Goal: Task Accomplishment & Management: Complete application form

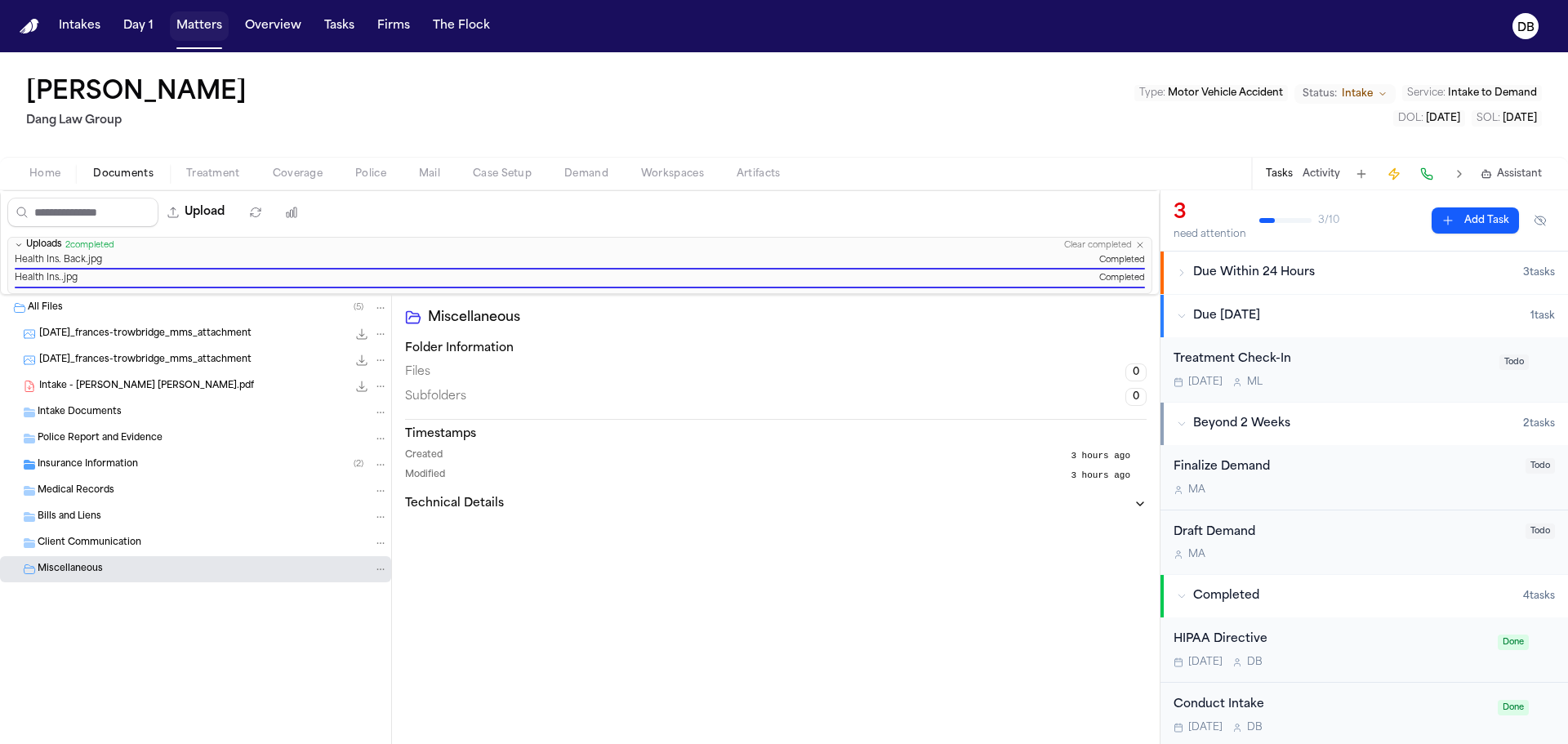
click at [221, 34] on button "Matters" at bounding box center [199, 25] width 58 height 29
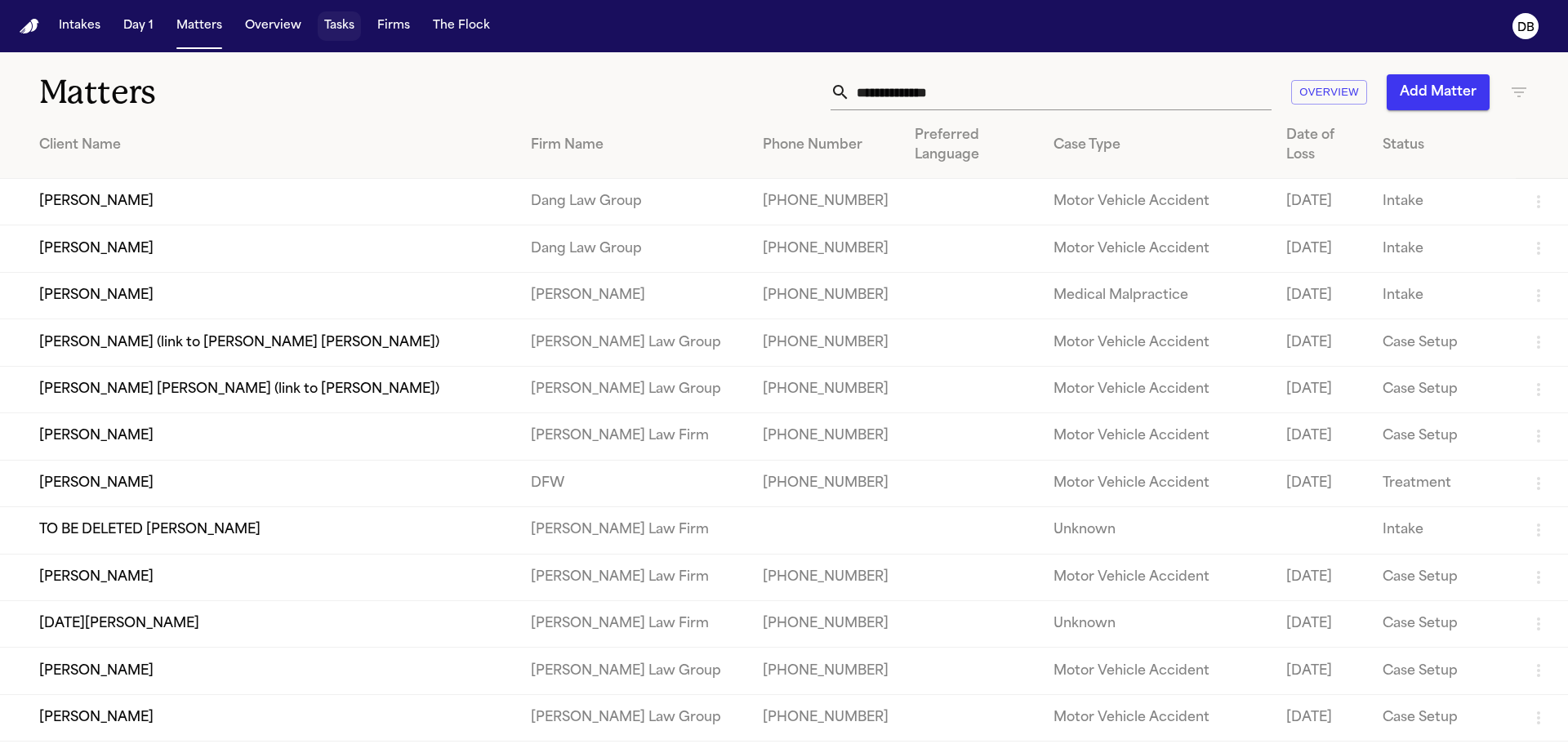
click at [322, 27] on button "Tasks" at bounding box center [339, 25] width 43 height 29
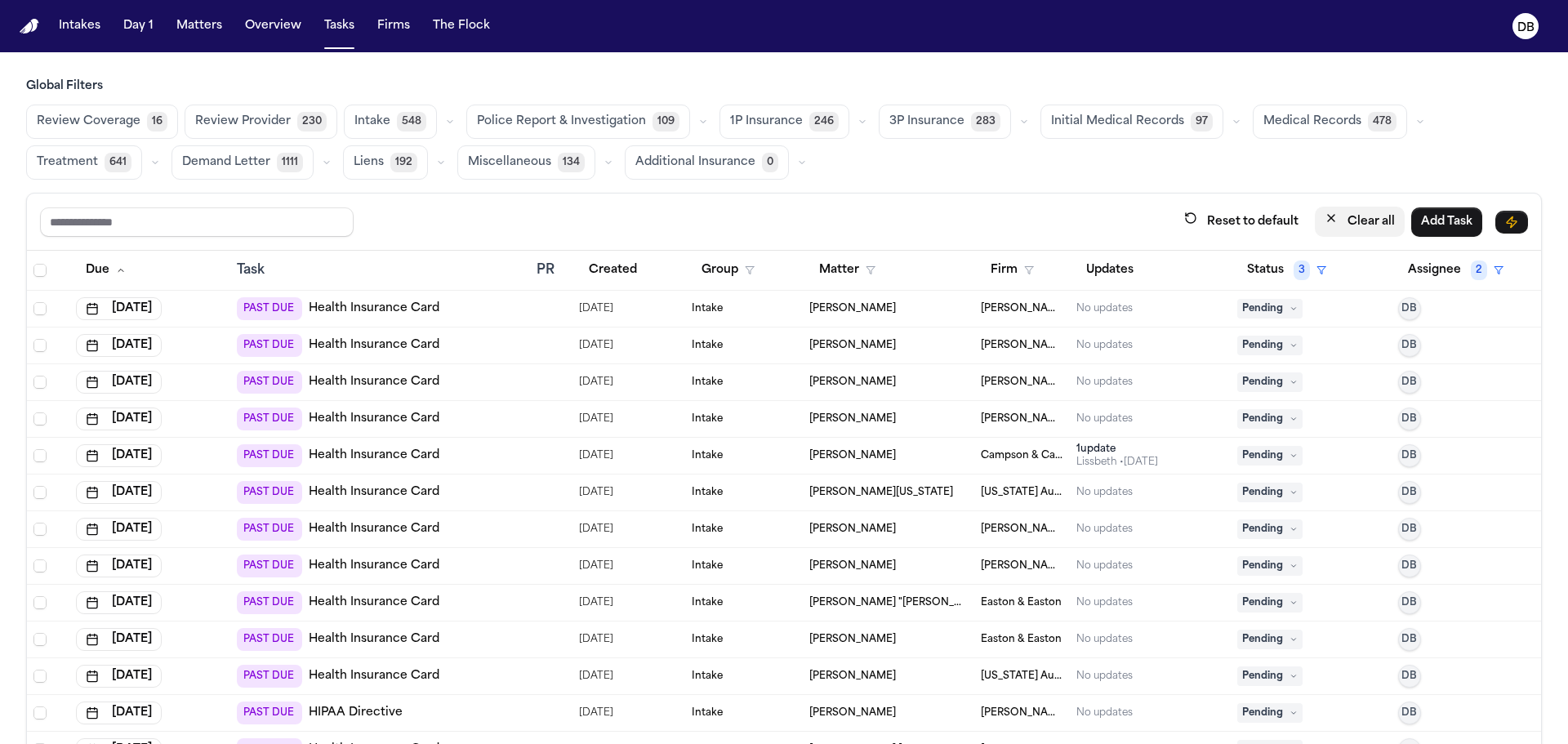
click at [1355, 228] on button "Clear all" at bounding box center [1360, 222] width 90 height 30
click at [1398, 269] on button "Assignee" at bounding box center [1443, 270] width 89 height 29
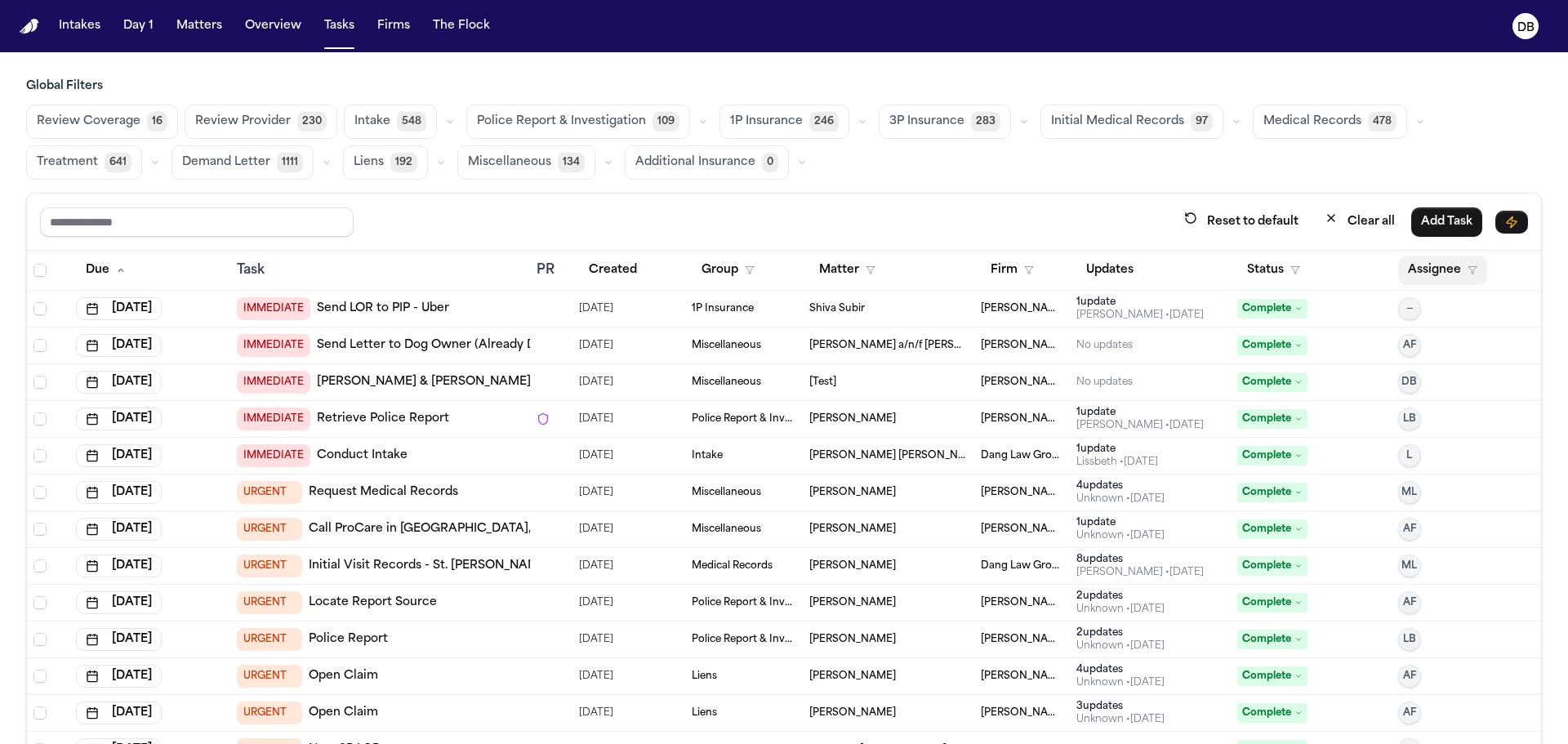
click at [1424, 268] on button "Assignee" at bounding box center [1443, 270] width 89 height 29
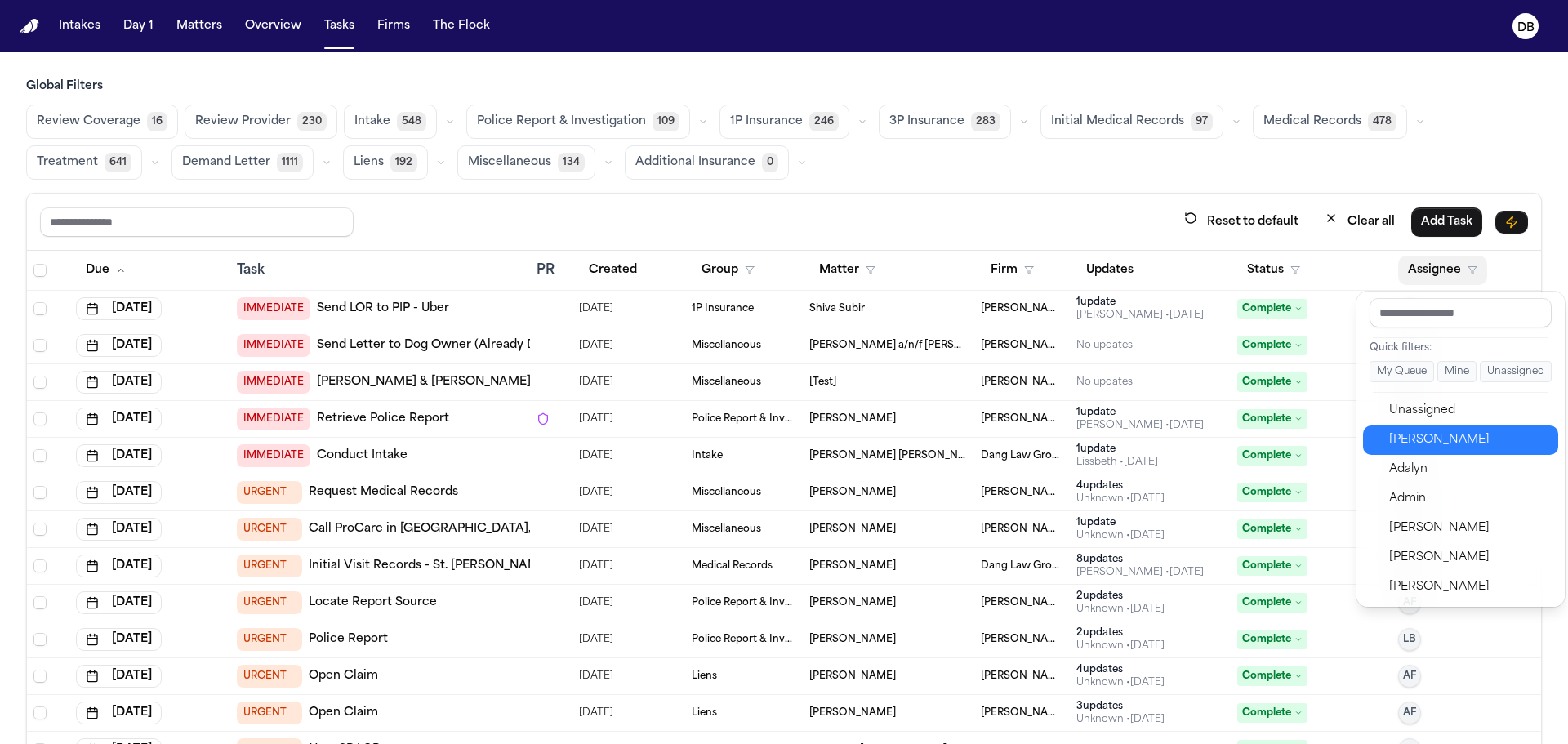
click at [1447, 448] on div "[PERSON_NAME]" at bounding box center [1469, 440] width 159 height 20
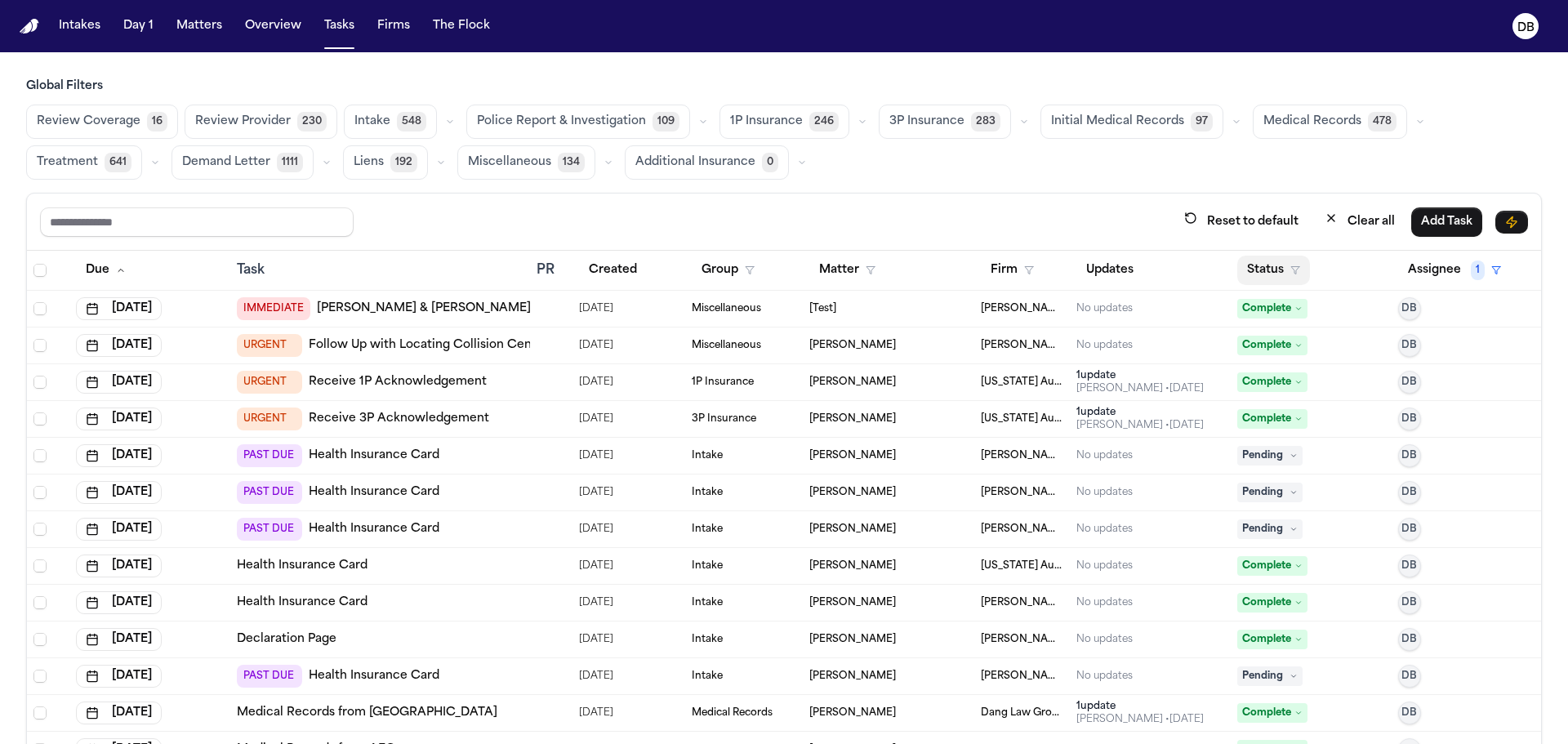
click at [1284, 272] on button "Status" at bounding box center [1273, 270] width 73 height 29
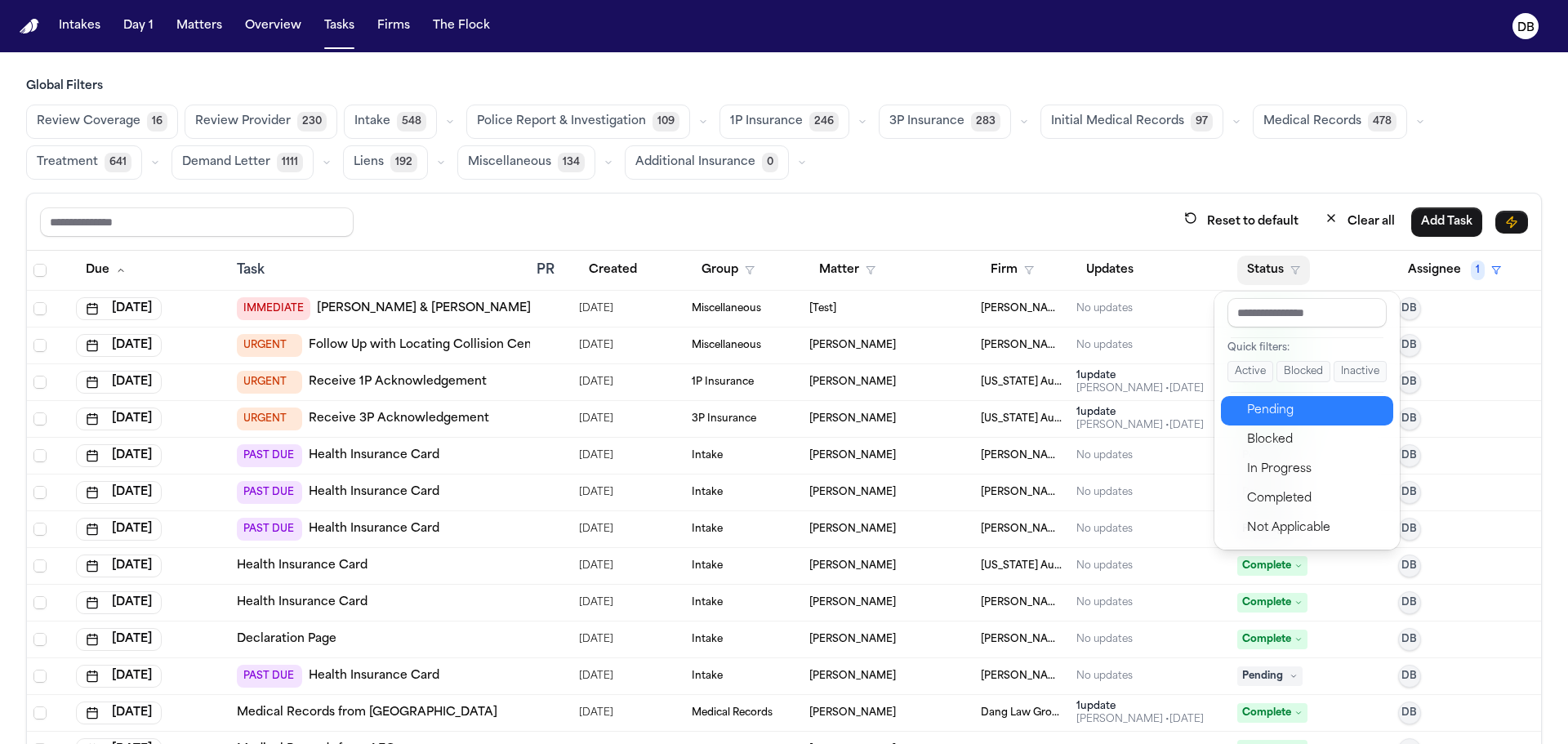
click at [1279, 410] on div "Pending" at bounding box center [1315, 410] width 137 height 20
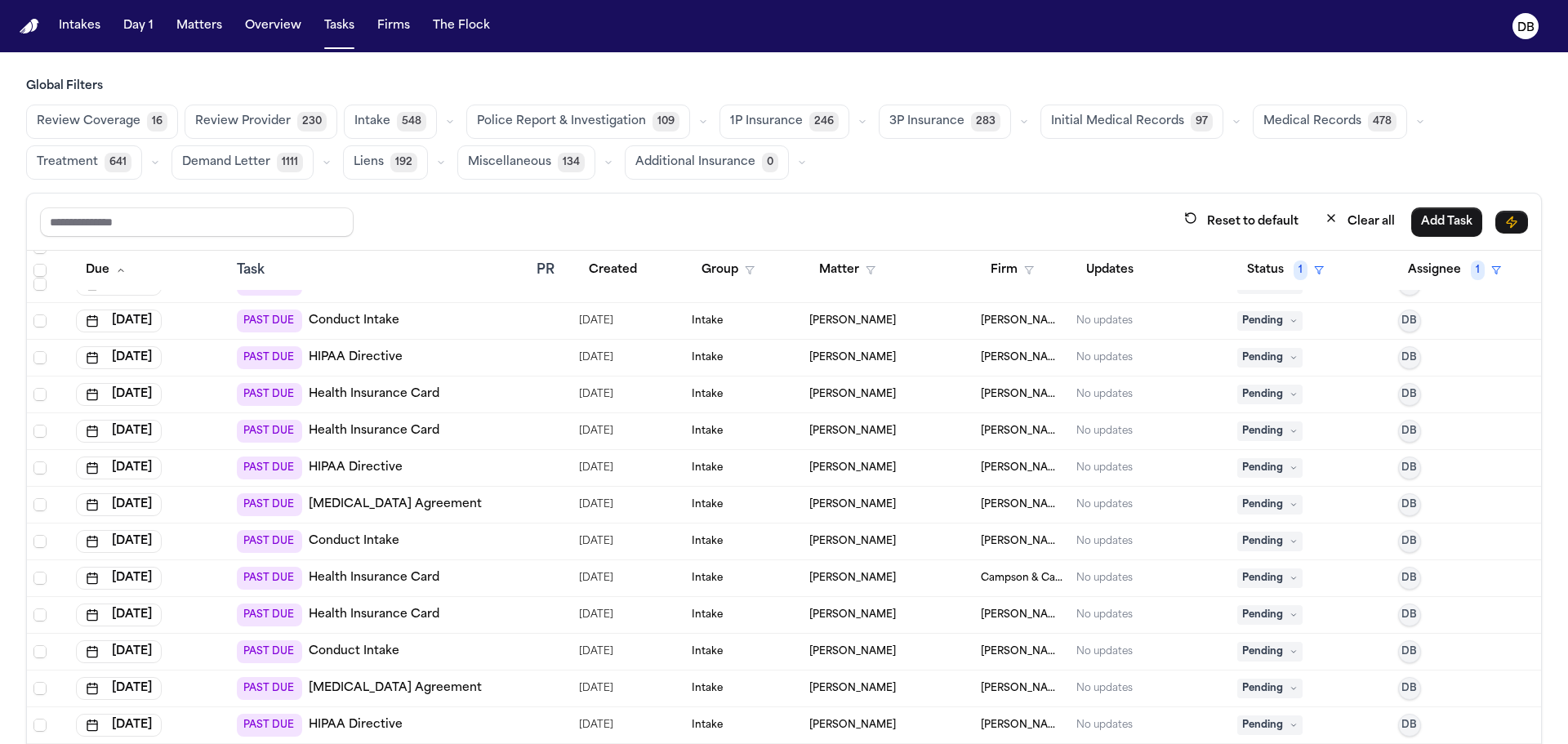
scroll to position [3349, 0]
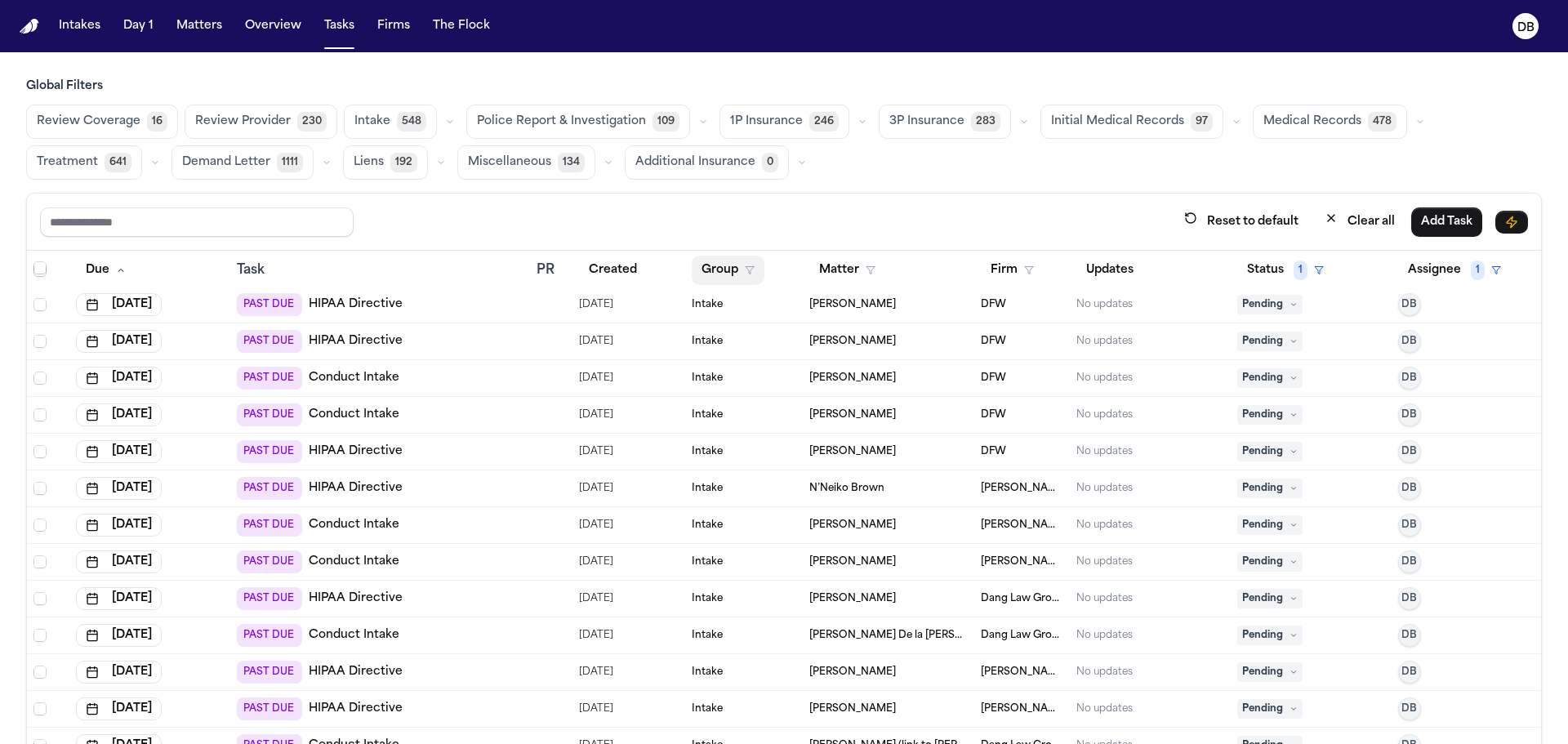
click at [745, 271] on icon "button" at bounding box center [750, 271] width 9 height 9
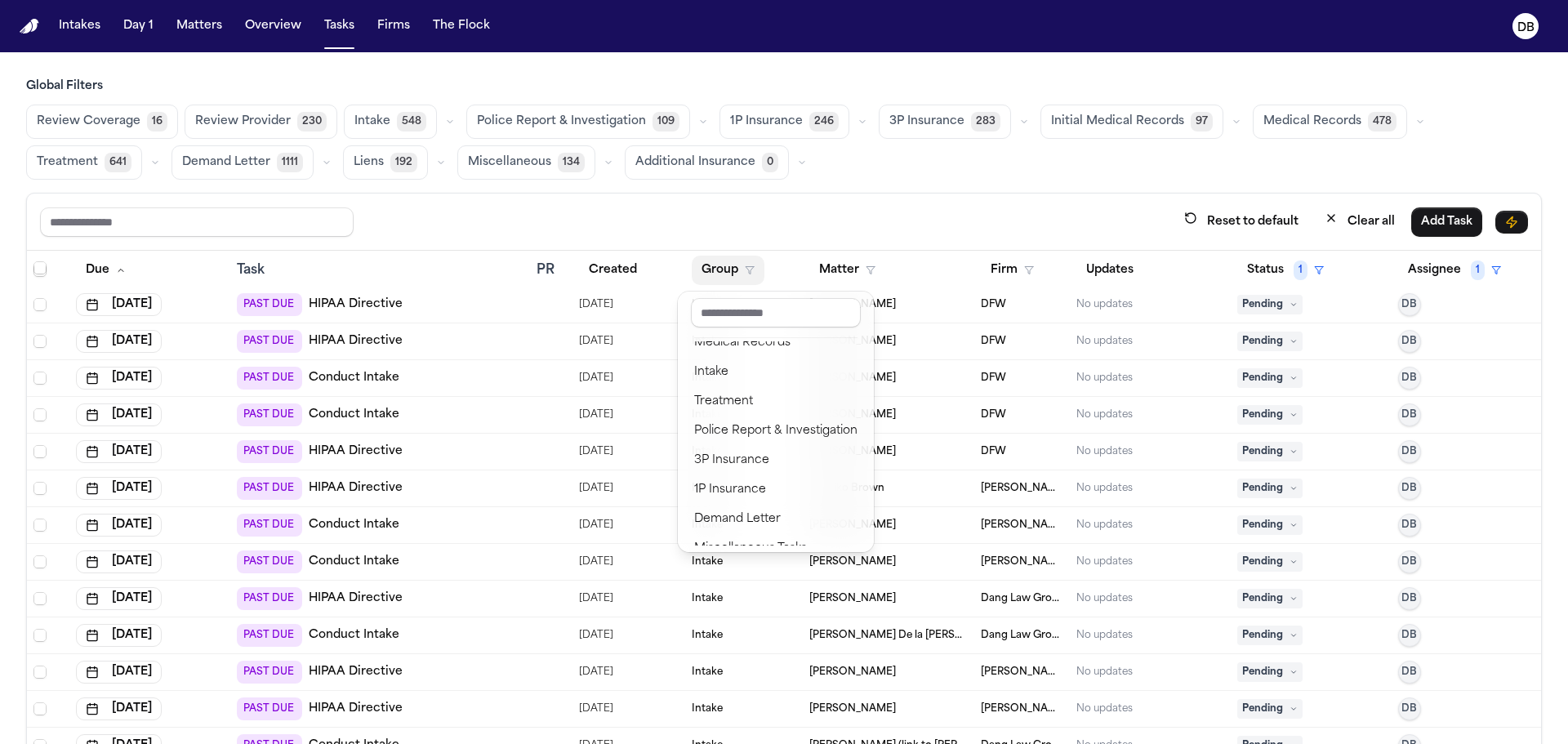
scroll to position [0, 0]
click at [779, 443] on div "Treatment" at bounding box center [775, 444] width 163 height 20
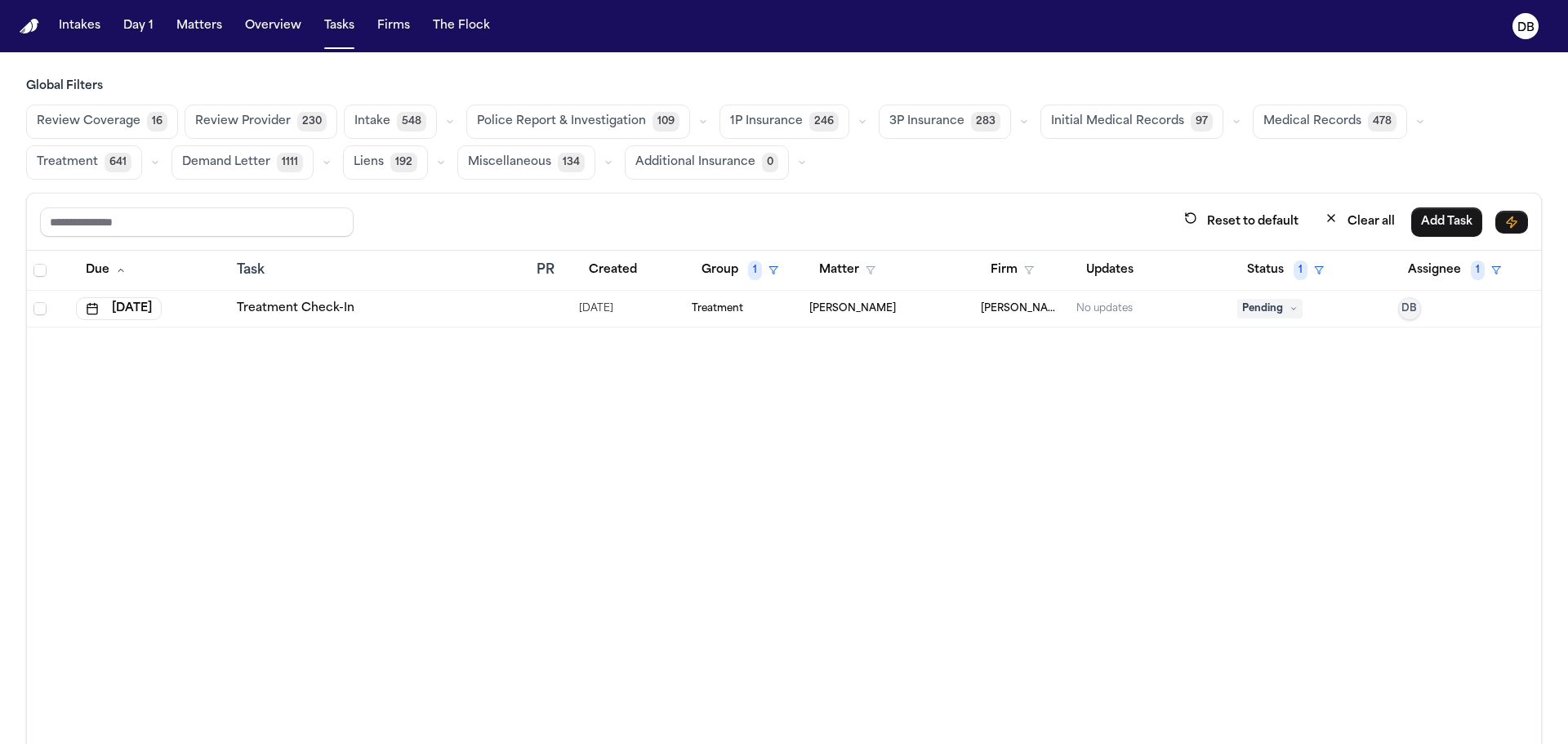
click at [761, 314] on div "Treatment" at bounding box center [744, 309] width 105 height 13
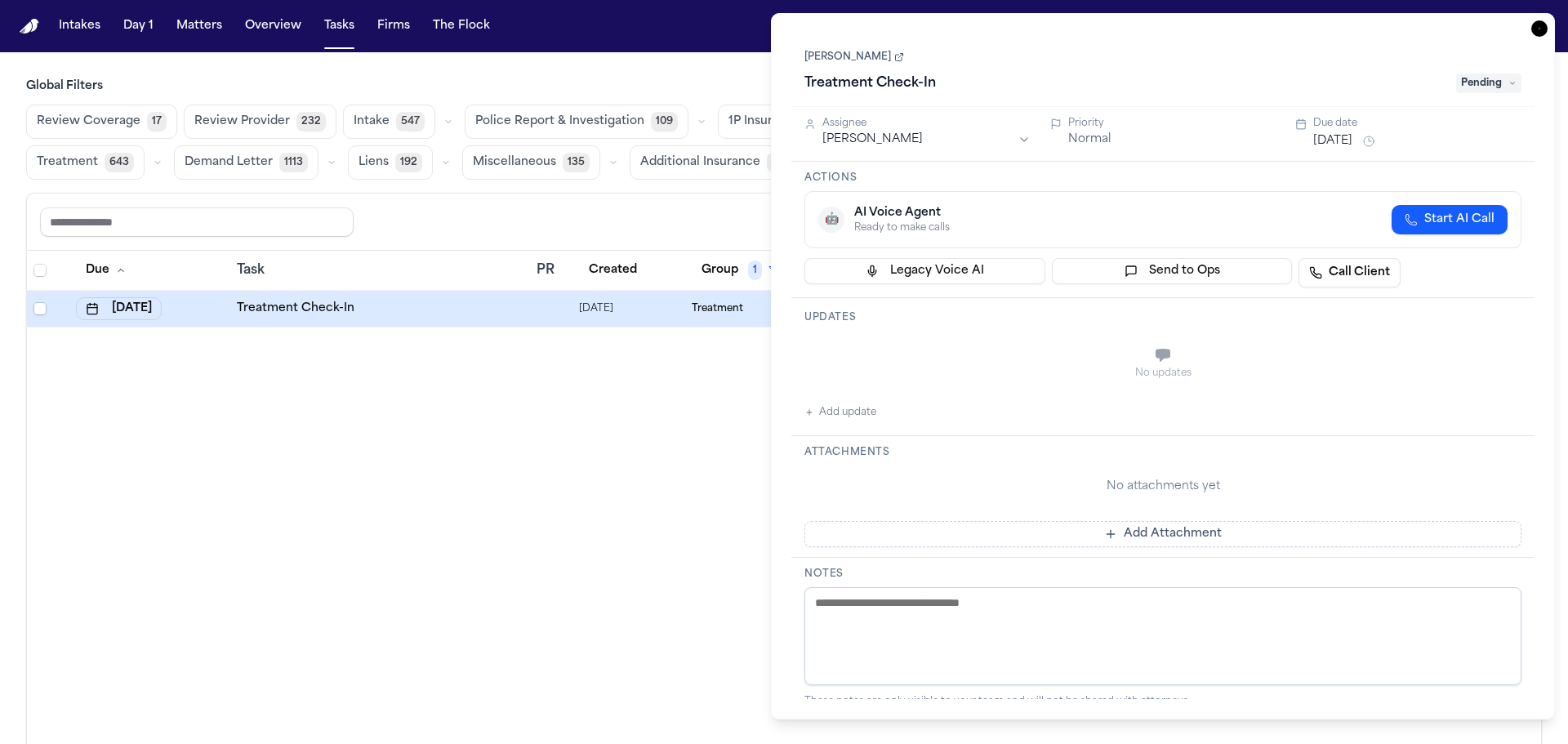
drag, startPoint x: 1434, startPoint y: 388, endPoint x: 1415, endPoint y: 232, distance: 157.2
click at [1434, 388] on div "No updates" at bounding box center [1163, 363] width 718 height 58
click at [593, 187] on div "Global Filters Review Coverage 17 Review Provider 232 Intake 547 Police Report …" at bounding box center [784, 447] width 1516 height 737
click at [591, 195] on div "Reset to default Clear all Add Task" at bounding box center [784, 222] width 1514 height 58
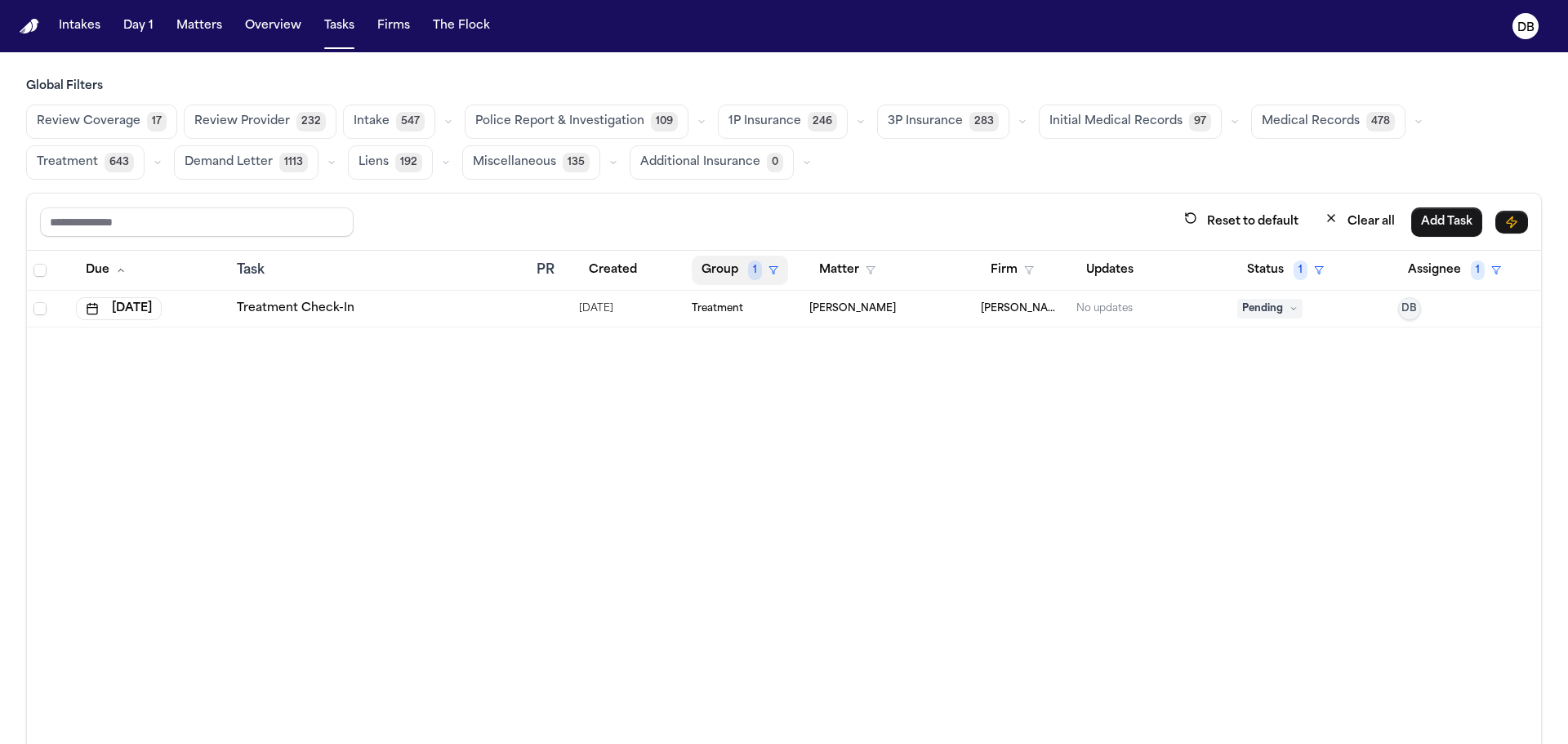
click at [735, 264] on button "Group 1" at bounding box center [740, 270] width 96 height 29
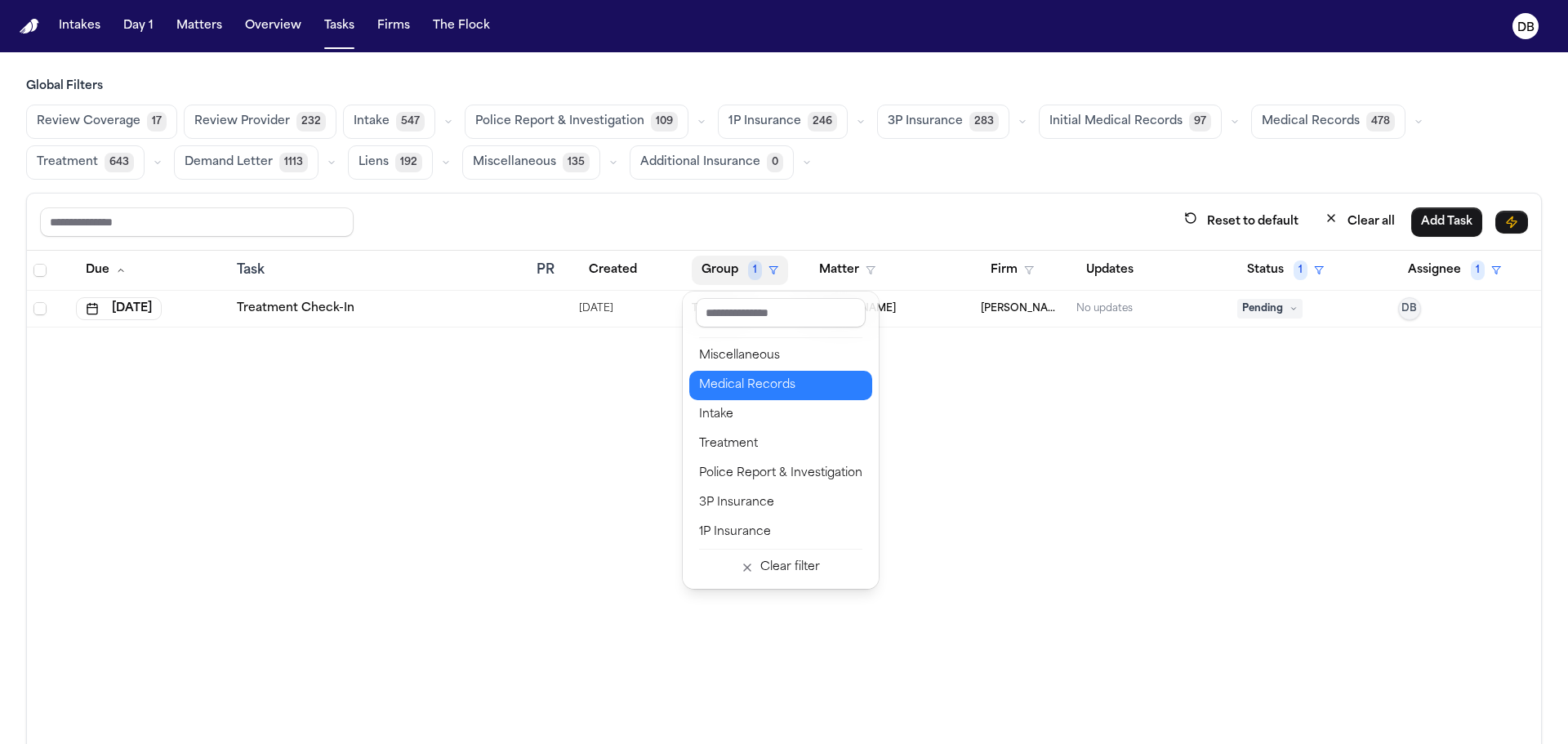
click at [788, 384] on div "Medical Records" at bounding box center [781, 385] width 163 height 20
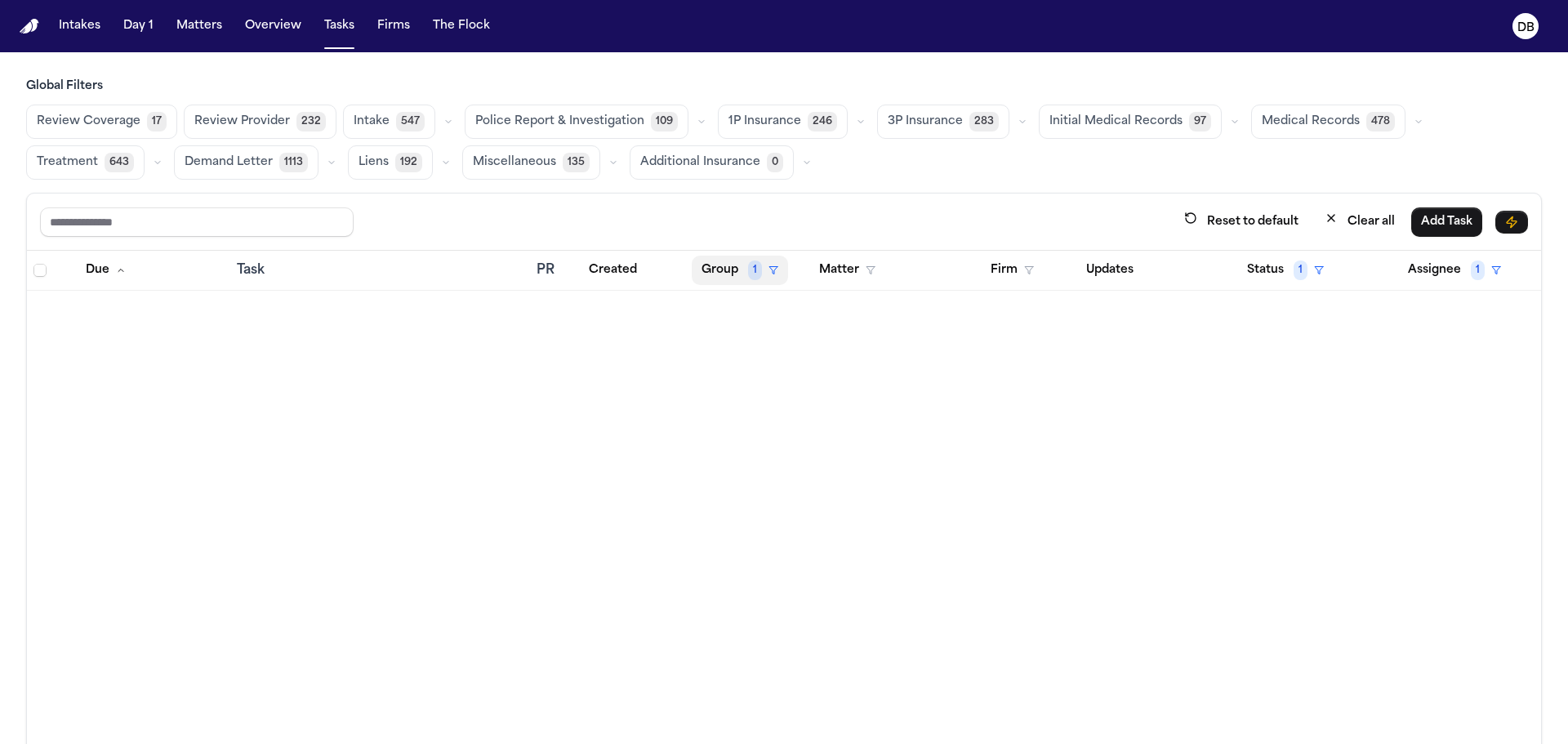
click at [750, 272] on span "1" at bounding box center [755, 270] width 14 height 20
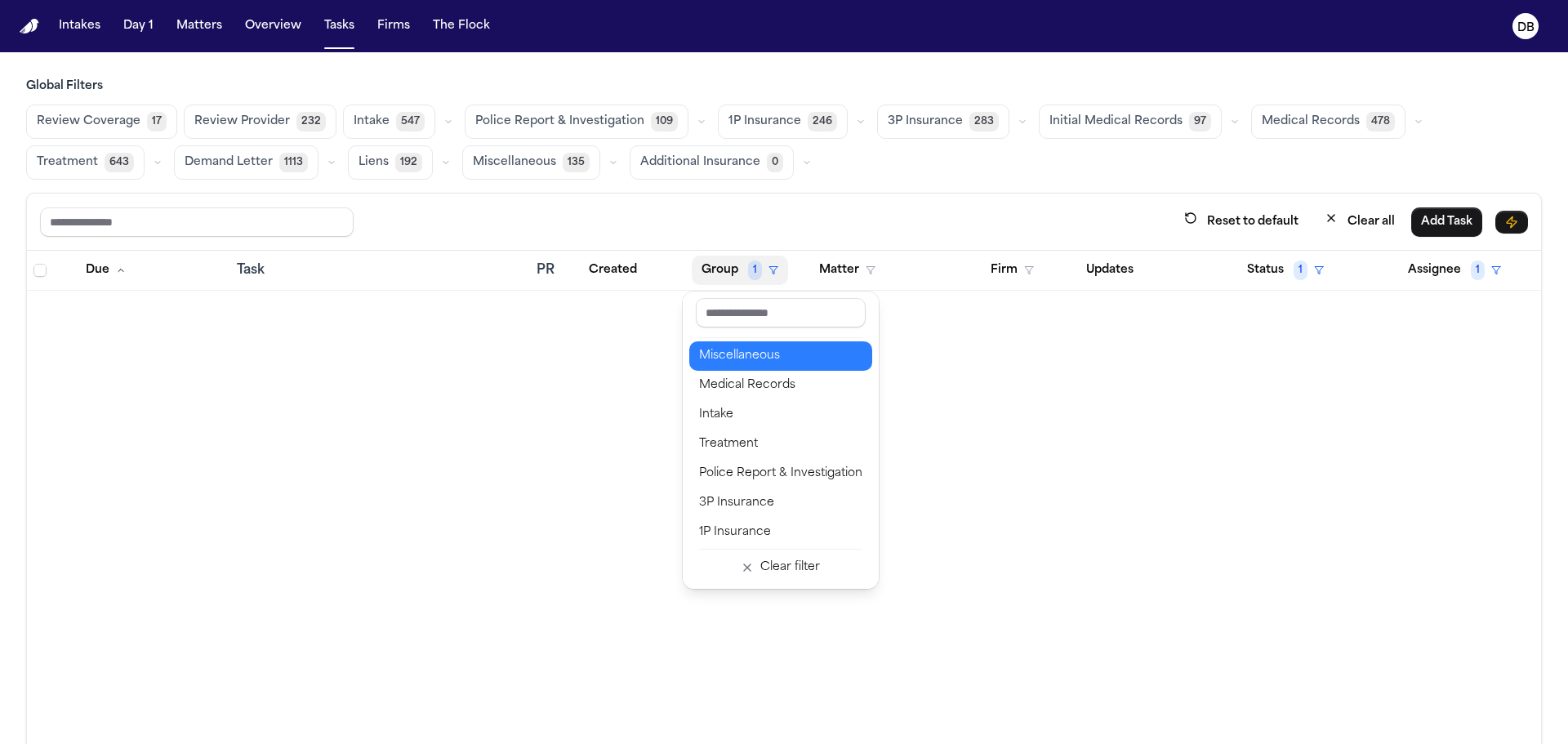
click at [741, 358] on div "Miscellaneous" at bounding box center [781, 355] width 163 height 20
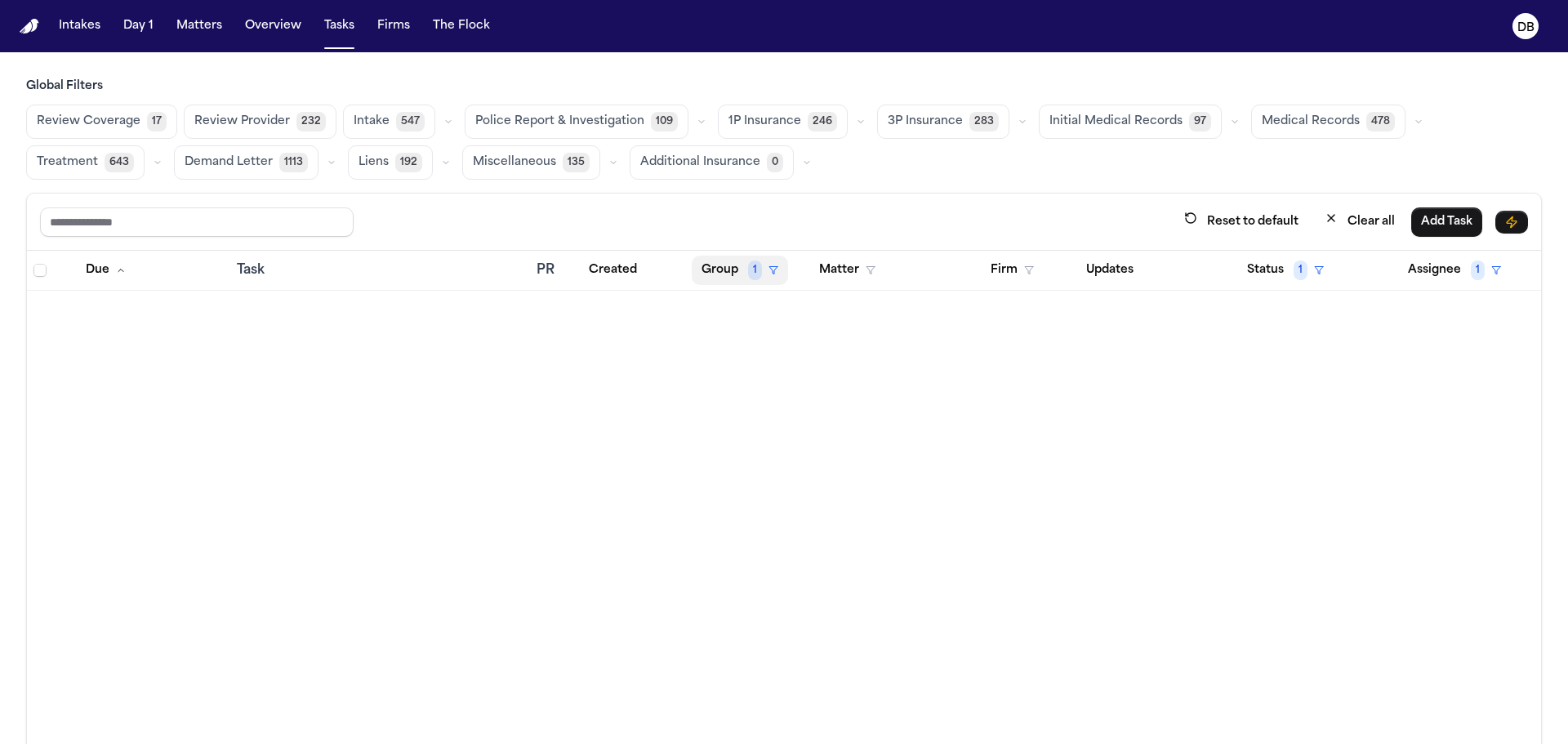
click at [731, 271] on button "Group 1" at bounding box center [740, 270] width 96 height 29
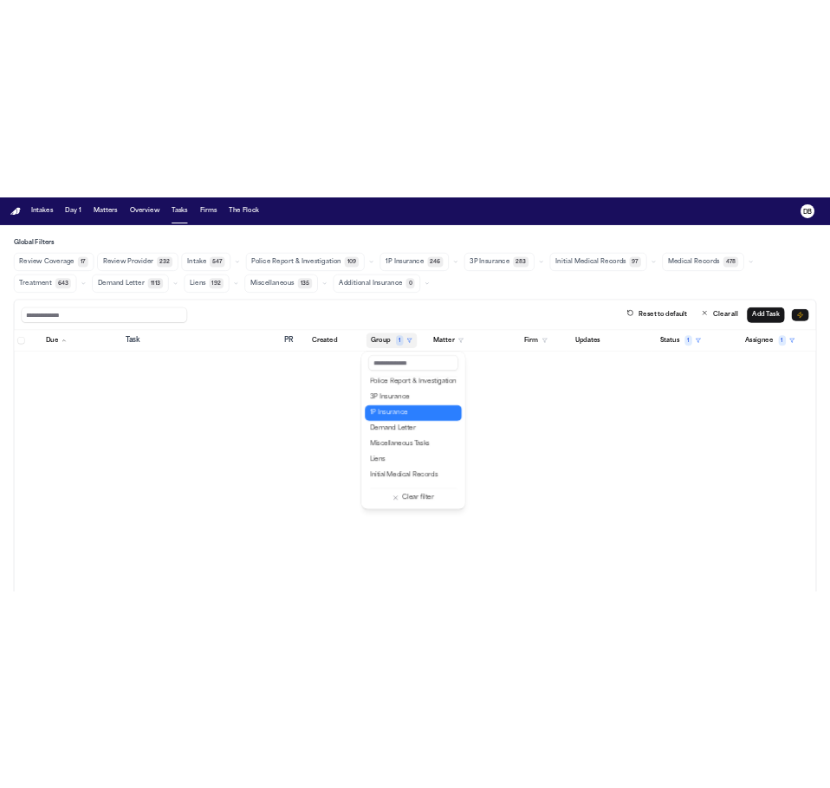
scroll to position [158, 0]
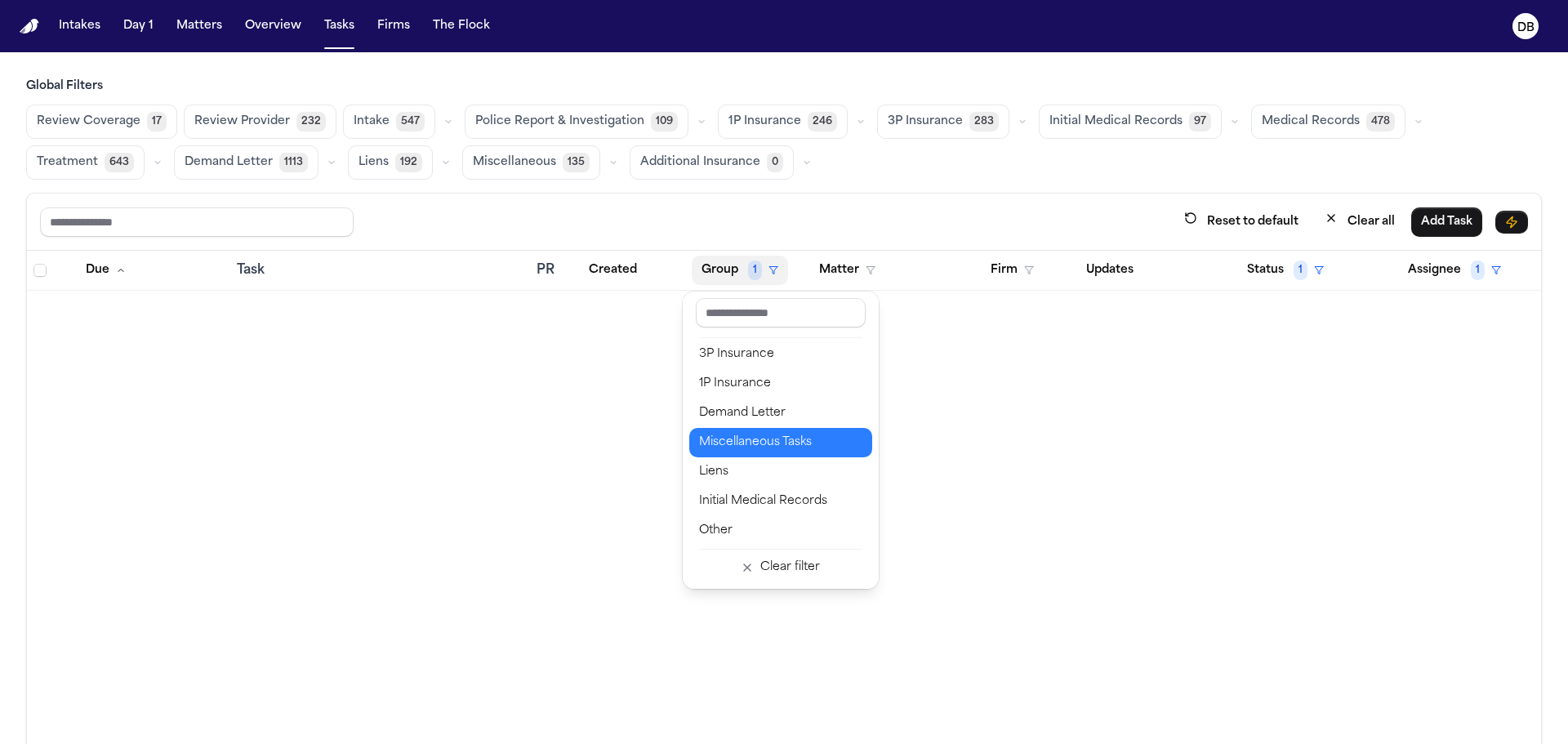
click at [755, 441] on div "Miscellaneous Tasks" at bounding box center [781, 442] width 163 height 20
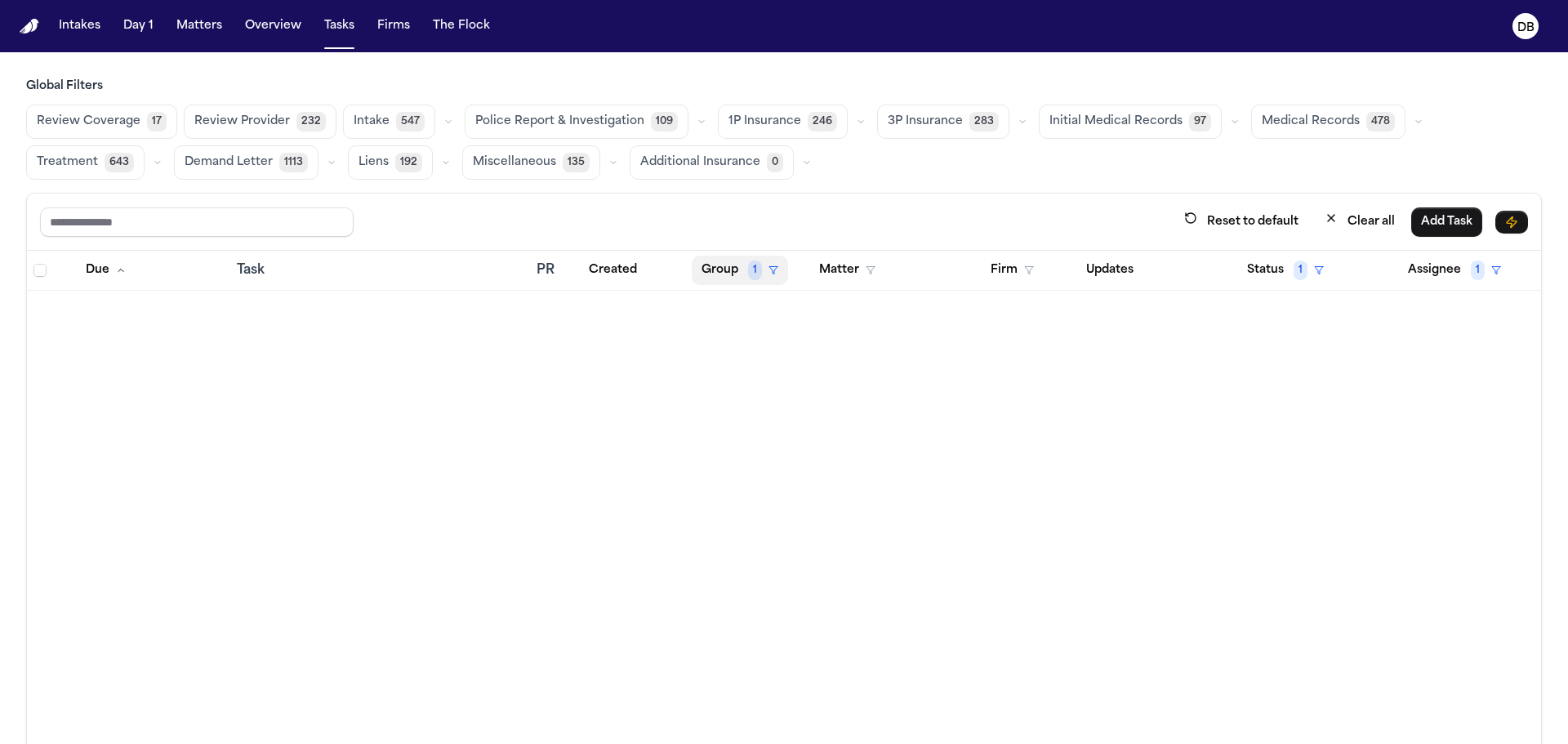
click at [742, 280] on button "Group 1" at bounding box center [740, 270] width 96 height 29
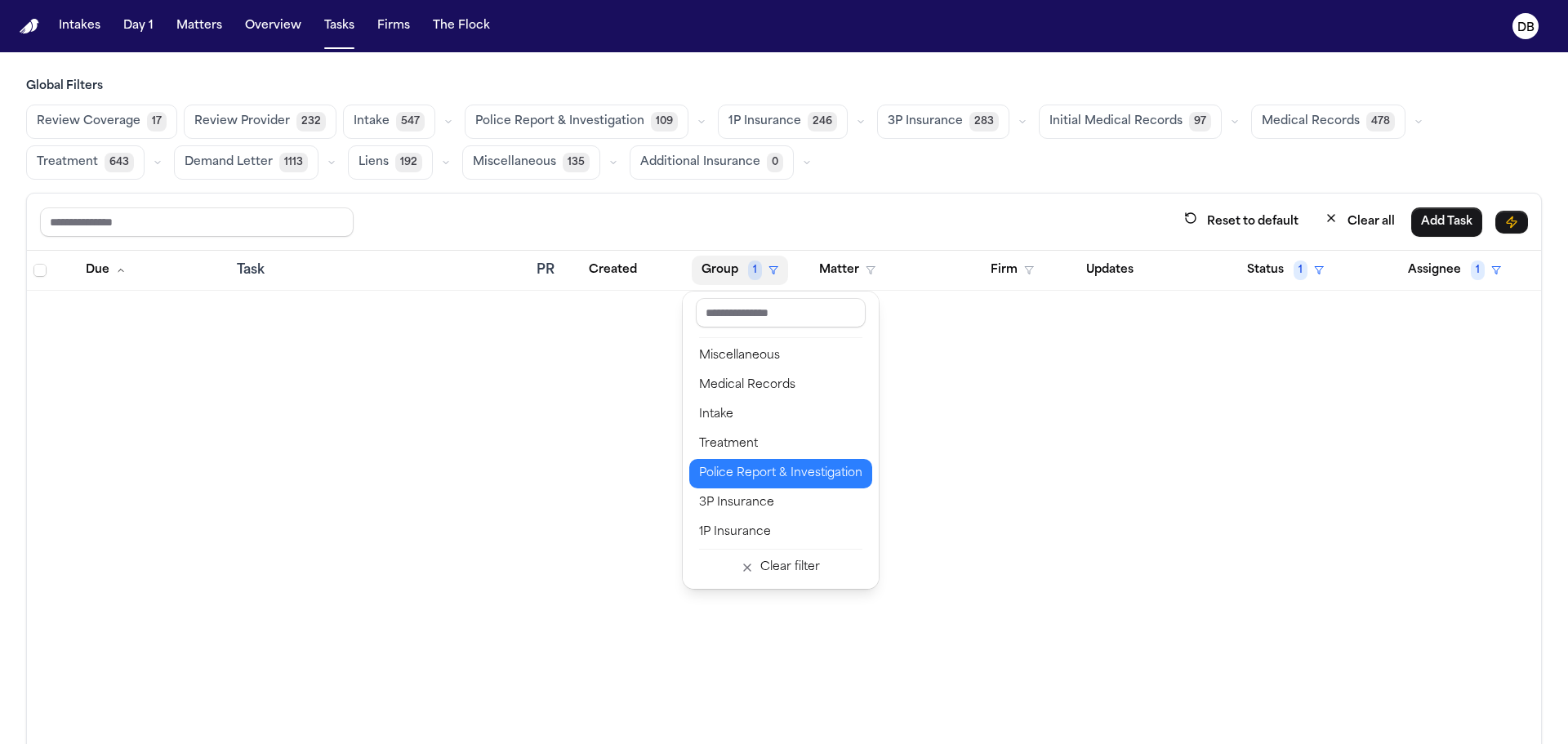
click at [815, 465] on div "Police Report & Investigation" at bounding box center [781, 473] width 163 height 20
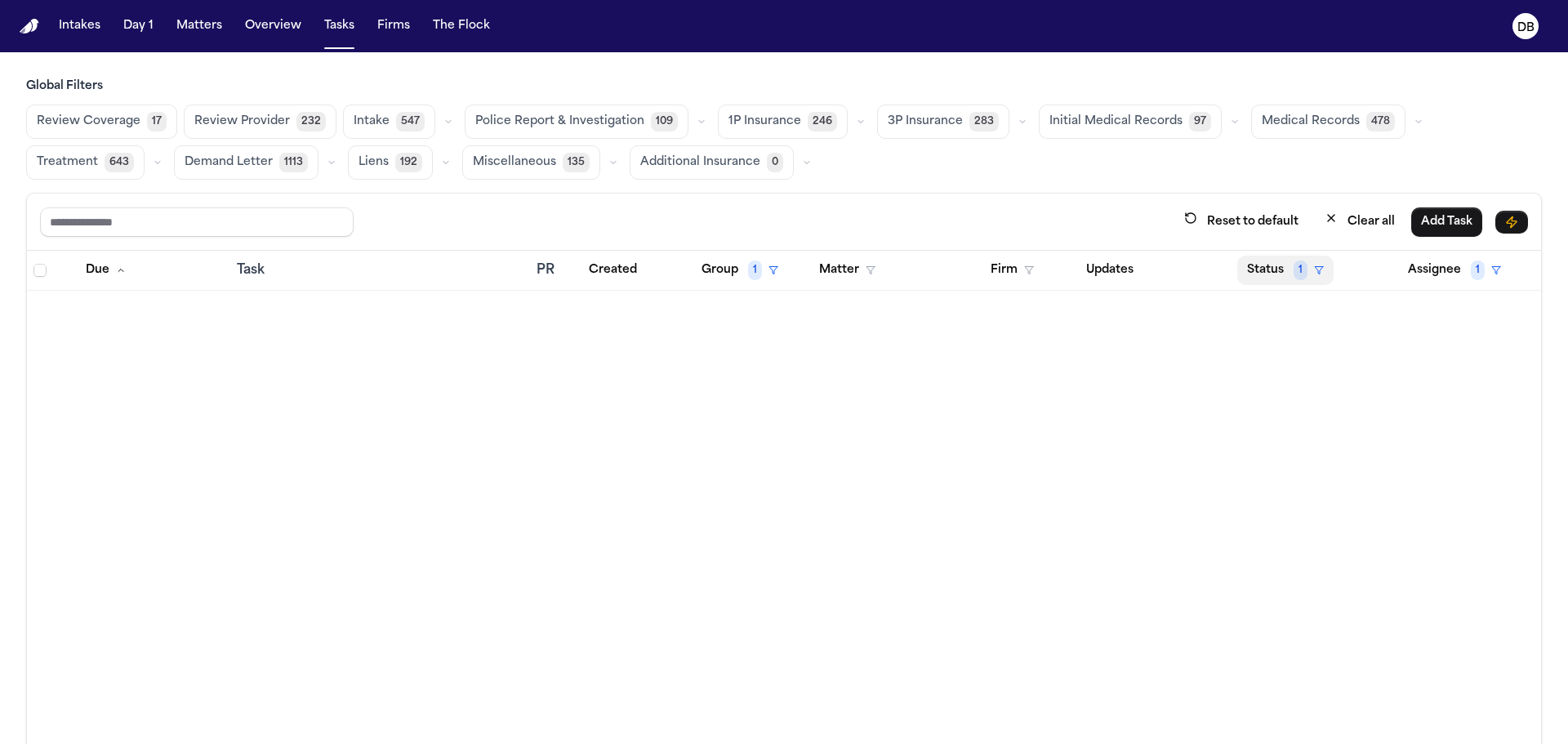
click at [1264, 269] on button "Status 1" at bounding box center [1285, 270] width 96 height 29
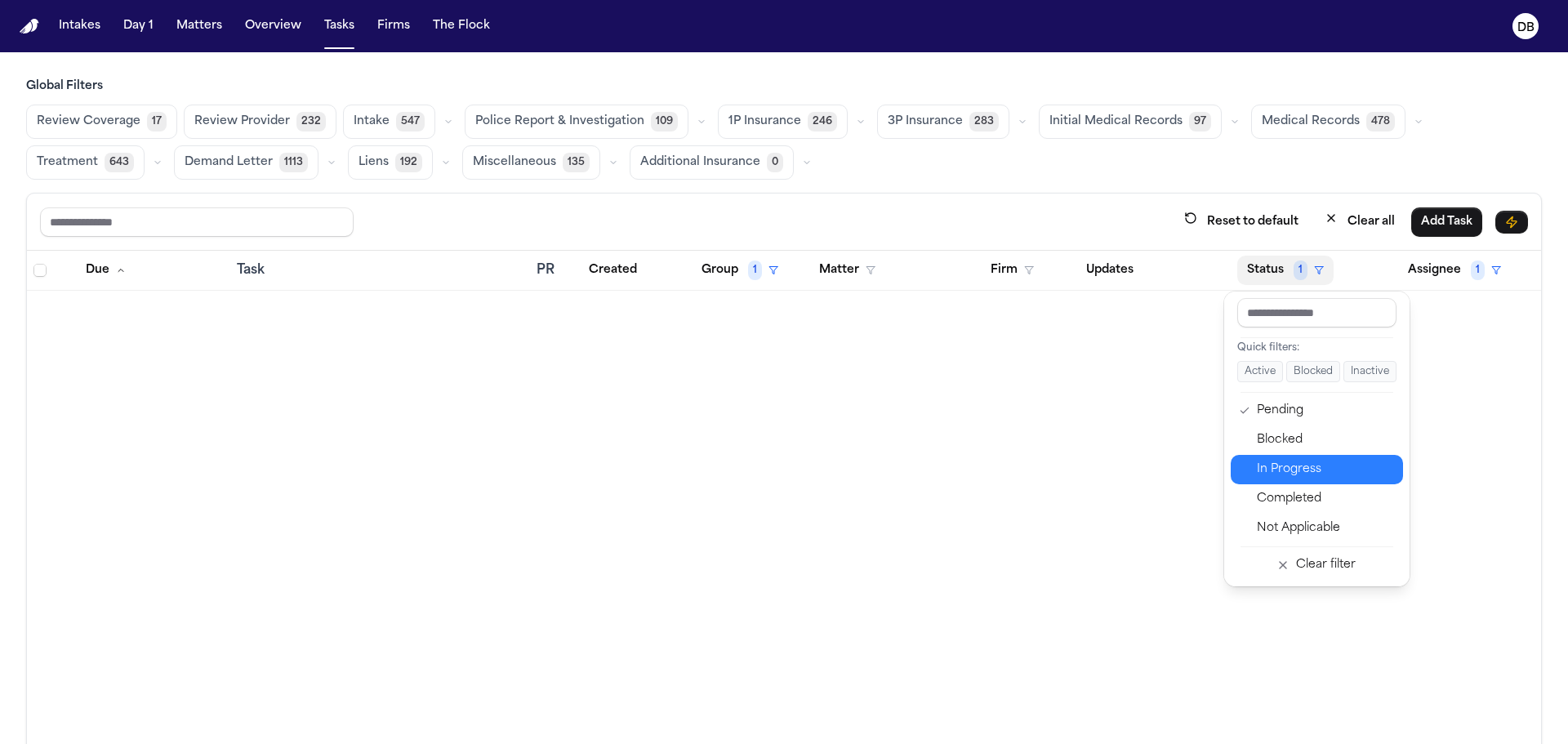
click at [1287, 462] on div "In Progress" at bounding box center [1325, 470] width 137 height 20
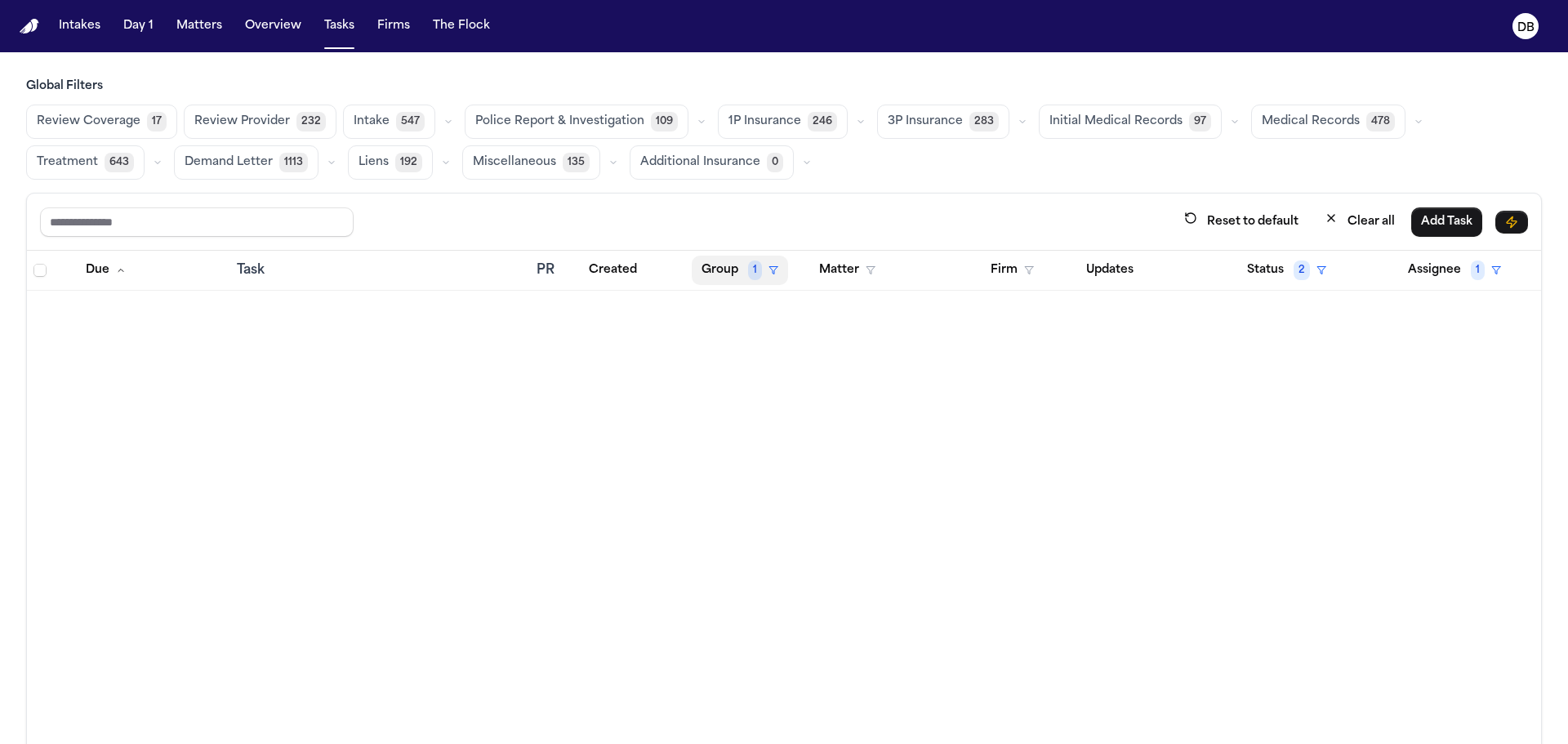
click at [728, 264] on button "Group 1" at bounding box center [740, 270] width 96 height 29
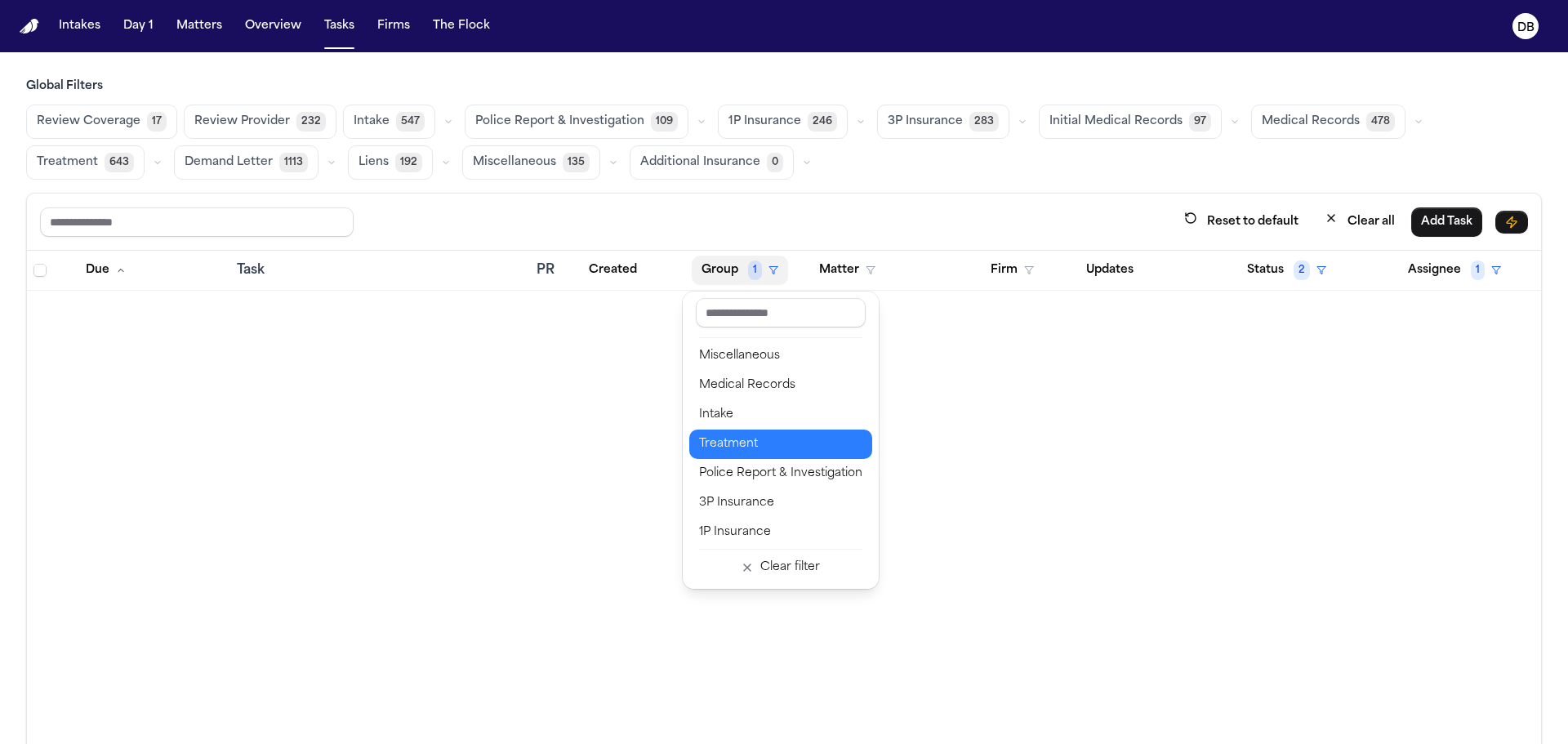
click at [760, 448] on div "Treatment" at bounding box center [781, 444] width 163 height 20
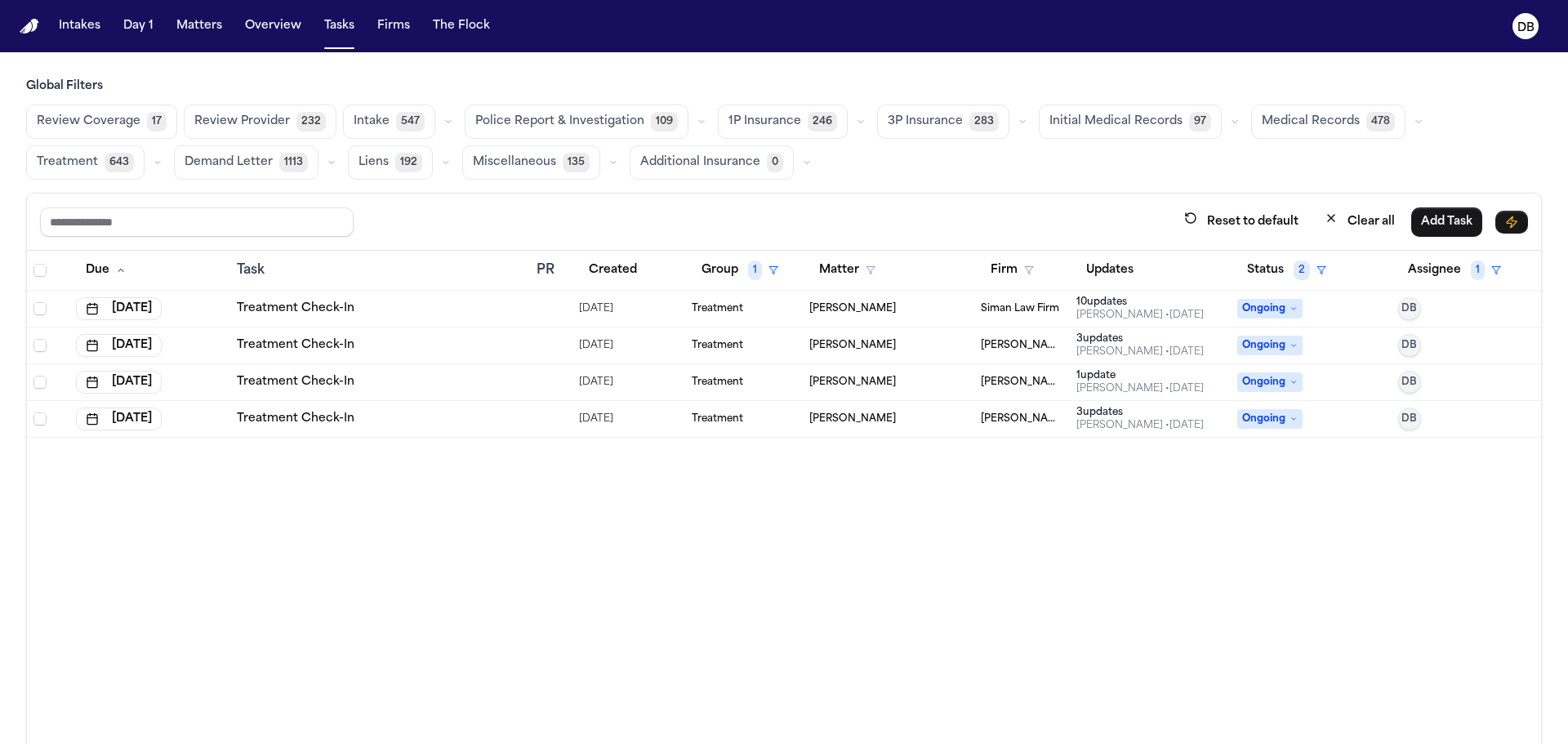
click at [513, 419] on div "Treatment Check-In" at bounding box center [380, 419] width 287 height 16
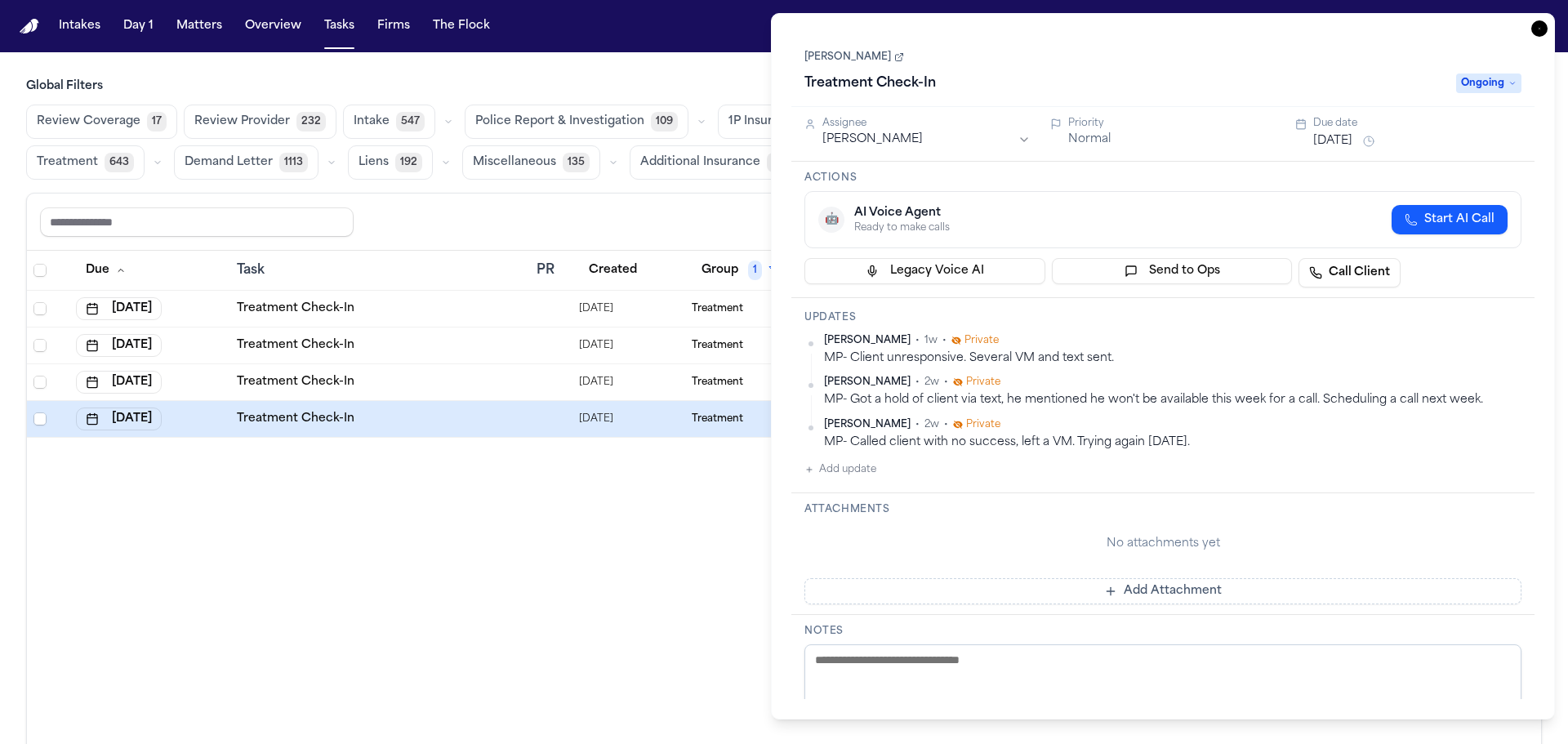
click at [464, 210] on div "Reset to default Clear all Add Task" at bounding box center [784, 222] width 1488 height 30
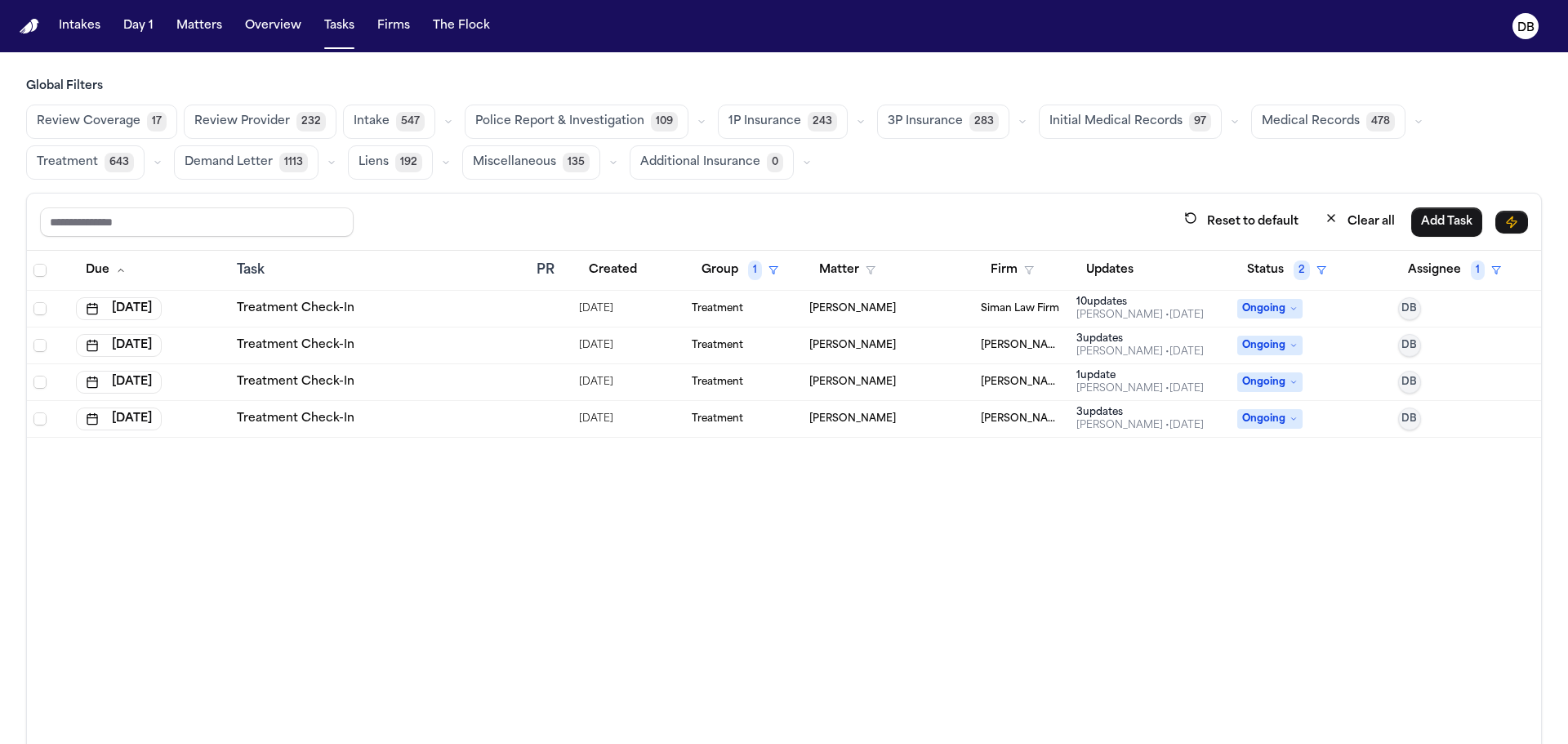
click at [692, 382] on span "Treatment" at bounding box center [718, 382] width 52 height 13
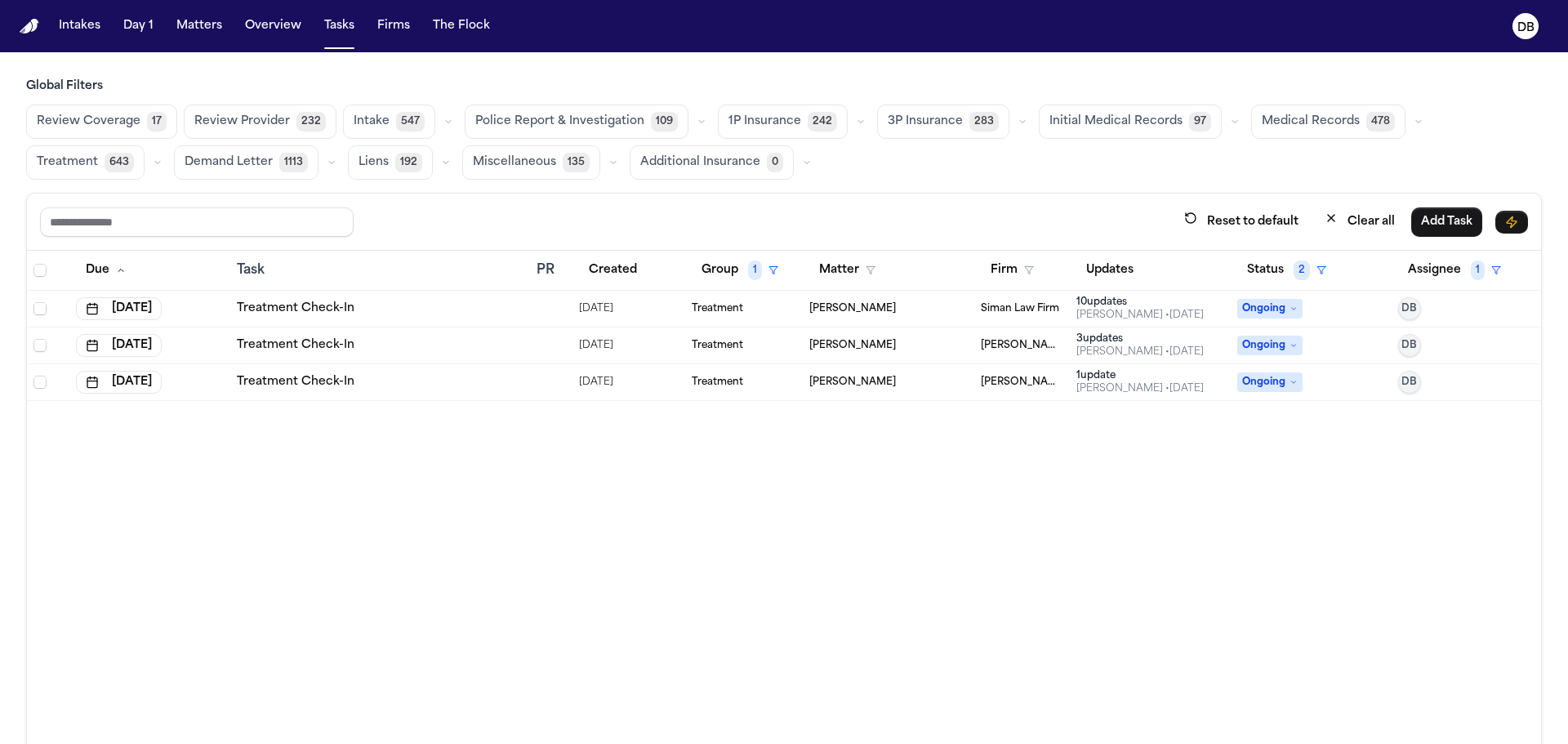
click at [472, 212] on div "Reset to default Clear all Add Task" at bounding box center [784, 222] width 1488 height 30
click at [400, 346] on div "Treatment Check-In" at bounding box center [380, 345] width 287 height 16
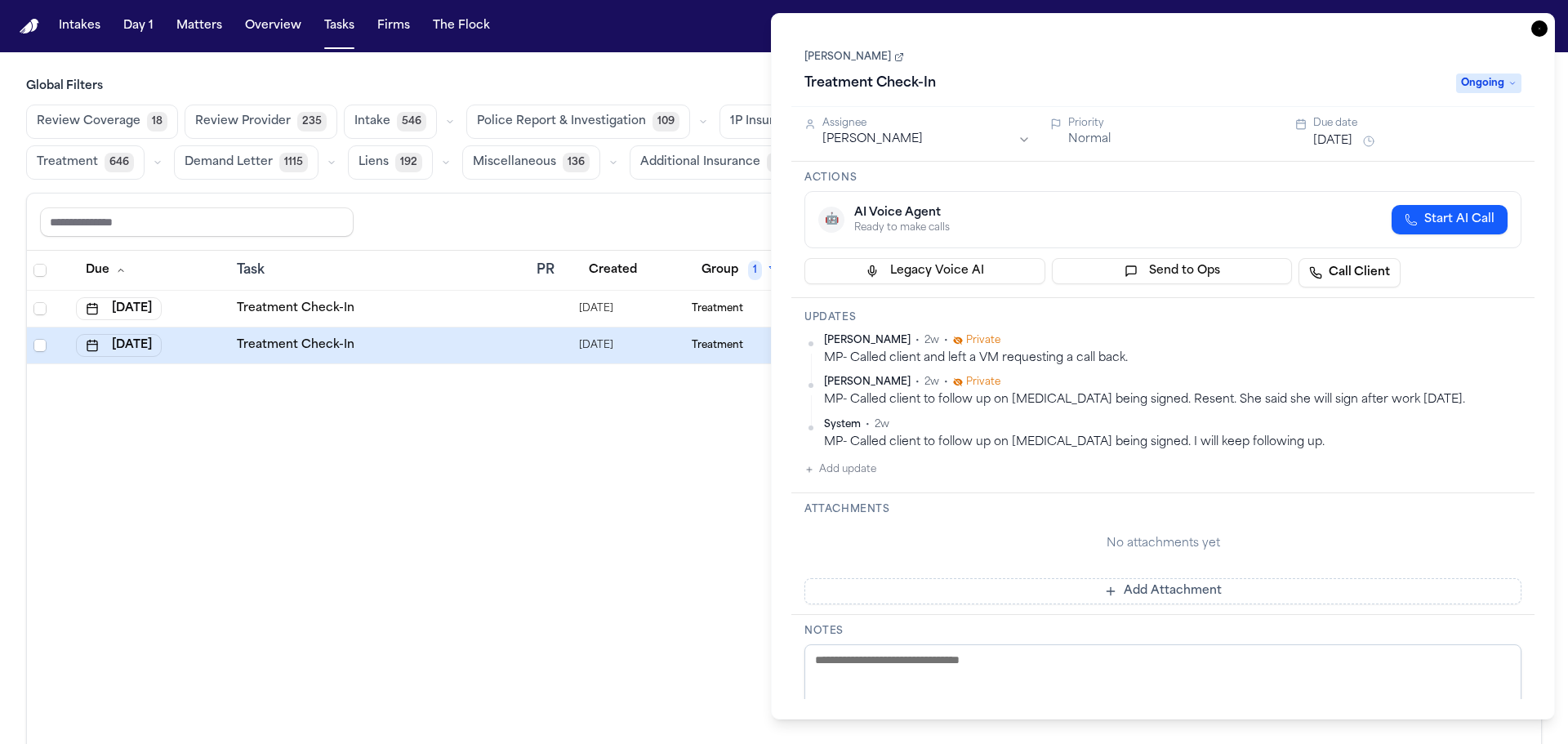
click at [377, 299] on td "Treatment Check-In" at bounding box center [380, 308] width 300 height 37
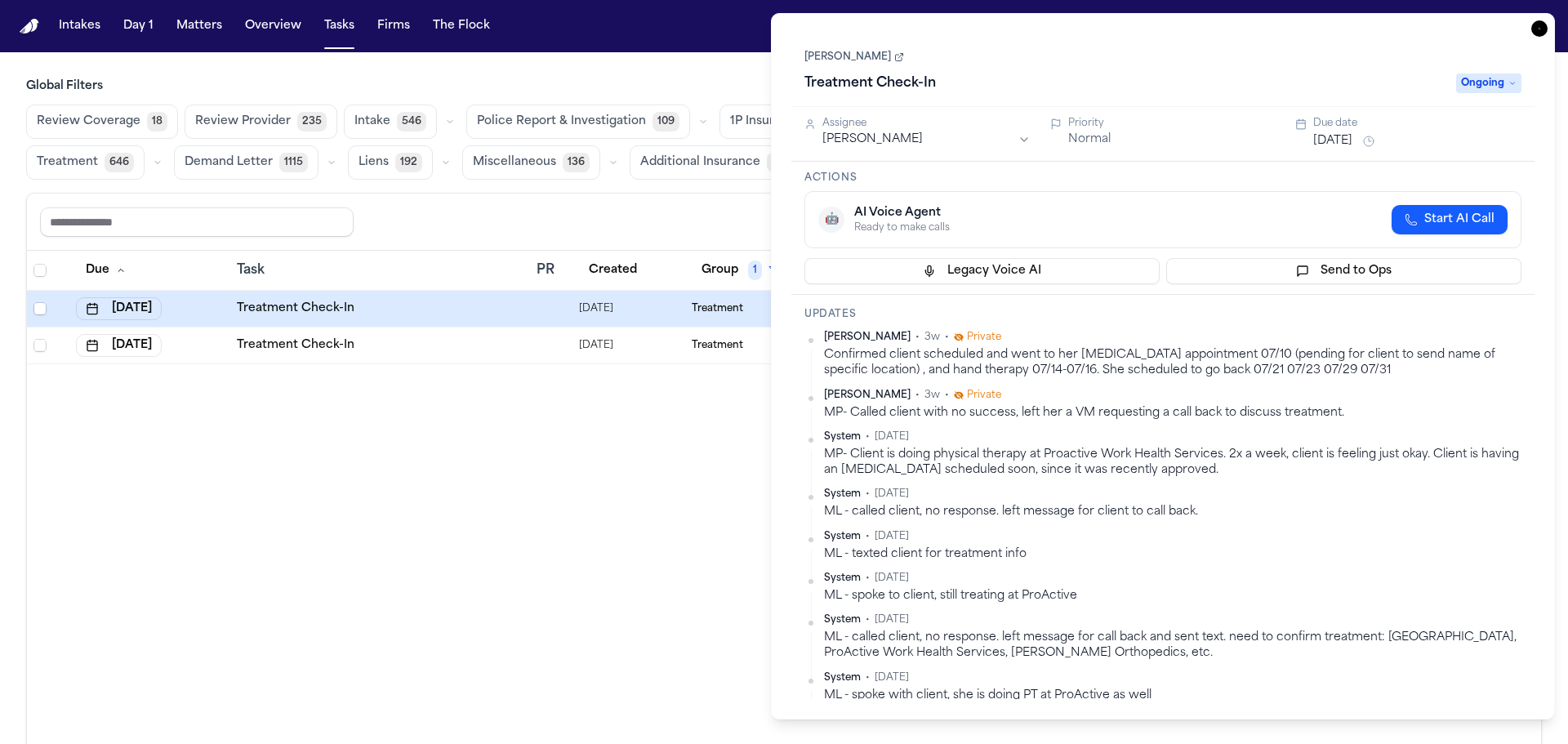
drag, startPoint x: 853, startPoint y: 66, endPoint x: 857, endPoint y: 55, distance: 11.7
click at [653, 427] on div "Due Task PR Created Group 1 Matter Firm Updates Status 2 Assignee 1 Aug 13, 202…" at bounding box center [784, 533] width 1514 height 565
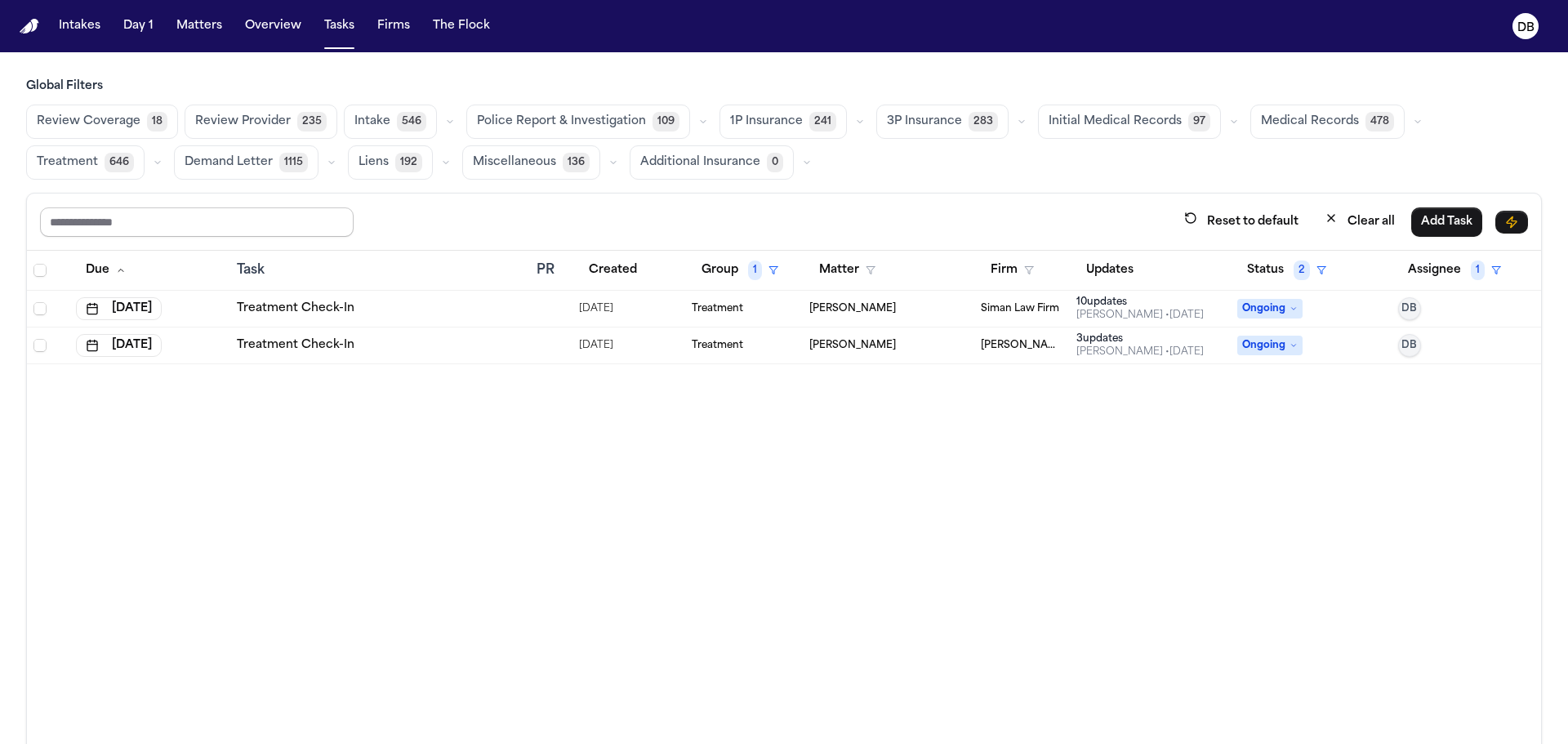
click at [310, 210] on input "text" at bounding box center [196, 222] width 314 height 29
click at [84, 515] on div "Due Task PR Created Group 1 Matter Firm Updates Status 2 Assignee 1 Aug 13, 202…" at bounding box center [784, 533] width 1514 height 565
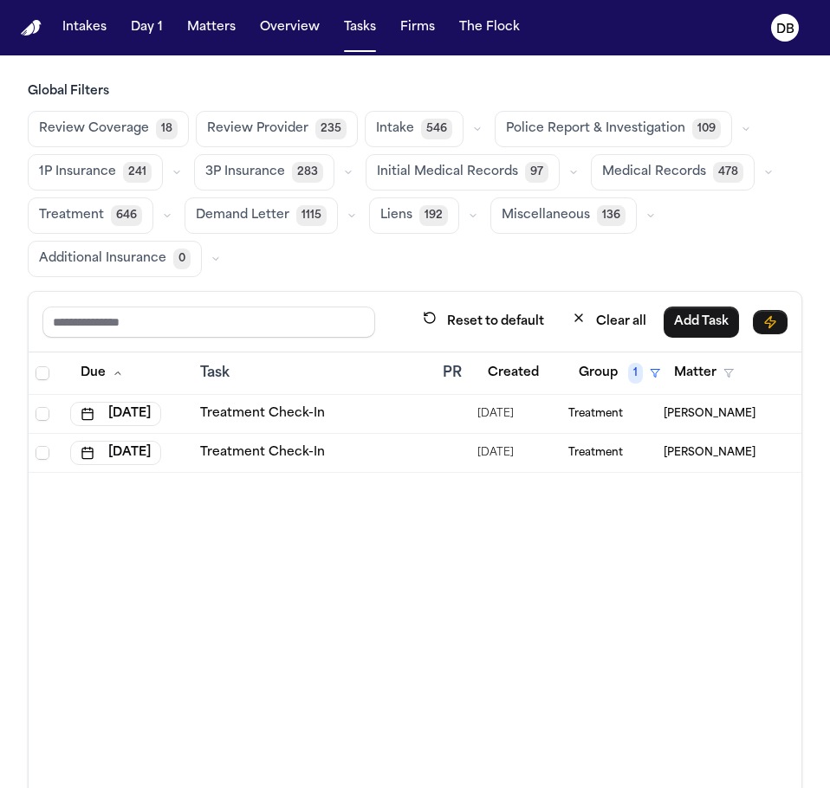
click at [120, 634] on div "Due Task PR Created Group 1 Matter Firm Updates Status 2 Assignee 1 Aug 13, 202…" at bounding box center [415, 652] width 773 height 598
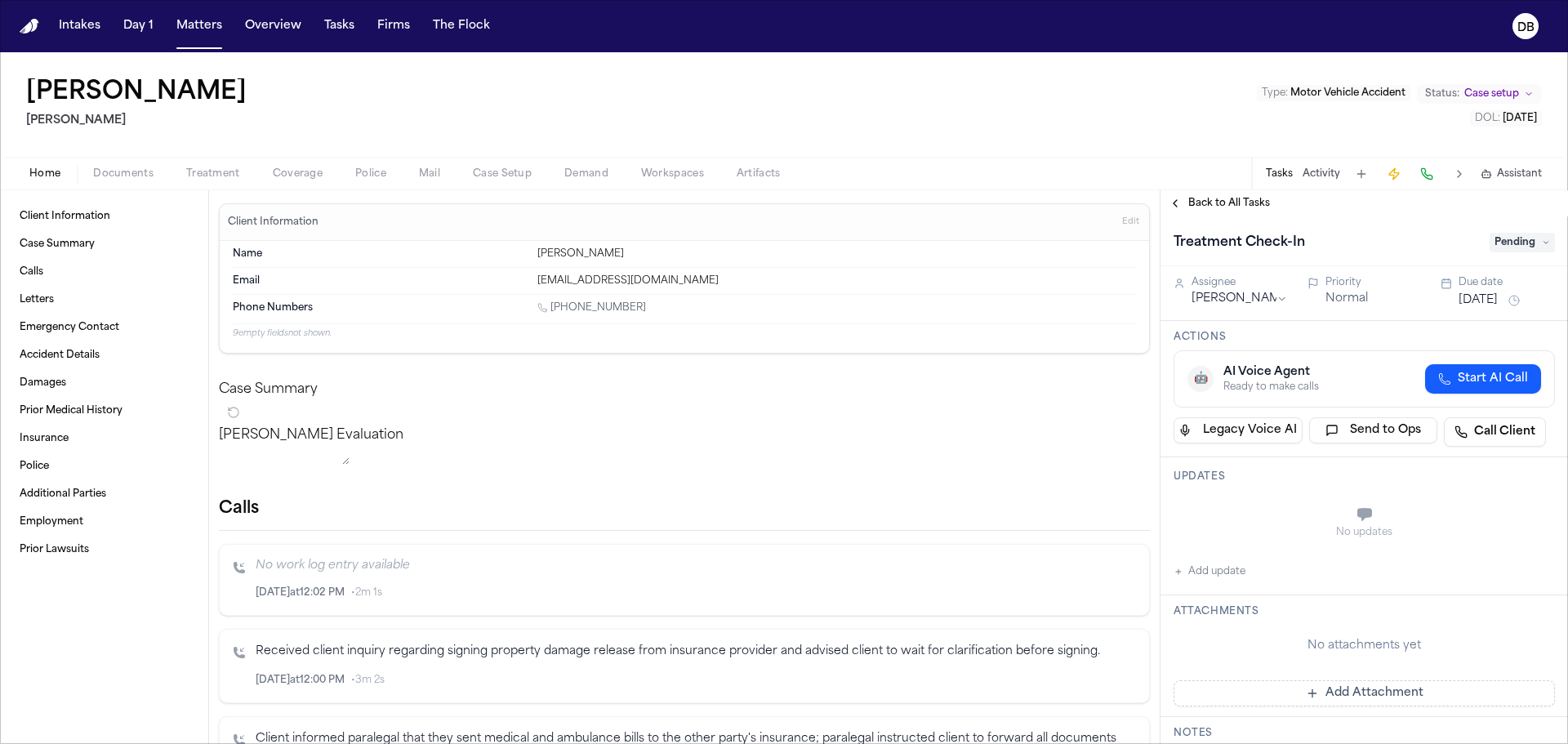
drag, startPoint x: 656, startPoint y: 308, endPoint x: 550, endPoint y: 306, distance: 106.0
click at [550, 306] on div "1 (909) 736-6272" at bounding box center [836, 309] width 599 height 15
copy link "(909) 736-6272"
drag, startPoint x: 1417, startPoint y: 252, endPoint x: 1022, endPoint y: 423, distance: 430.4
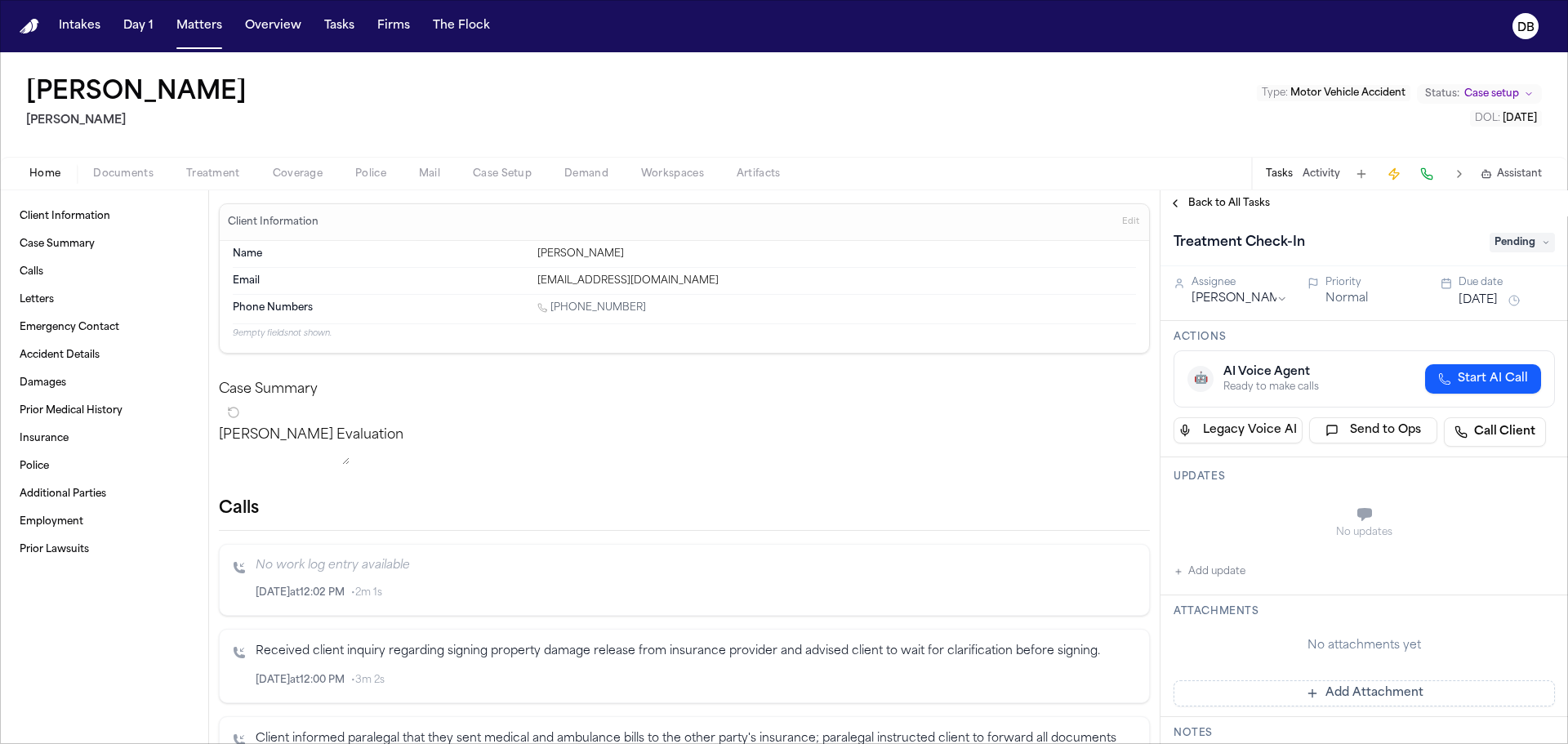
click at [1417, 252] on div "Treatment Check-In" at bounding box center [1327, 242] width 306 height 26
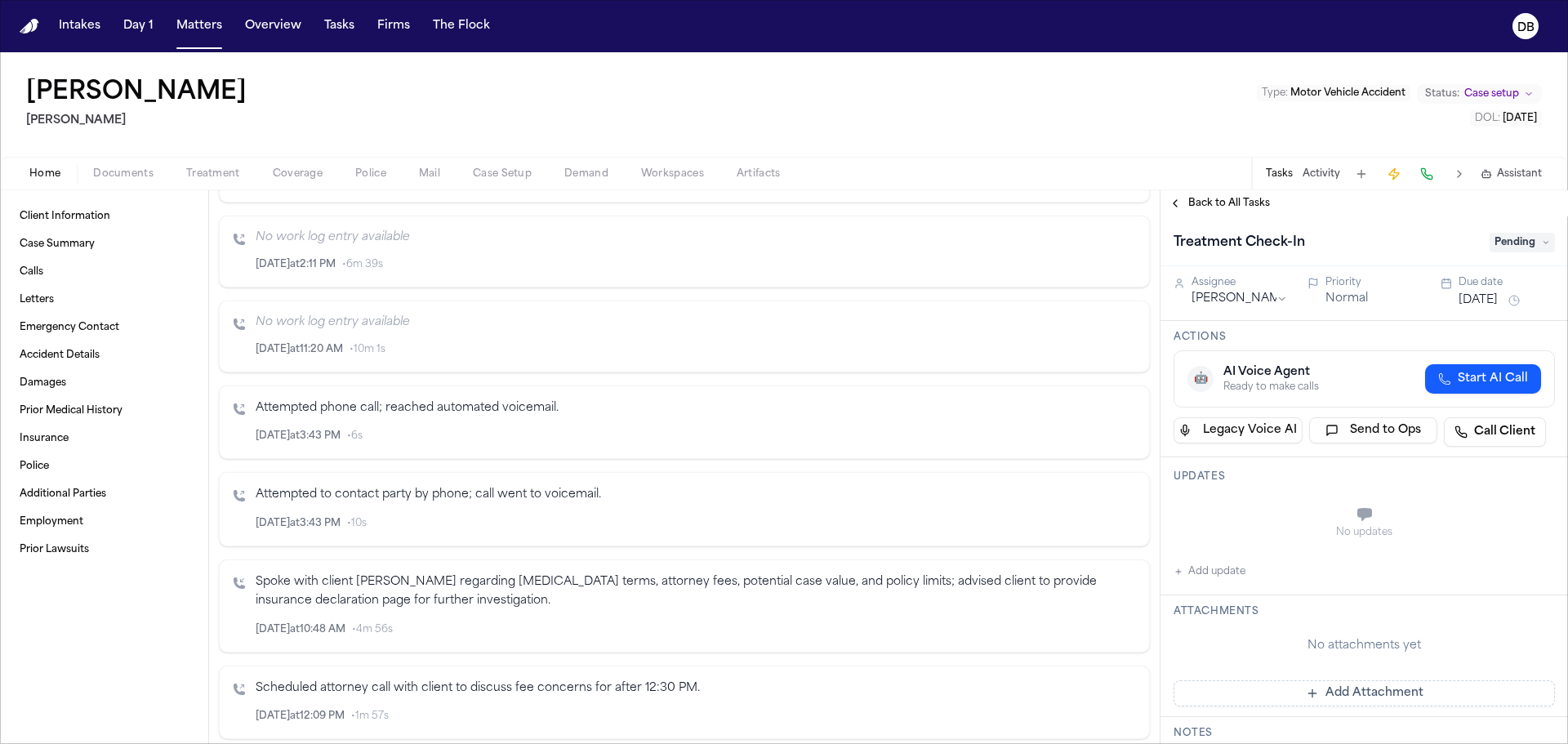
scroll to position [1634, 0]
click at [1244, 200] on span "Back to All Tasks" at bounding box center [1229, 204] width 82 height 13
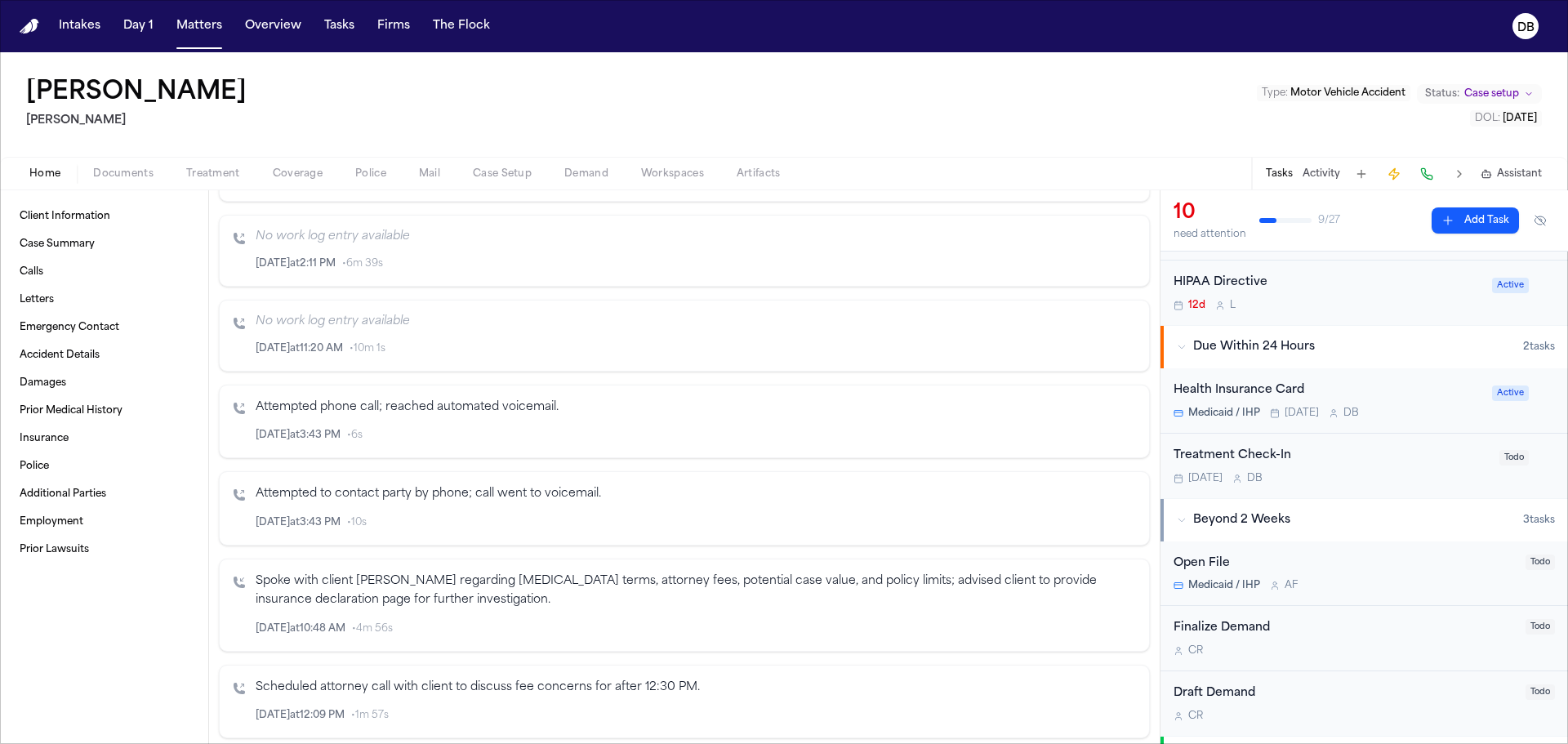
scroll to position [490, 0]
click at [1334, 453] on div "Treatment Check-In" at bounding box center [1331, 455] width 316 height 19
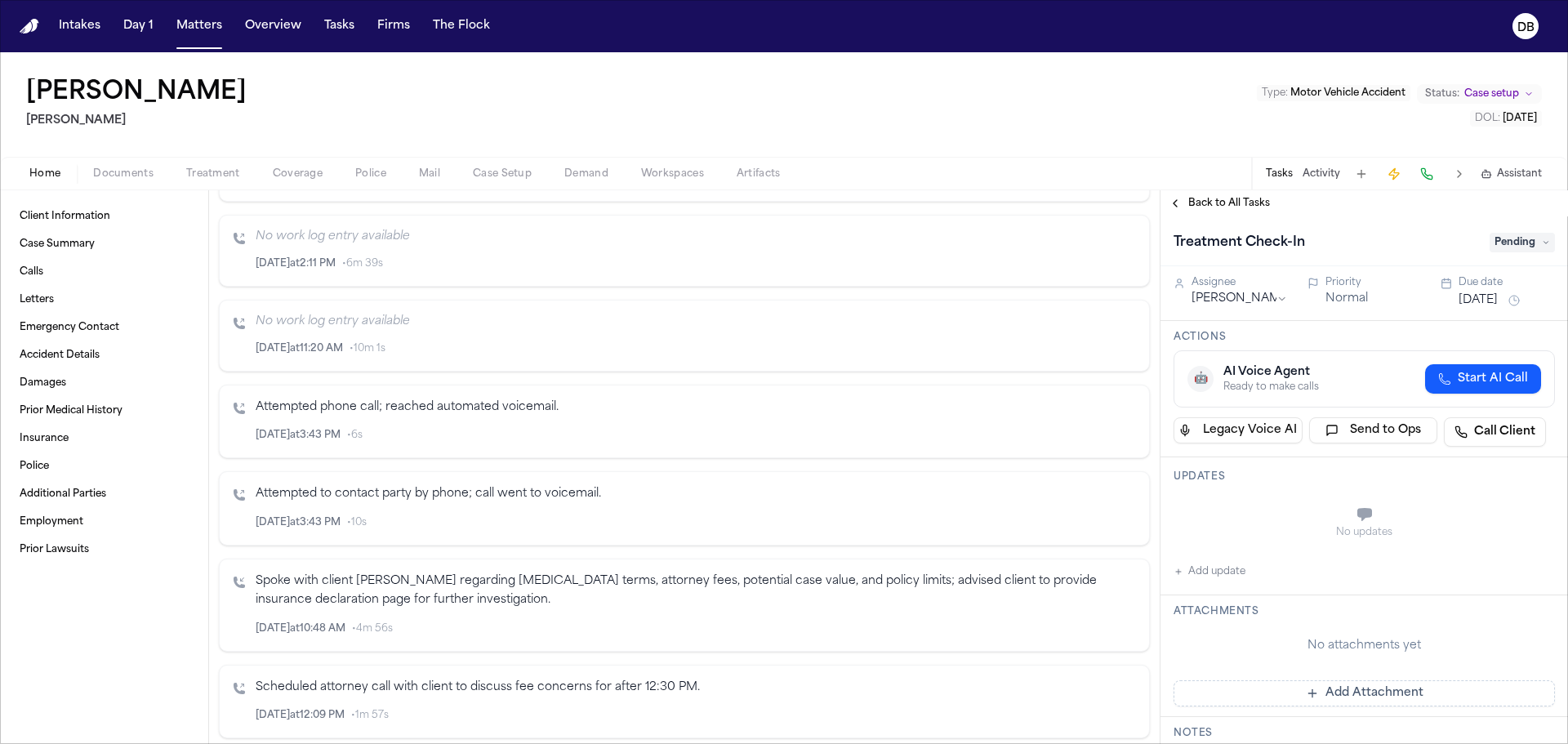
click at [1206, 580] on button "Add update" at bounding box center [1210, 571] width 72 height 20
click at [1239, 560] on label "Private" at bounding box center [1235, 555] width 34 height 13
click at [1213, 560] on button "Private" at bounding box center [1207, 555] width 13 height 13
click at [1248, 510] on textarea "Add your update" at bounding box center [1375, 516] width 349 height 33
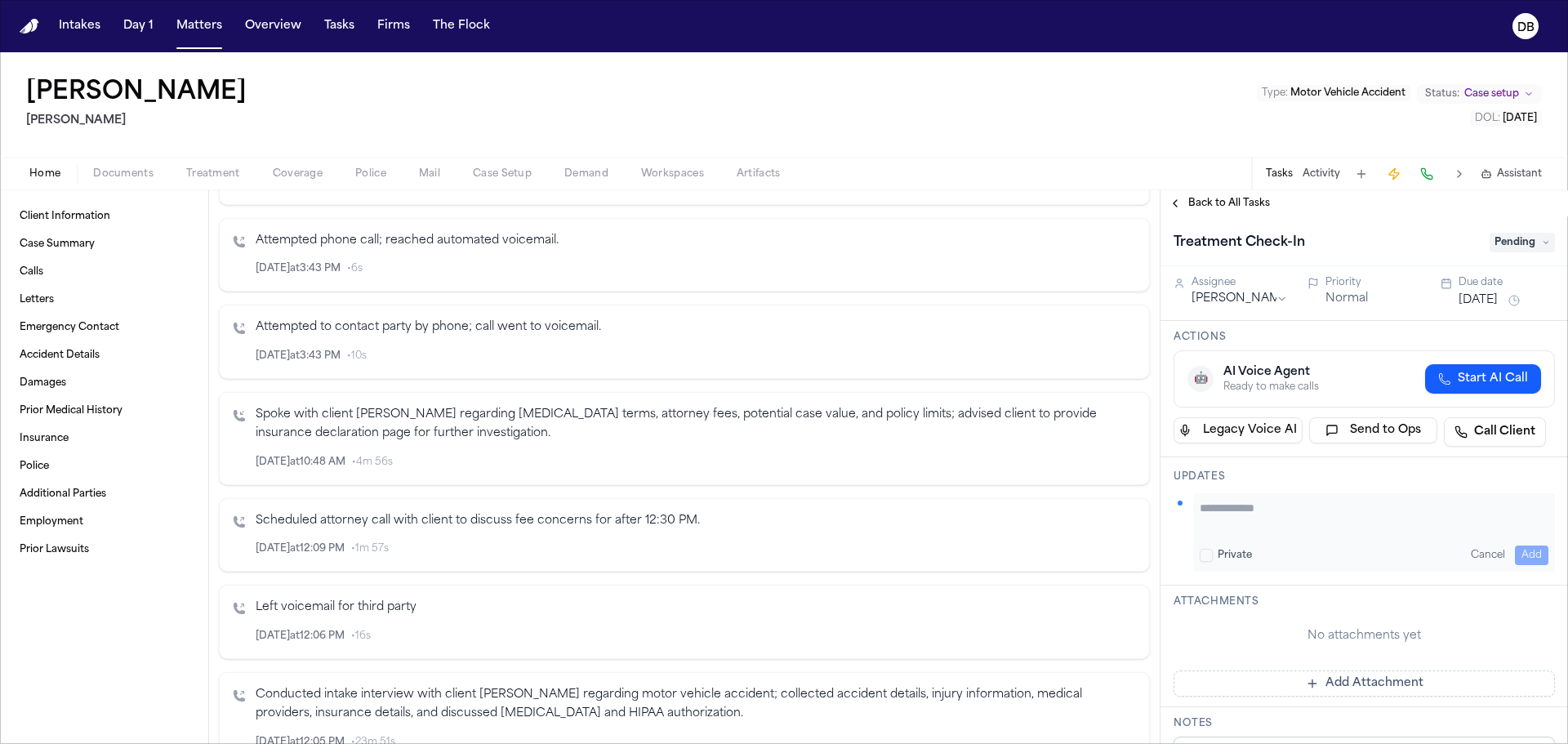
scroll to position [1797, 0]
click at [1394, 520] on textarea "Add your update" at bounding box center [1375, 516] width 349 height 33
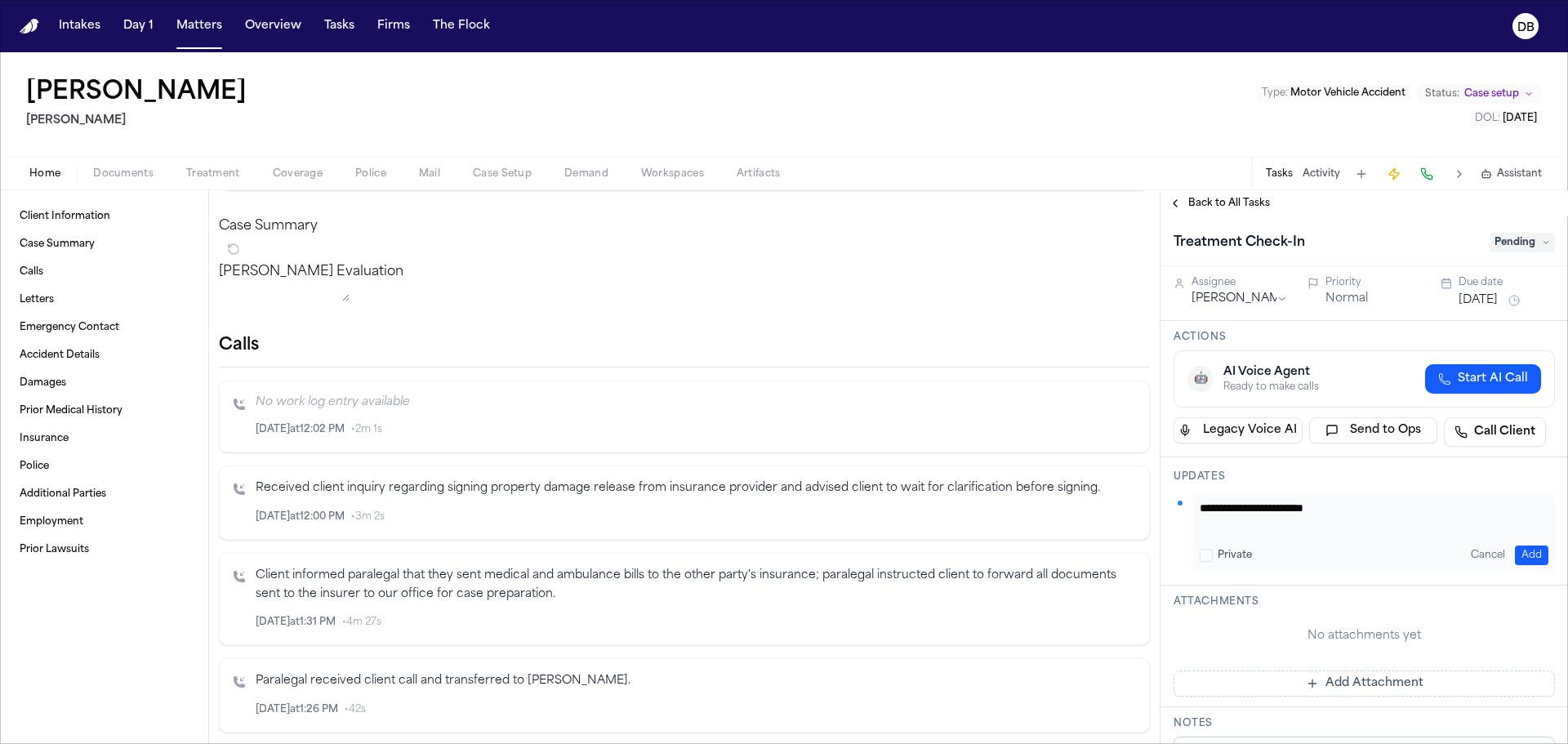
scroll to position [0, 0]
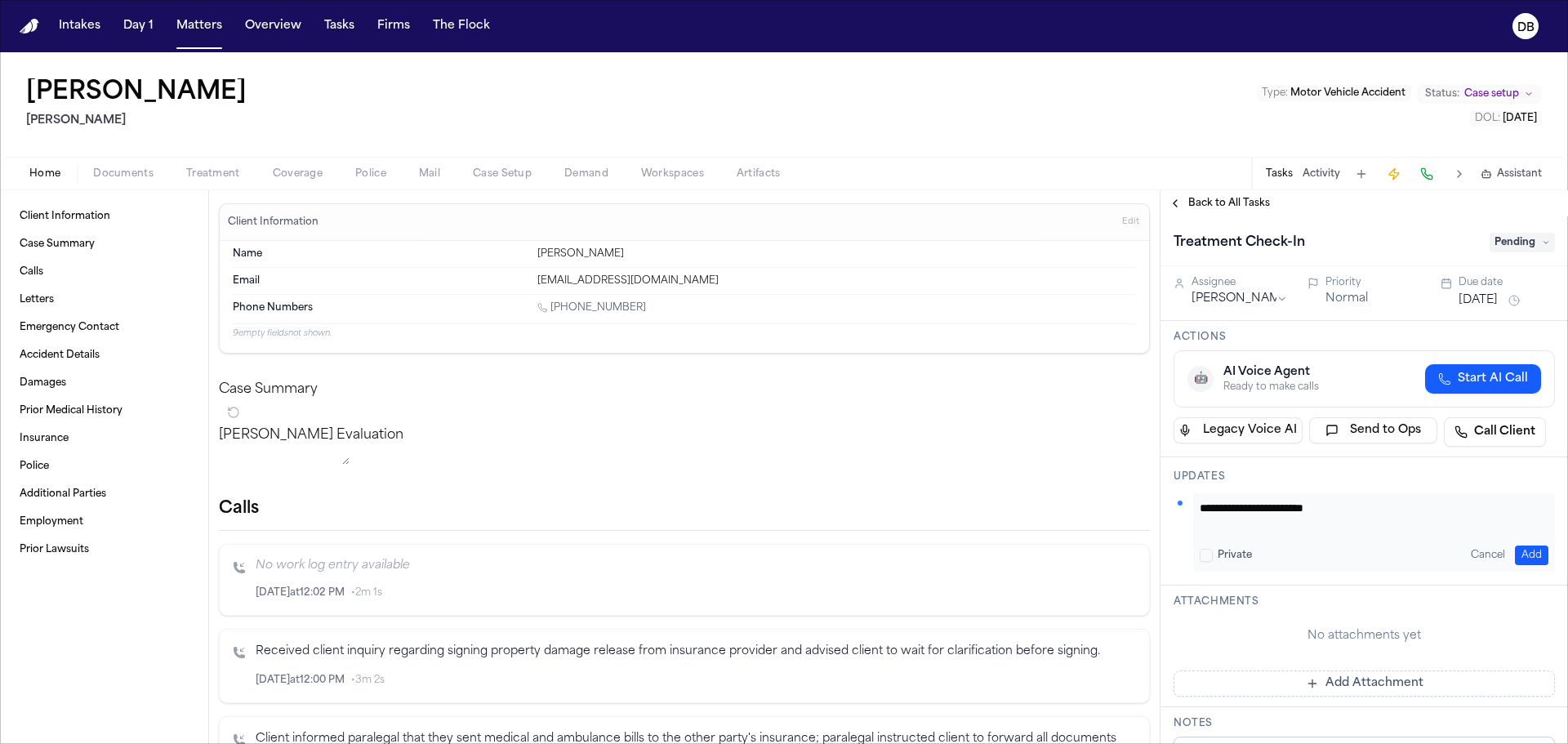
click at [1390, 520] on textarea "**********" at bounding box center [1368, 516] width 337 height 33
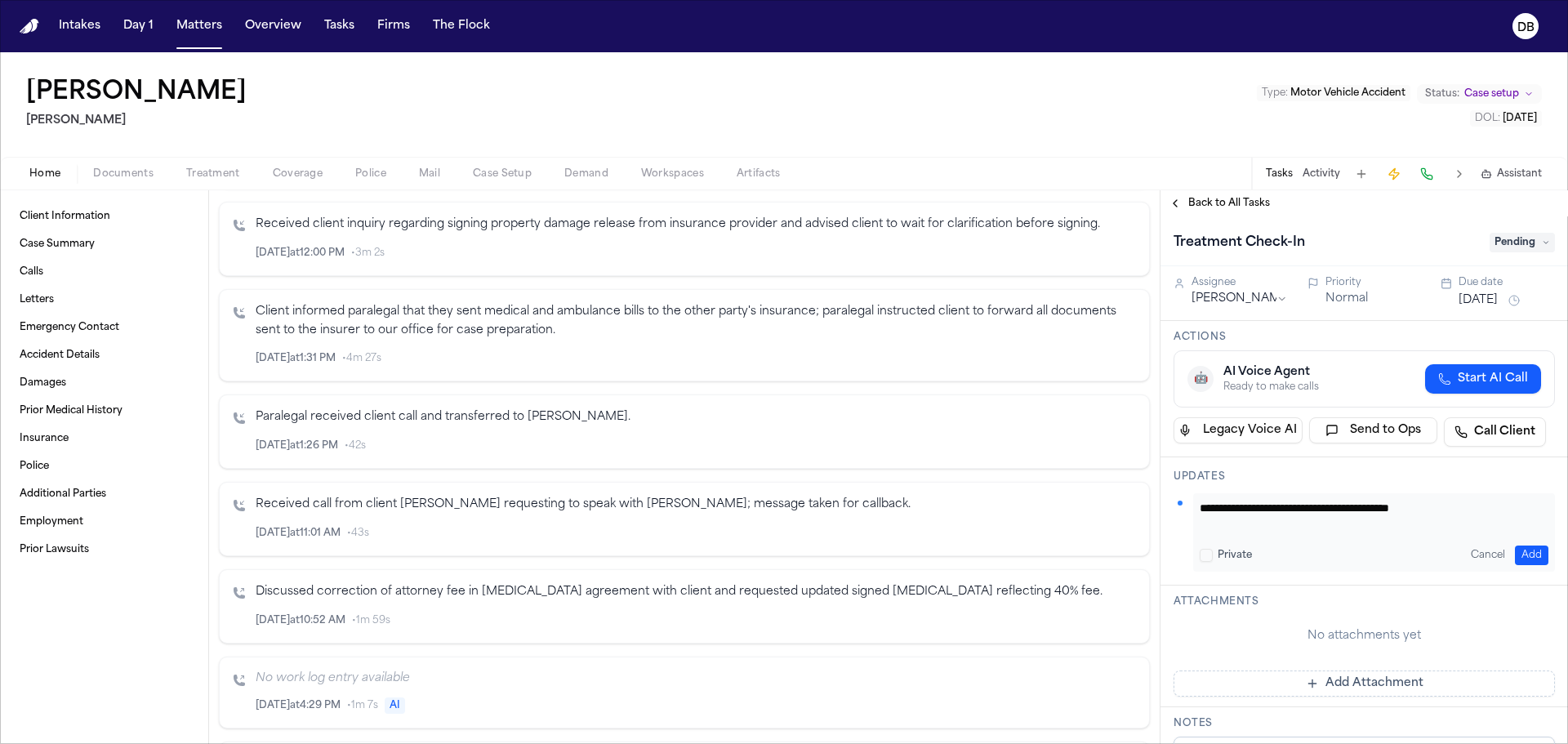
scroll to position [408, 0]
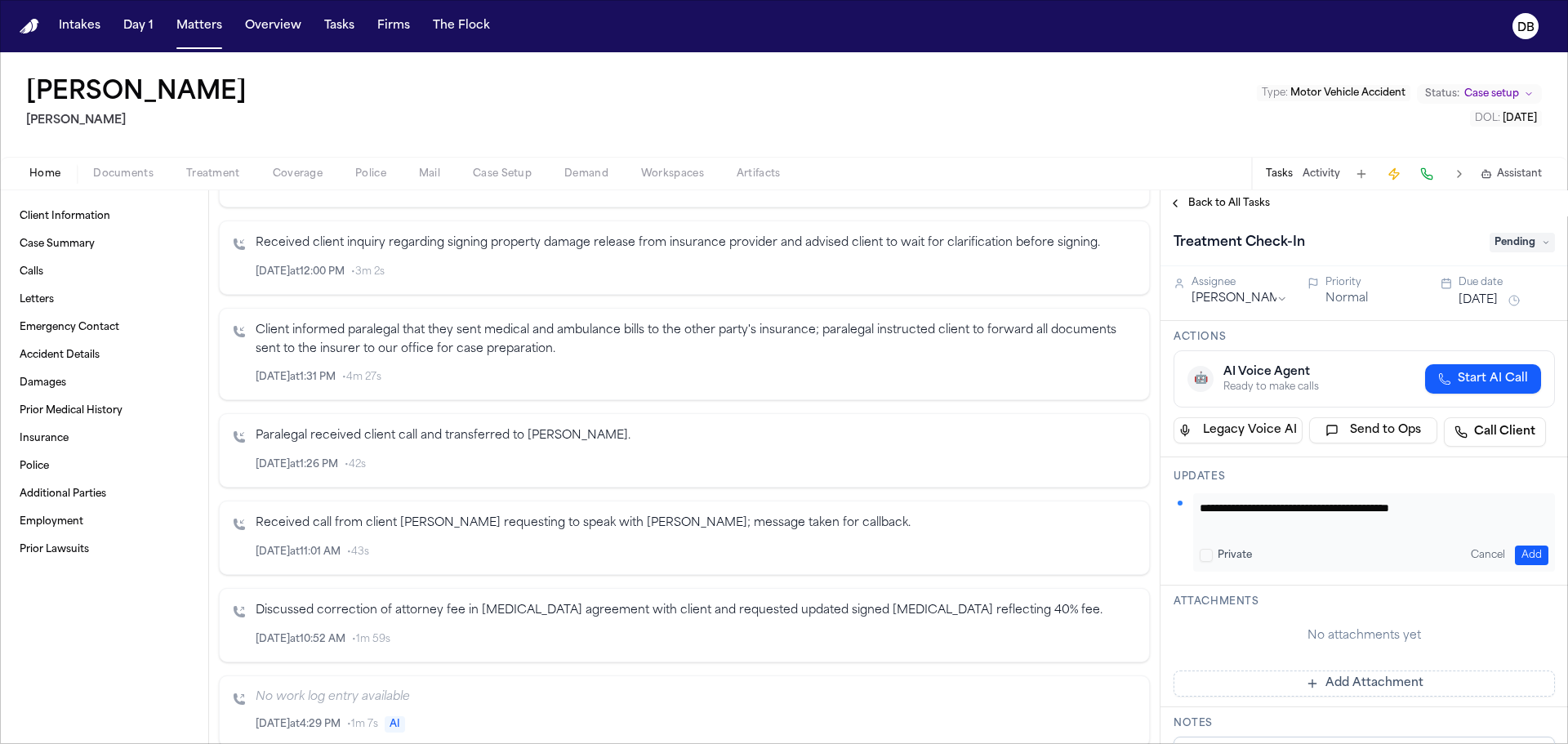
click at [1485, 510] on textarea "**********" at bounding box center [1368, 516] width 337 height 33
click at [1237, 514] on textarea "**********" at bounding box center [1368, 516] width 337 height 33
type textarea "**********"
click at [1524, 547] on button "Add" at bounding box center [1532, 555] width 34 height 20
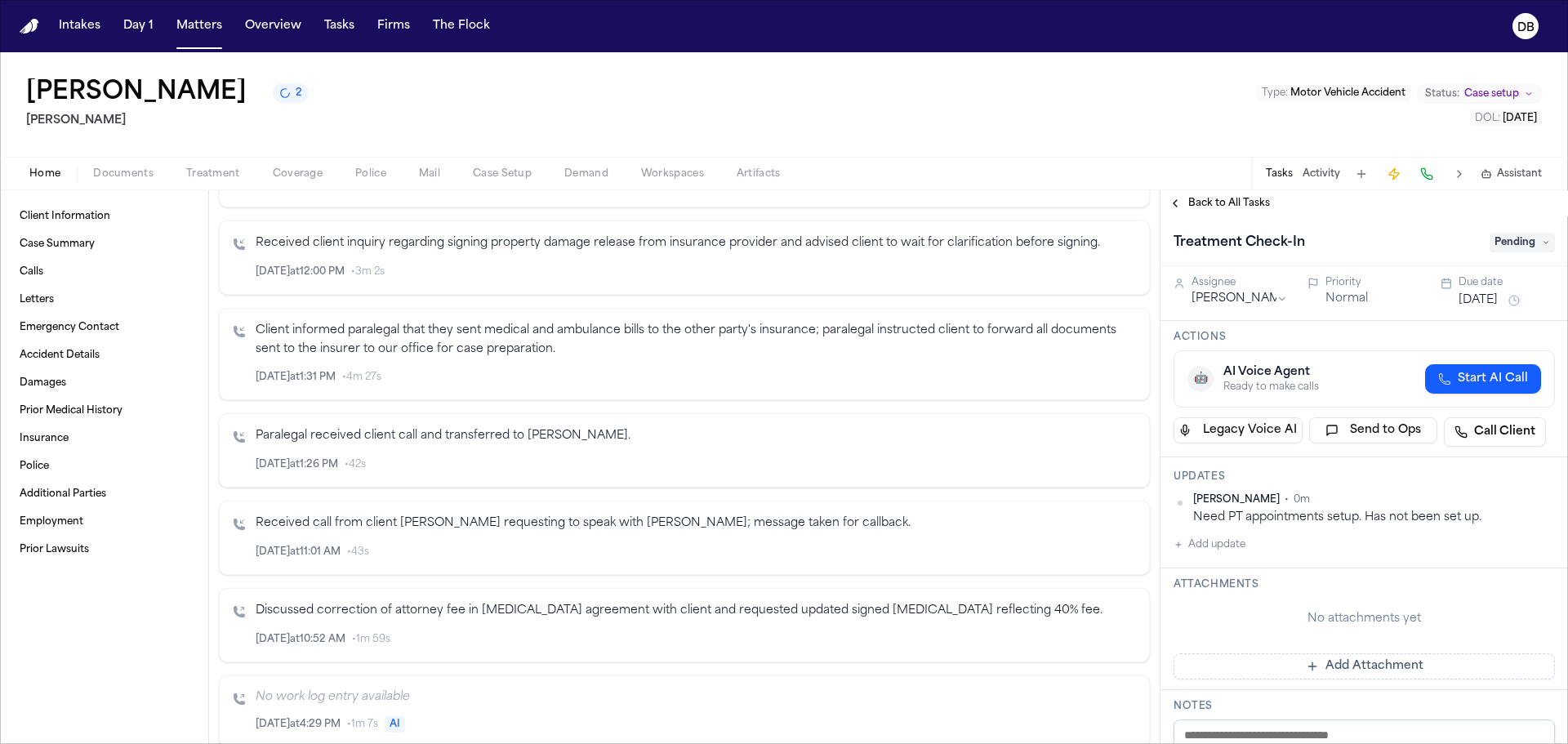
click at [1464, 50] on nav "Intakes Day 1 Matters Overview Tasks Firms The Flock DB" at bounding box center [784, 25] width 1568 height 52
click at [1494, 240] on span "Pending" at bounding box center [1522, 242] width 65 height 20
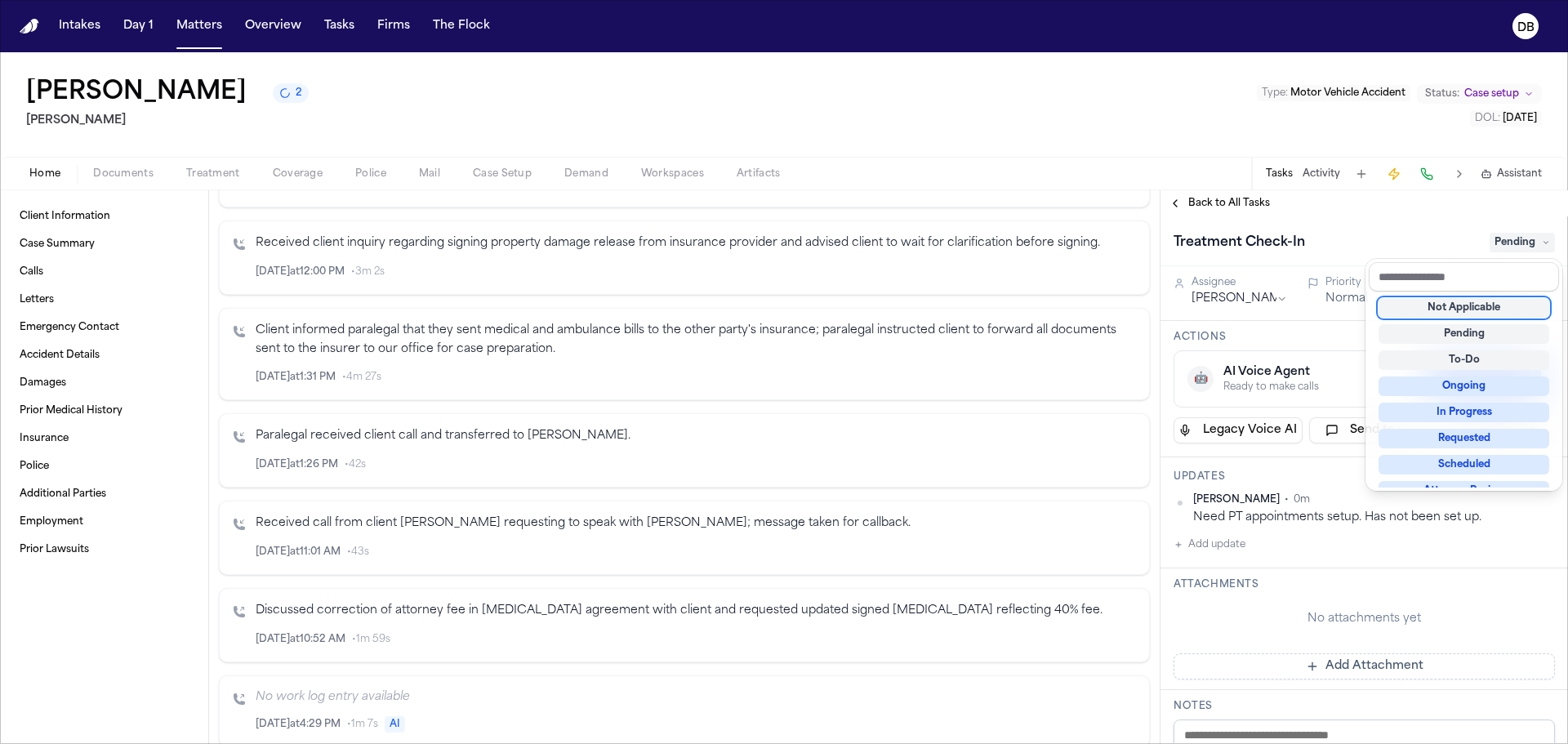
click at [1390, 237] on div "Treatment Check-In Pending" at bounding box center [1364, 242] width 382 height 26
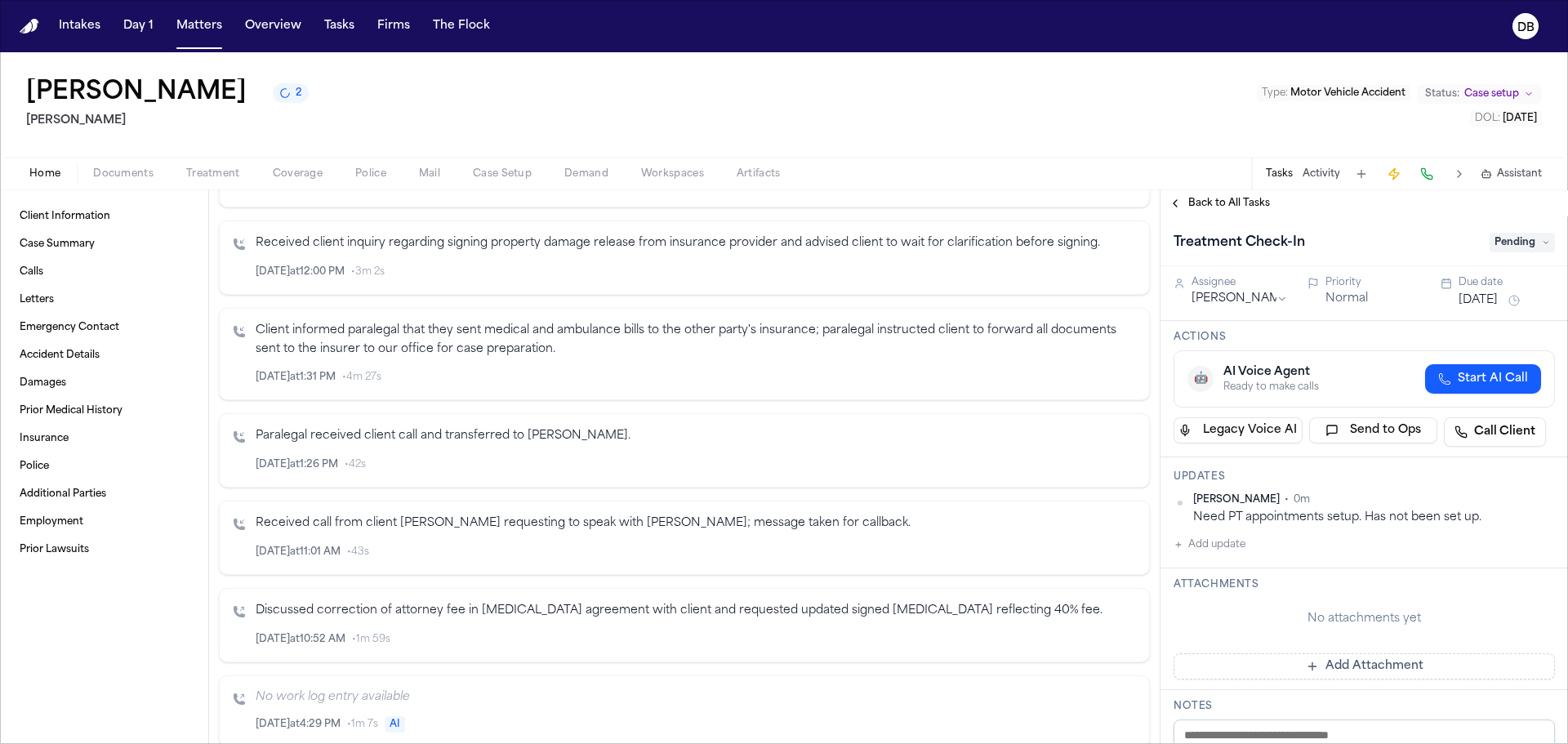
click at [1267, 304] on html "Intakes Day 1 Matters Overview Tasks Firms The Flock DB LUCERO HUERTA 2 Gammill…" at bounding box center [784, 372] width 1568 height 744
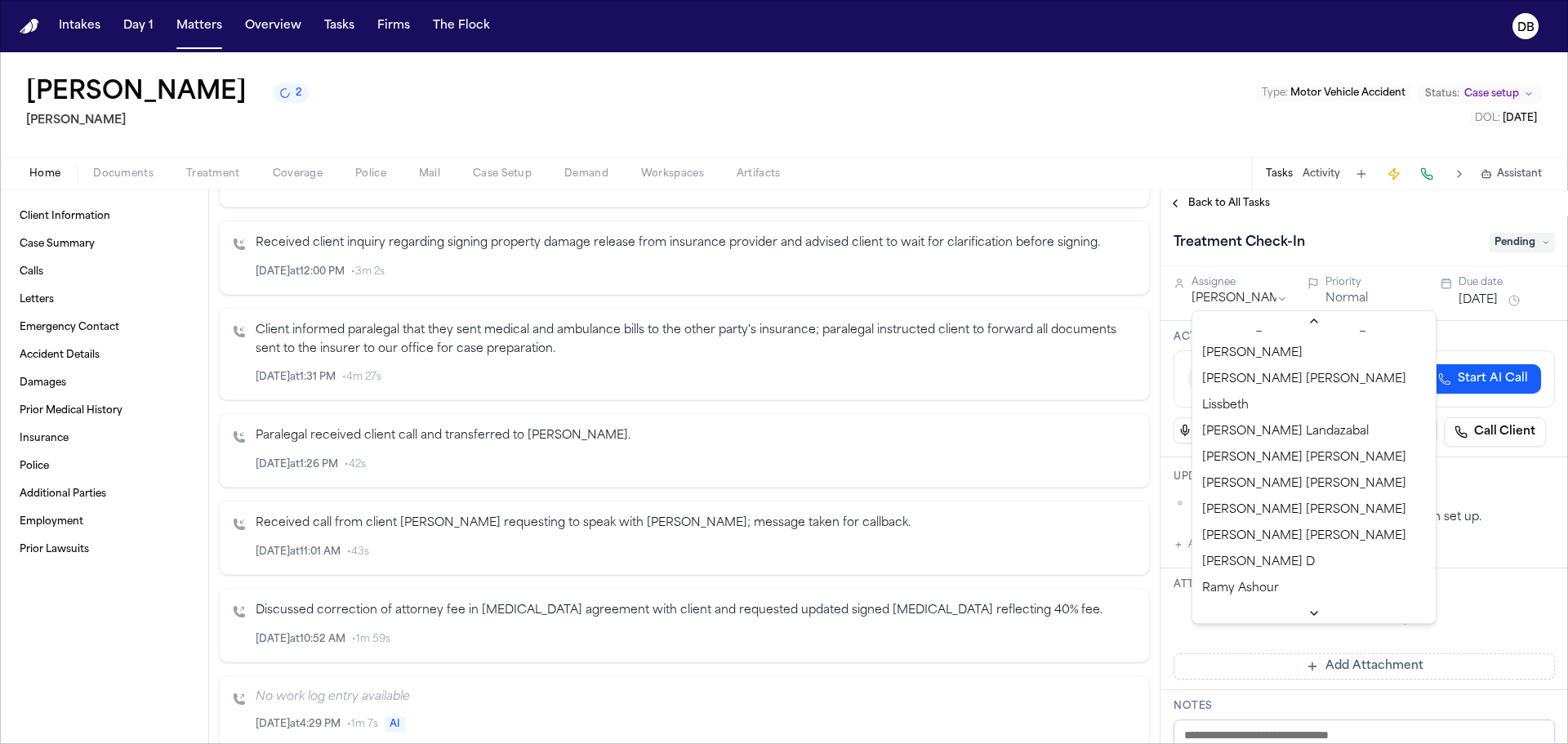
scroll to position [593, 0]
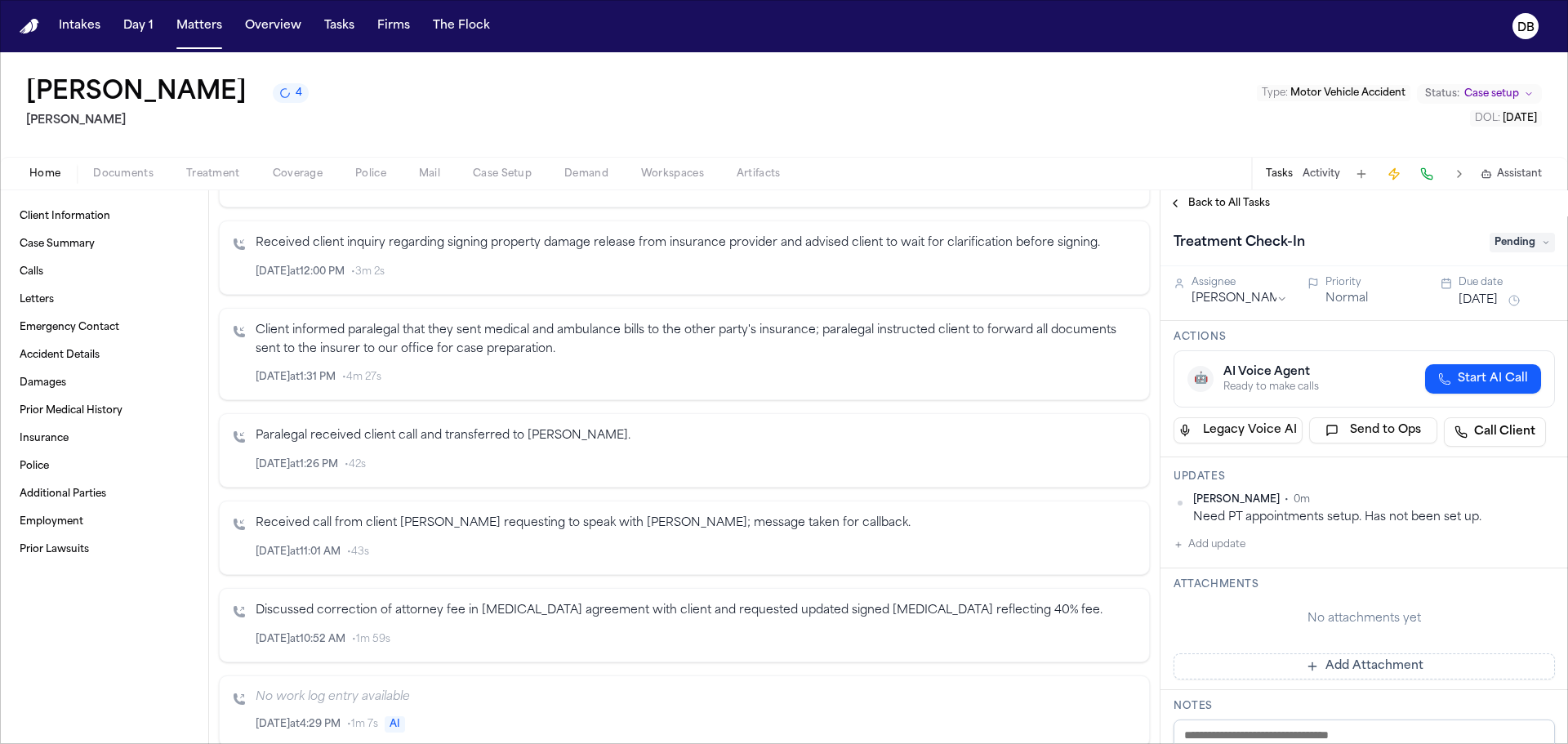
click at [1532, 502] on html "Intakes Day 1 Matters Overview Tasks Firms The Flock DB LUCERO HUERTA 4 Gammill…" at bounding box center [784, 372] width 1568 height 744
click at [1516, 525] on div "Edit" at bounding box center [1491, 525] width 96 height 23
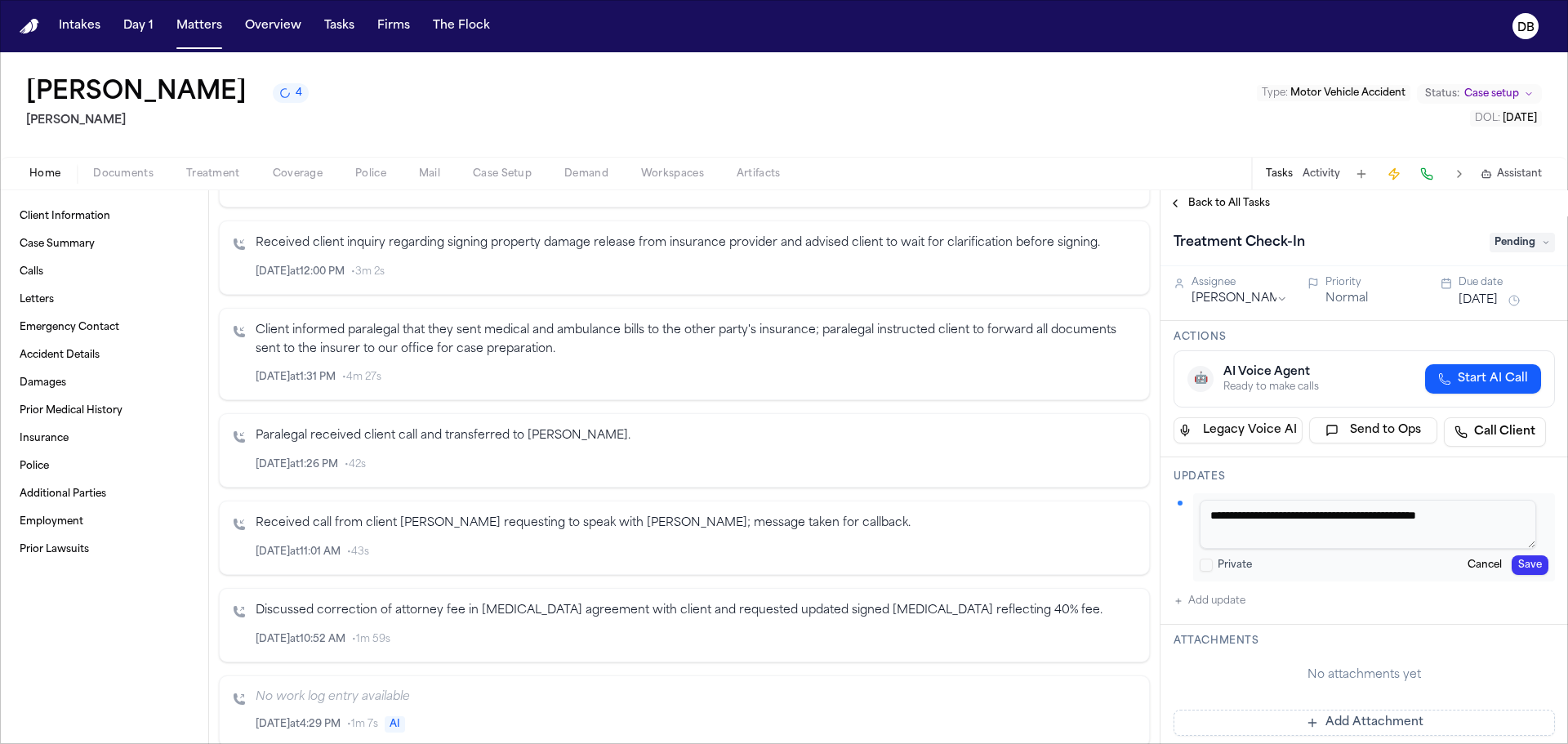
click at [1213, 518] on textarea "**********" at bounding box center [1368, 524] width 337 height 49
type textarea "**********"
click at [1533, 562] on button "Save" at bounding box center [1529, 565] width 37 height 20
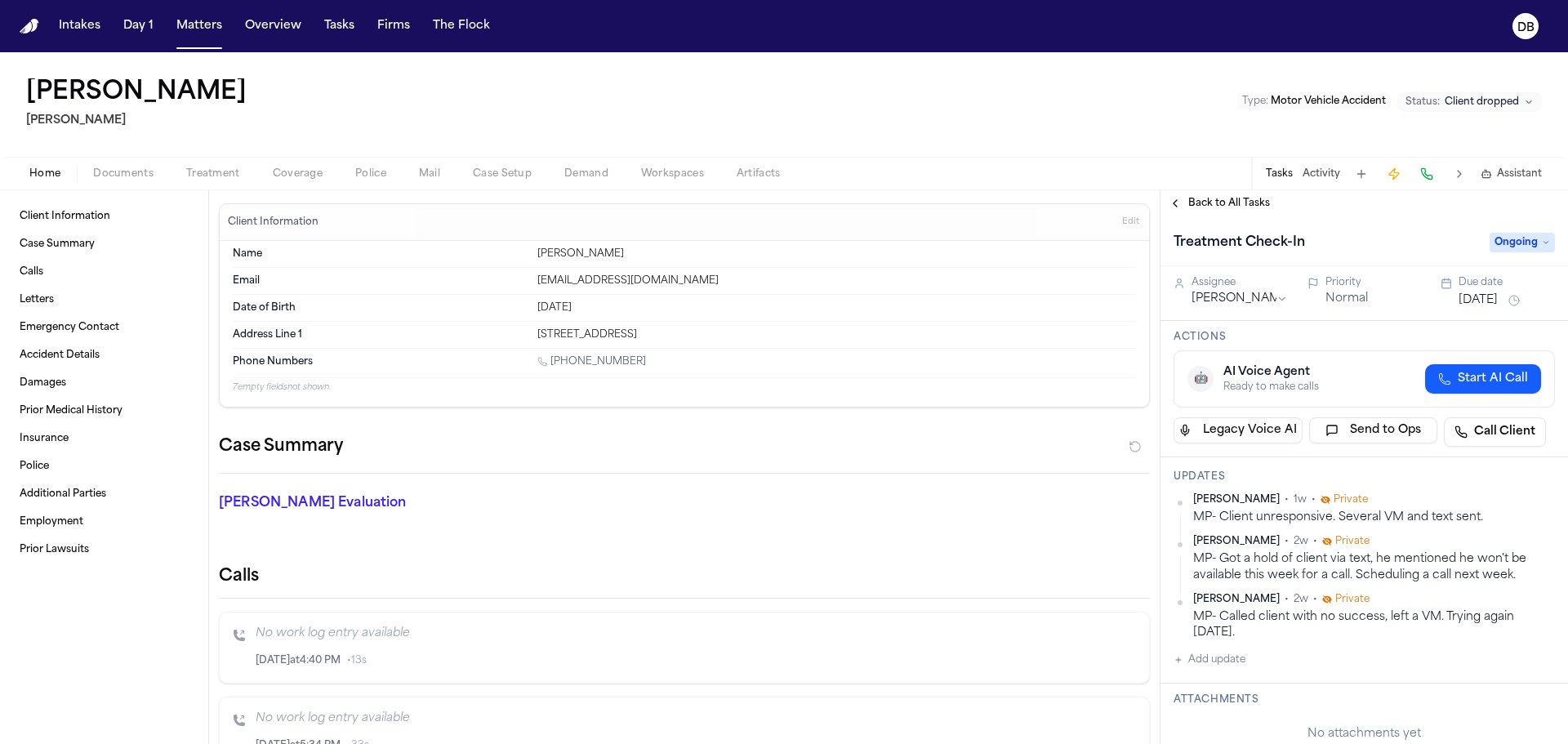
drag, startPoint x: 652, startPoint y: 367, endPoint x: 554, endPoint y: 366, distance: 98.0
click at [554, 366] on div "1 (818) 308-5749" at bounding box center [836, 363] width 599 height 15
copy link "818) 308-5749"
drag, startPoint x: 26, startPoint y: 620, endPoint x: 479, endPoint y: 614, distance: 453.0
click at [26, 620] on div "Client Information Case Summary Calls Letters Emergency Contact Accident Detail…" at bounding box center [104, 467] width 208 height 554
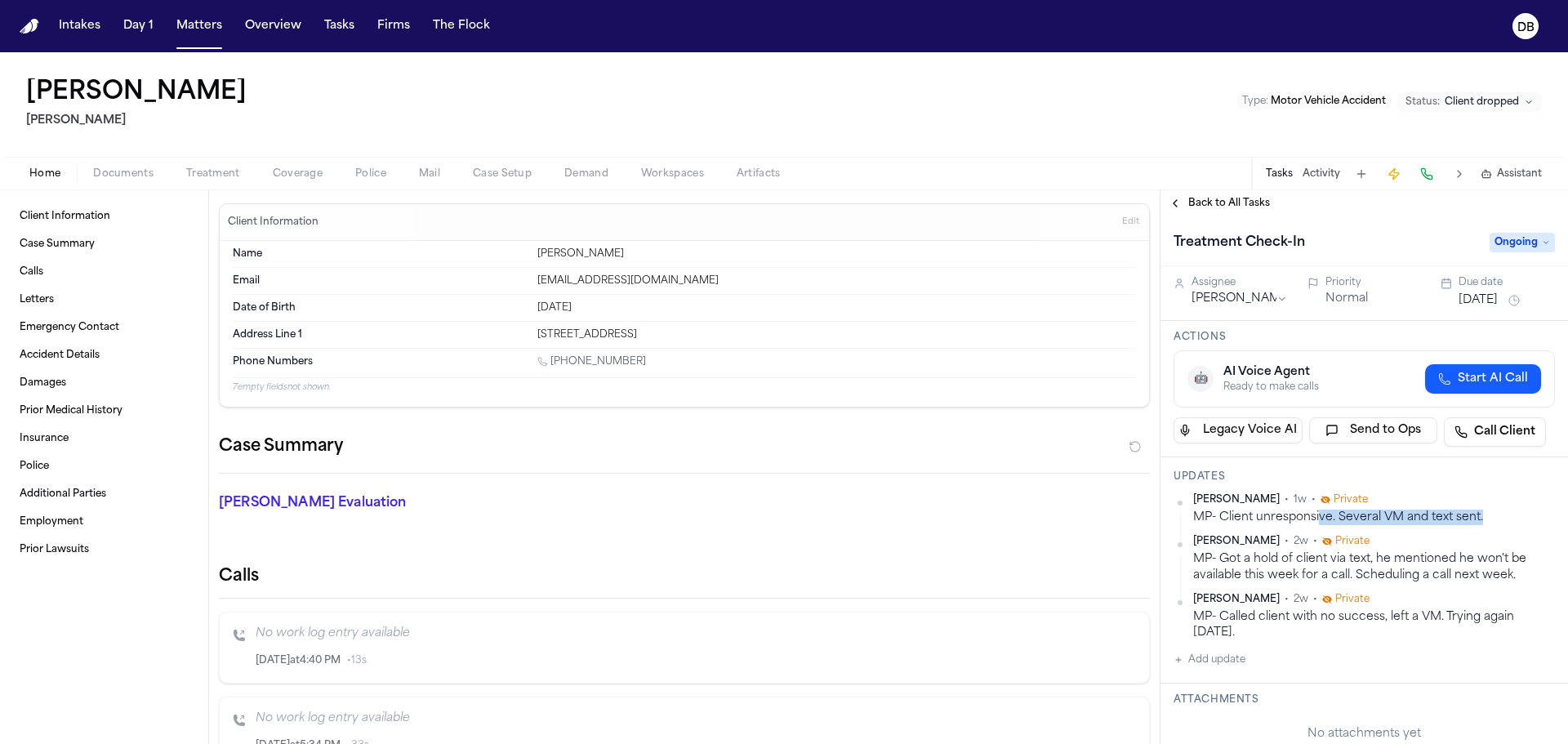
drag, startPoint x: 1483, startPoint y: 519, endPoint x: 1319, endPoint y: 521, distance: 164.0
click at [1319, 521] on div "MP- Client unresponsive. Several VM and text sent." at bounding box center [1375, 518] width 362 height 15
click at [1230, 525] on div "MP- Client unresponsive. Several VM and text sent." at bounding box center [1375, 518] width 362 height 15
drag, startPoint x: 1214, startPoint y: 515, endPoint x: 1510, endPoint y: 510, distance: 296.0
click at [1510, 510] on div "MP- Client unresponsive. Several VM and text sent." at bounding box center [1375, 518] width 362 height 15
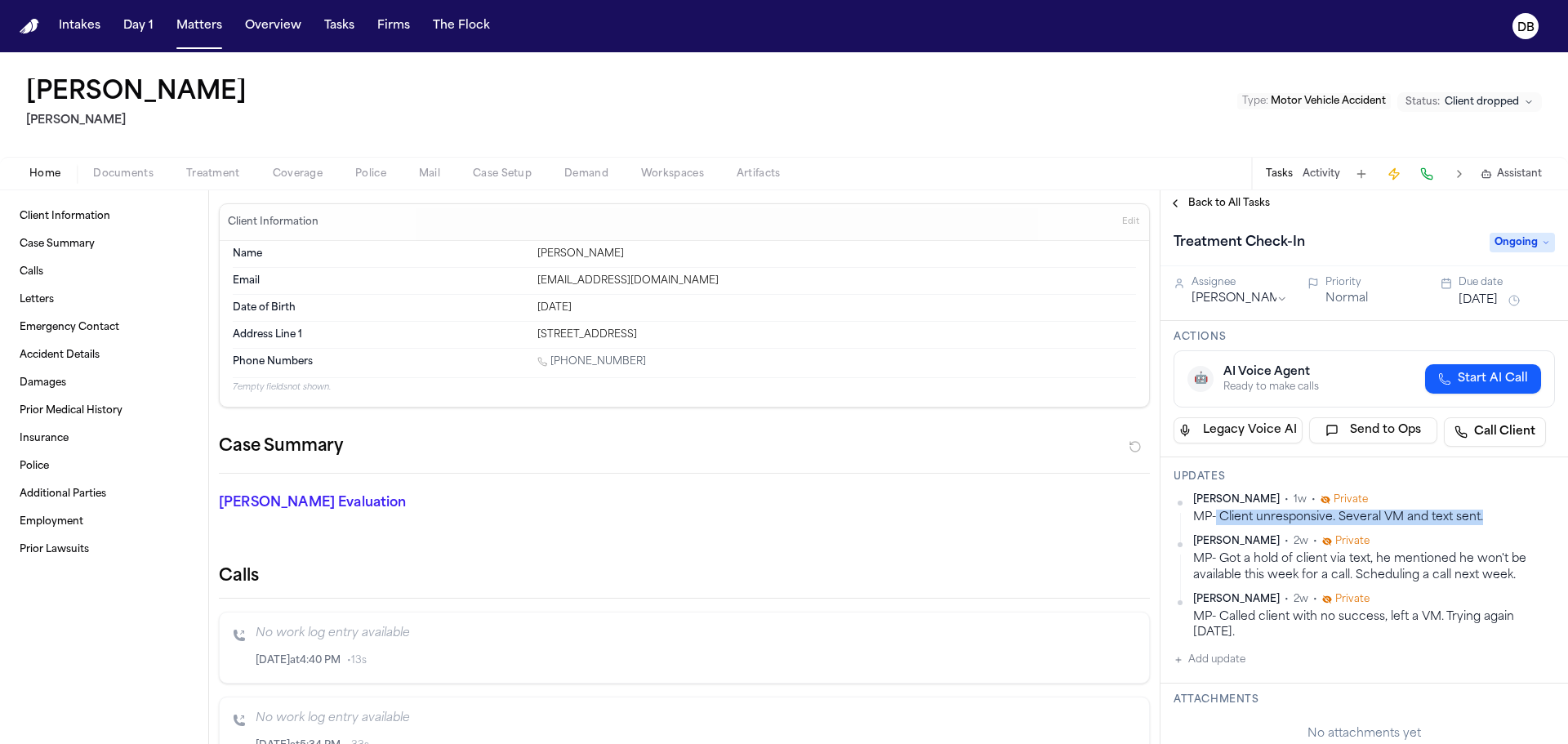
copy div "Client unresponsive. Several VM and text sent."
click at [1225, 655] on button "Add update" at bounding box center [1210, 660] width 72 height 20
click at [1242, 675] on textarea "Add your update" at bounding box center [1375, 672] width 349 height 33
paste textarea "**********"
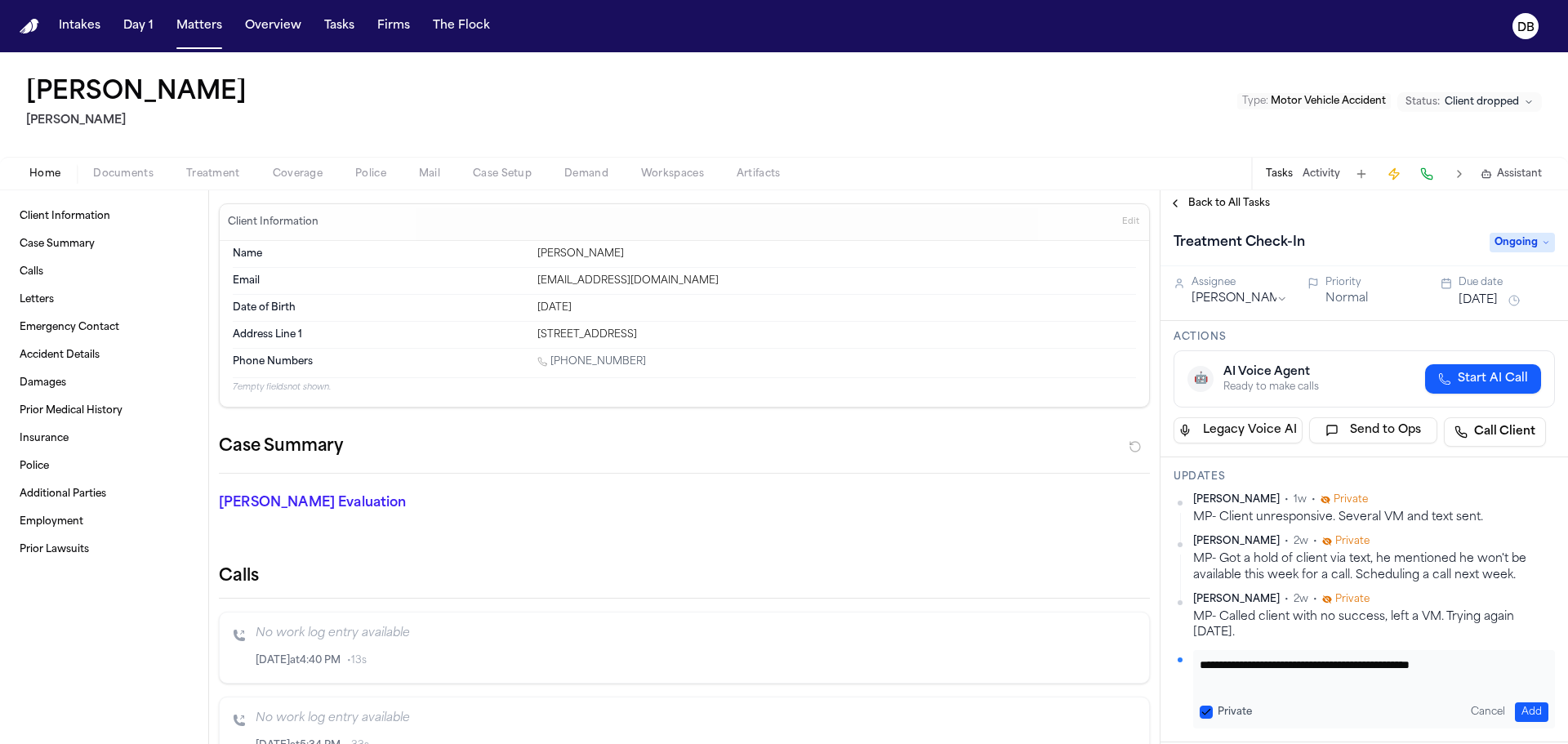
drag, startPoint x: 1438, startPoint y: 663, endPoint x: 1358, endPoint y: 659, distance: 80.1
click at [1358, 659] on textarea "**********" at bounding box center [1368, 672] width 337 height 33
click at [1360, 661] on textarea "**********" at bounding box center [1368, 672] width 337 height 33
drag, startPoint x: 1390, startPoint y: 661, endPoint x: 1348, endPoint y: 661, distance: 42.0
click at [1348, 661] on textarea "**********" at bounding box center [1368, 672] width 337 height 33
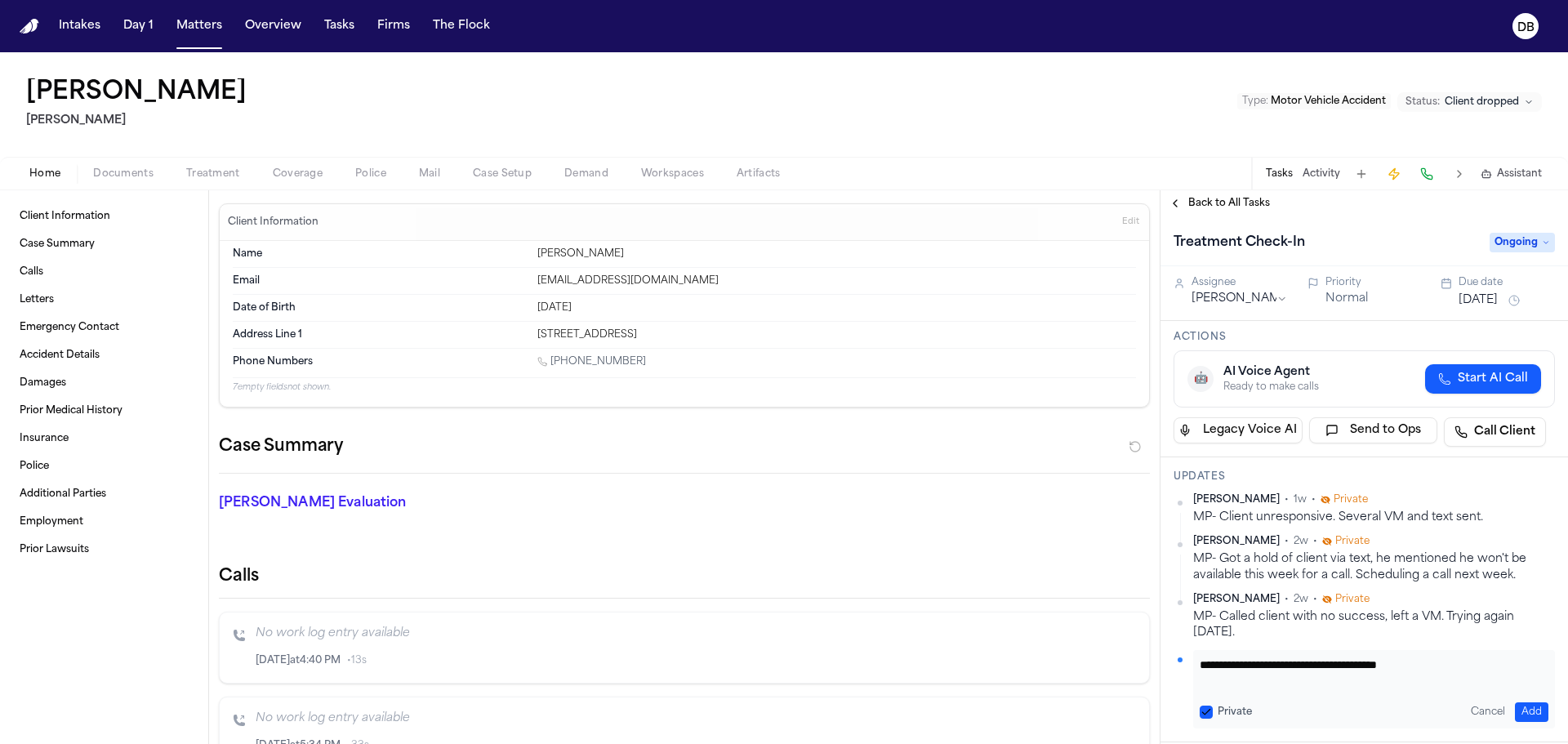
type textarea "**********"
click at [1240, 709] on label "Private" at bounding box center [1235, 712] width 34 height 13
click at [1213, 709] on button "Private" at bounding box center [1207, 712] width 13 height 13
click at [1515, 711] on button "Add" at bounding box center [1532, 712] width 34 height 20
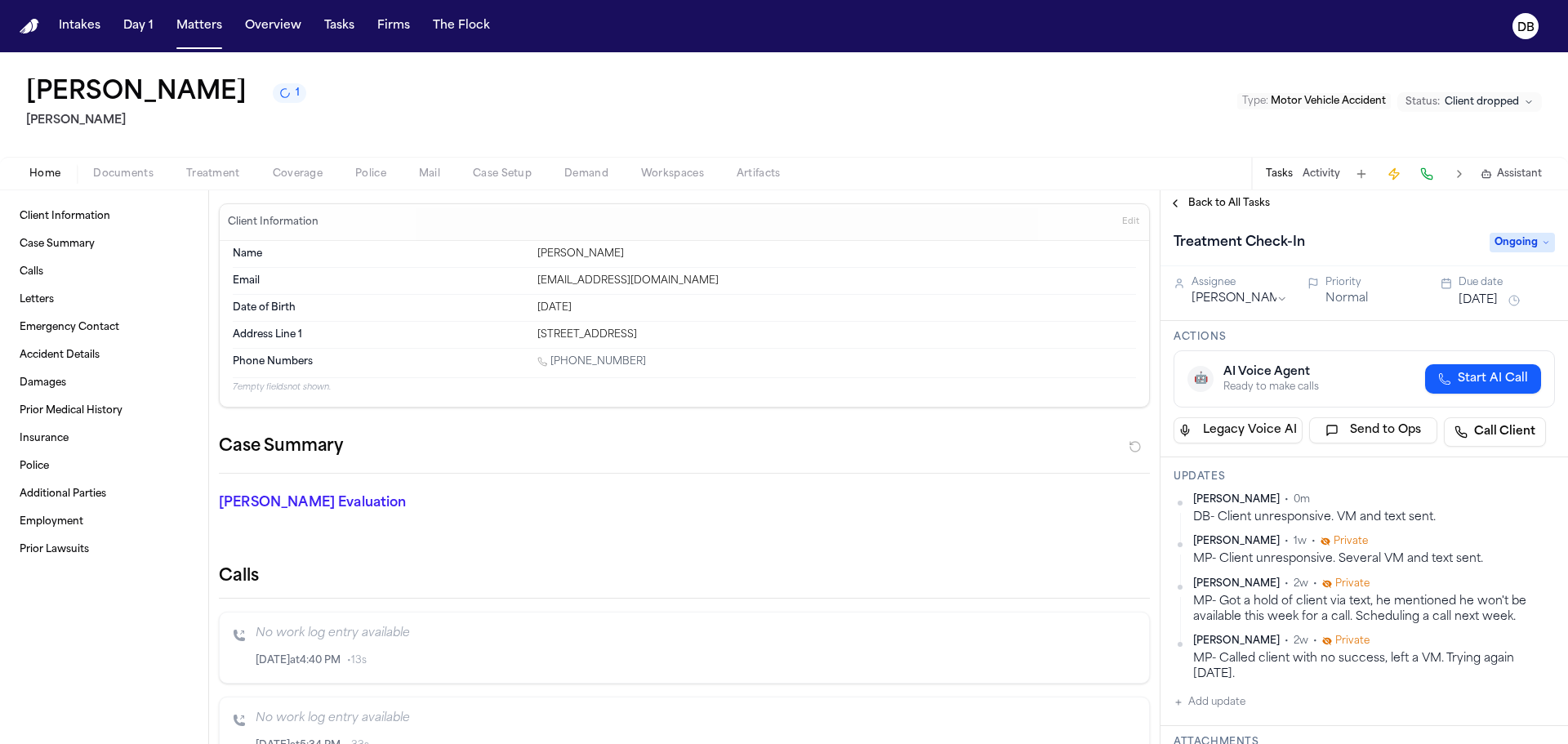
click at [1269, 306] on html "Intakes Day 1 Matters Overview Tasks Firms The Flock DB Jeremy Benjamin 1 Jeff …" at bounding box center [784, 372] width 1568 height 744
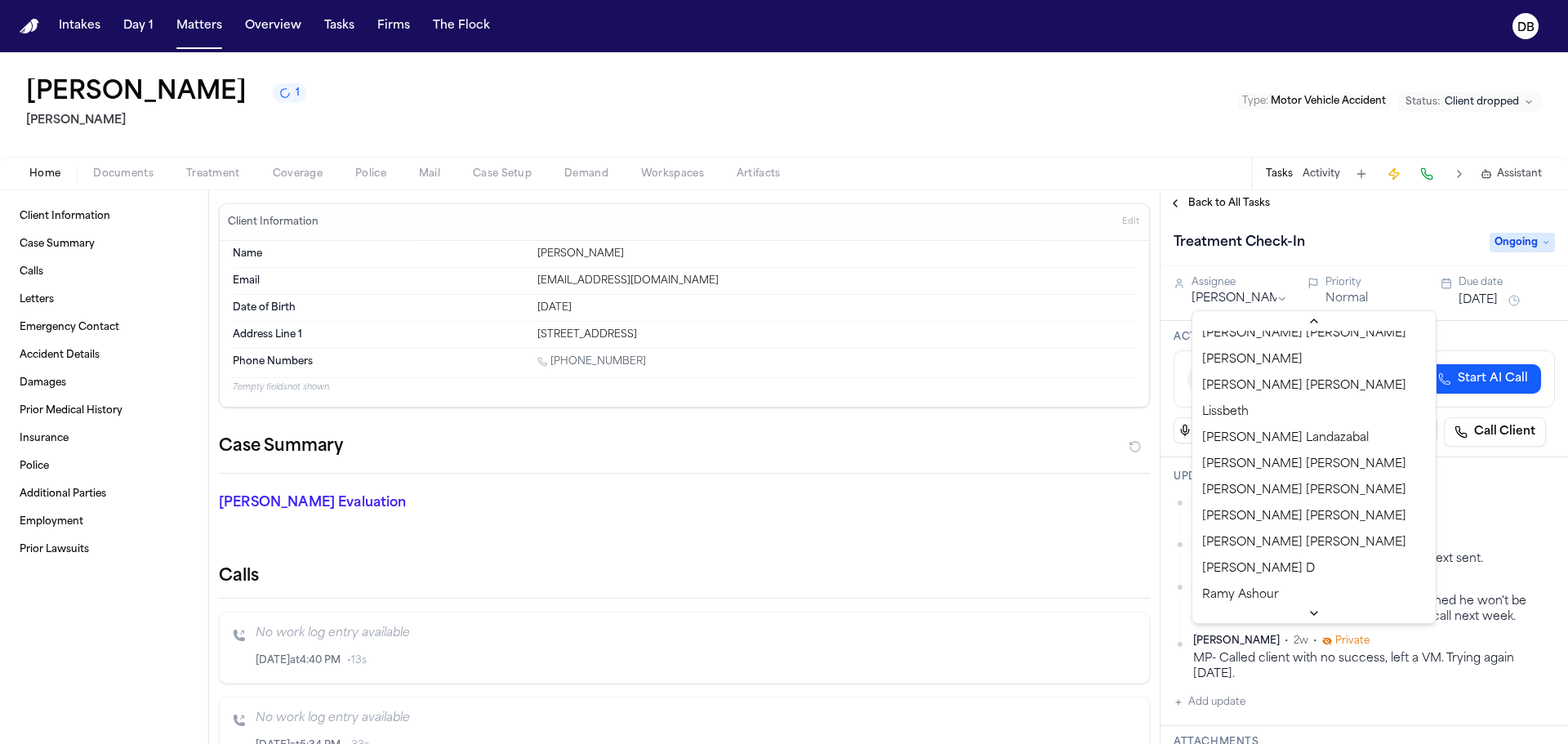
scroll to position [653, 0]
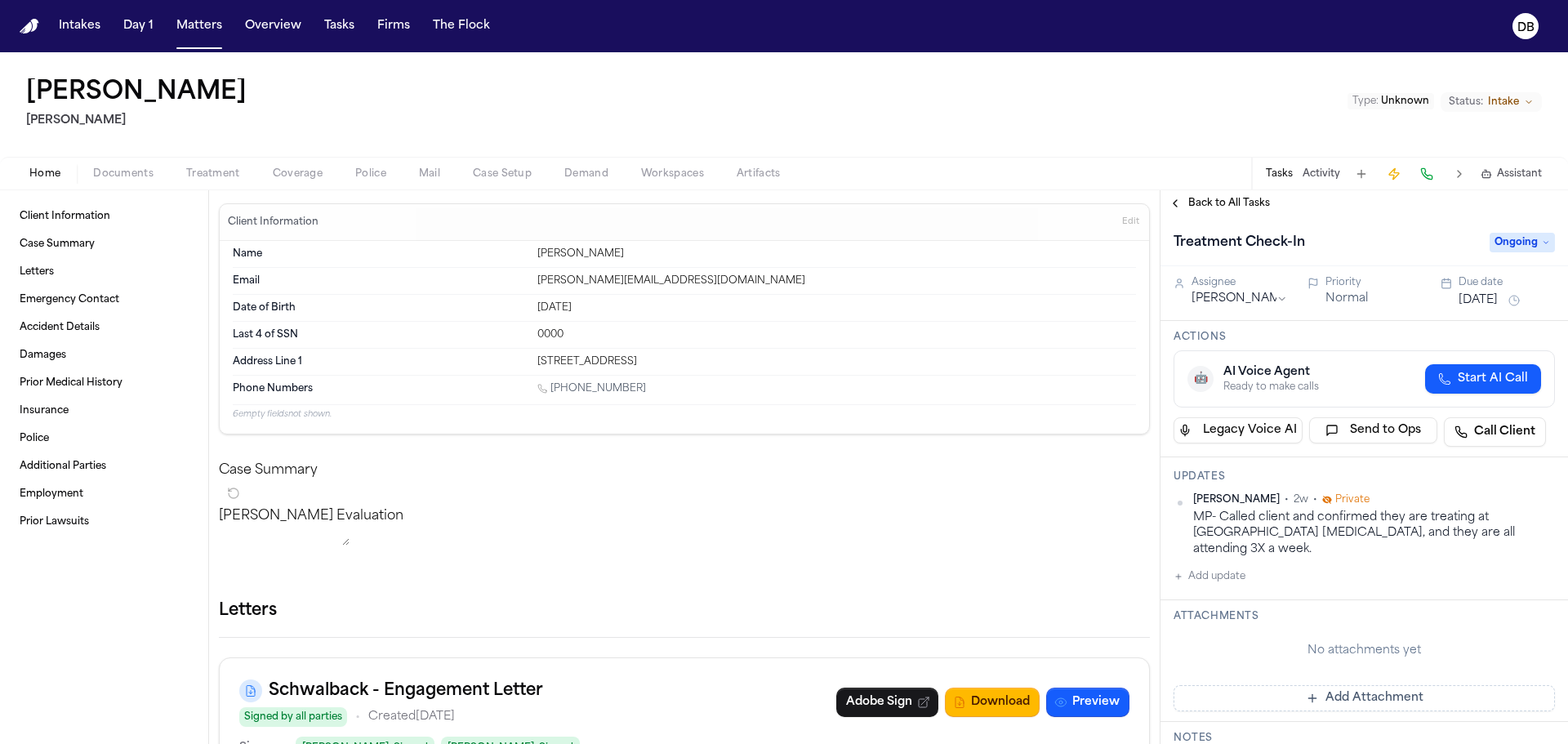
drag, startPoint x: 656, startPoint y: 393, endPoint x: 553, endPoint y: 386, distance: 103.2
click at [553, 386] on div "[PHONE_NUMBER]" at bounding box center [836, 389] width 599 height 15
copy link "[PHONE_NUMBER]"
click at [1233, 567] on button "Add update" at bounding box center [1210, 576] width 72 height 20
click at [1408, 567] on div "Private Cancel Add" at bounding box center [1375, 605] width 362 height 78
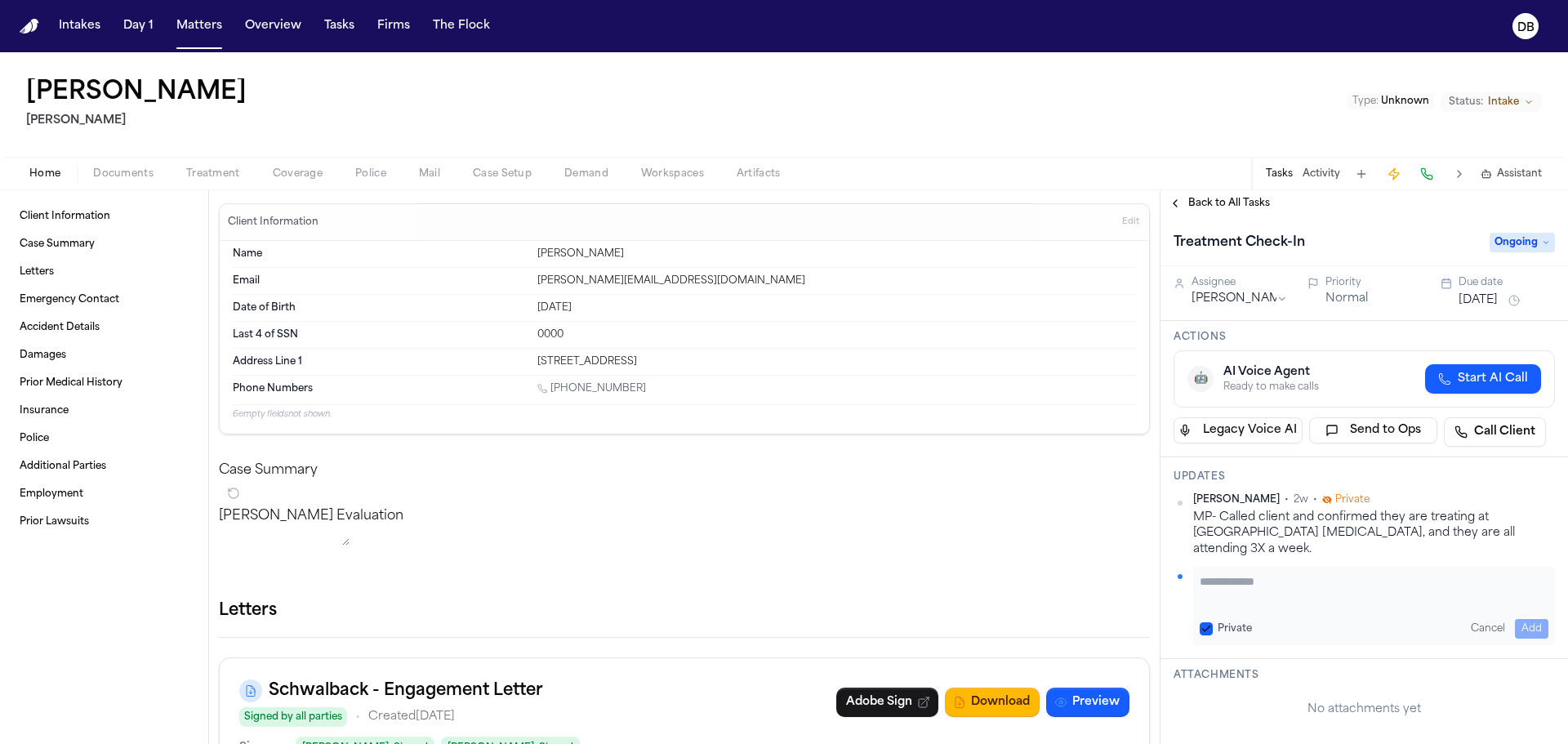
click at [1406, 573] on textarea "Add your update" at bounding box center [1375, 589] width 349 height 33
type textarea "**********"
click at [1254, 620] on div "Private Cancel Add" at bounding box center [1375, 629] width 349 height 20
click at [1249, 622] on label "Private" at bounding box center [1235, 629] width 34 height 13
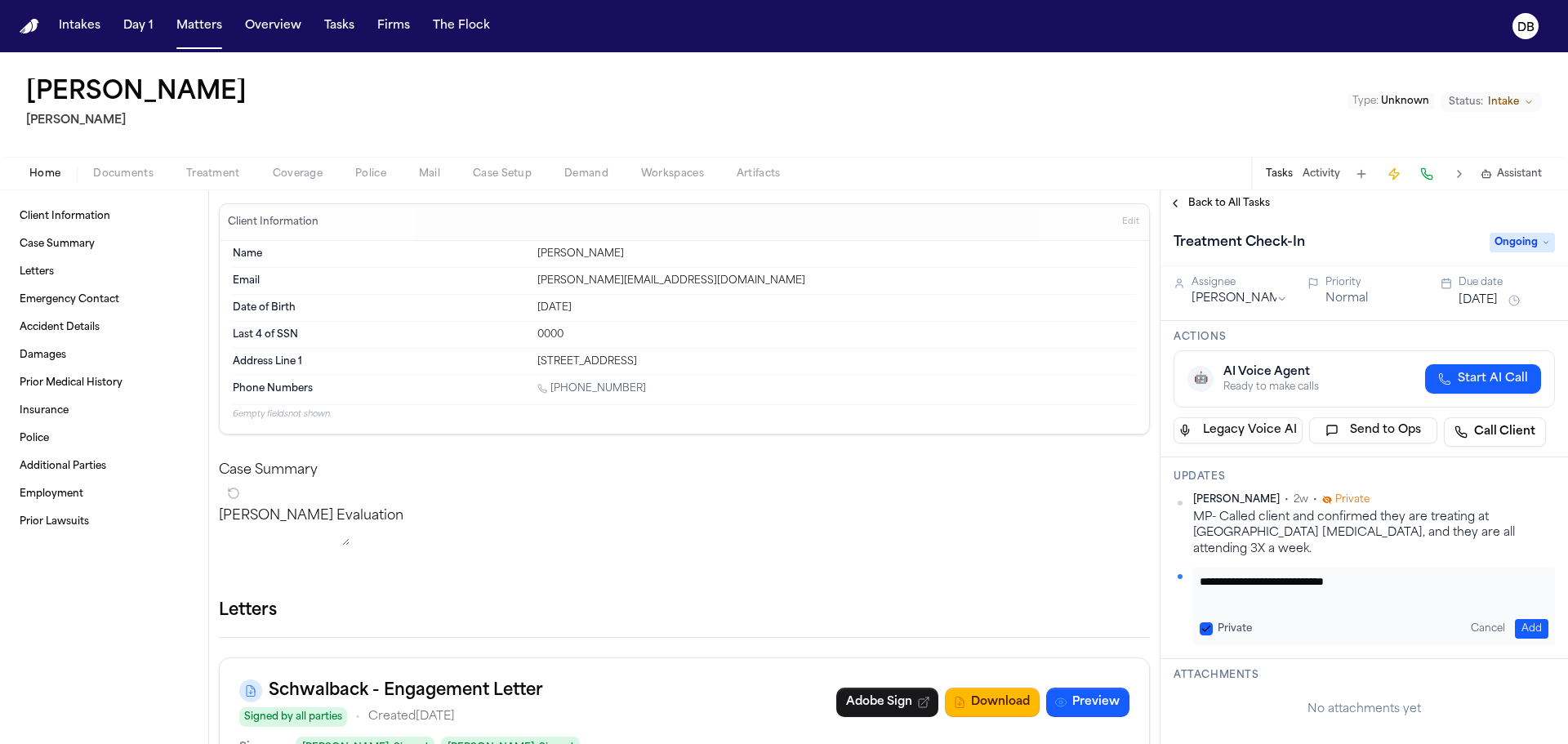
click at [1213, 622] on button "Private" at bounding box center [1207, 629] width 13 height 13
click at [1516, 620] on button "Add" at bounding box center [1532, 629] width 34 height 20
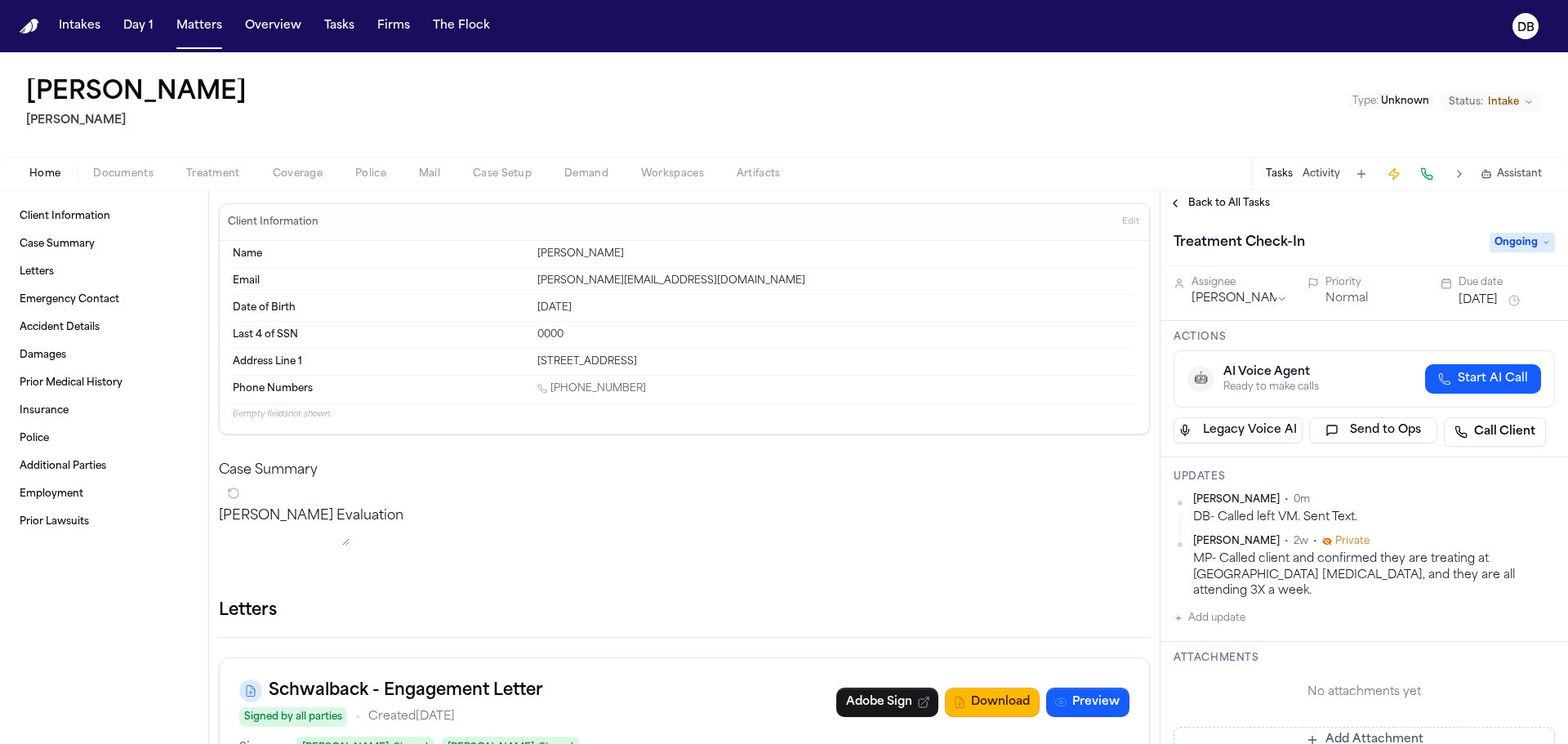
click at [1251, 304] on html "Intakes Day 1 Matters Overview Tasks Firms The Flock DB [PERSON_NAME] [PERSON_N…" at bounding box center [784, 372] width 1568 height 744
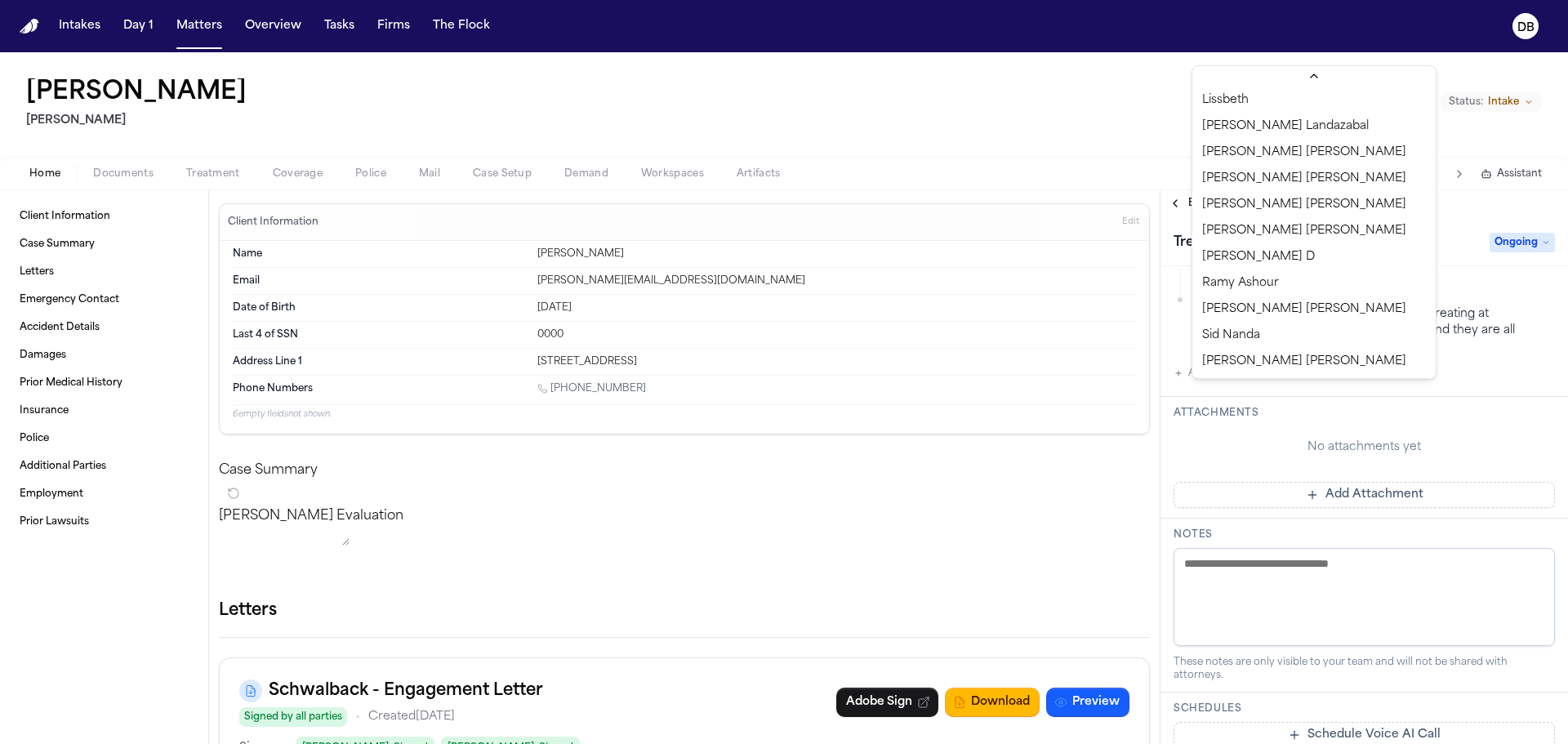
scroll to position [655, 0]
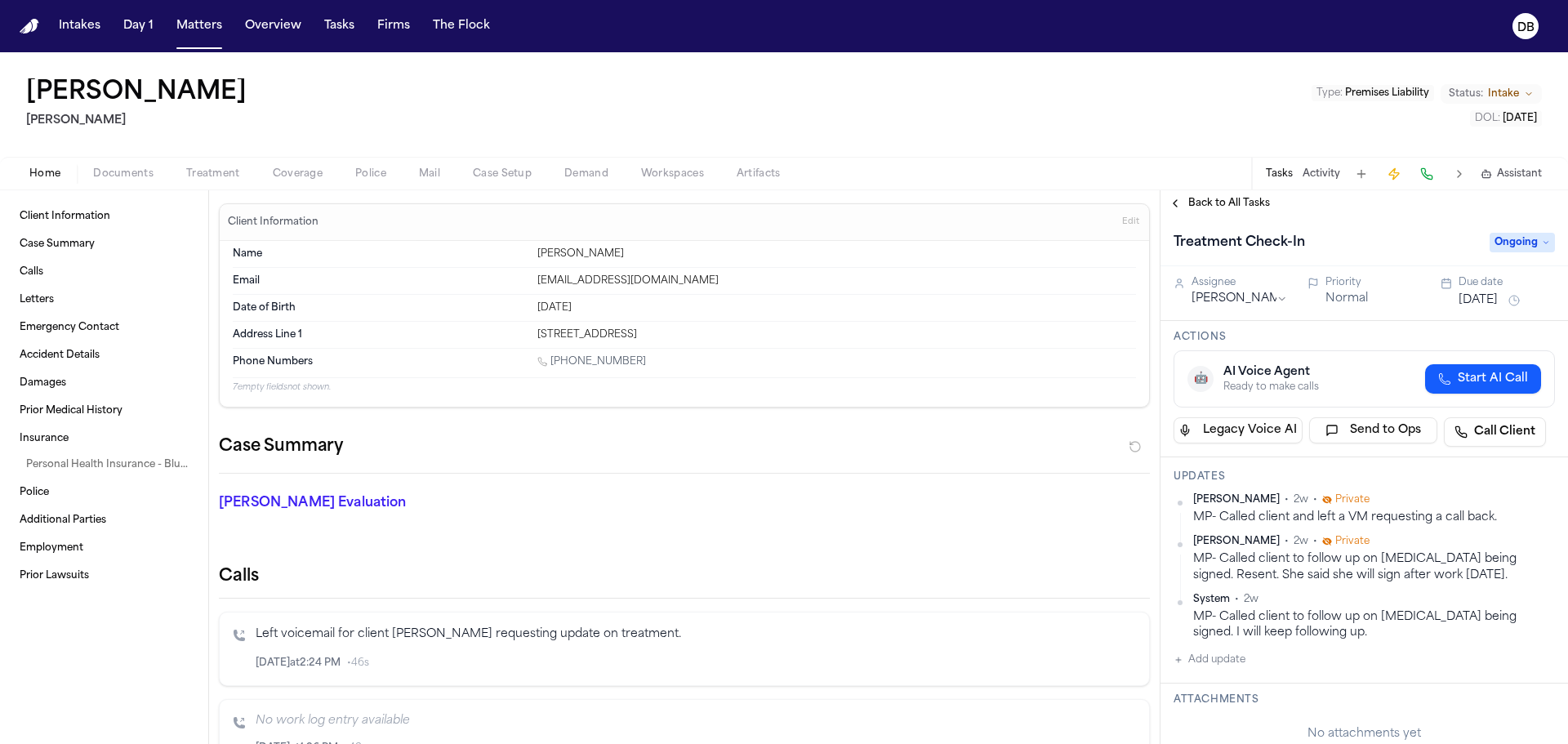
drag, startPoint x: 652, startPoint y: 358, endPoint x: 553, endPoint y: 357, distance: 99.0
click at [553, 357] on div "[PHONE_NUMBER]" at bounding box center [836, 363] width 599 height 15
copy link "[PHONE_NUMBER]"
click at [268, 106] on div "[PERSON_NAME] Type : Premises Liability Status: Intake DOL : [DATE]" at bounding box center [784, 104] width 1568 height 105
click at [187, 524] on link "Additional Parties" at bounding box center [104, 521] width 182 height 26
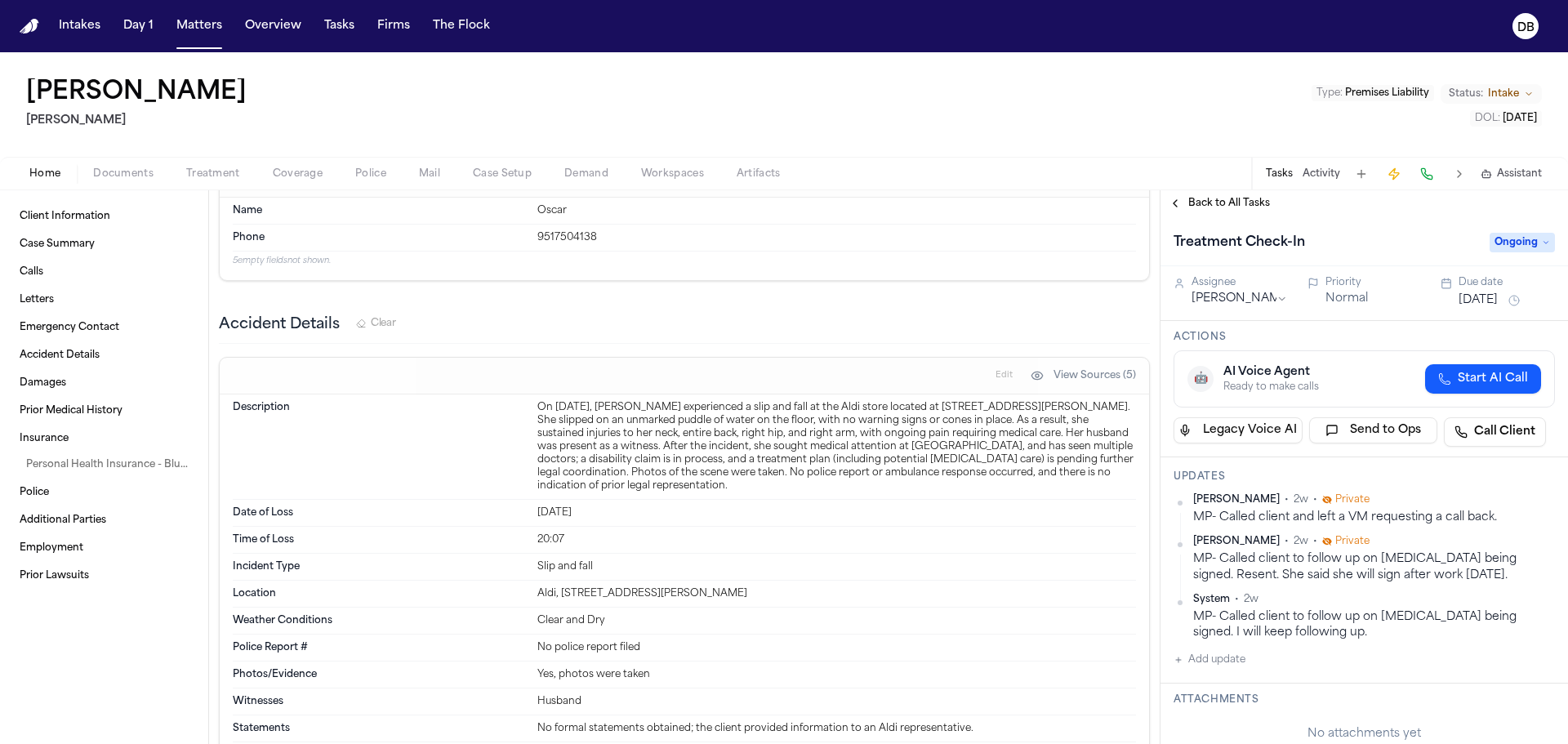
scroll to position [1941, 0]
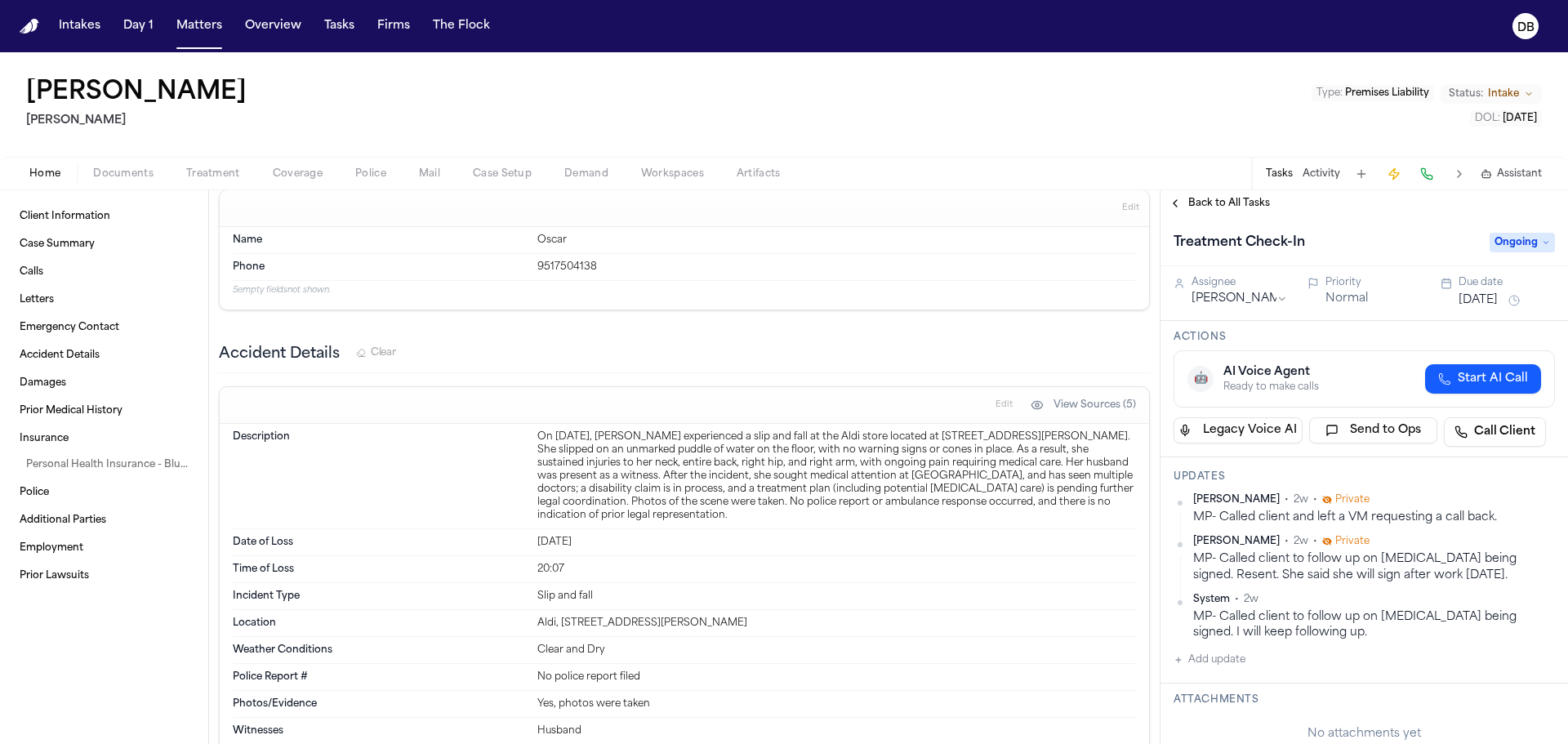
click at [301, 136] on div "[PERSON_NAME] Type : Premises Liability Status: Intake DOL : [DATE]" at bounding box center [784, 104] width 1568 height 105
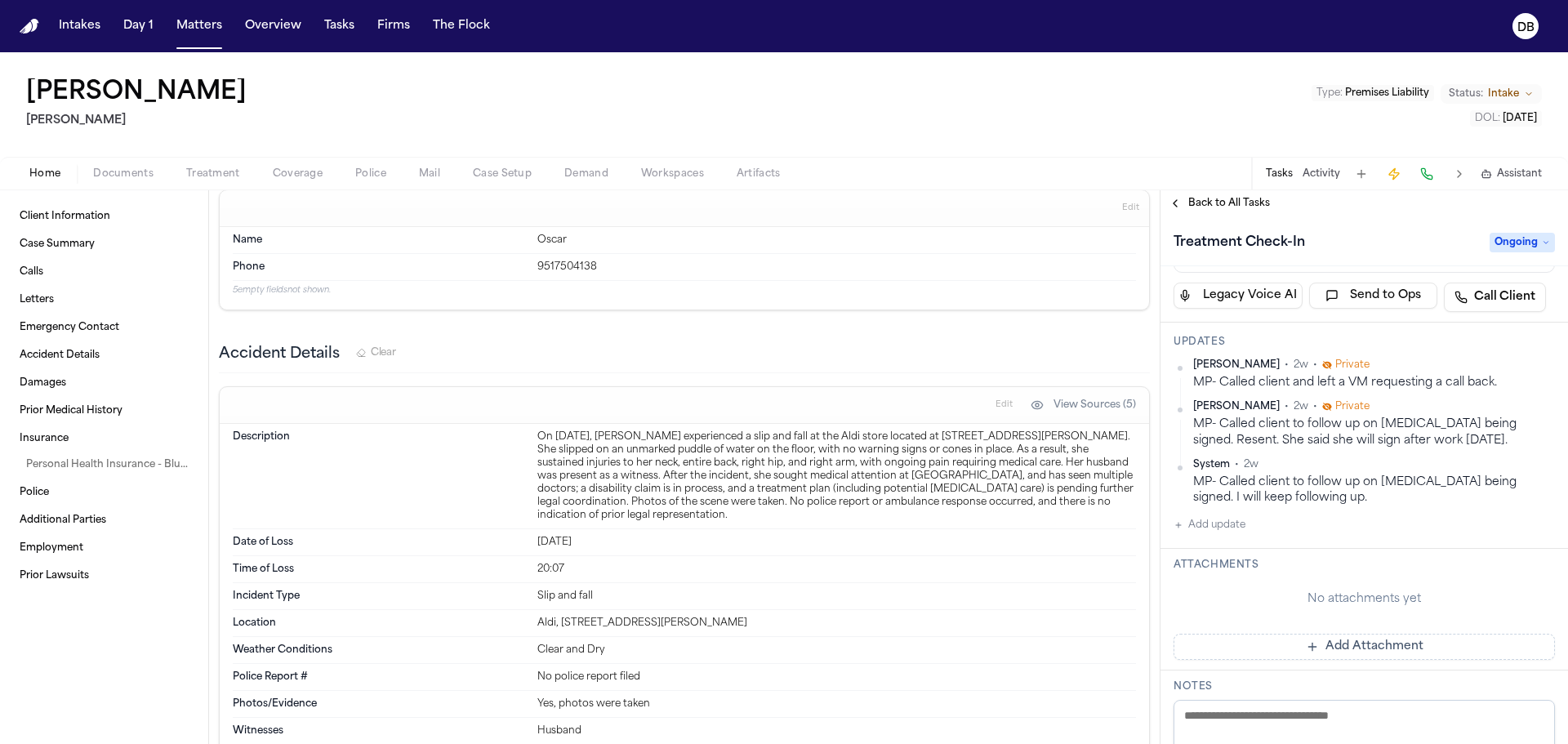
scroll to position [163, 0]
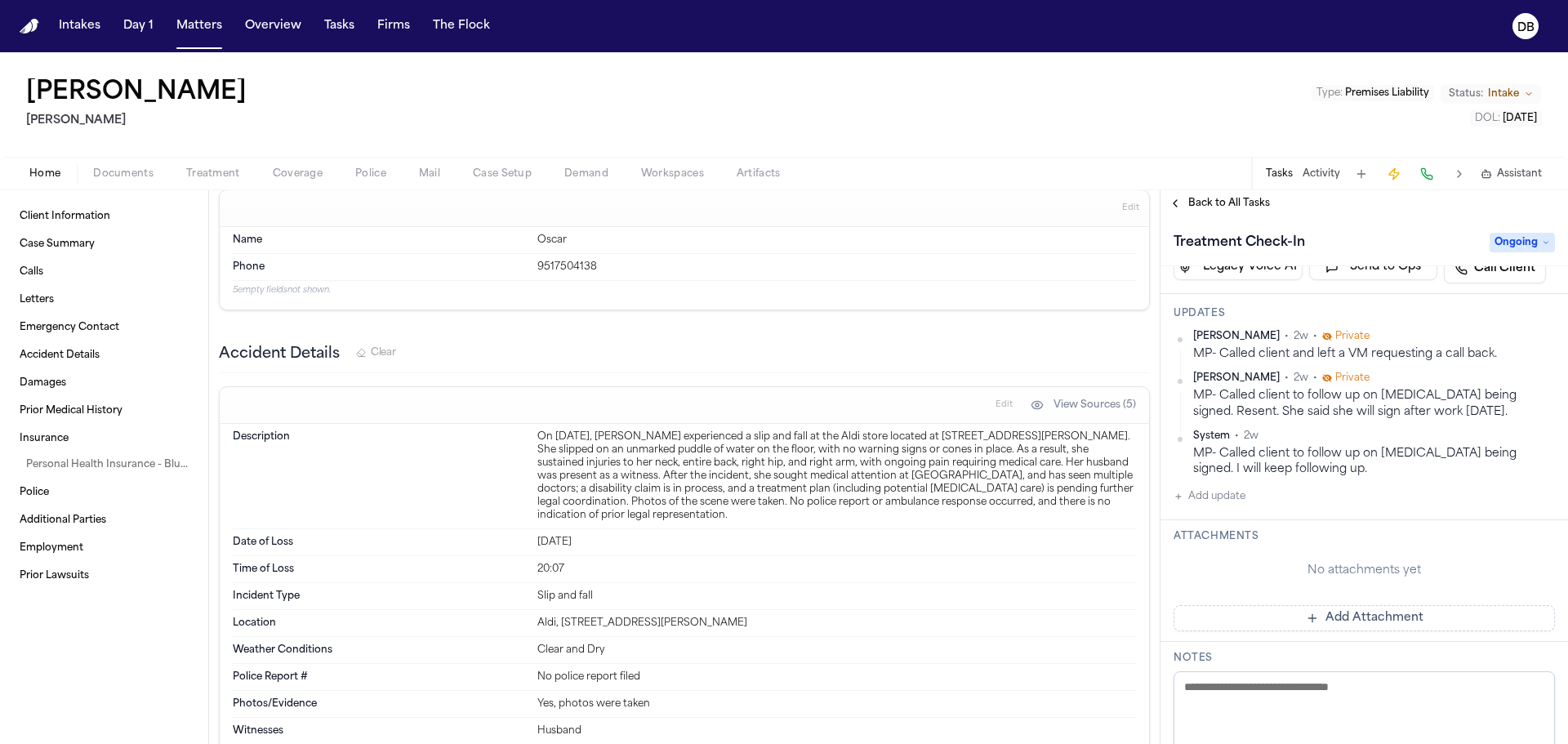
click at [1208, 500] on button "Add update" at bounding box center [1210, 496] width 72 height 20
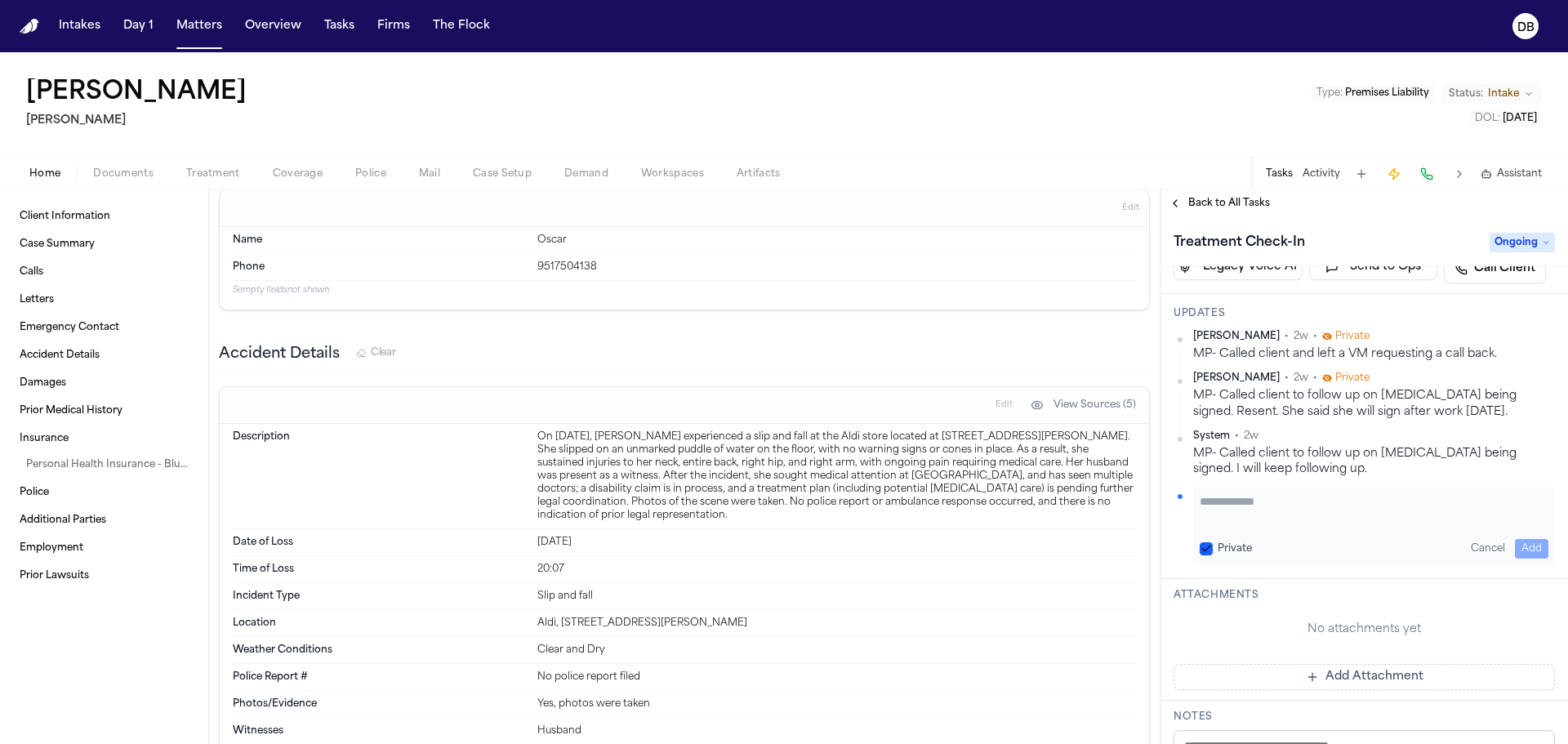
click at [1213, 506] on textarea "Add your update" at bounding box center [1375, 509] width 349 height 33
click at [1212, 552] on button "Private" at bounding box center [1207, 549] width 13 height 13
click at [1312, 503] on textarea "***" at bounding box center [1368, 509] width 337 height 33
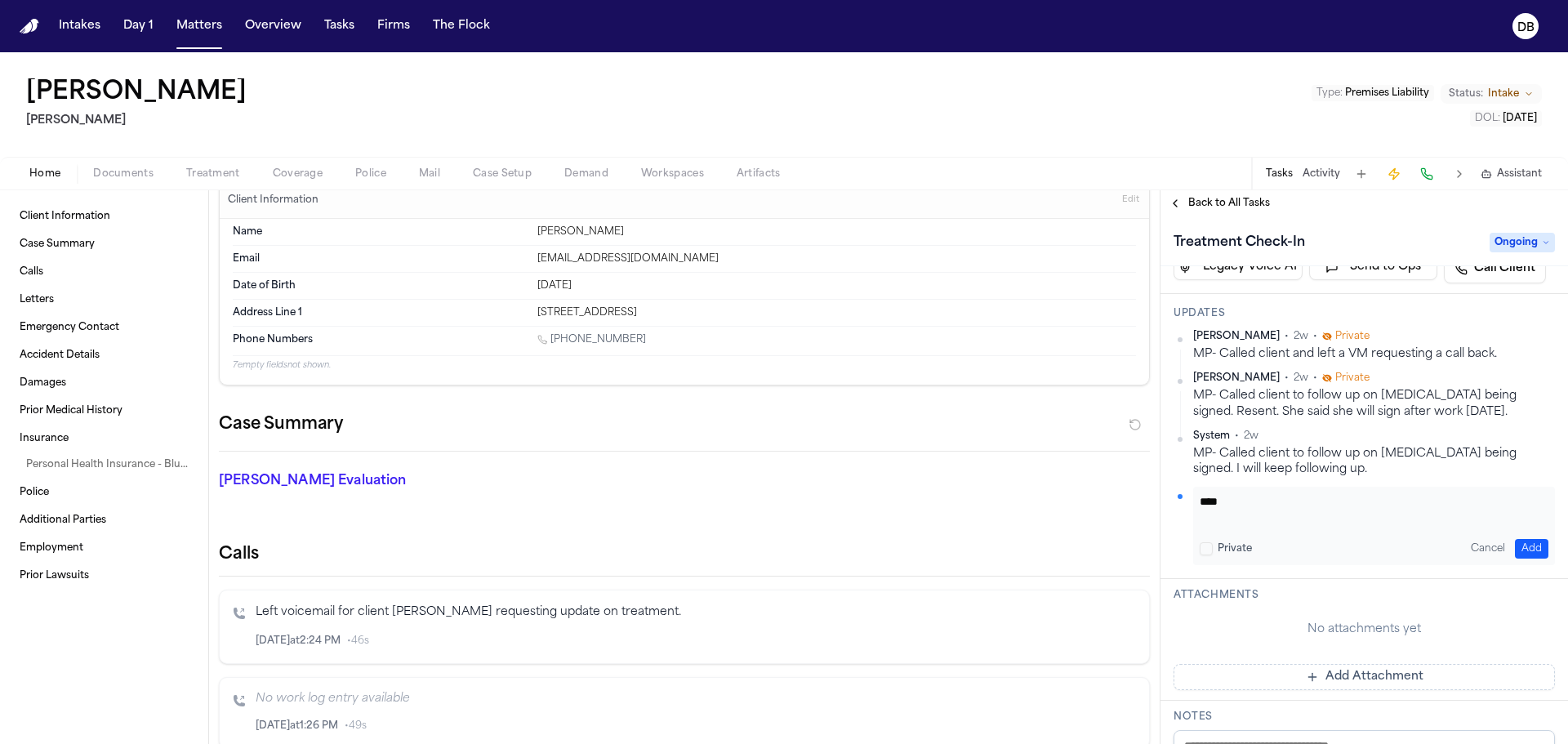
scroll to position [0, 0]
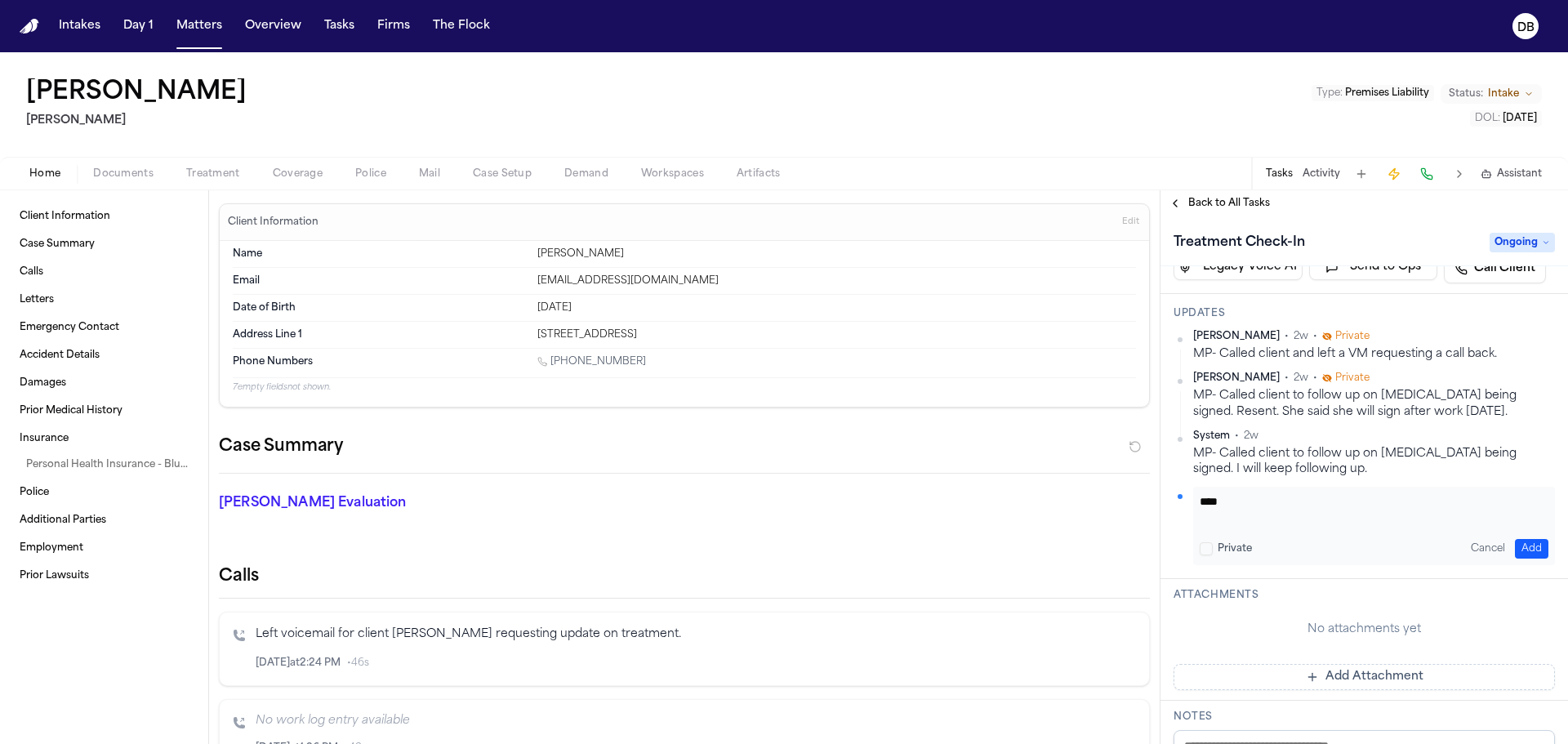
click at [1433, 228] on div "Treatment Check-In Ongoing" at bounding box center [1364, 241] width 407 height 50
click at [1348, 494] on textarea "***" at bounding box center [1368, 509] width 337 height 33
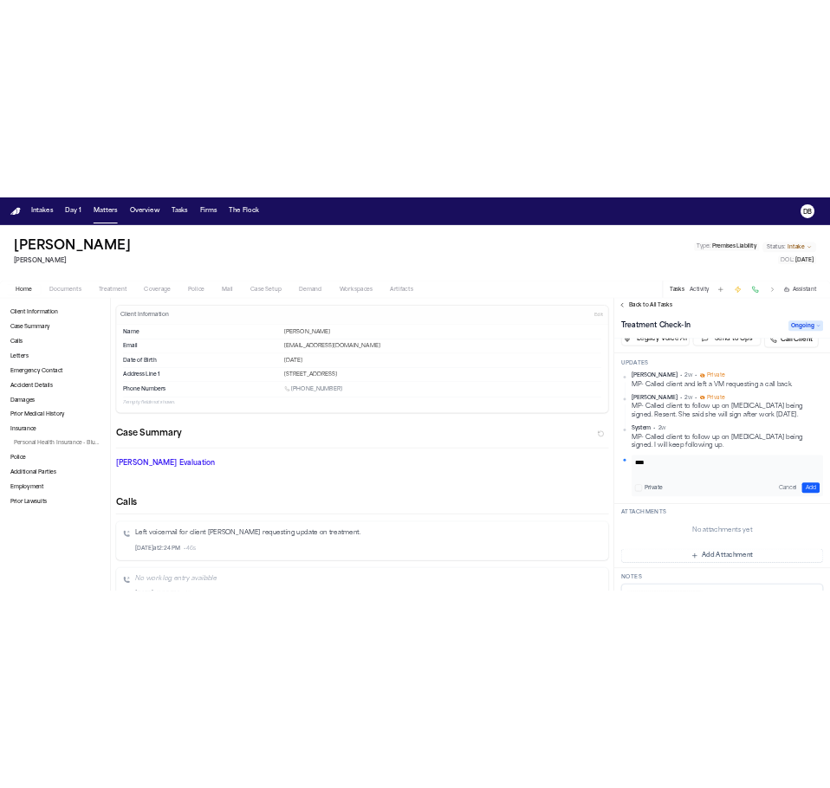
scroll to position [87, 0]
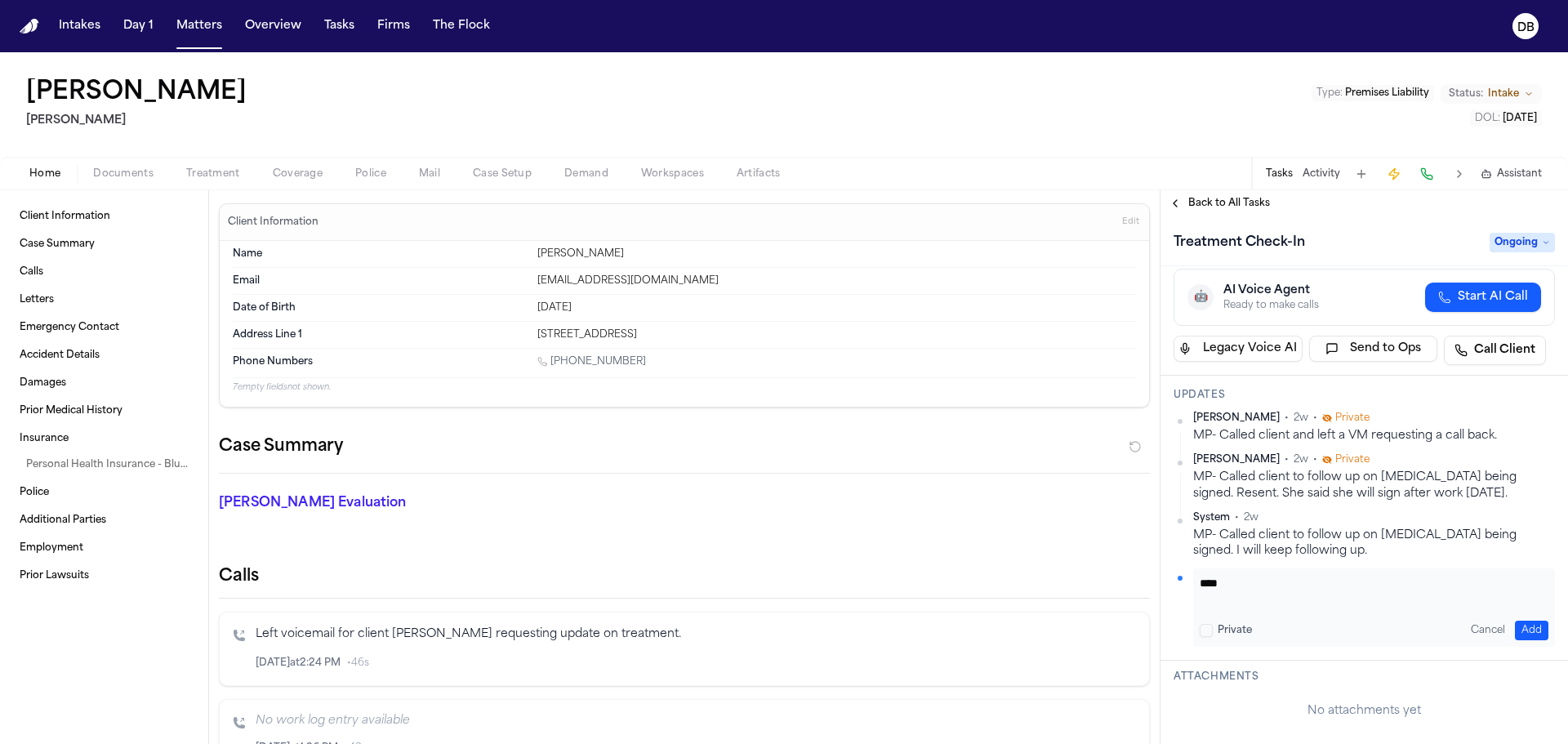
click at [1342, 588] on textarea "***" at bounding box center [1368, 591] width 337 height 33
type textarea "**********"
click at [1521, 638] on button "Add" at bounding box center [1532, 630] width 34 height 20
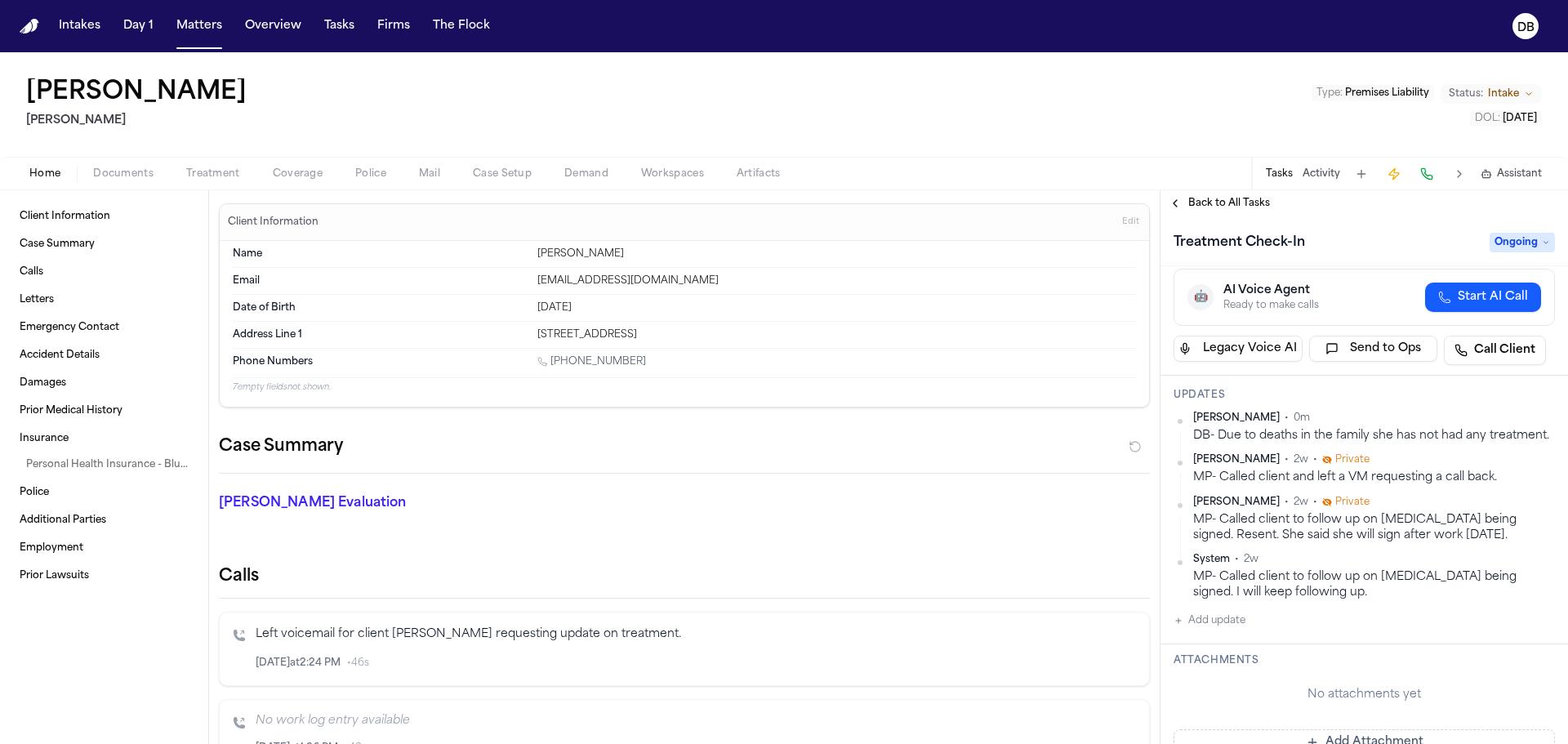
click at [1532, 419] on html "Intakes Day 1 Matters Overview Tasks Firms The Flock DB [PERSON_NAME] Type : Pr…" at bounding box center [784, 372] width 1568 height 744
click at [1491, 450] on div "Edit" at bounding box center [1491, 443] width 96 height 23
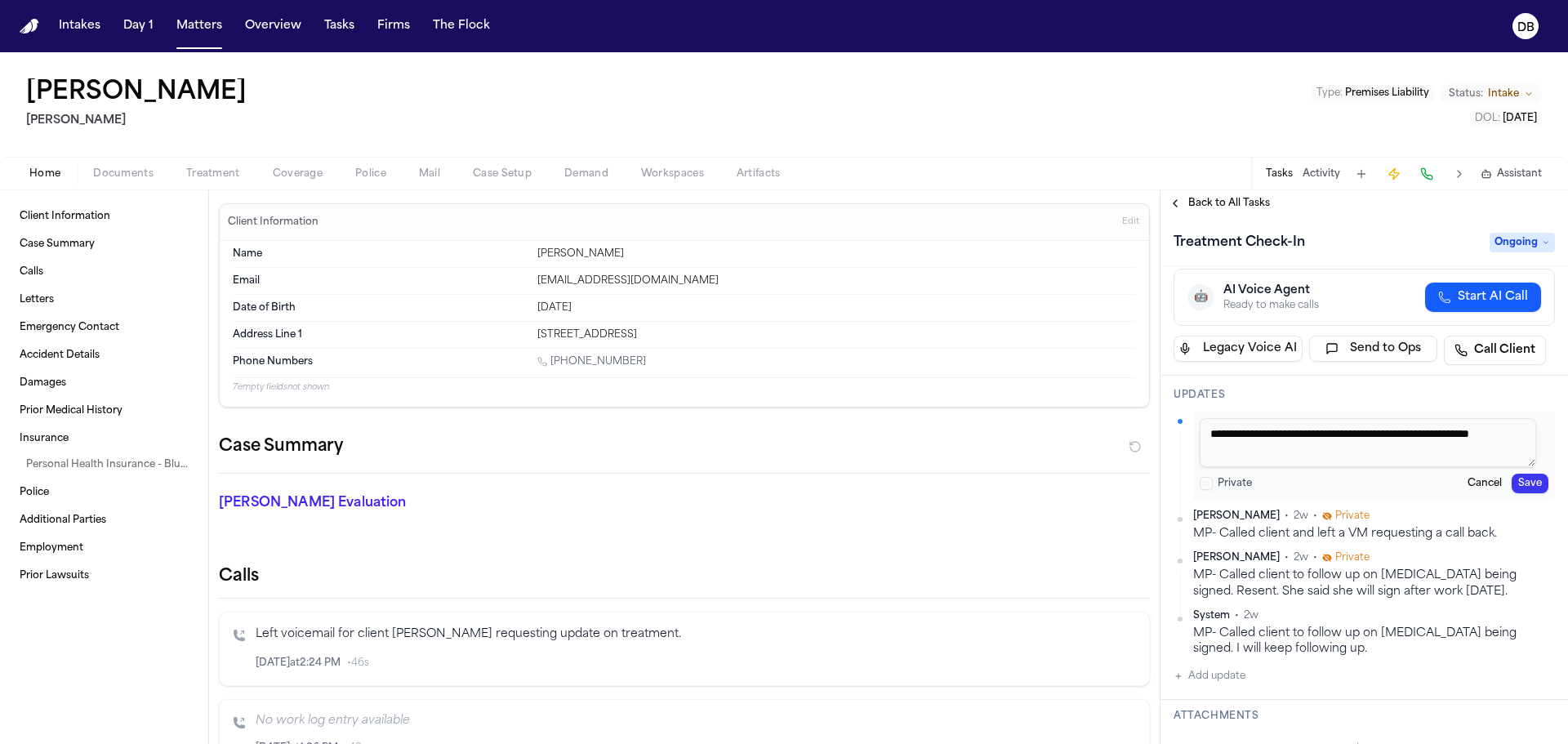
click at [1312, 461] on textarea "**********" at bounding box center [1368, 443] width 337 height 49
type textarea "**********"
click at [1511, 475] on button "Save" at bounding box center [1529, 483] width 37 height 20
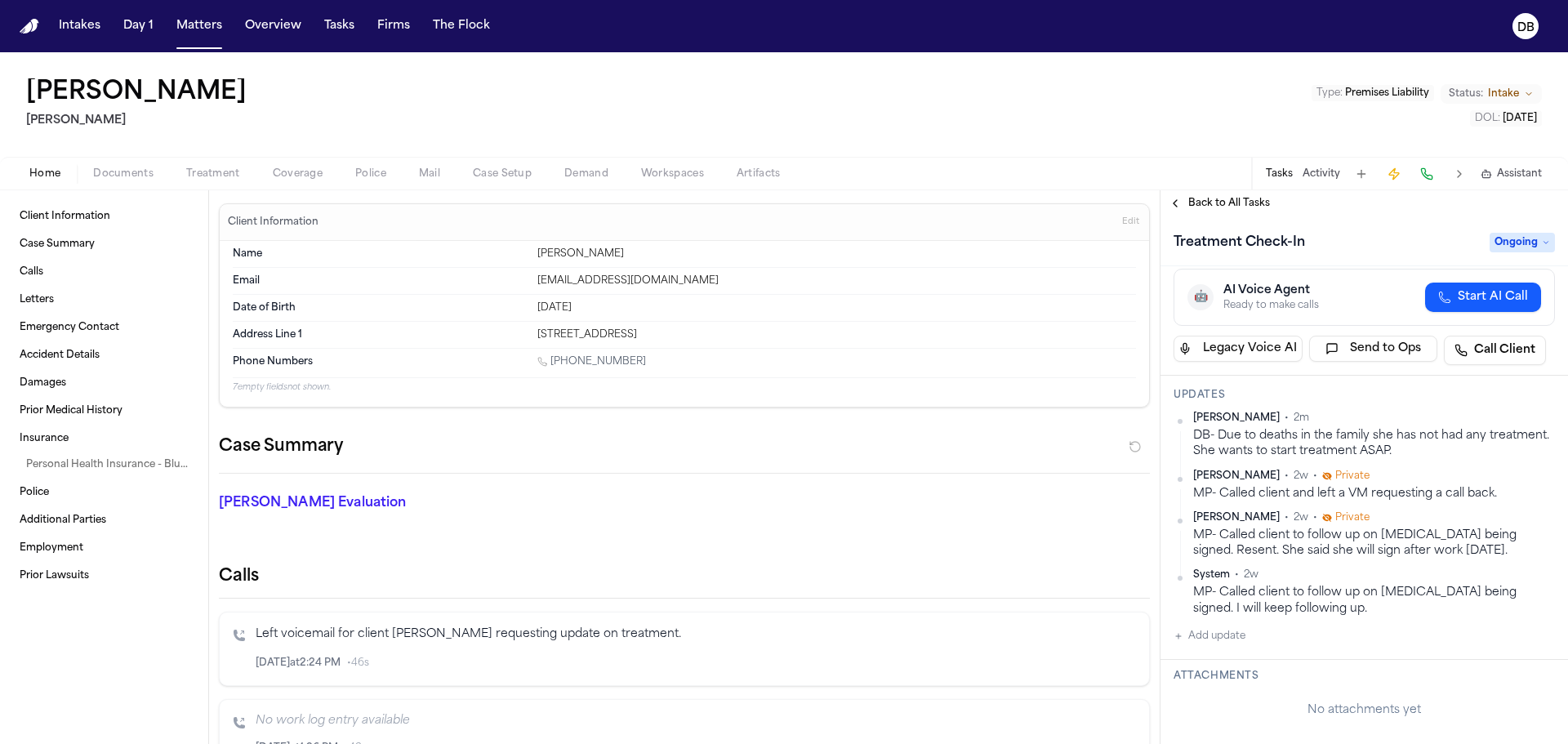
click at [87, 616] on div "Client Information Case Summary Calls Letters Emergency Contact Accident Detail…" at bounding box center [104, 467] width 208 height 554
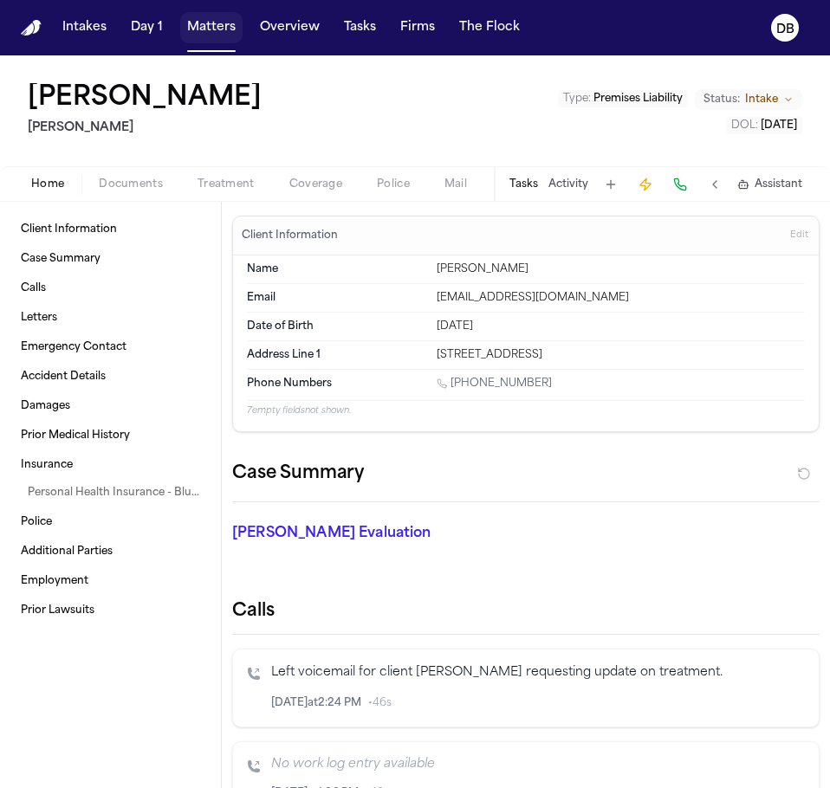
click at [193, 40] on button "Matters" at bounding box center [211, 27] width 62 height 31
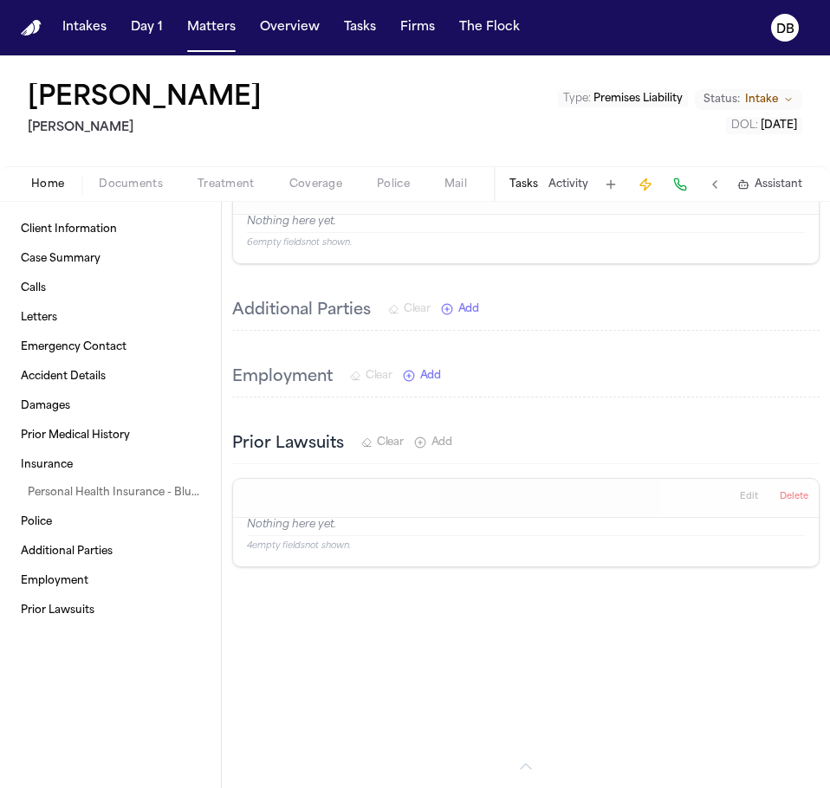
scroll to position [3963, 0]
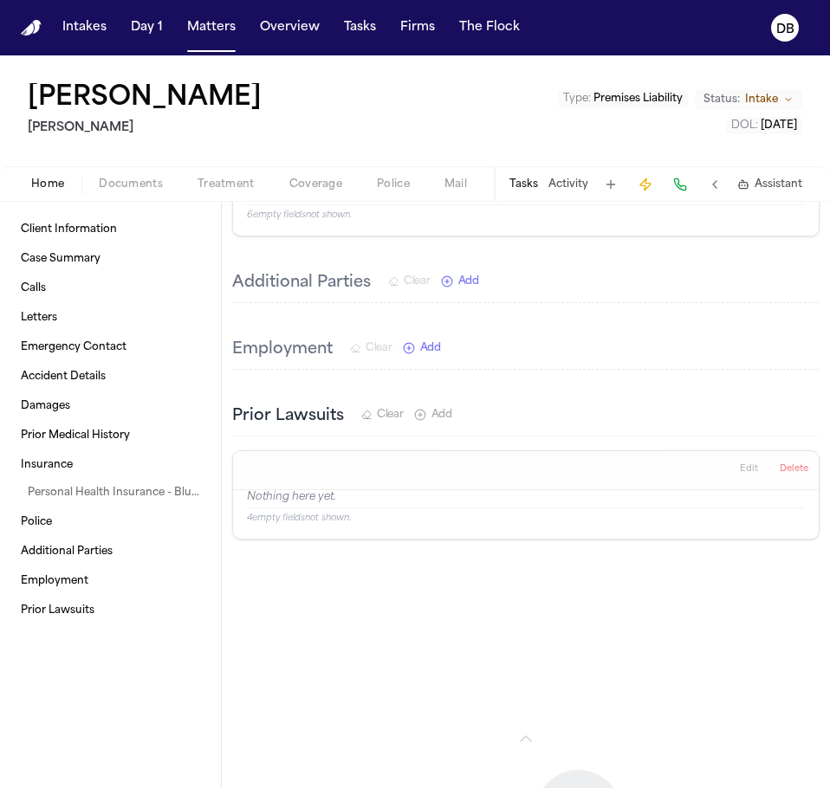
click at [774, 105] on span "Intake" at bounding box center [761, 100] width 33 height 14
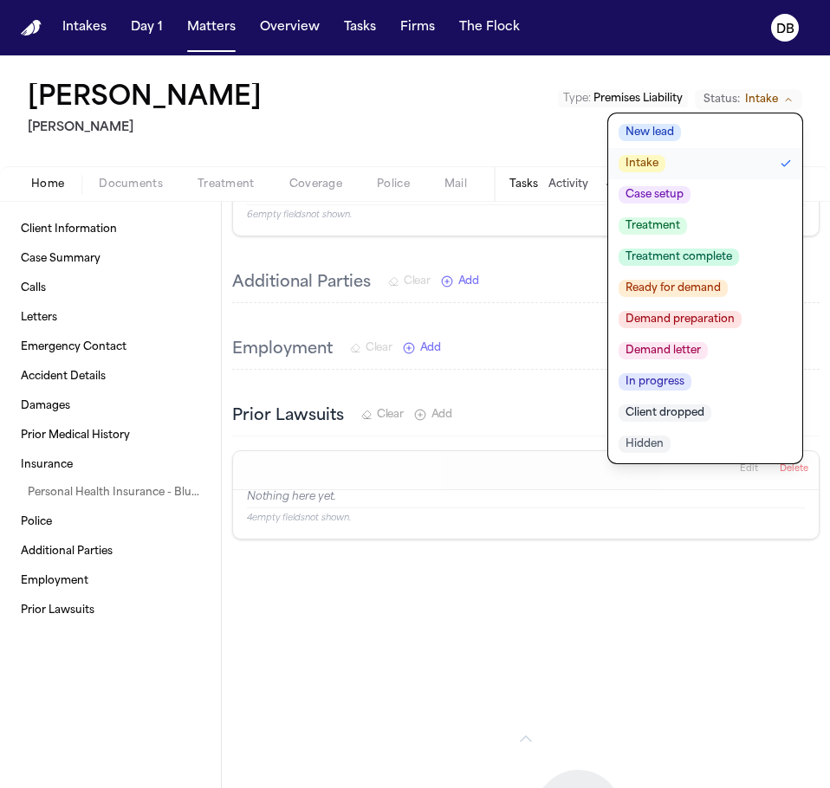
click at [494, 93] on div "[PERSON_NAME] Type : Premises Liability Status: Intake New lead Intake Case set…" at bounding box center [415, 110] width 830 height 111
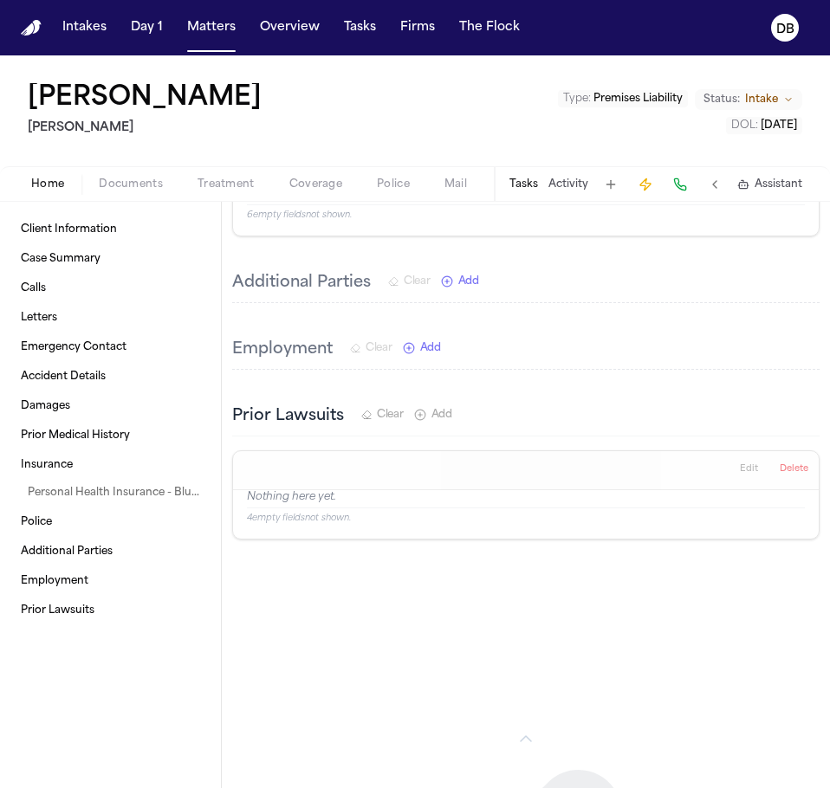
click at [754, 101] on span "Intake" at bounding box center [761, 100] width 33 height 14
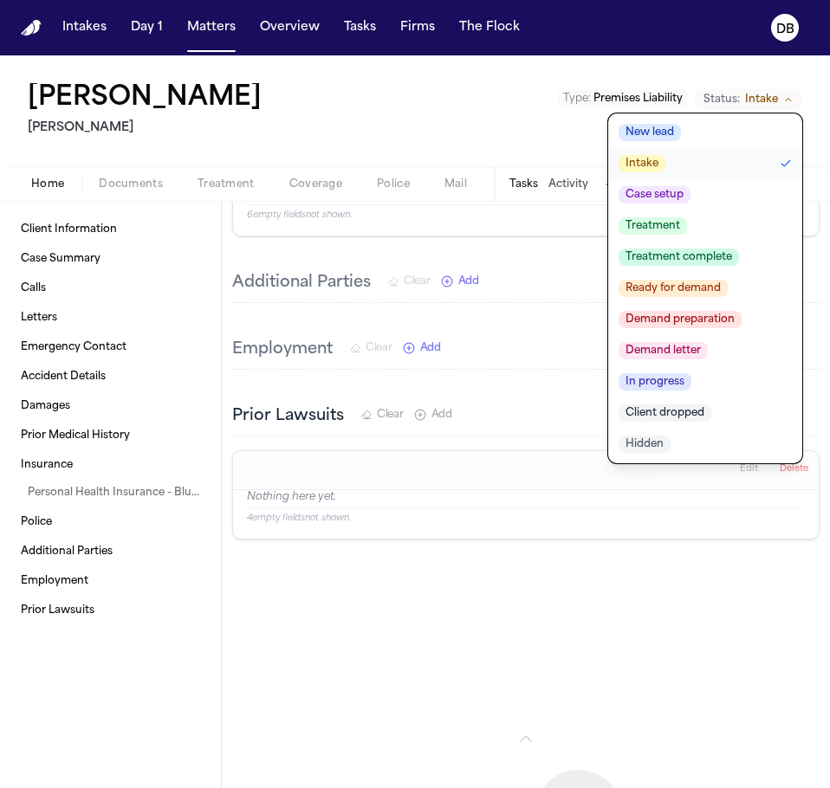
click at [379, 141] on div "Araceli Tornero Gammill Type : Premises Liability Status: Intake New lead Intak…" at bounding box center [415, 110] width 830 height 111
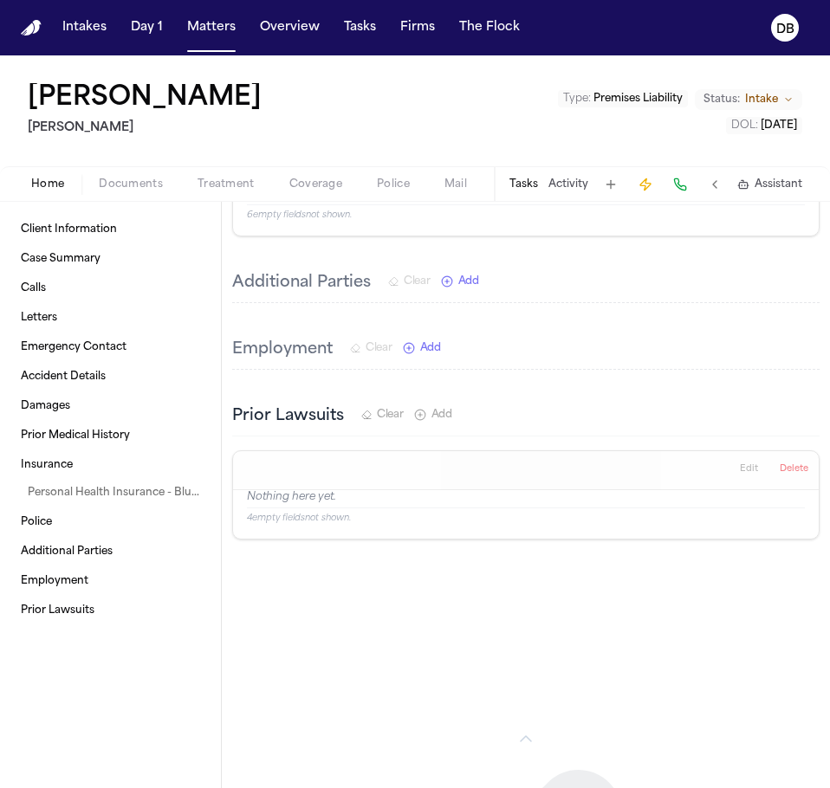
click at [761, 100] on span "Intake" at bounding box center [761, 100] width 33 height 14
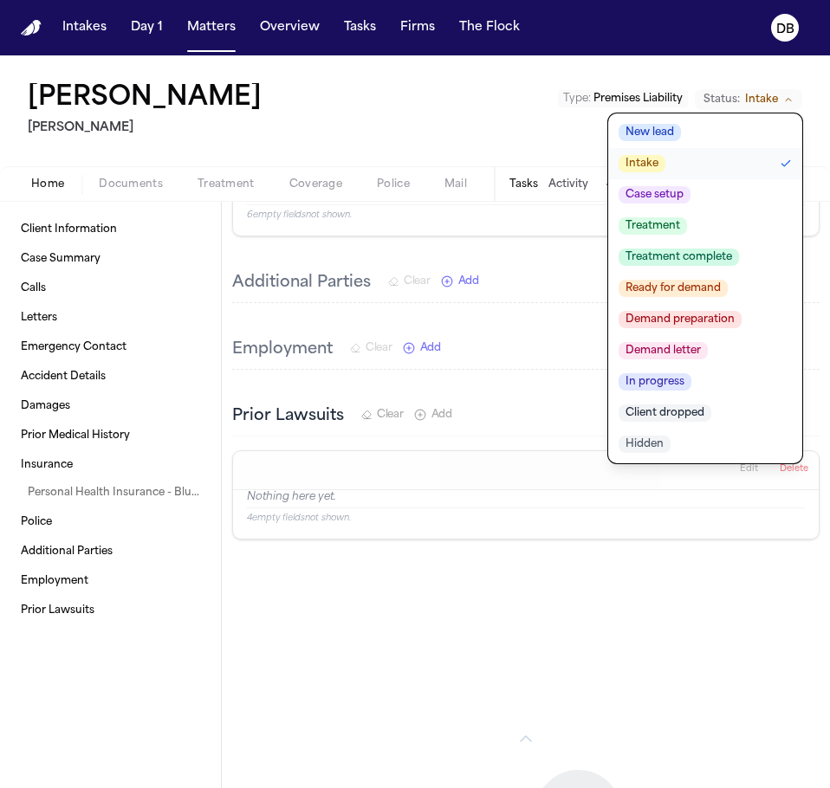
click at [527, 94] on div "Araceli Tornero Gammill Type : Premises Liability Status: Intake New lead Intak…" at bounding box center [415, 110] width 830 height 111
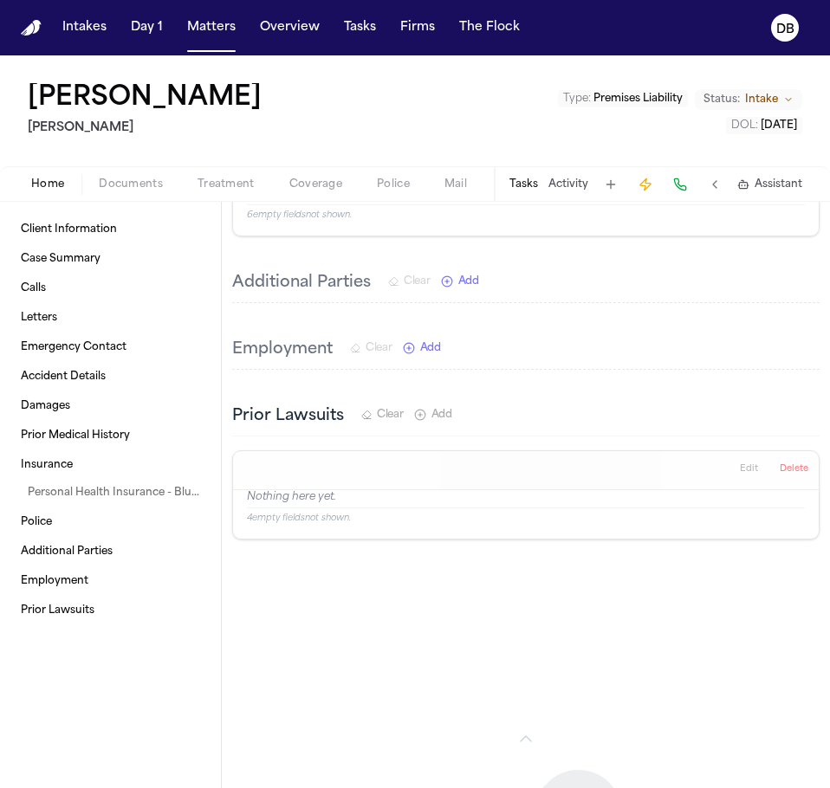
click at [792, 103] on icon "Change status from Intake" at bounding box center [788, 99] width 10 height 10
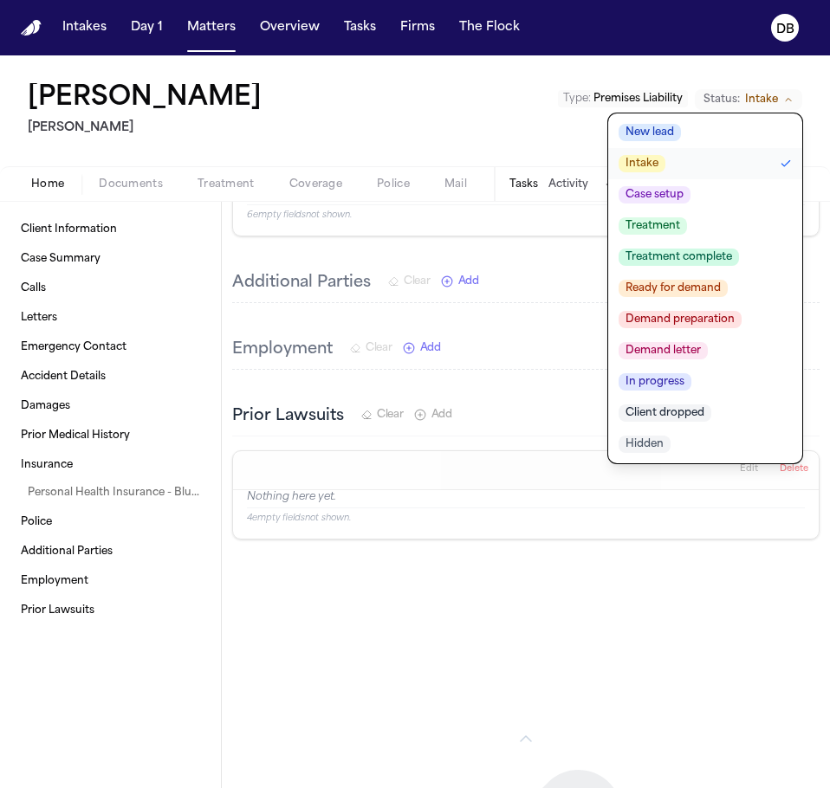
click at [457, 146] on div "Araceli Tornero Gammill Type : Premises Liability Status: Intake New lead Intak…" at bounding box center [415, 110] width 830 height 111
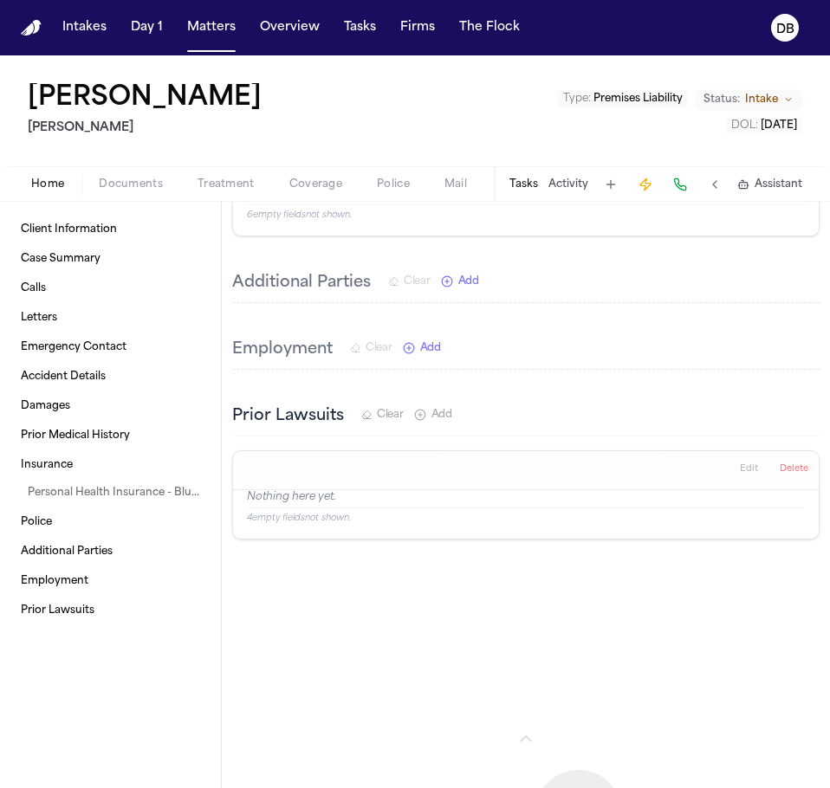
click at [761, 106] on span "Intake" at bounding box center [761, 100] width 33 height 14
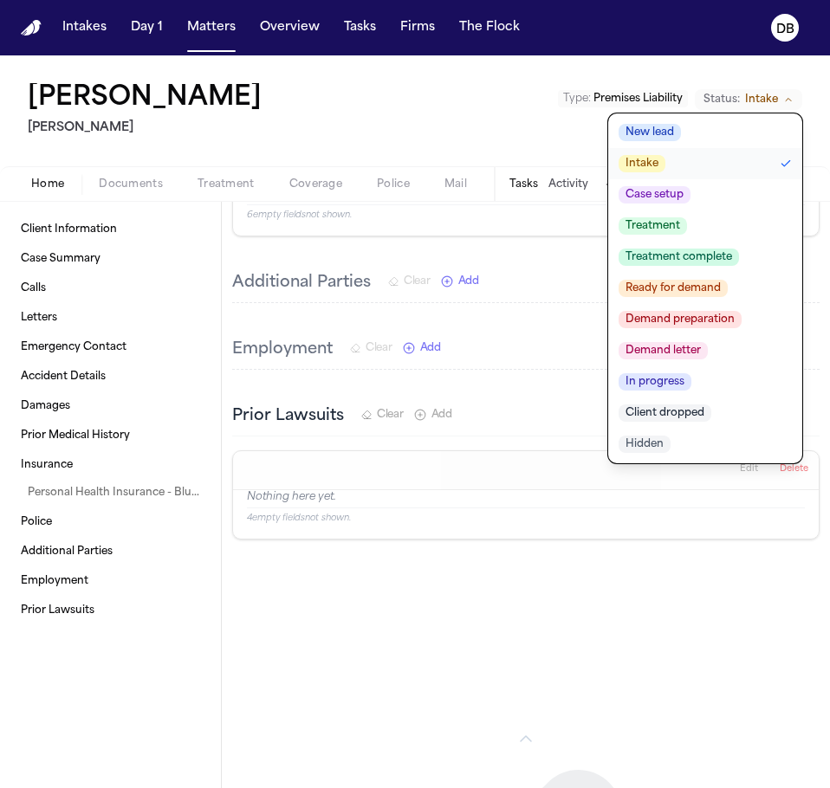
click at [518, 89] on div "Araceli Tornero Gammill Type : Premises Liability Status: Intake New lead Intak…" at bounding box center [415, 110] width 830 height 111
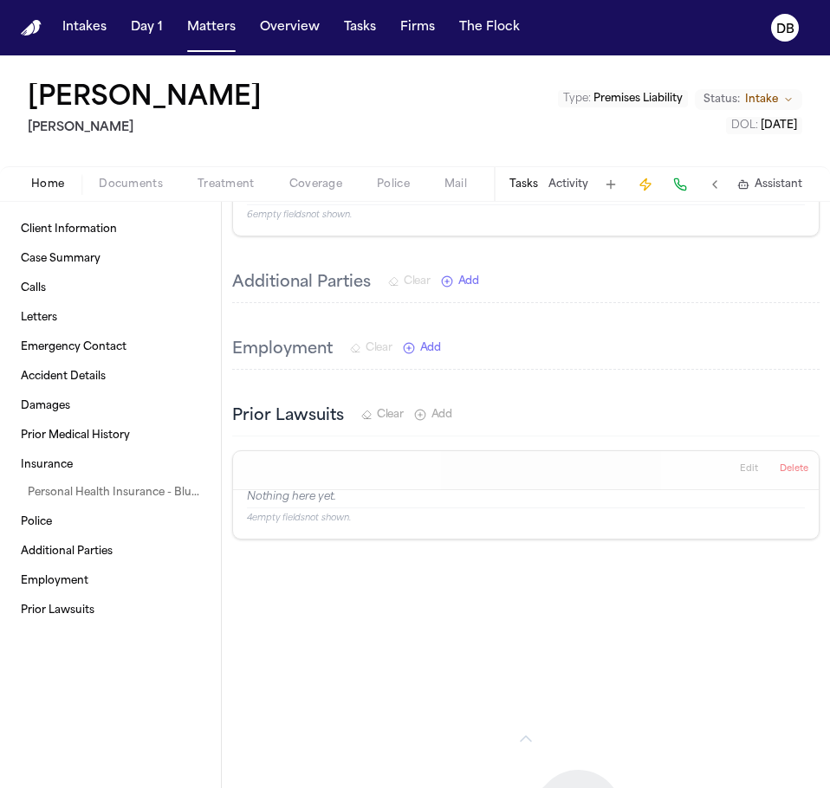
click at [778, 99] on button "Status: Intake" at bounding box center [748, 99] width 107 height 21
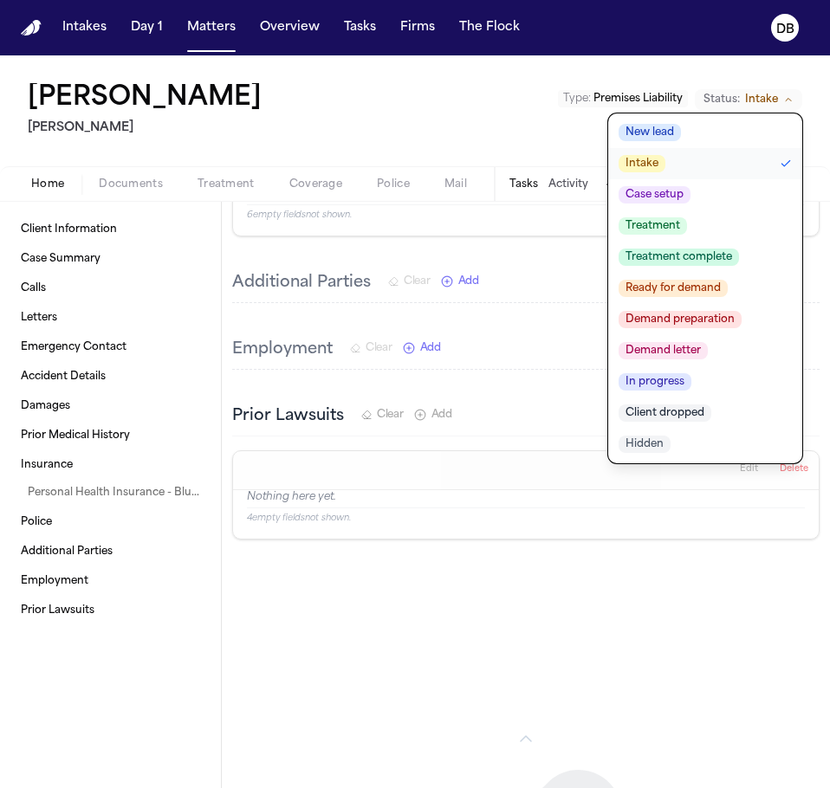
click at [489, 139] on div "Araceli Tornero Gammill Type : Premises Liability Status: Intake New lead Intak…" at bounding box center [415, 110] width 830 height 111
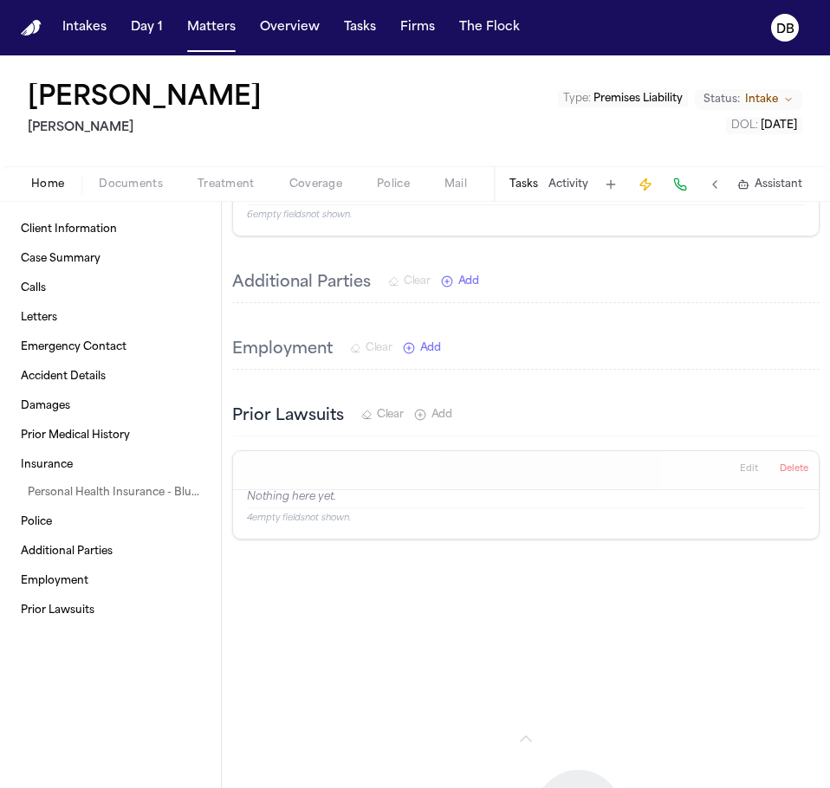
click at [770, 102] on span "Intake" at bounding box center [761, 100] width 33 height 14
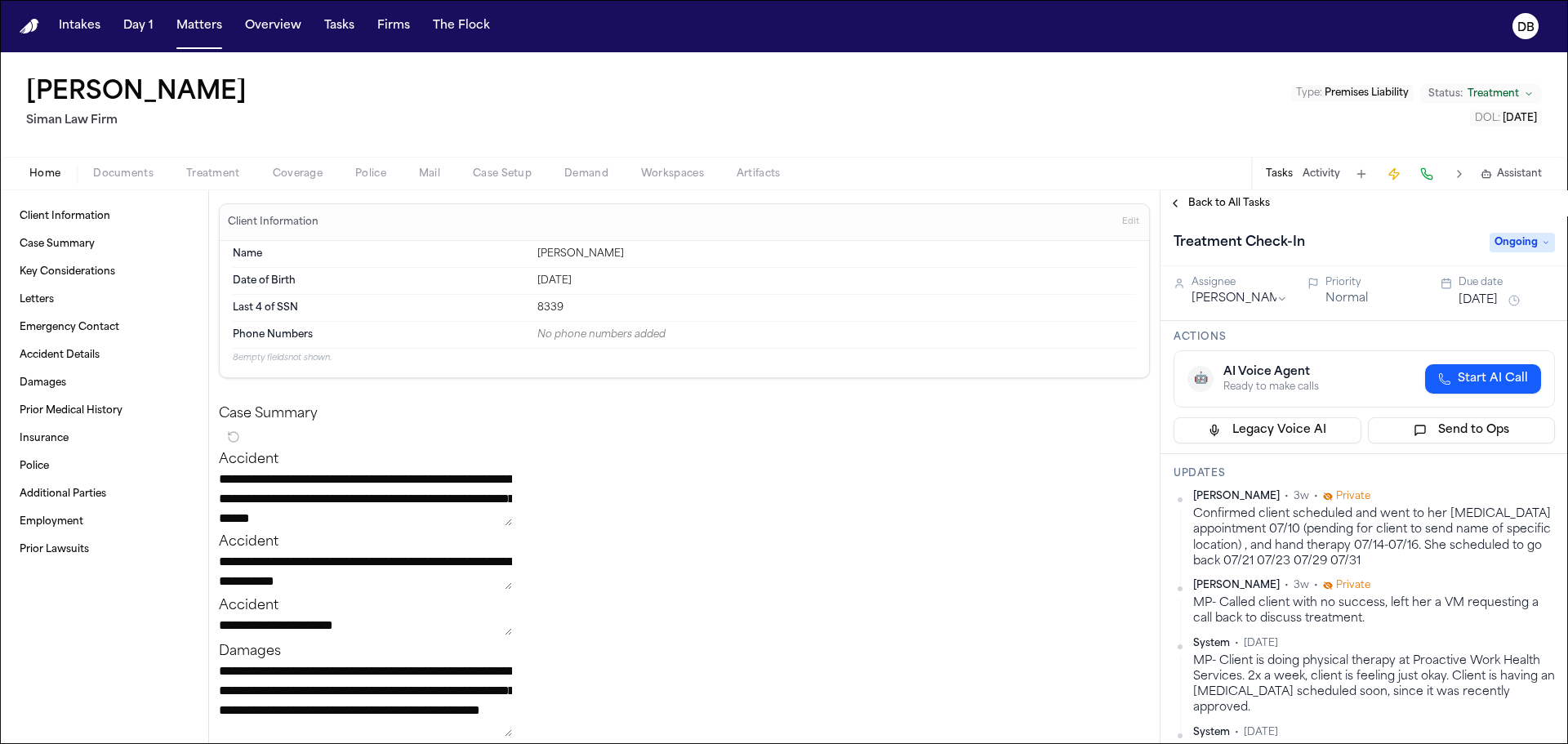
click at [34, 174] on span "Home" at bounding box center [44, 174] width 31 height 13
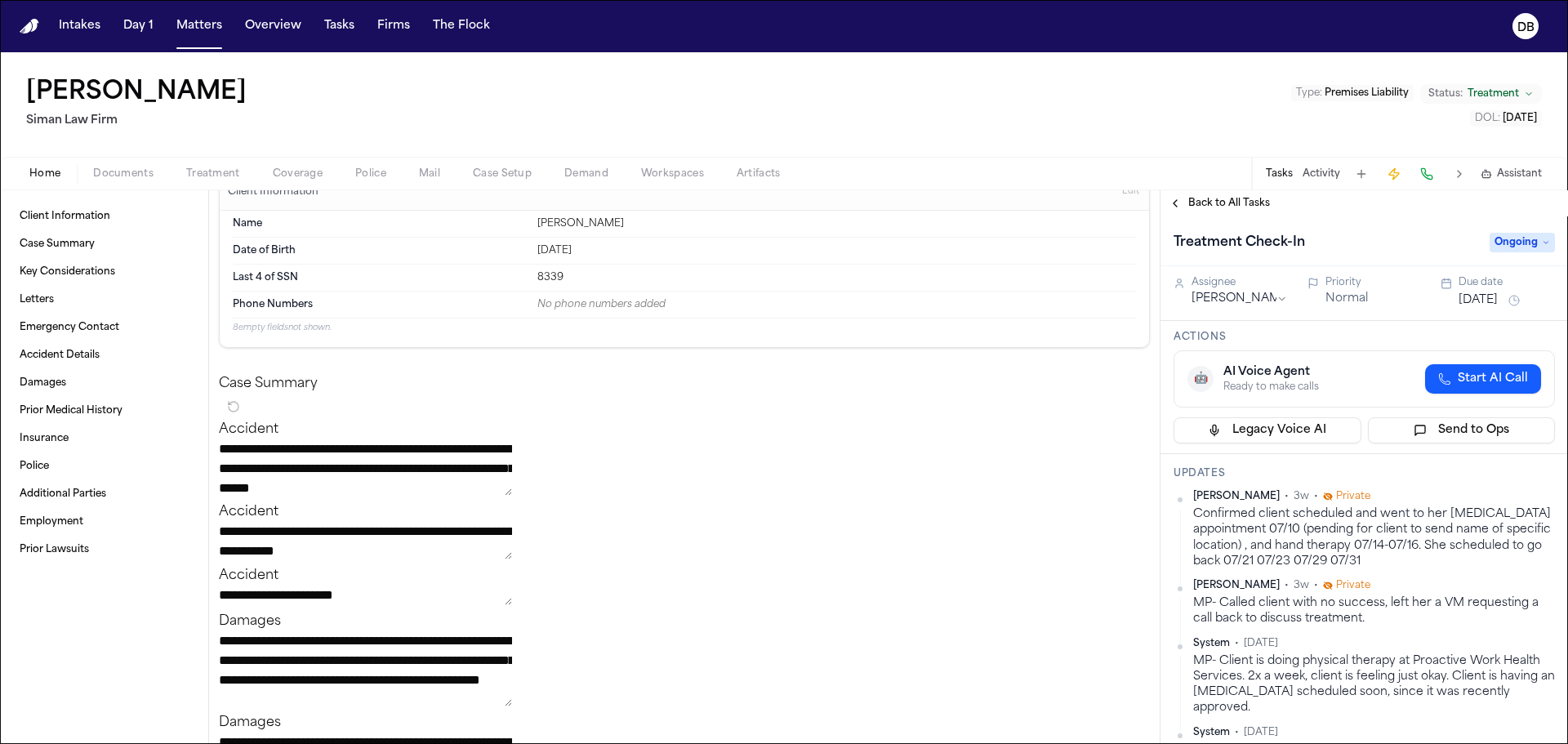
scroll to position [82, 0]
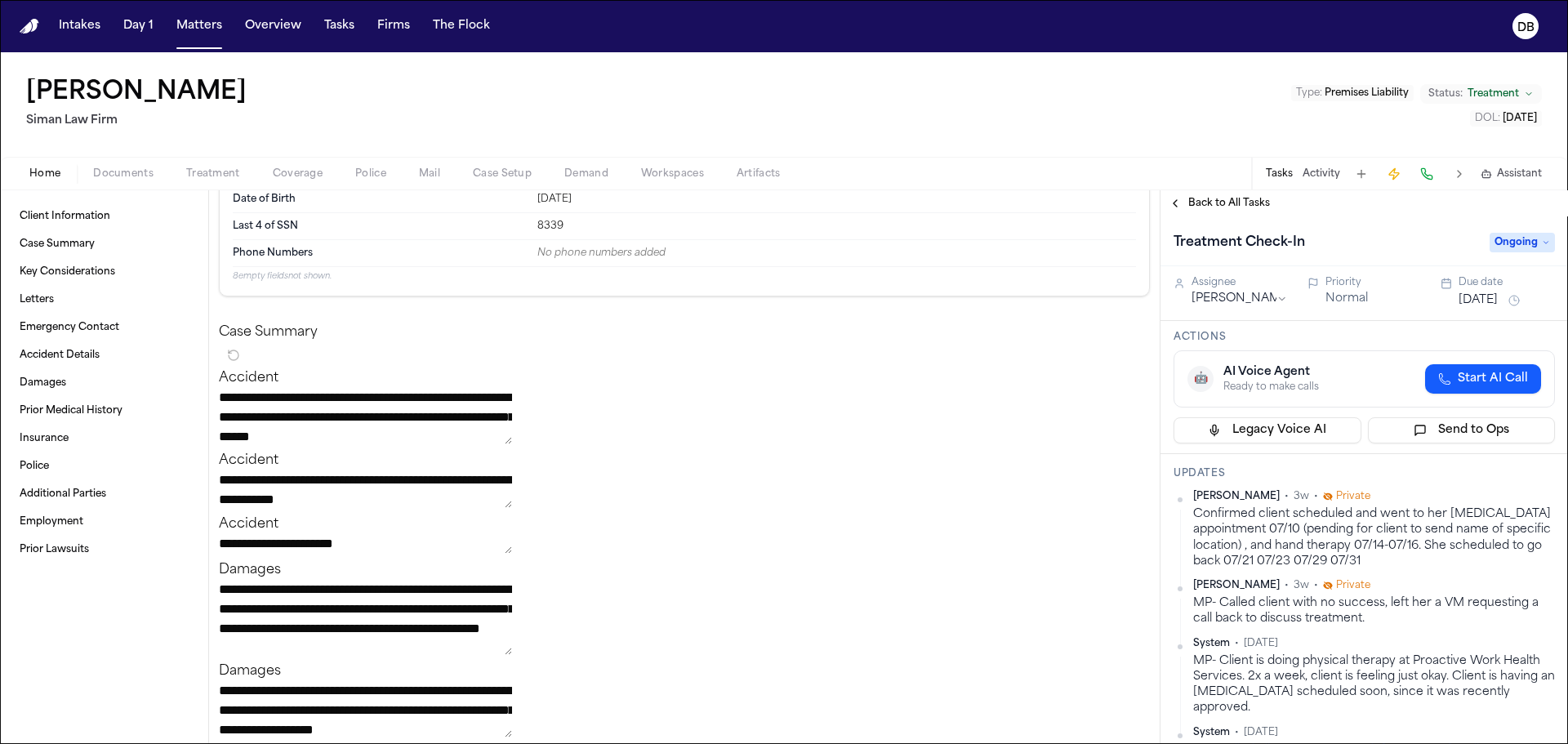
click at [156, 176] on button "Documents" at bounding box center [123, 174] width 93 height 20
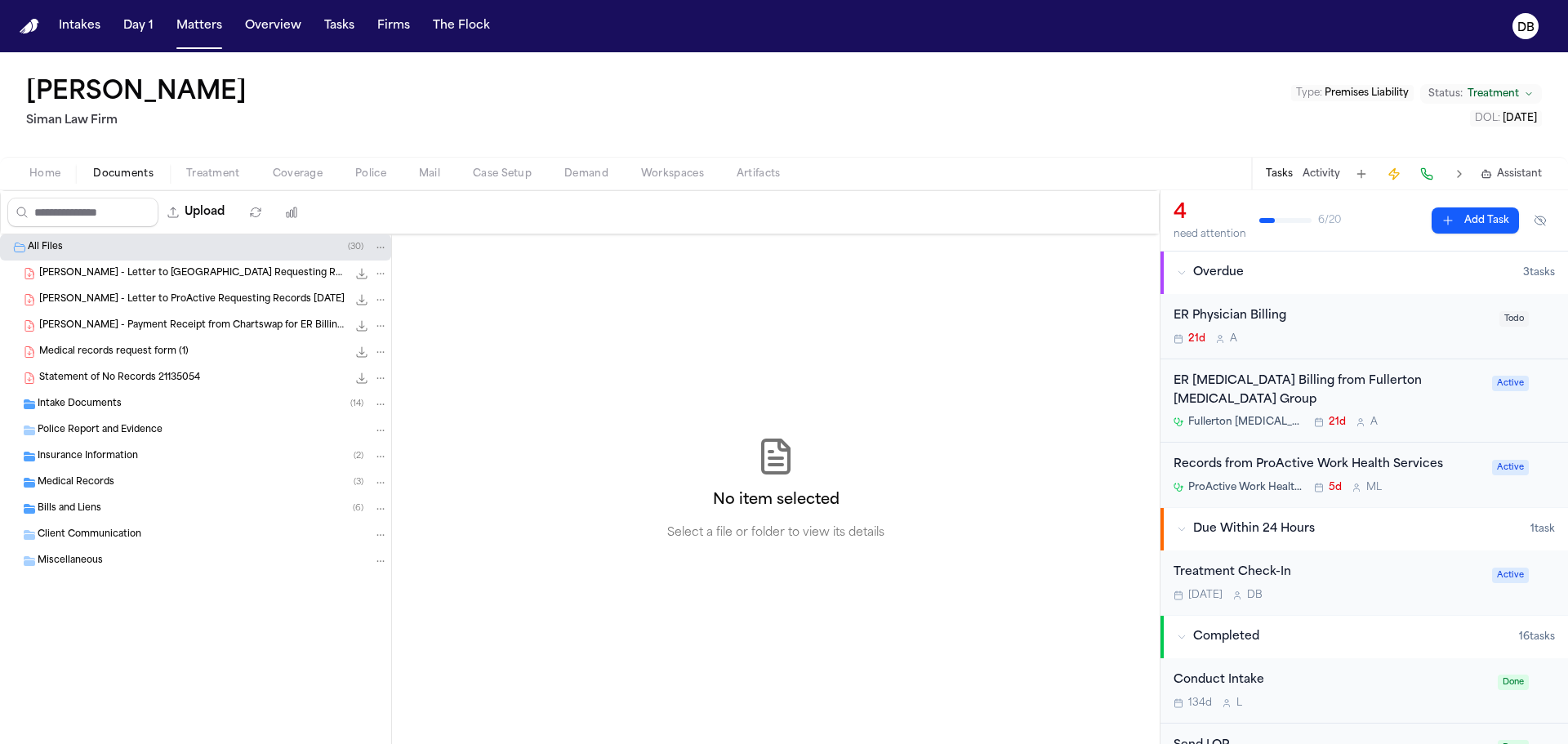
click at [192, 414] on div "Intake Documents ( 14 )" at bounding box center [195, 405] width 391 height 26
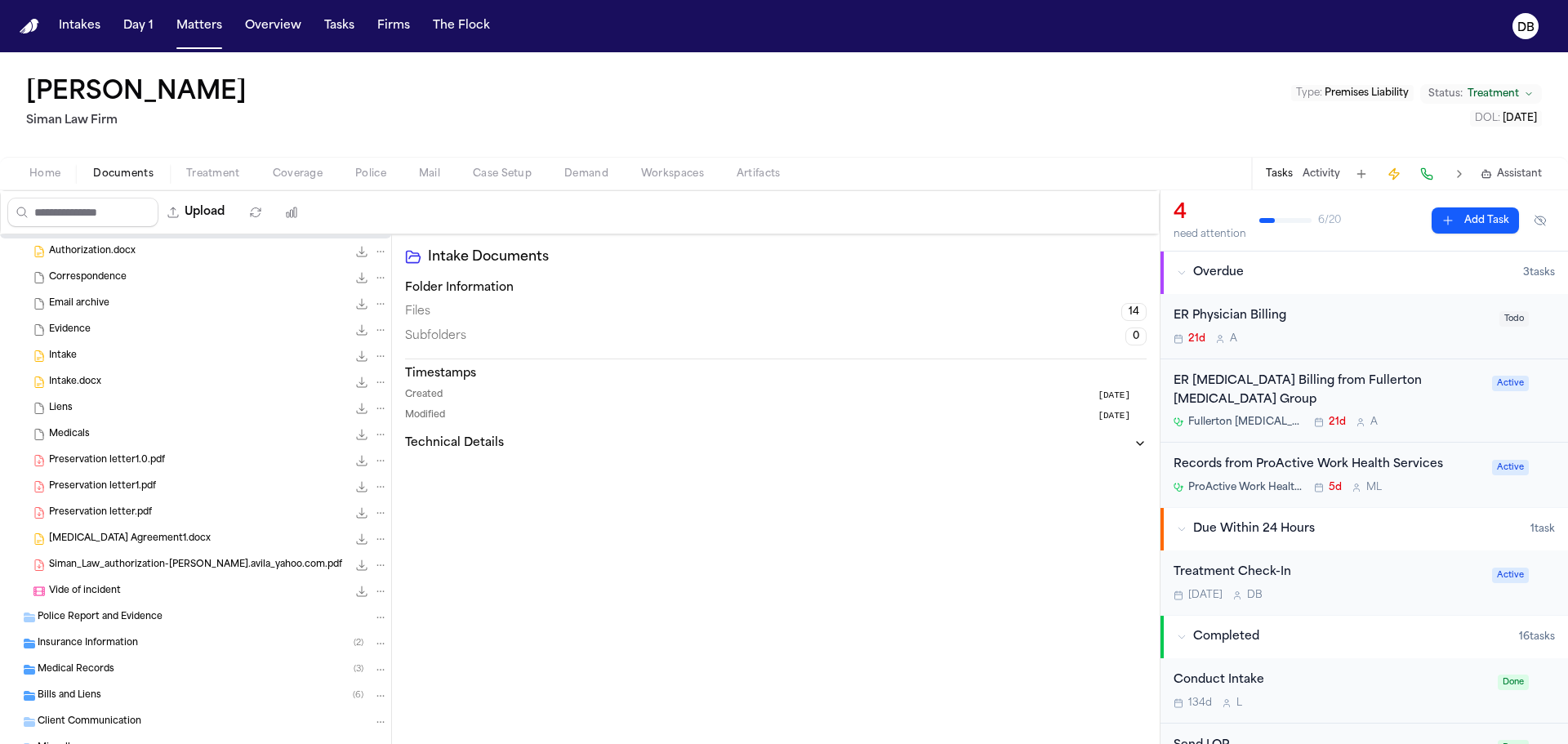
scroll to position [152, 0]
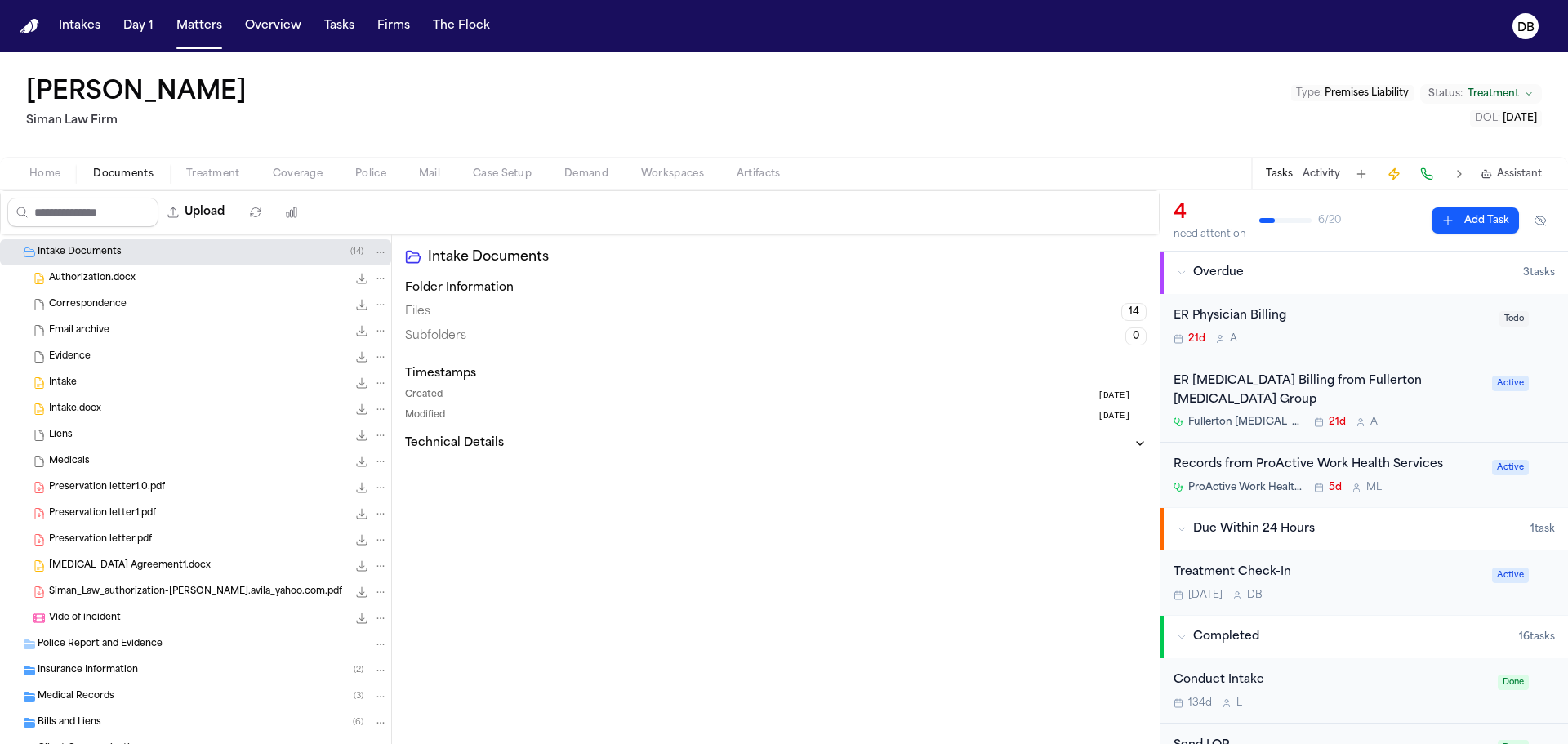
click at [105, 384] on div "Intake 14.1 KB • DOCX" at bounding box center [219, 383] width 339 height 16
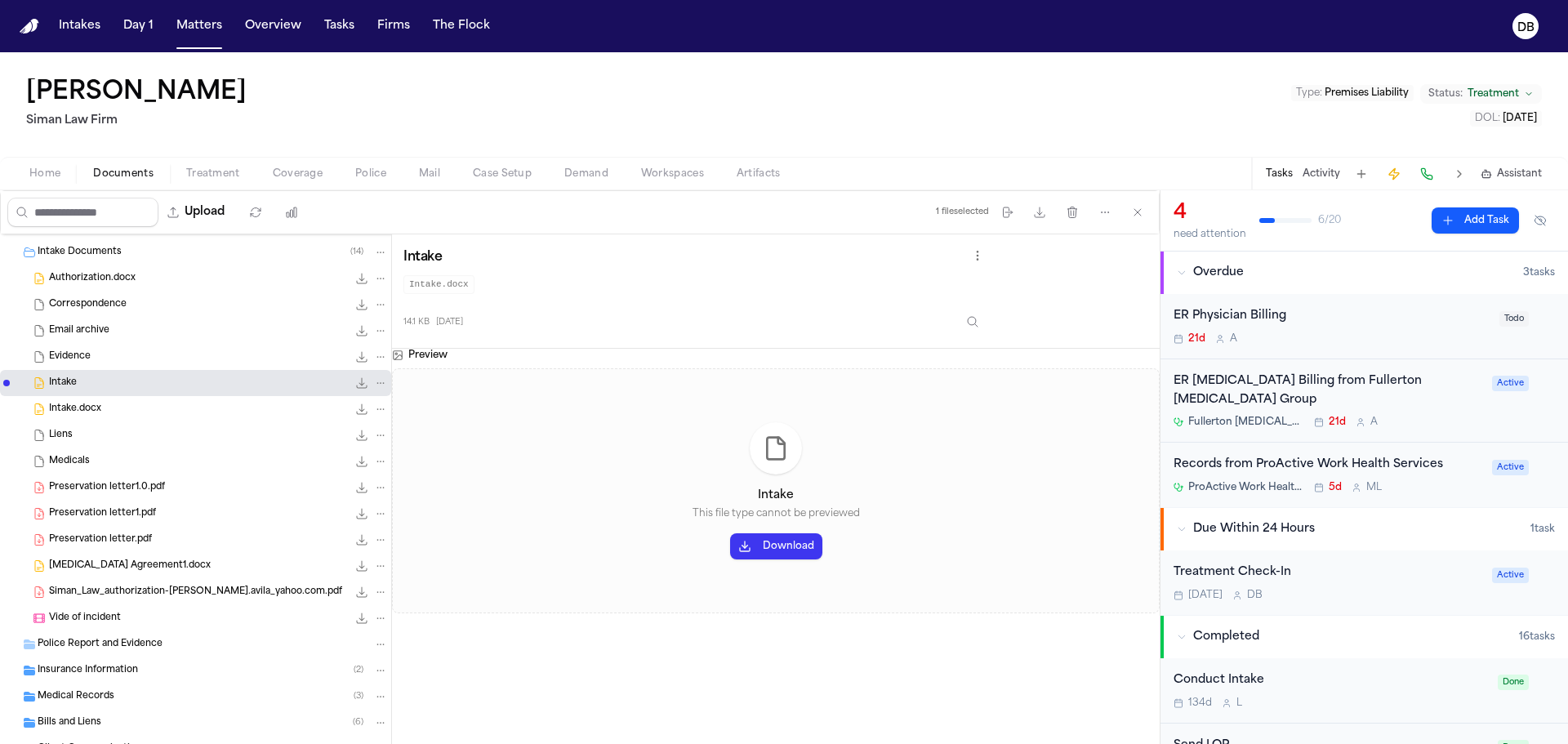
click at [801, 550] on button "Download" at bounding box center [776, 547] width 92 height 26
click at [149, 410] on div "Intake.docx 14.1 KB • DOCX" at bounding box center [219, 408] width 339 height 16
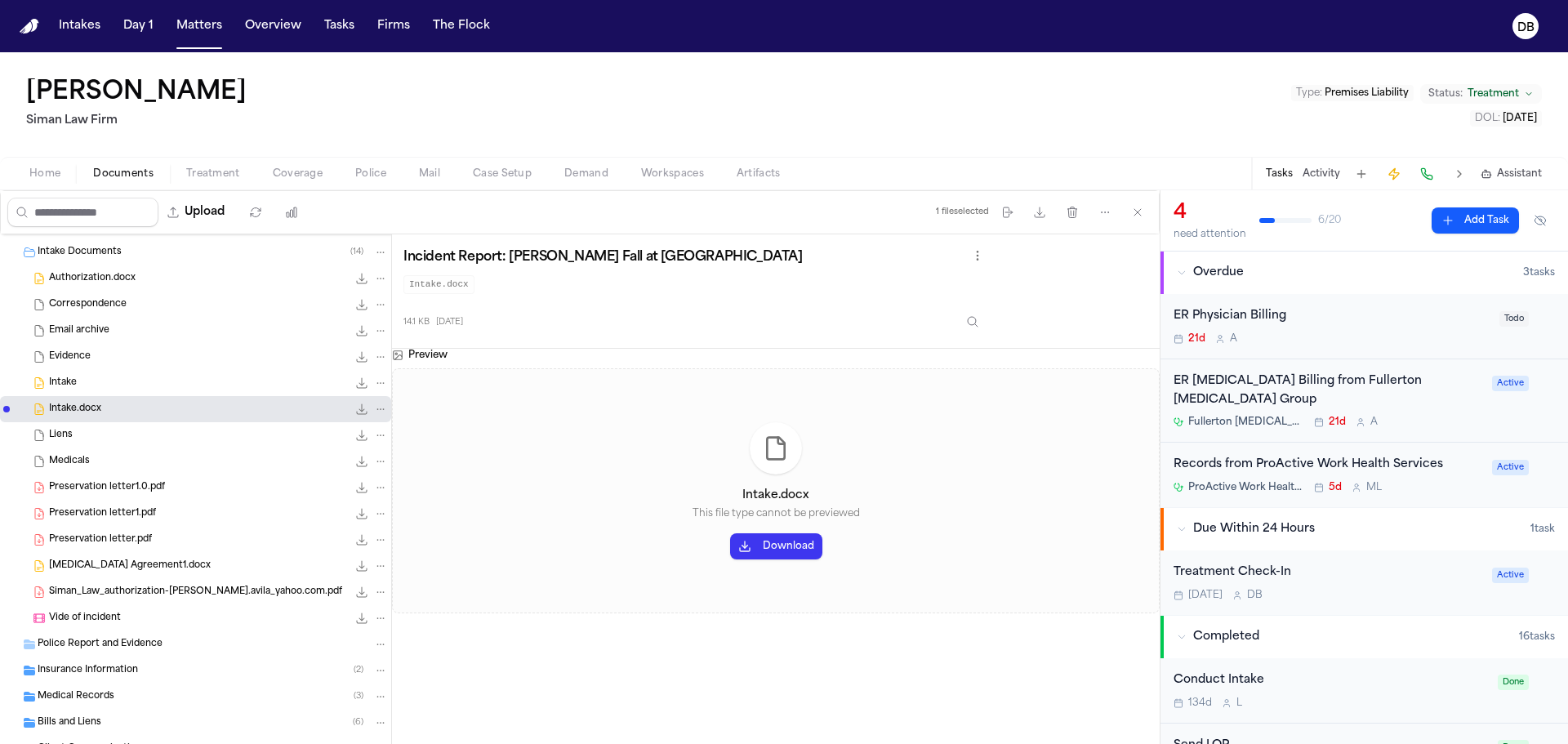
click at [113, 661] on div "Insurance Information ( 2 )" at bounding box center [195, 670] width 391 height 26
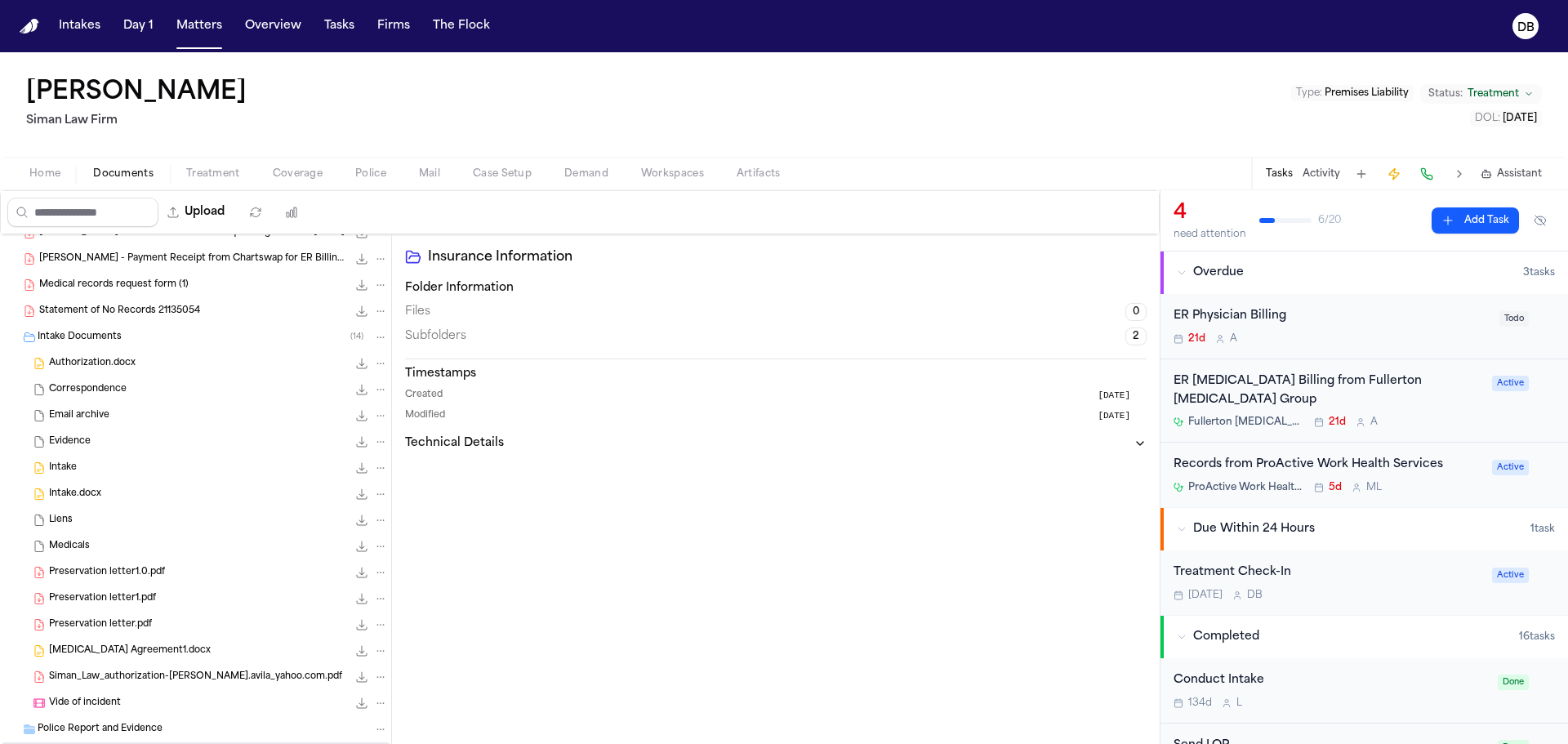
scroll to position [0, 0]
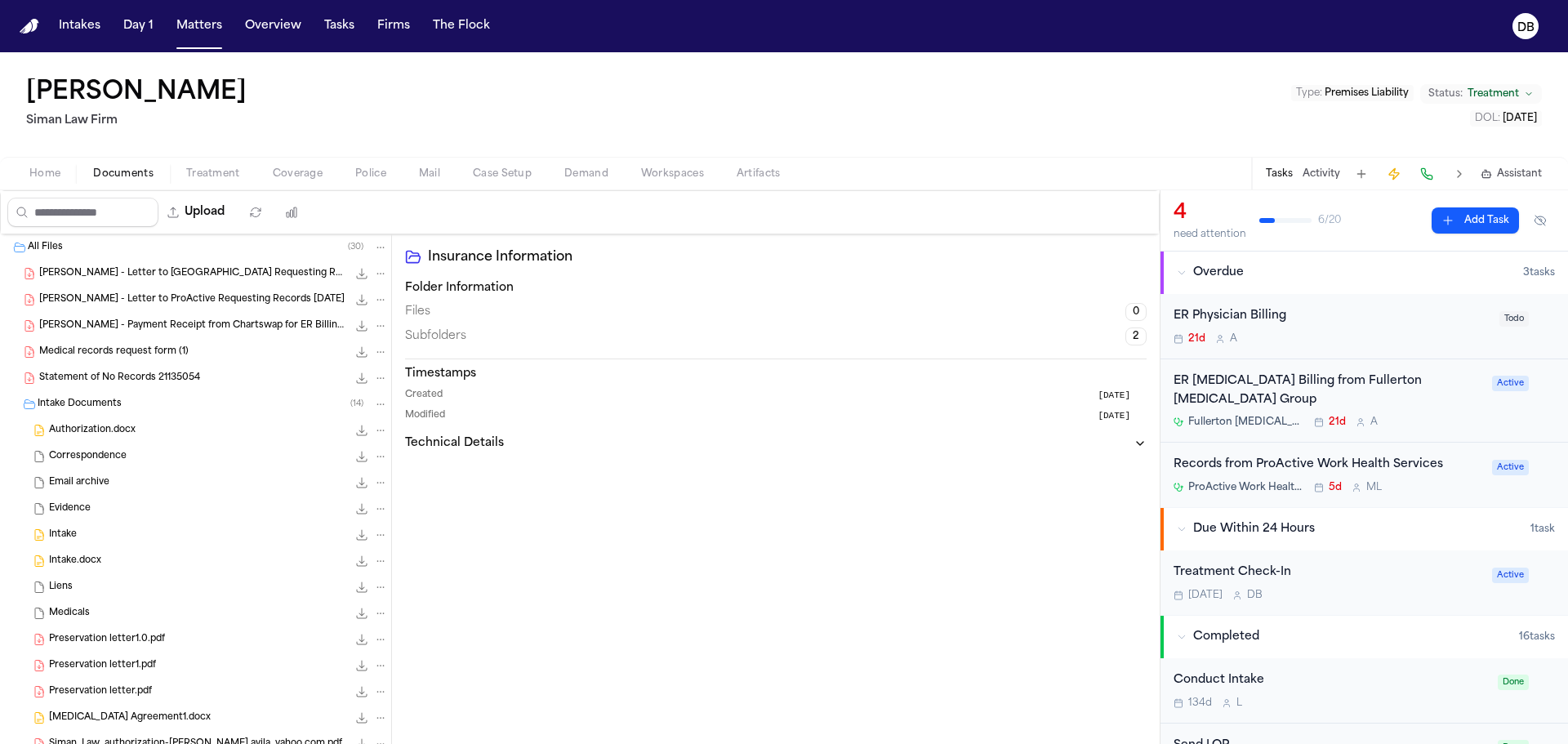
drag, startPoint x: 619, startPoint y: 724, endPoint x: 1090, endPoint y: 537, distance: 506.8
click at [619, 724] on div "Insurance Information Folder Information Files 0 Subfolders 2 Timestamps Create…" at bounding box center [776, 511] width 767 height 554
click at [1314, 566] on div "Treatment Check-In Today D B" at bounding box center [1328, 583] width 308 height 39
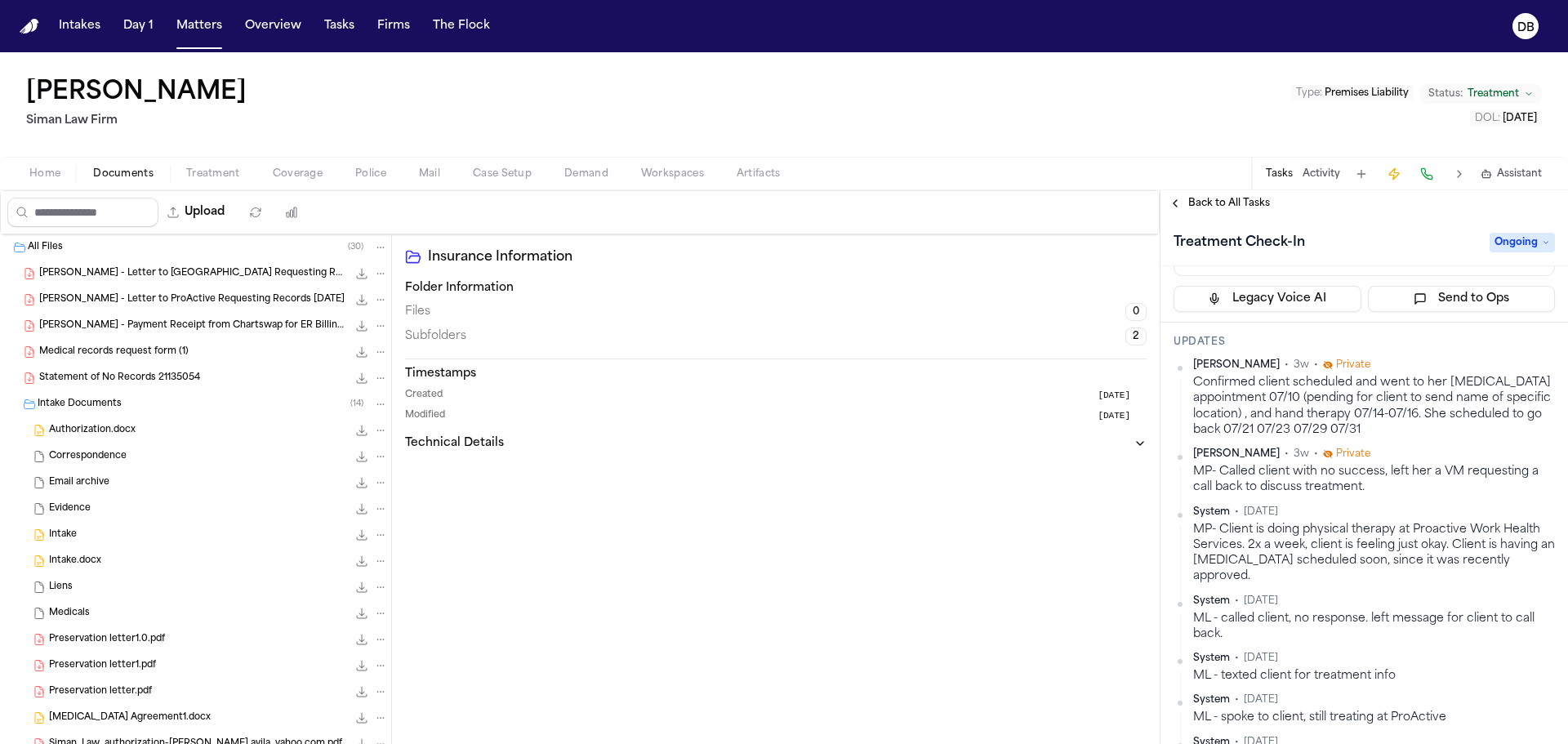
scroll to position [490, 0]
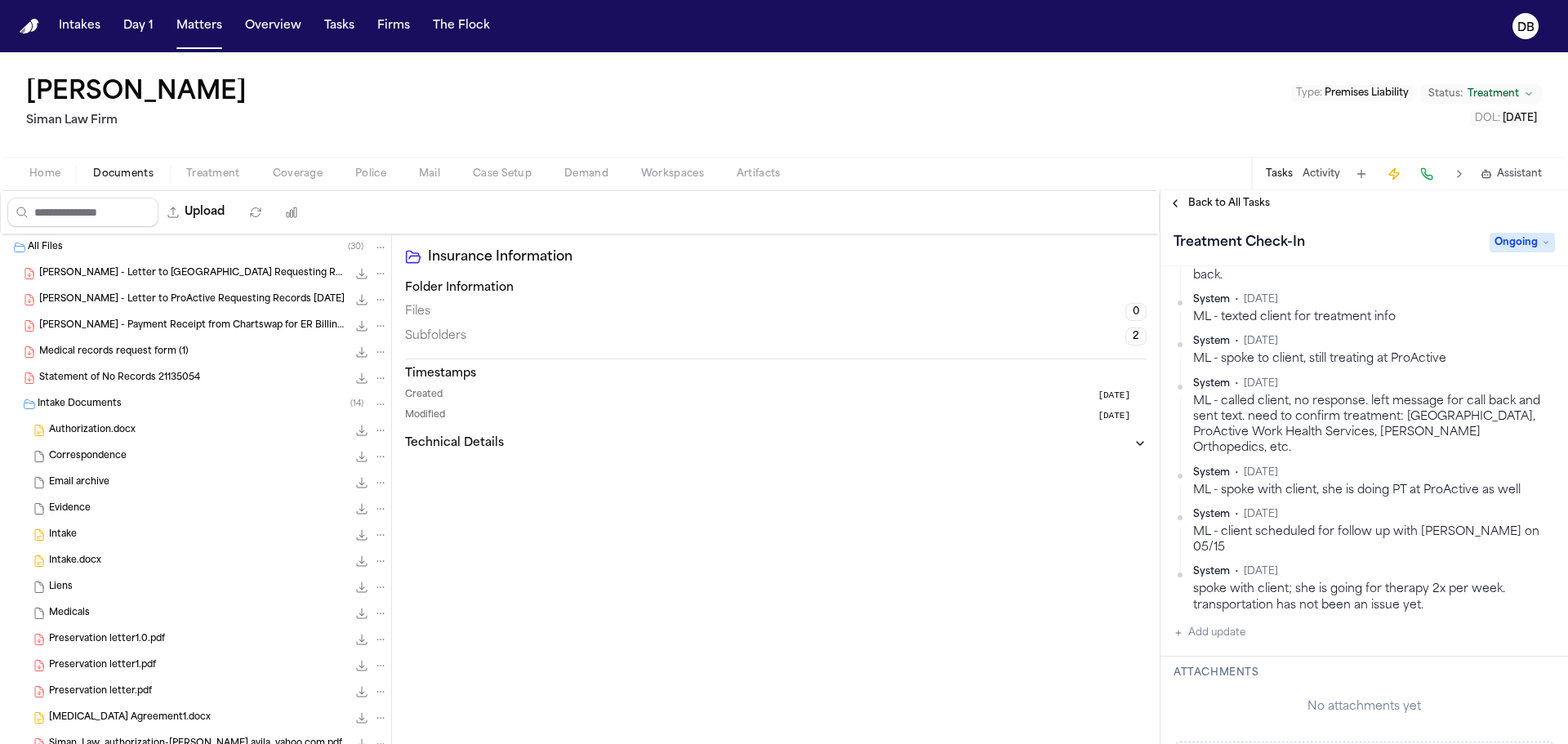
click at [1237, 623] on button "Add update" at bounding box center [1210, 633] width 72 height 20
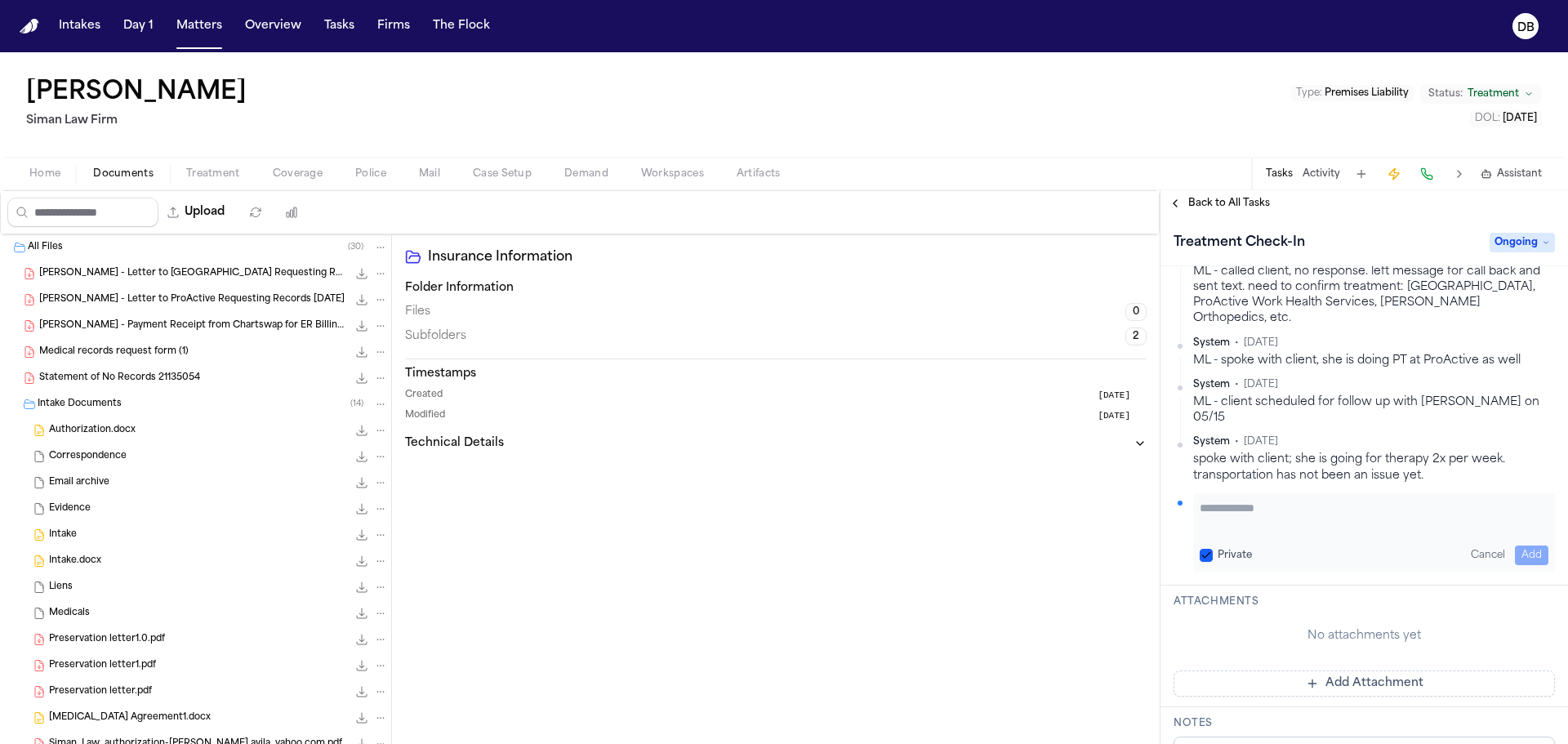
scroll to position [653, 0]
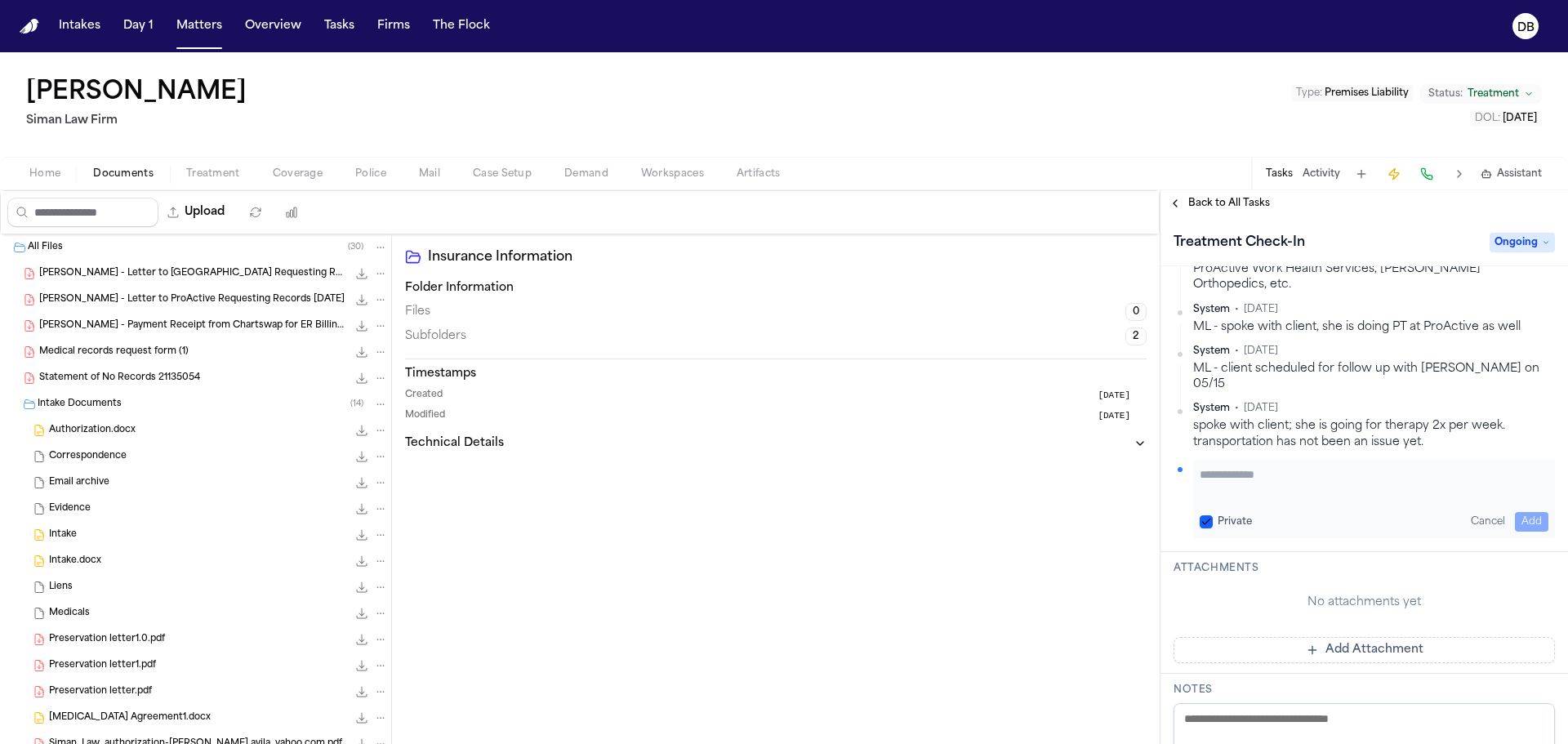
click at [1236, 520] on div "Private Cancel Add" at bounding box center [1375, 499] width 362 height 78
click at [1237, 516] on div "Private Cancel Add" at bounding box center [1375, 499] width 362 height 78
click at [1236, 513] on div "Private Cancel Add" at bounding box center [1375, 521] width 349 height 20
drag, startPoint x: 1230, startPoint y: 502, endPoint x: 1248, endPoint y: 451, distance: 54.1
click at [1230, 516] on label "Private" at bounding box center [1235, 522] width 34 height 13
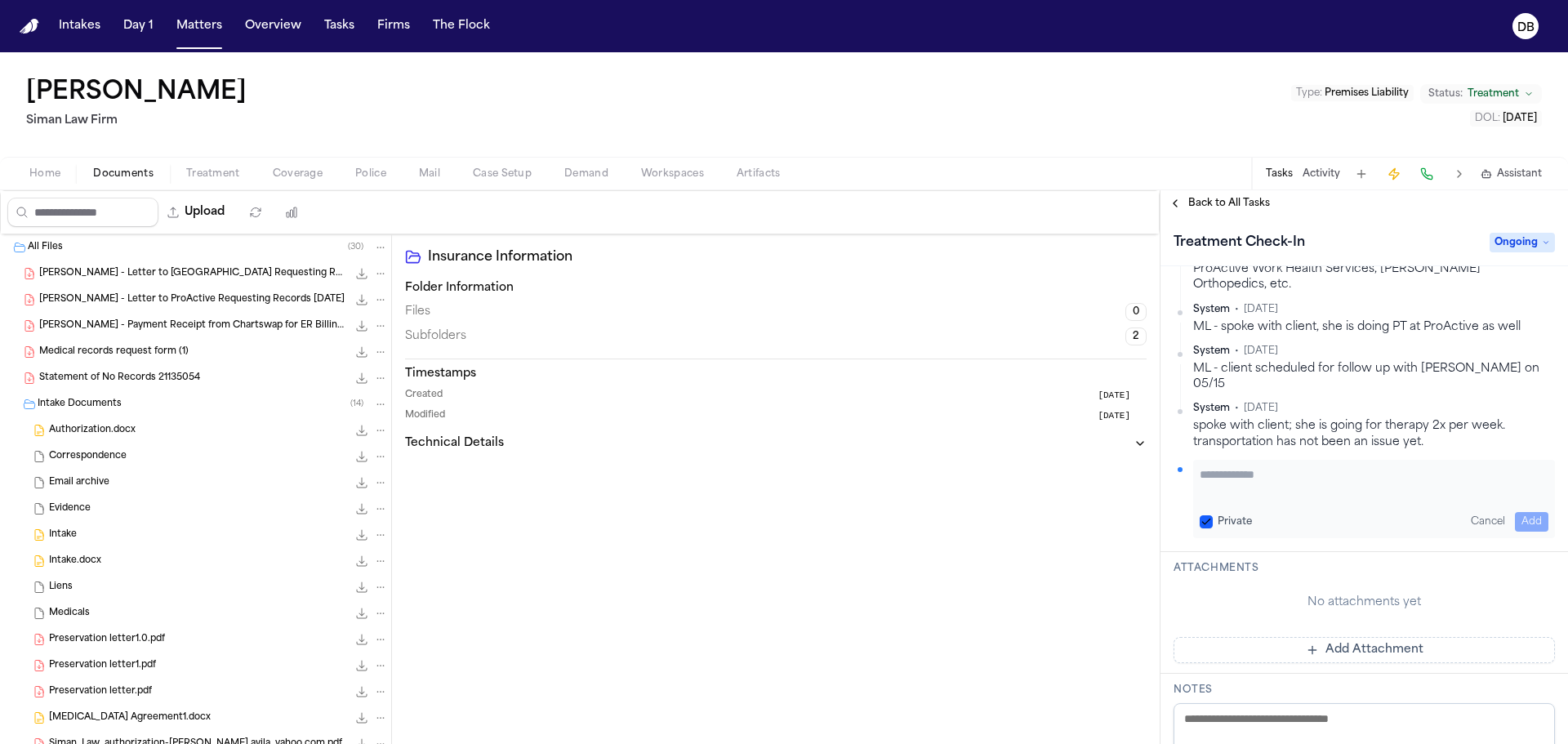
click at [1213, 516] on button "Private" at bounding box center [1207, 522] width 13 height 13
click at [1249, 460] on div "Private Cancel Add" at bounding box center [1375, 499] width 362 height 78
click at [1246, 467] on textarea "Add your update" at bounding box center [1375, 483] width 349 height 33
click at [1444, 467] on textarea "**********" at bounding box center [1368, 483] width 337 height 33
drag, startPoint x: 1397, startPoint y: 460, endPoint x: 1325, endPoint y: 461, distance: 72.0
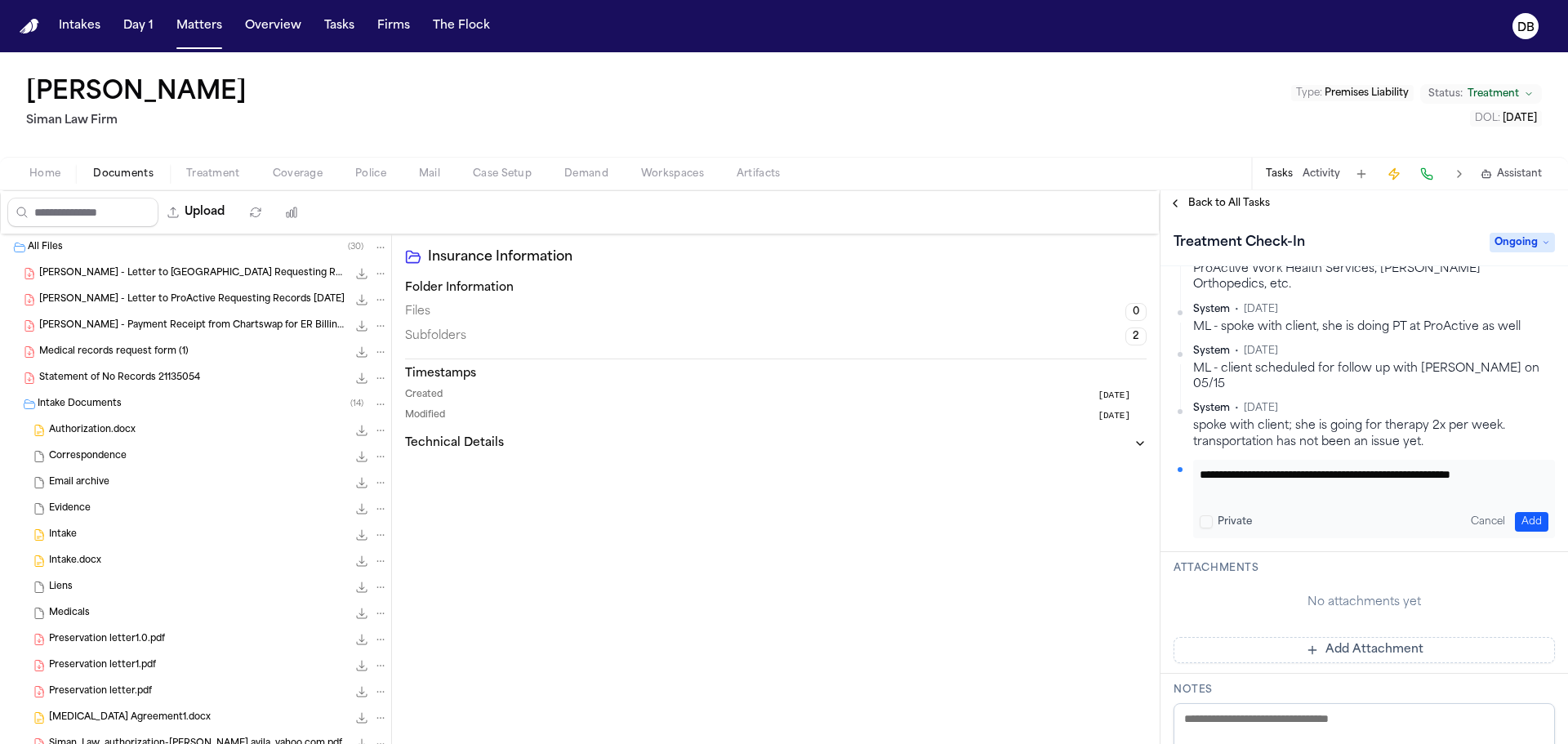
click at [1325, 467] on textarea "**********" at bounding box center [1368, 483] width 337 height 33
drag, startPoint x: 1329, startPoint y: 458, endPoint x: 1390, endPoint y: 464, distance: 61.3
click at [1390, 467] on textarea "**********" at bounding box center [1368, 483] width 337 height 33
click at [1307, 468] on textarea "**********" at bounding box center [1368, 483] width 337 height 33
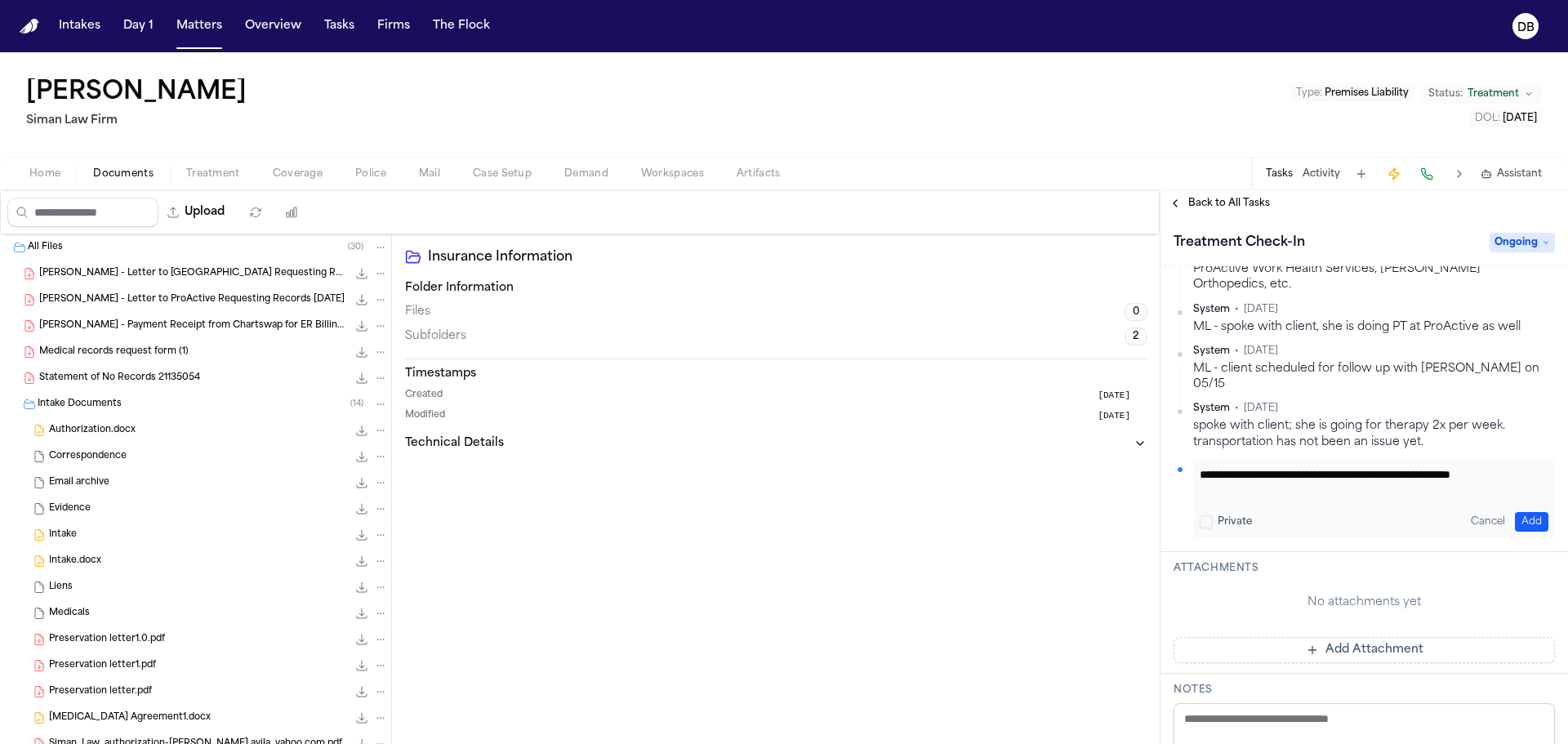
paste textarea "**********"
drag, startPoint x: 1307, startPoint y: 457, endPoint x: 1249, endPoint y: 458, distance: 58.0
click at [1249, 467] on textarea "**********" at bounding box center [1368, 483] width 337 height 33
click at [1254, 485] on div "**********" at bounding box center [1375, 499] width 362 height 78
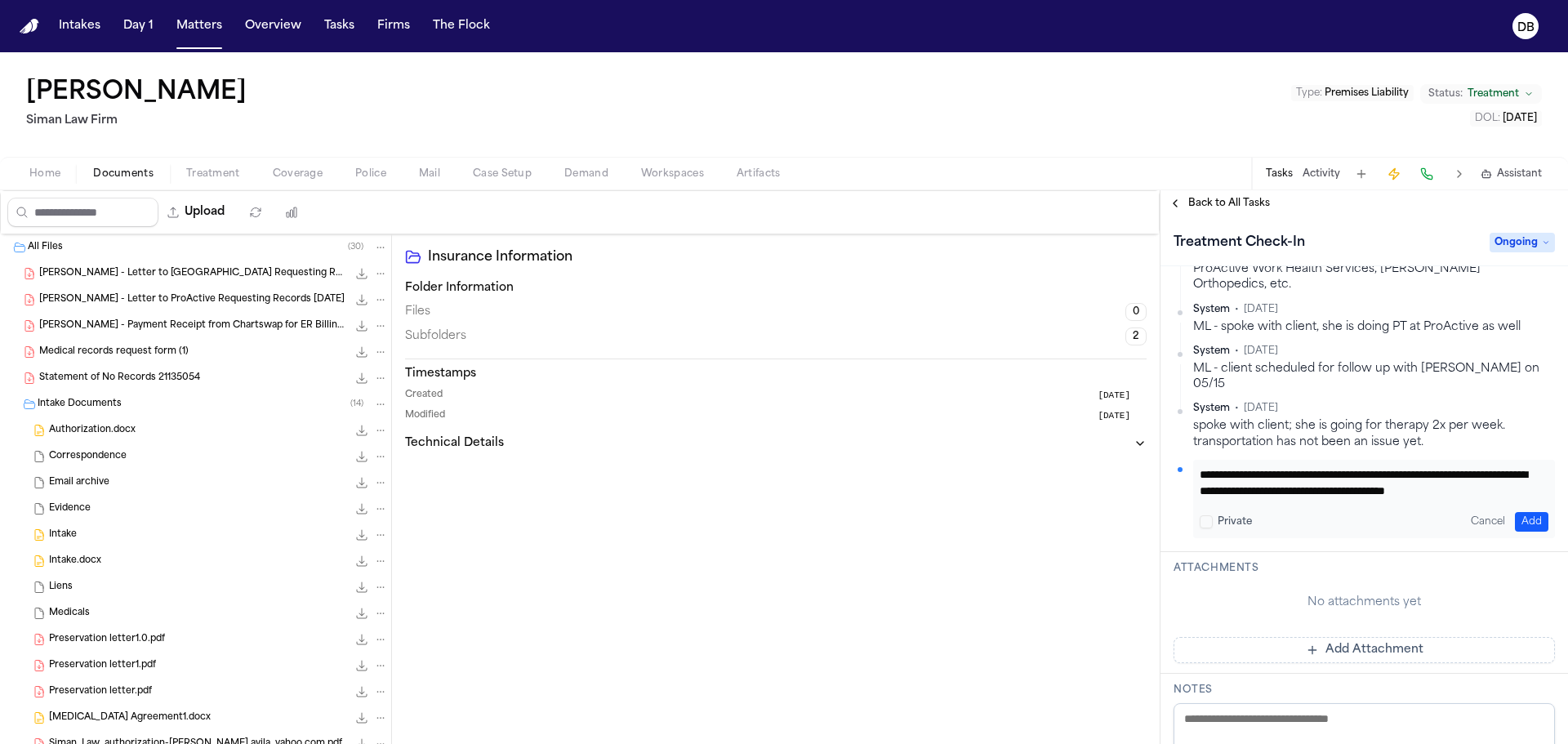
drag, startPoint x: 1249, startPoint y: 480, endPoint x: 1304, endPoint y: 466, distance: 56.8
click at [1304, 467] on textarea "**********" at bounding box center [1368, 483] width 337 height 33
paste textarea "Add your update"
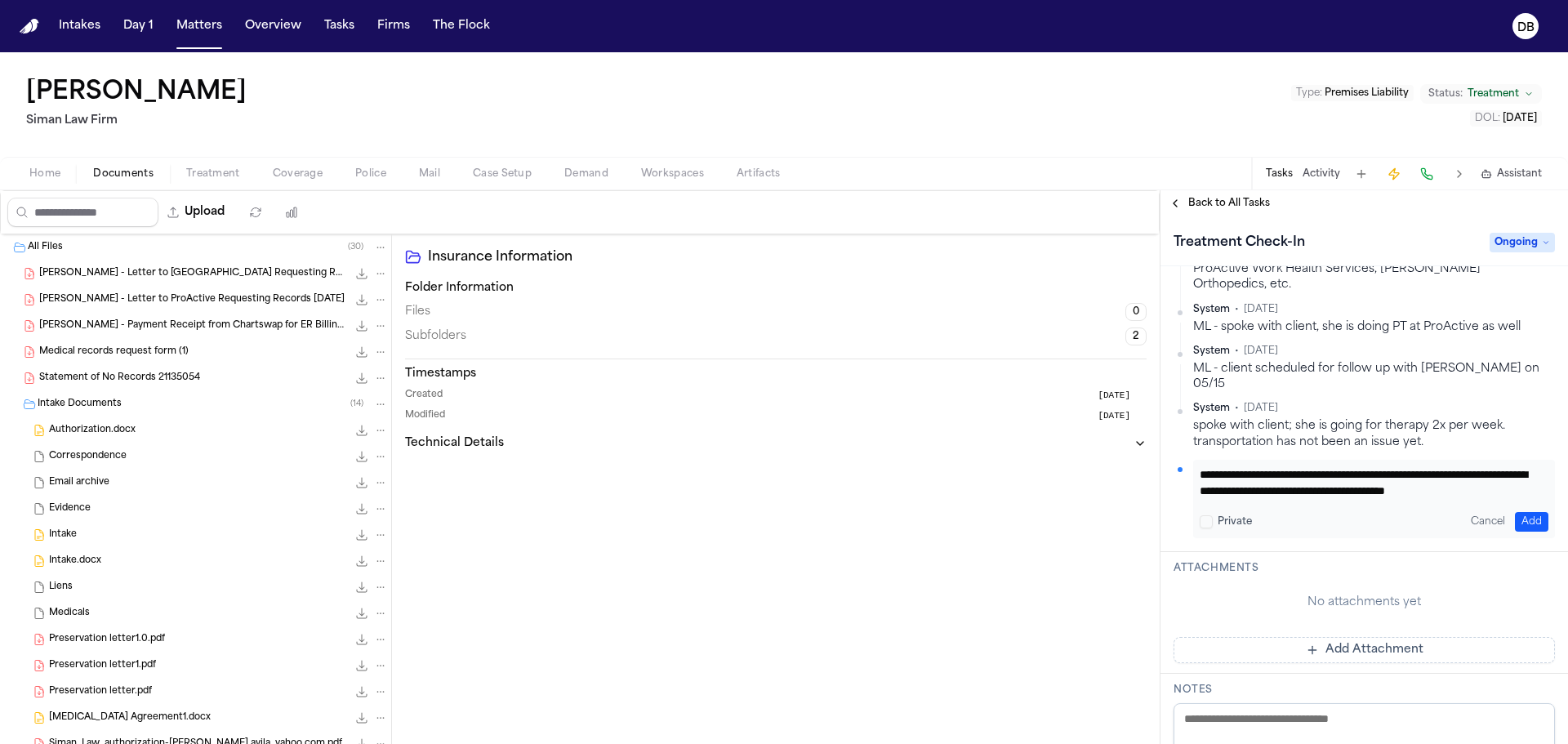
drag, startPoint x: 1388, startPoint y: 453, endPoint x: 1329, endPoint y: 450, distance: 59.1
click at [1329, 467] on textarea "**********" at bounding box center [1368, 483] width 337 height 33
paste textarea "Add your update"
type textarea "**********"
click at [1530, 512] on button "Add" at bounding box center [1532, 521] width 34 height 20
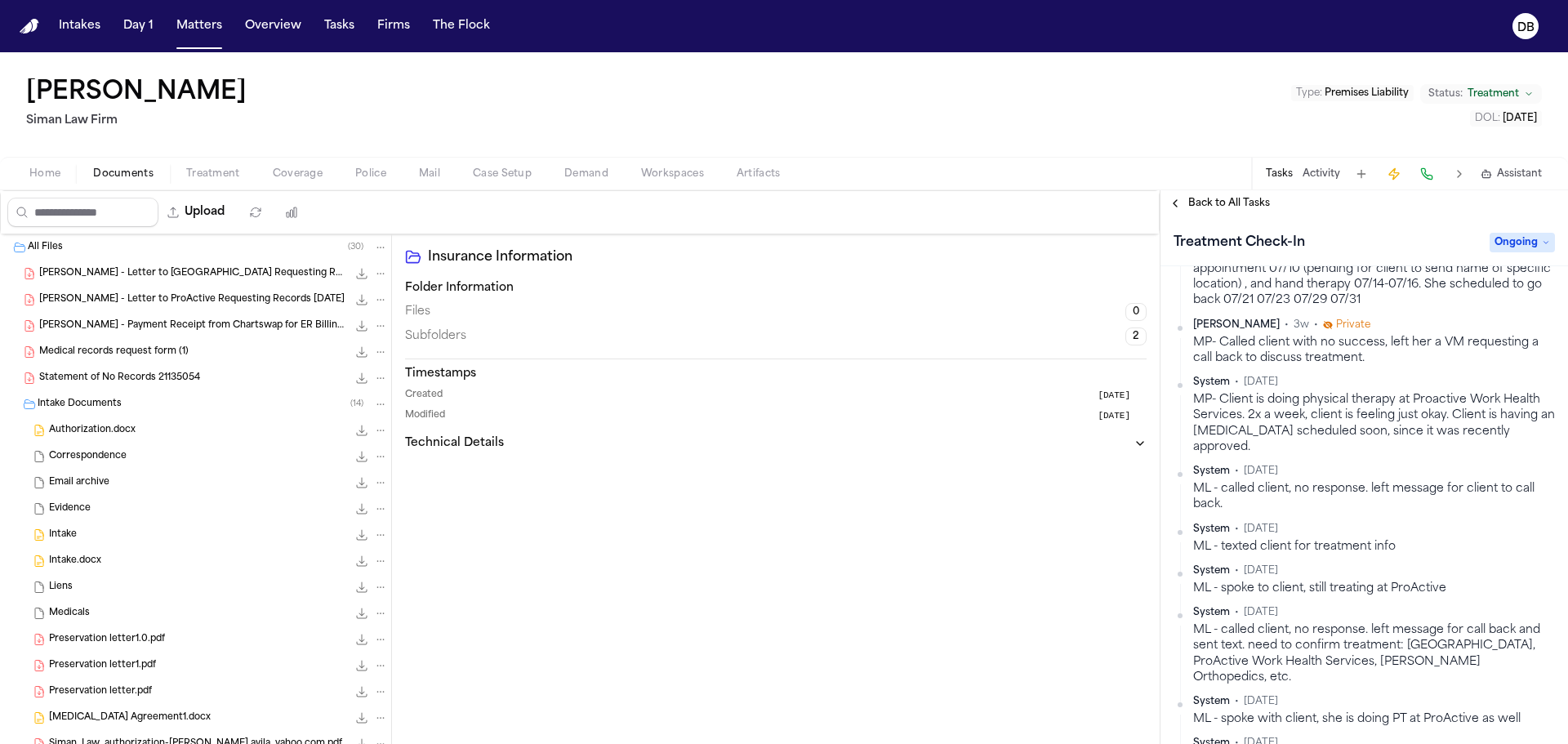
click at [1430, 367] on div "MP- Called client with no success, left her a VM requesting a call back to disc…" at bounding box center [1375, 351] width 362 height 32
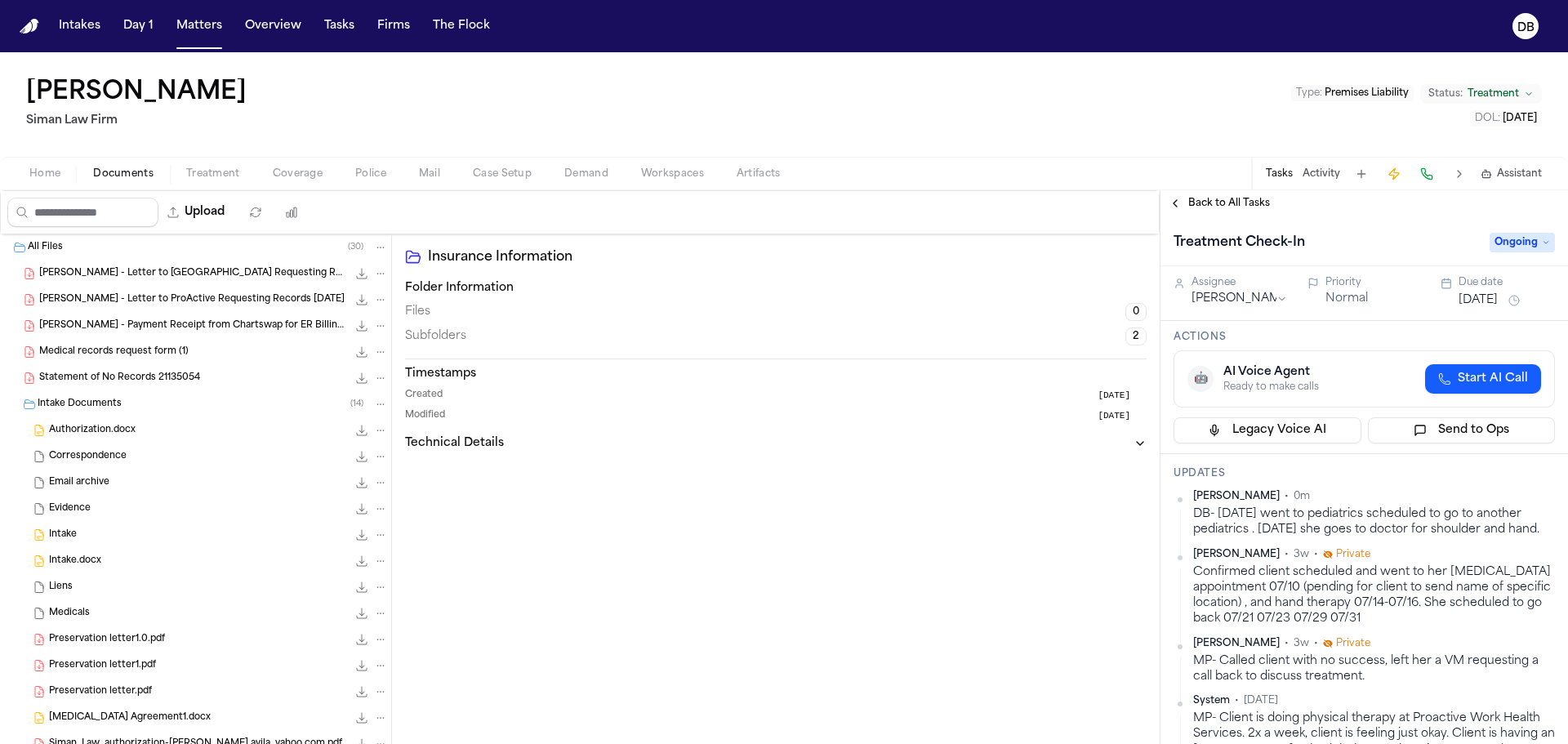
click at [1541, 245] on span "Ongoing" at bounding box center [1522, 242] width 65 height 20
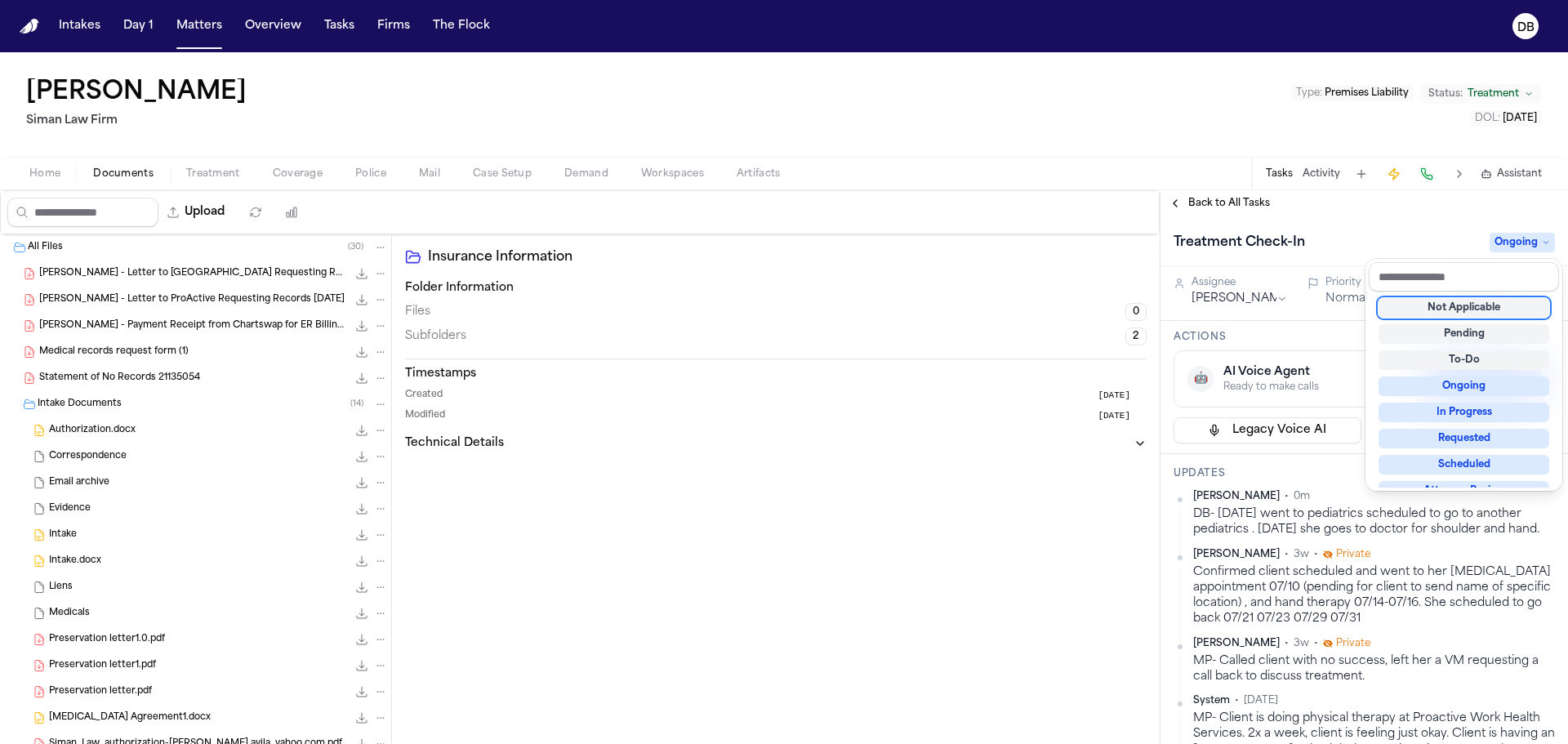
click at [1436, 238] on div "Treatment Check-In Ongoing" at bounding box center [1364, 242] width 382 height 26
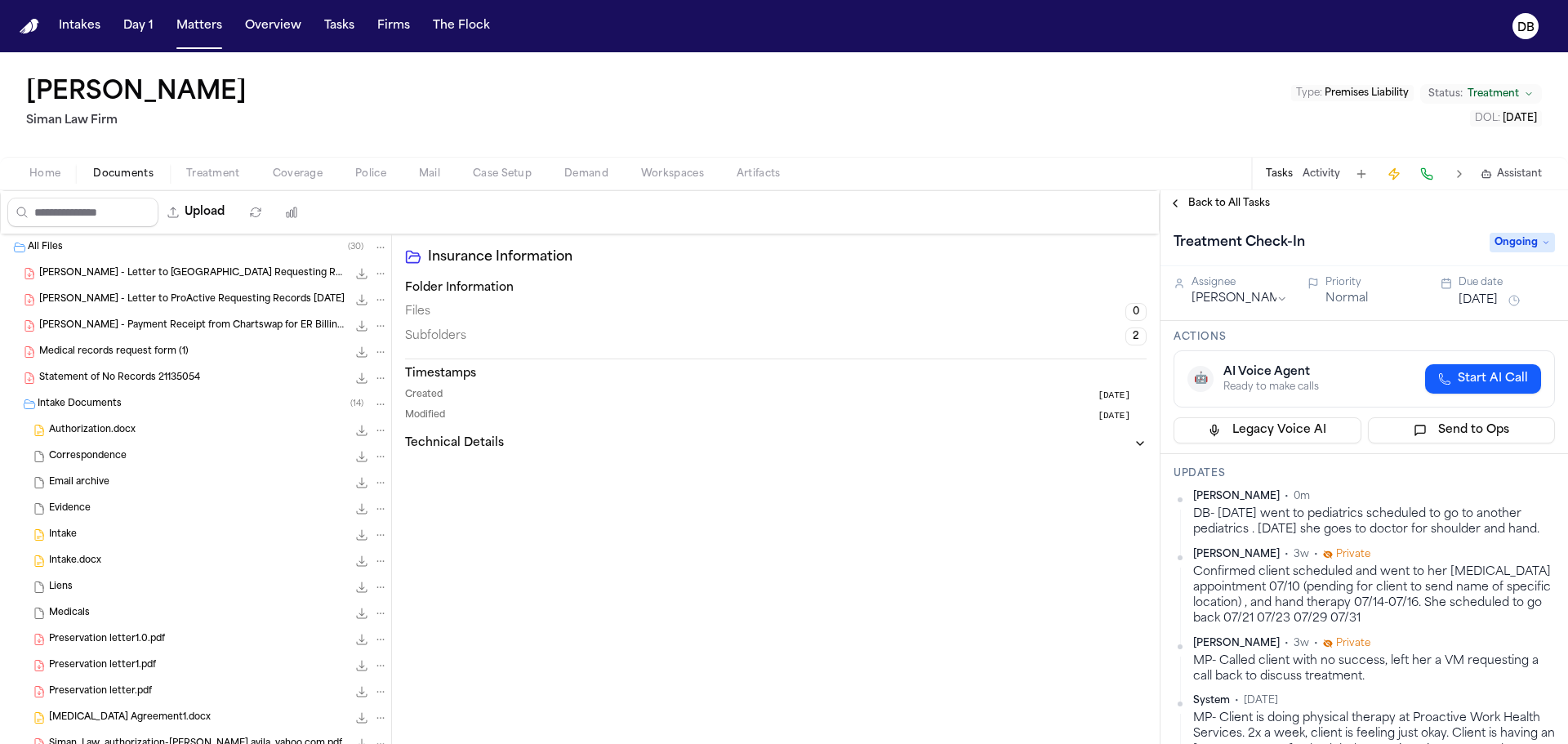
click at [1498, 296] on button "[DATE]" at bounding box center [1478, 300] width 40 height 16
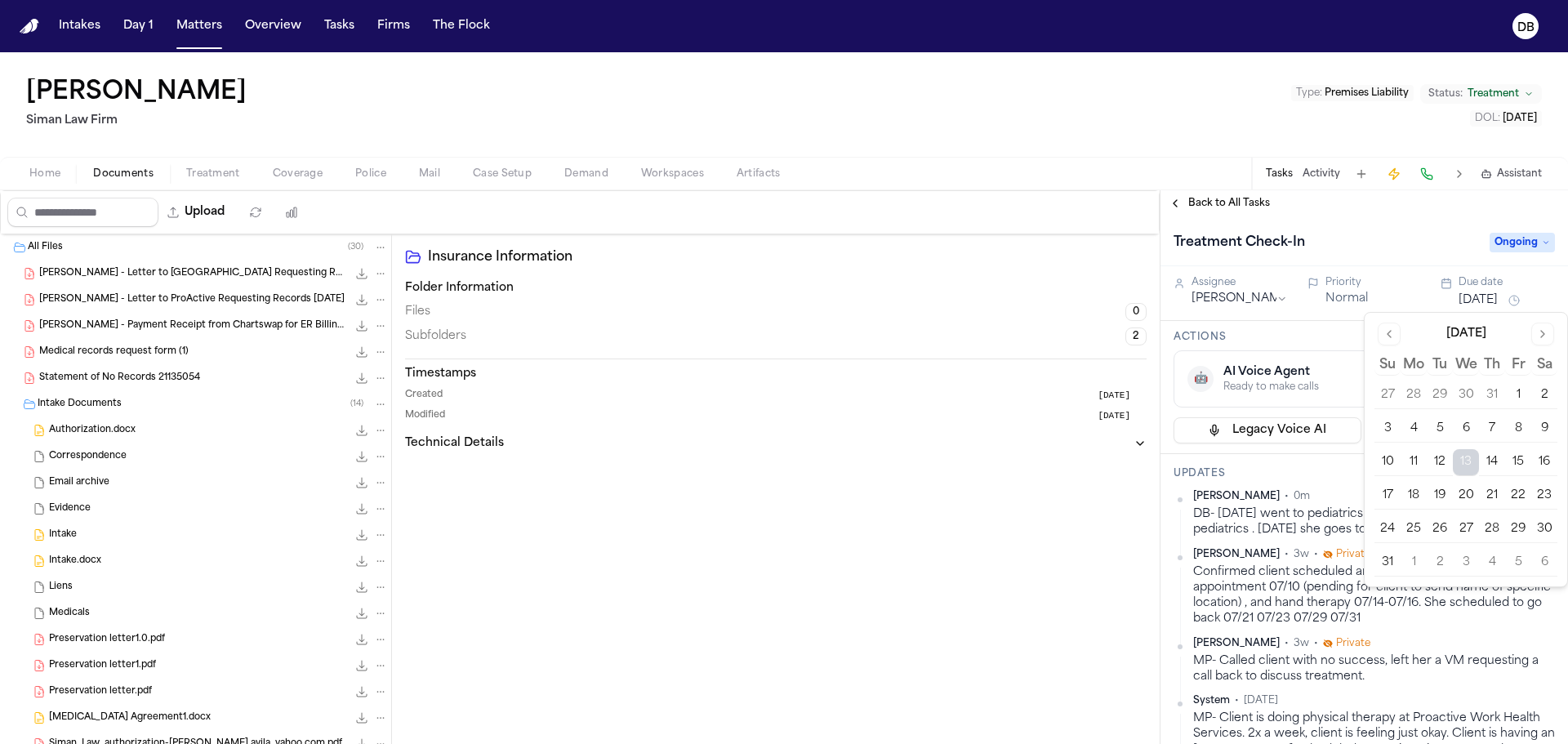
click at [1470, 502] on button "20" at bounding box center [1466, 496] width 26 height 26
click at [1276, 301] on html "Intakes Day 1 Matters Overview Tasks Firms The Flock DB Angelica Avila Siman La…" at bounding box center [784, 372] width 1568 height 744
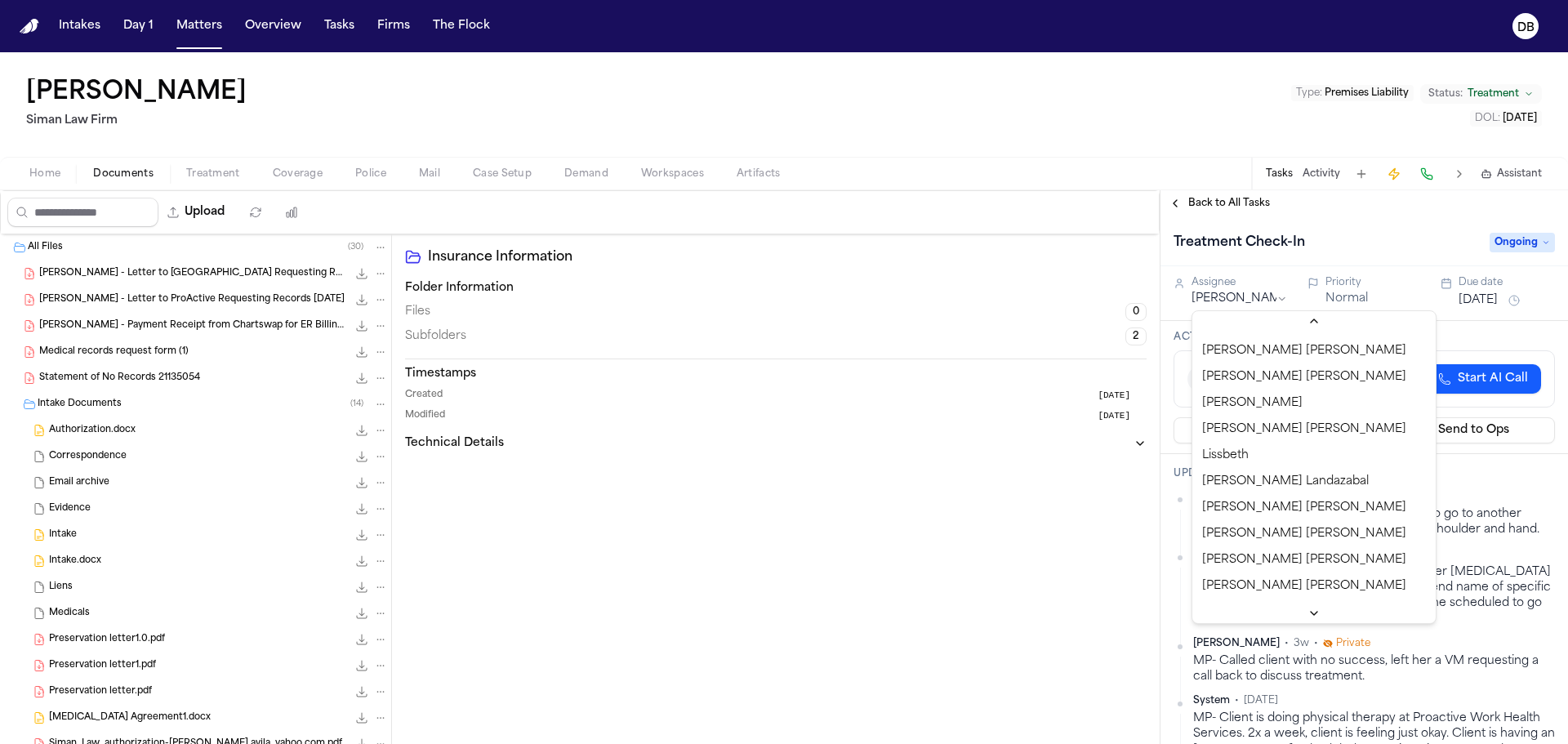
scroll to position [571, 0]
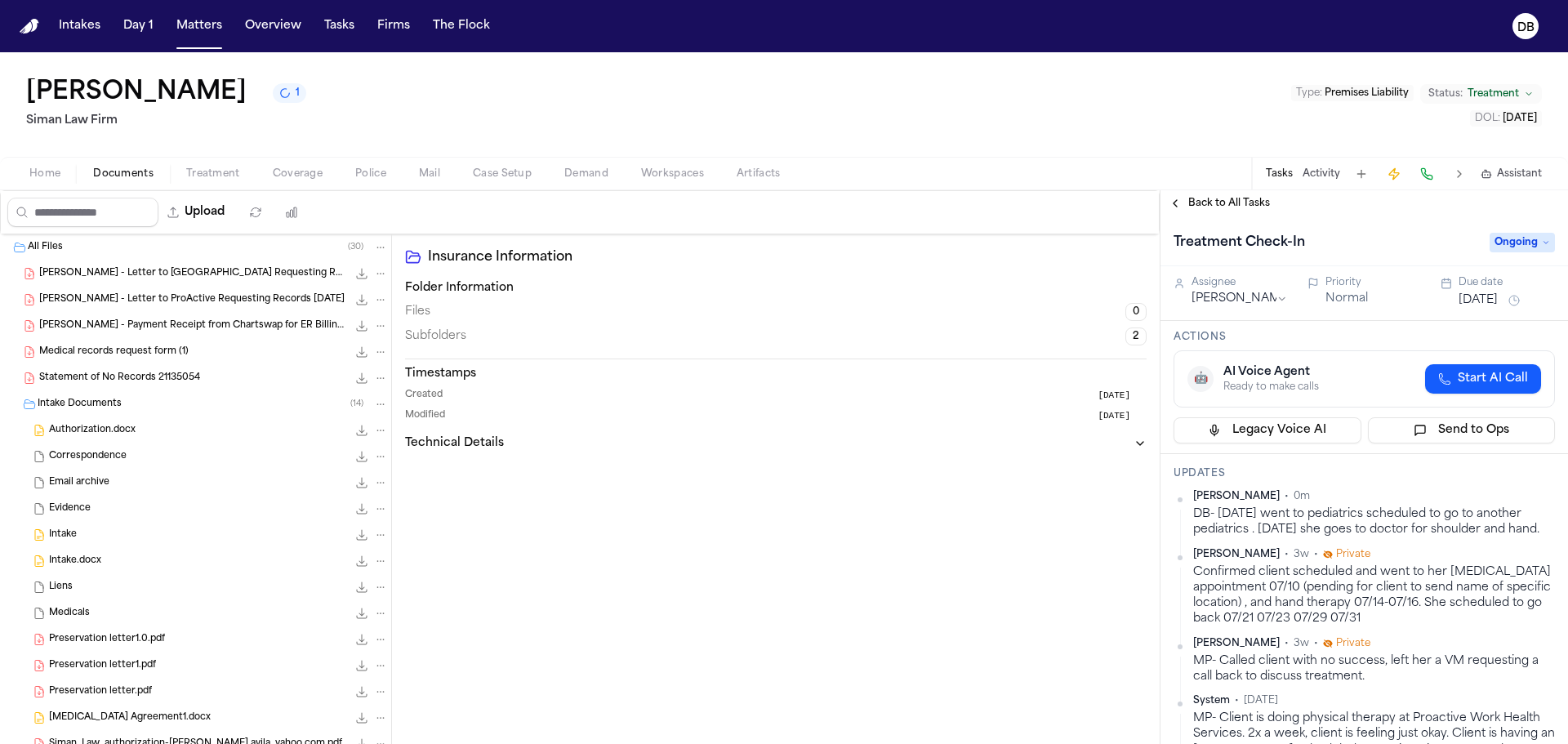
click at [182, 123] on h2 "Siman Law Firm" at bounding box center [166, 121] width 280 height 20
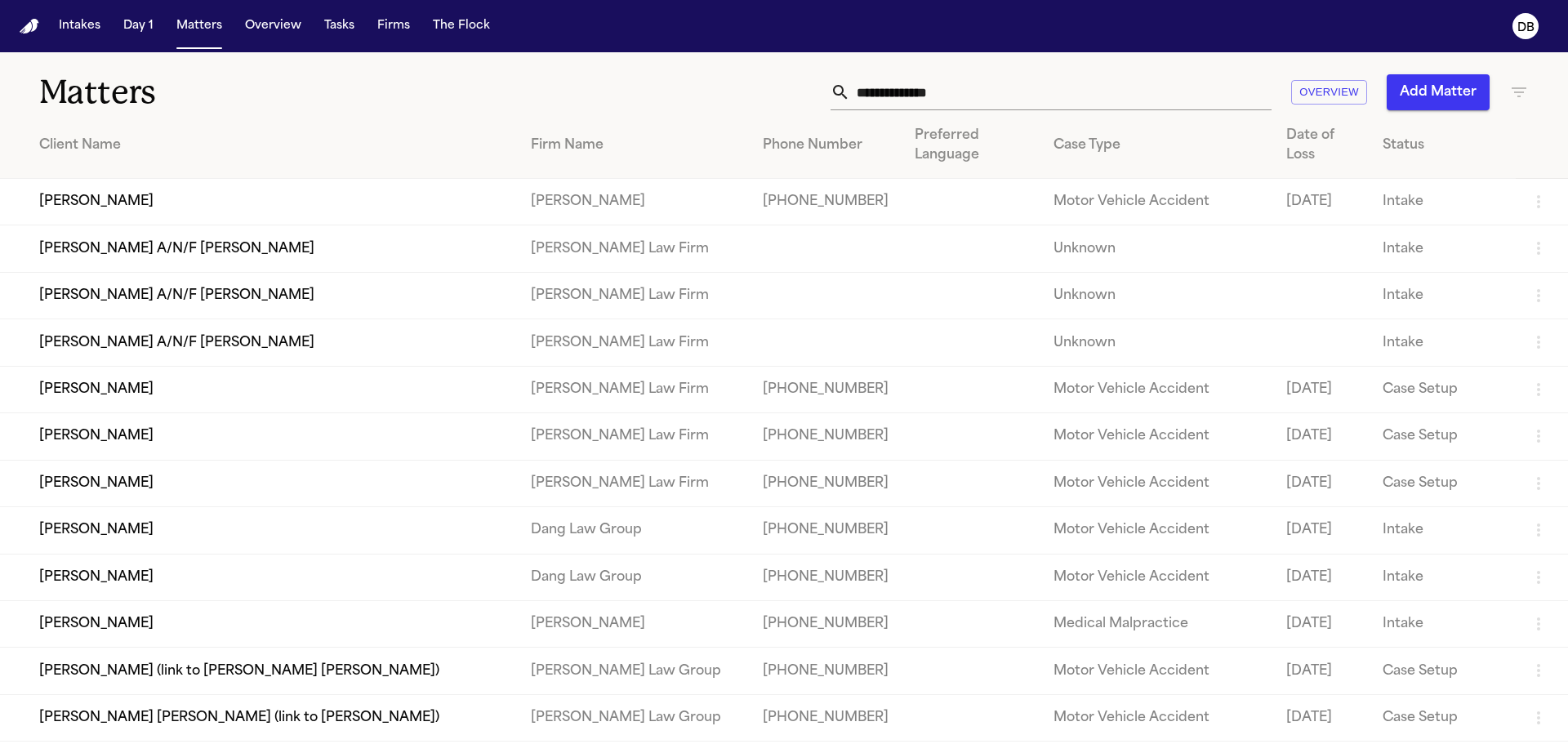
click at [1065, 89] on input "text" at bounding box center [1061, 92] width 421 height 36
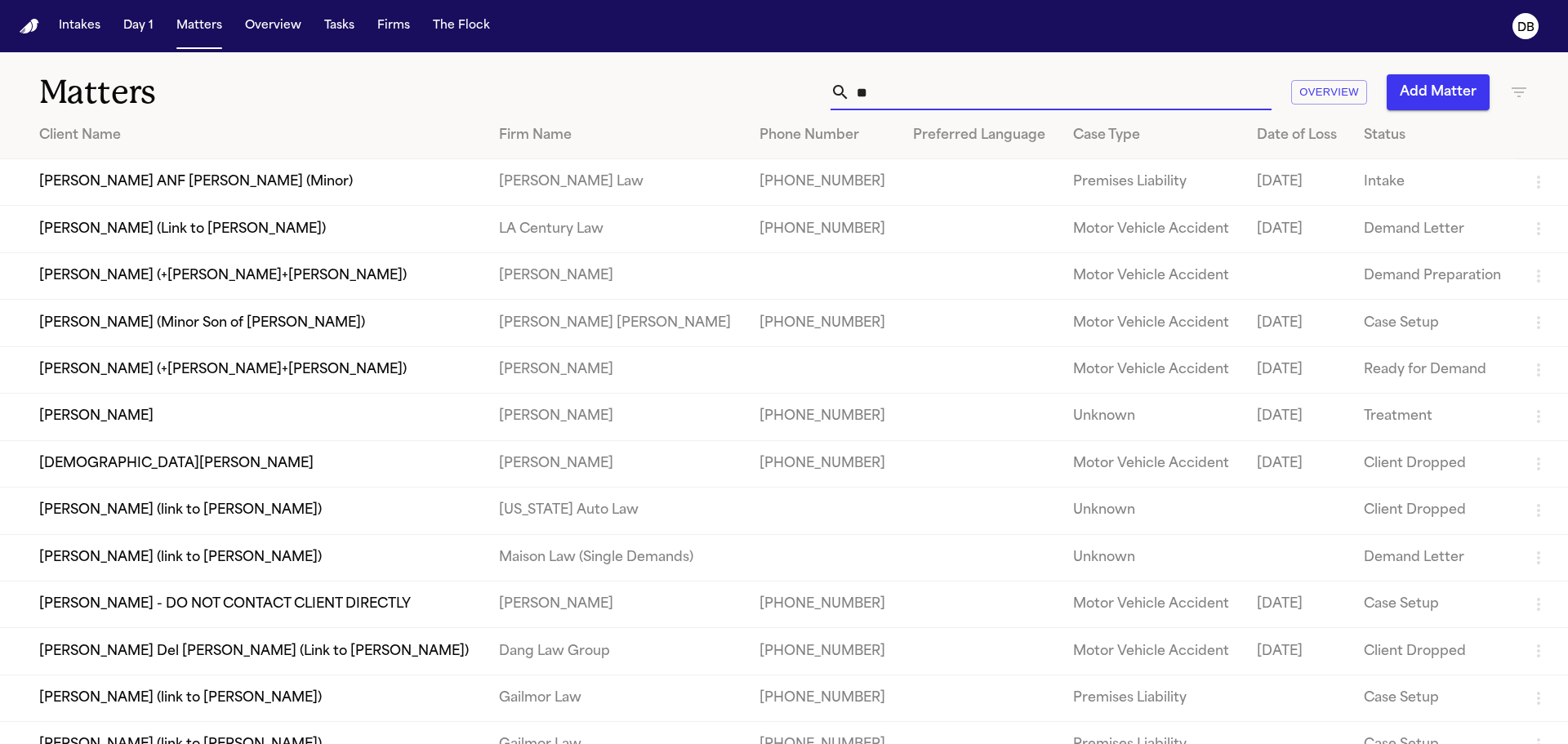
type input "*"
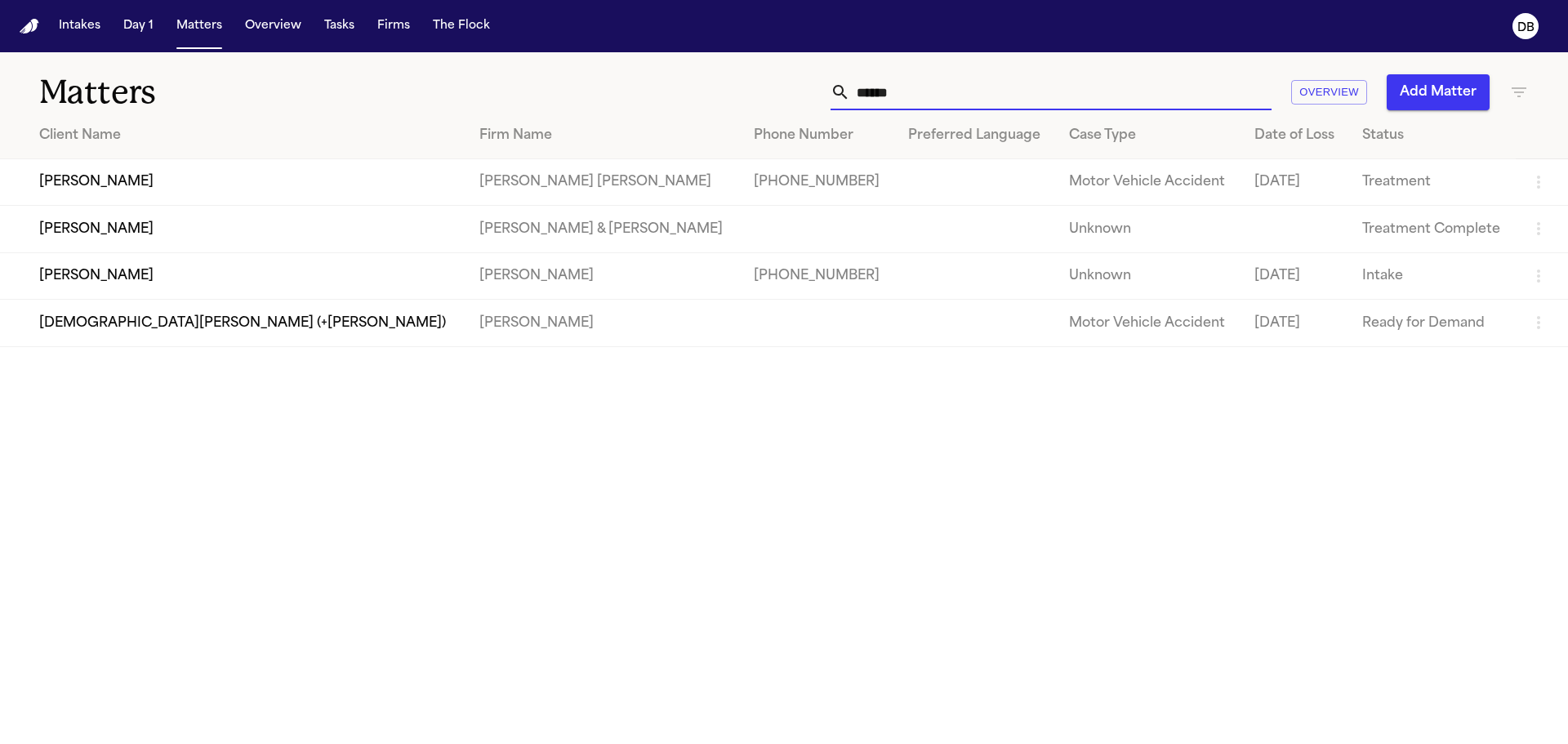
type input "******"
click at [284, 270] on td "[PERSON_NAME]" at bounding box center [233, 275] width 467 height 46
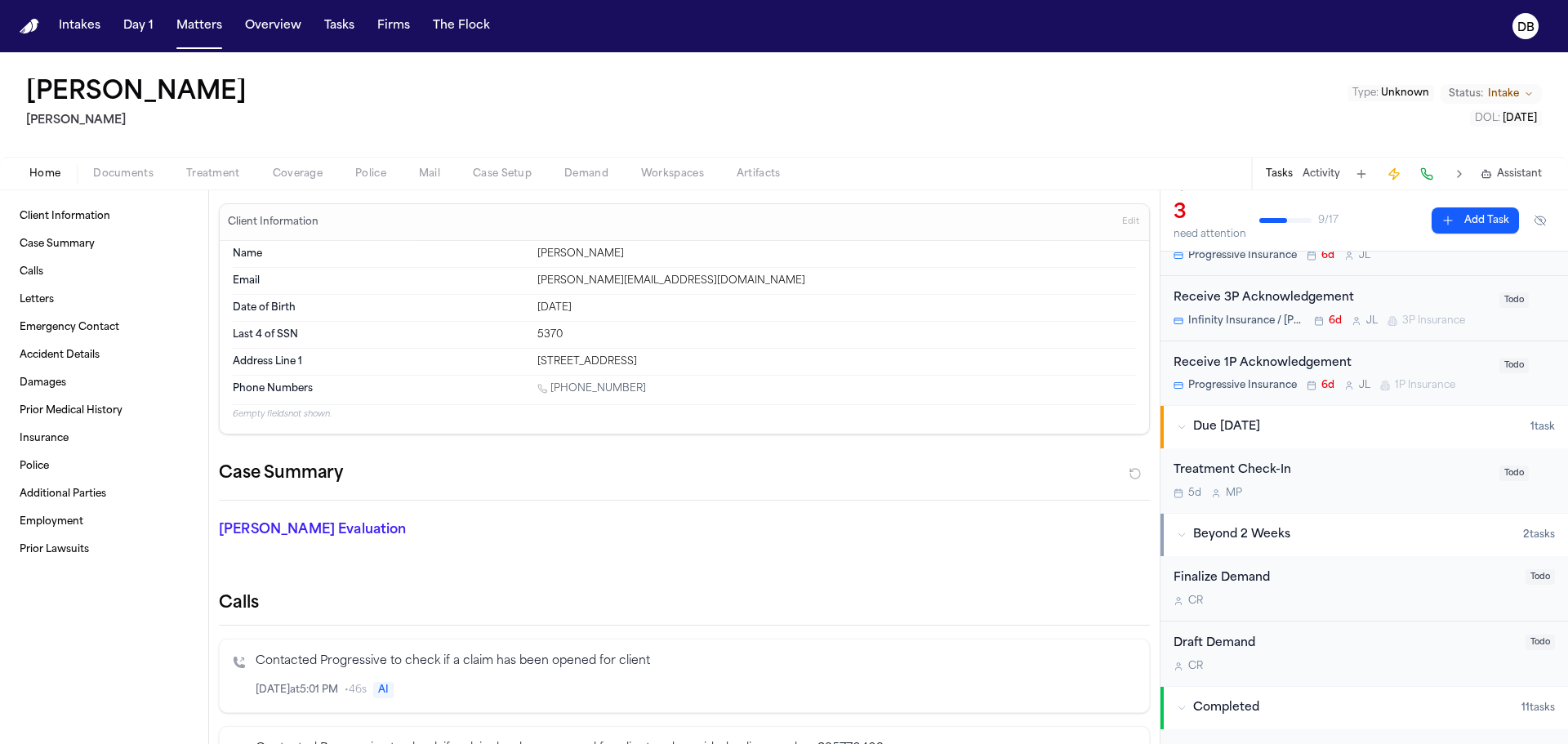
scroll to position [82, 0]
click at [1408, 486] on div "Treatment Check-In 5d M P" at bounding box center [1331, 482] width 316 height 39
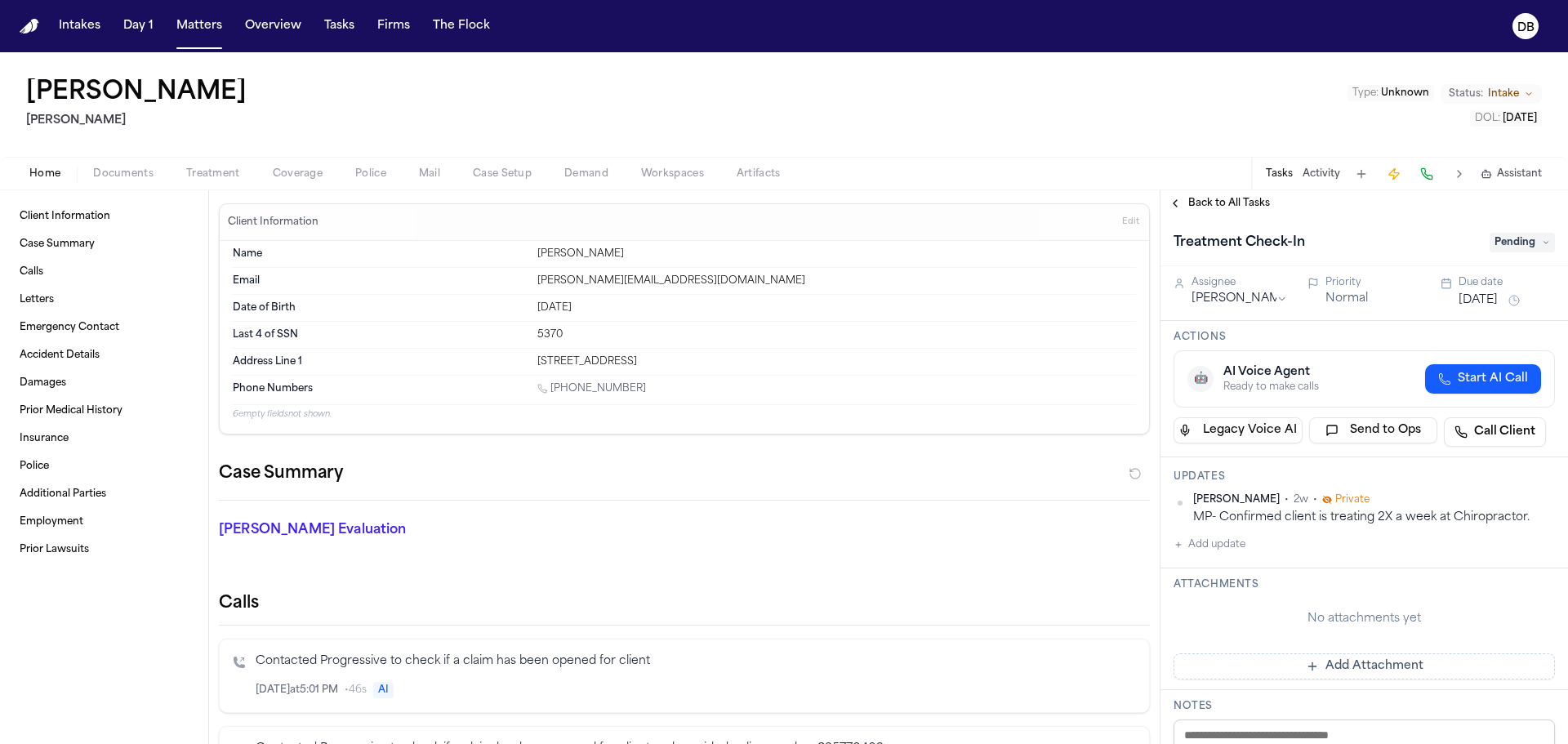
click at [1239, 539] on button "Add update" at bounding box center [1210, 544] width 72 height 20
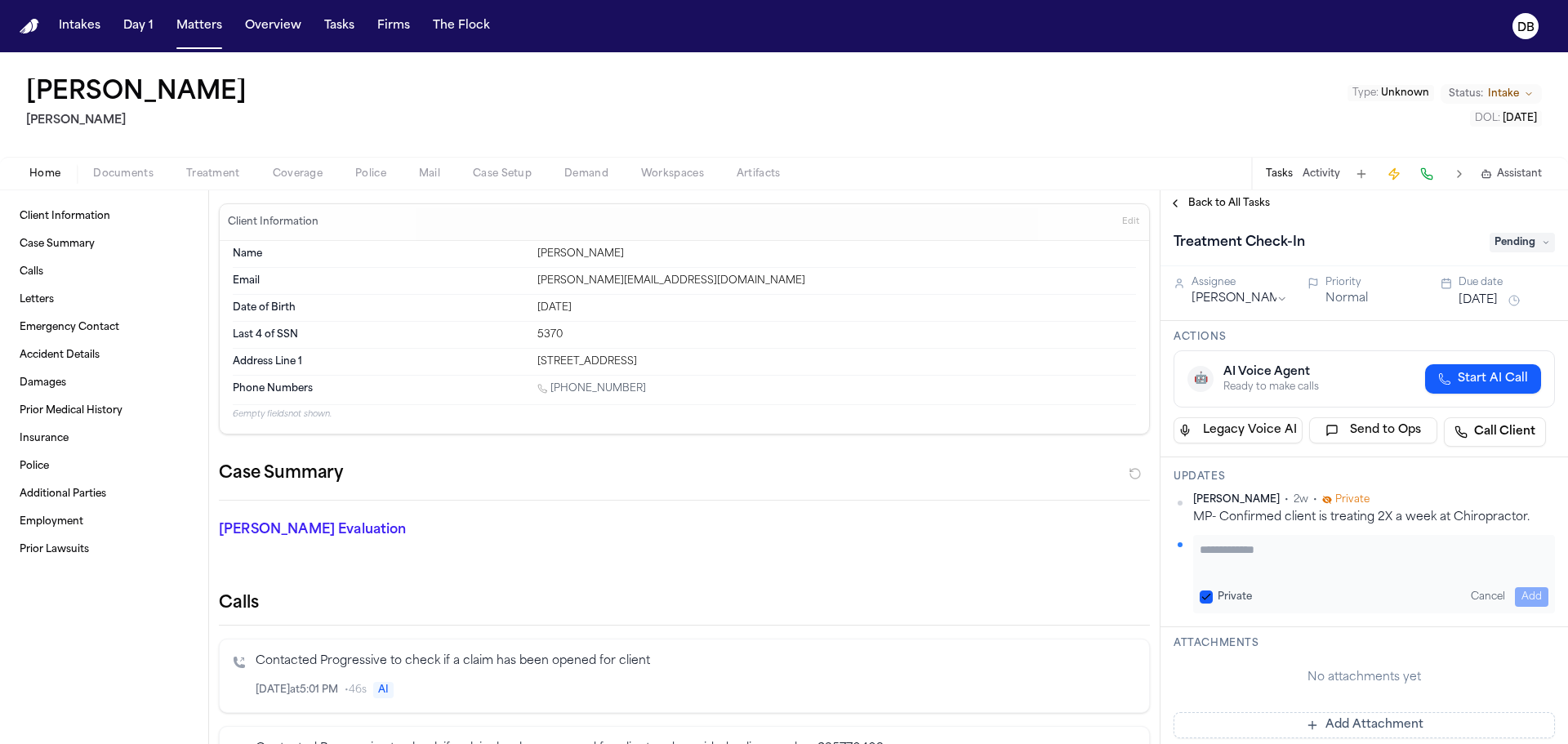
drag, startPoint x: 1289, startPoint y: 554, endPoint x: 1281, endPoint y: 561, distance: 10.6
click at [1281, 561] on textarea "Add your update" at bounding box center [1375, 557] width 349 height 33
click at [1238, 601] on label "Private" at bounding box center [1235, 597] width 34 height 13
click at [1213, 601] on button "Private" at bounding box center [1207, 597] width 13 height 13
click at [1249, 549] on textarea "Add your update" at bounding box center [1375, 557] width 349 height 33
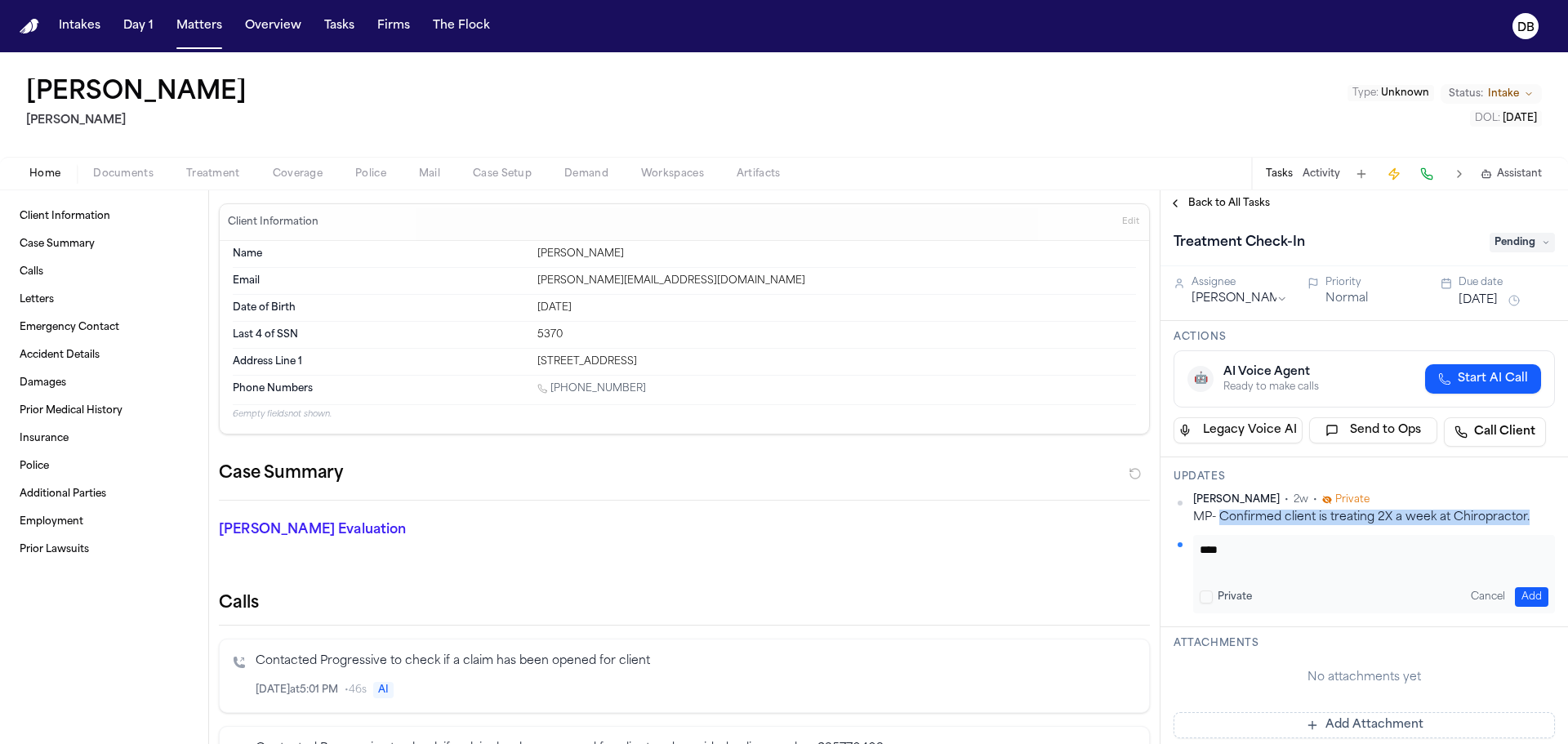
drag, startPoint x: 1530, startPoint y: 519, endPoint x: 1220, endPoint y: 511, distance: 310.1
click at [1220, 511] on div "MP- Confirmed client is treating 2X a week at Chiropractor." at bounding box center [1375, 518] width 362 height 15
copy div "Confirmed client is treating 2X a week at Chiropractor."
click at [1256, 559] on textarea "***" at bounding box center [1368, 557] width 337 height 33
paste textarea "**********"
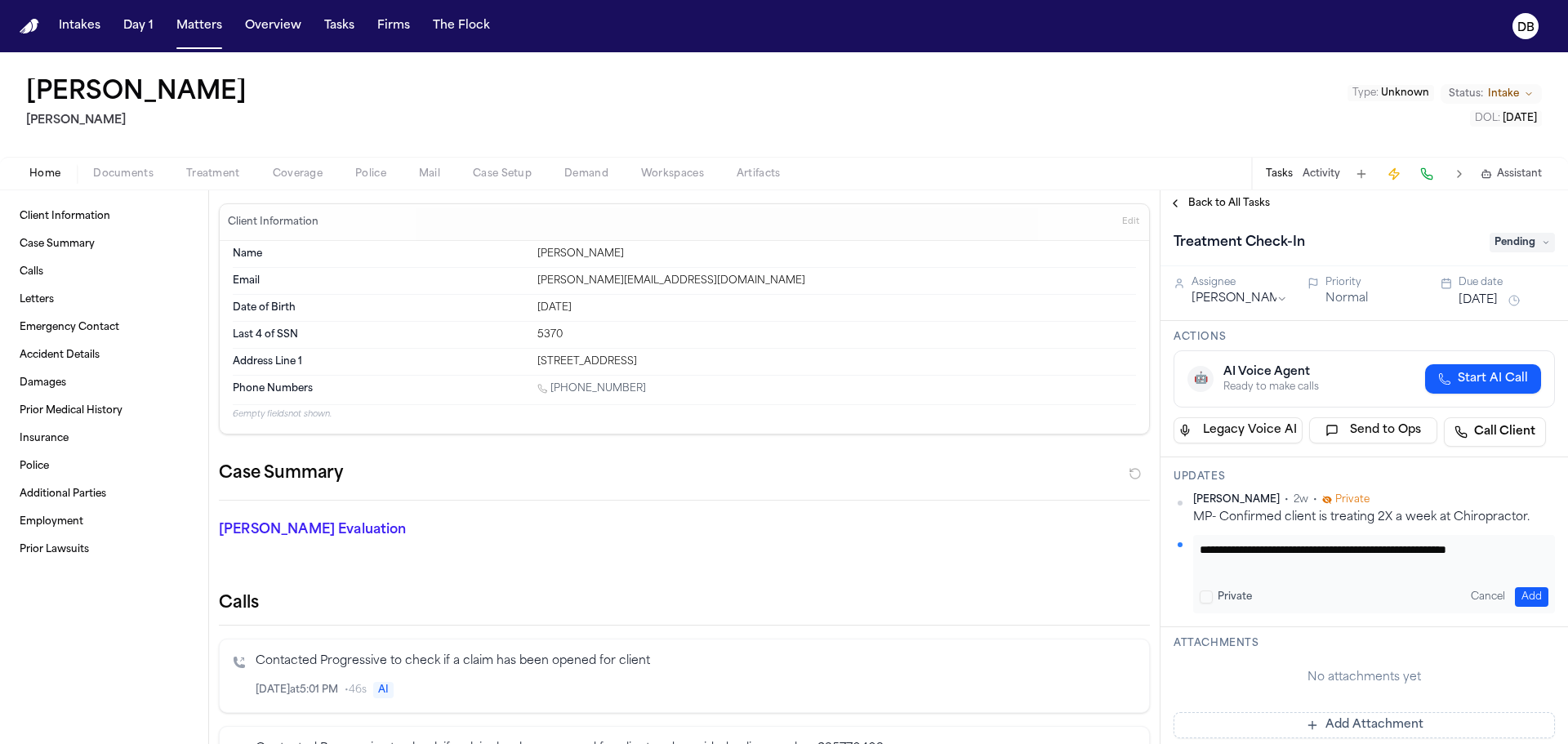
click at [1391, 532] on div "**********" at bounding box center [1364, 553] width 382 height 120
click at [1390, 542] on div "**********" at bounding box center [1375, 573] width 362 height 78
click at [1390, 550] on textarea "**********" at bounding box center [1368, 557] width 337 height 33
click at [1536, 551] on textarea "**********" at bounding box center [1368, 557] width 337 height 33
drag, startPoint x: 1530, startPoint y: 551, endPoint x: 1230, endPoint y: 568, distance: 300.5
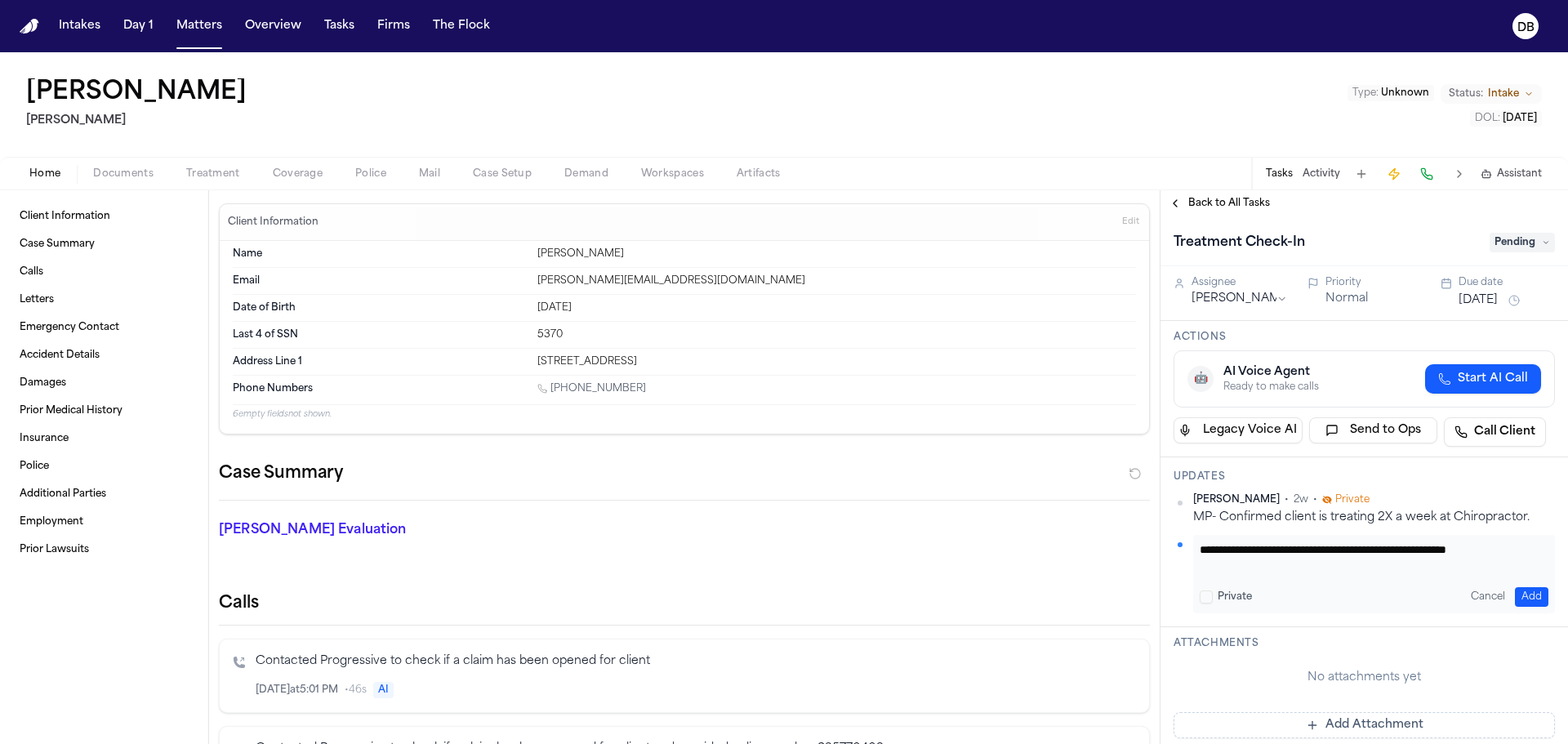
click at [1230, 568] on textarea "**********" at bounding box center [1368, 557] width 337 height 33
drag, startPoint x: 1311, startPoint y: 568, endPoint x: 1167, endPoint y: 546, distance: 145.7
click at [1167, 546] on div "**********" at bounding box center [1364, 542] width 407 height 170
type textarea "**********"
click at [1518, 605] on button "Add" at bounding box center [1532, 597] width 34 height 20
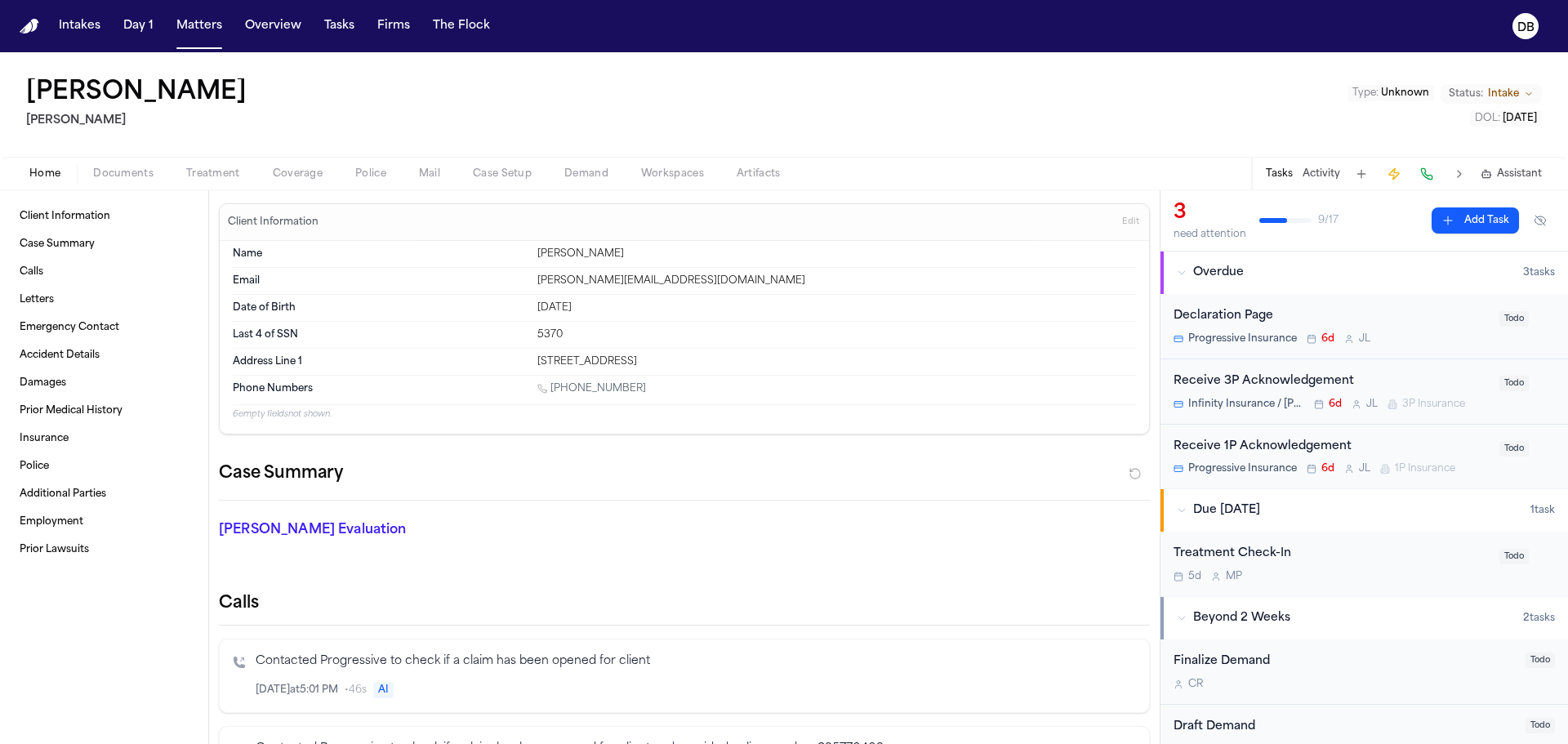
click at [123, 575] on div "Client Information Case Summary Calls Letters Emergency Contact Accident Detail…" at bounding box center [104, 467] width 208 height 554
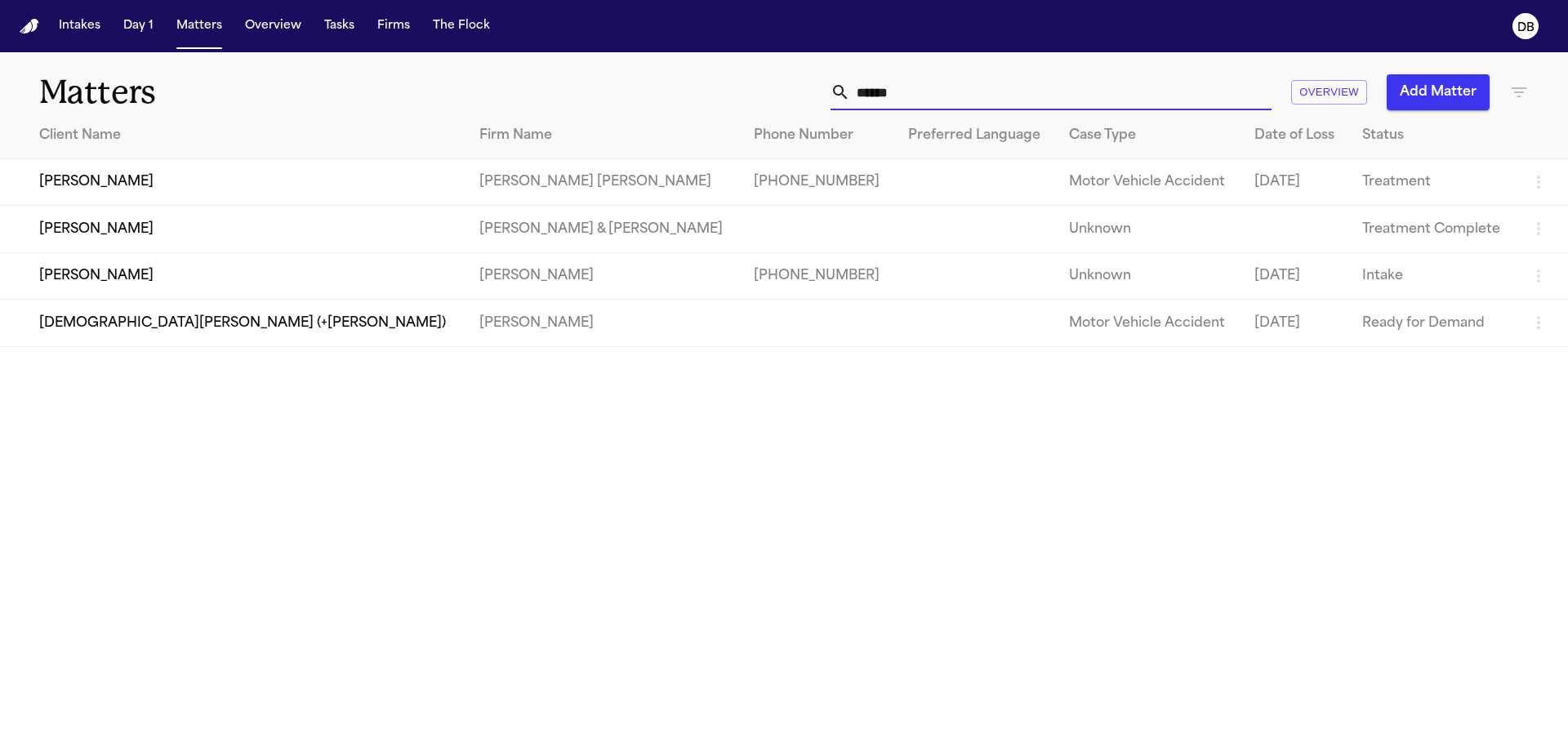
drag, startPoint x: 932, startPoint y: 89, endPoint x: 800, endPoint y: 89, distance: 132.0
click at [800, 89] on div "****** Overview Add Matter" at bounding box center [1001, 92] width 1056 height 36
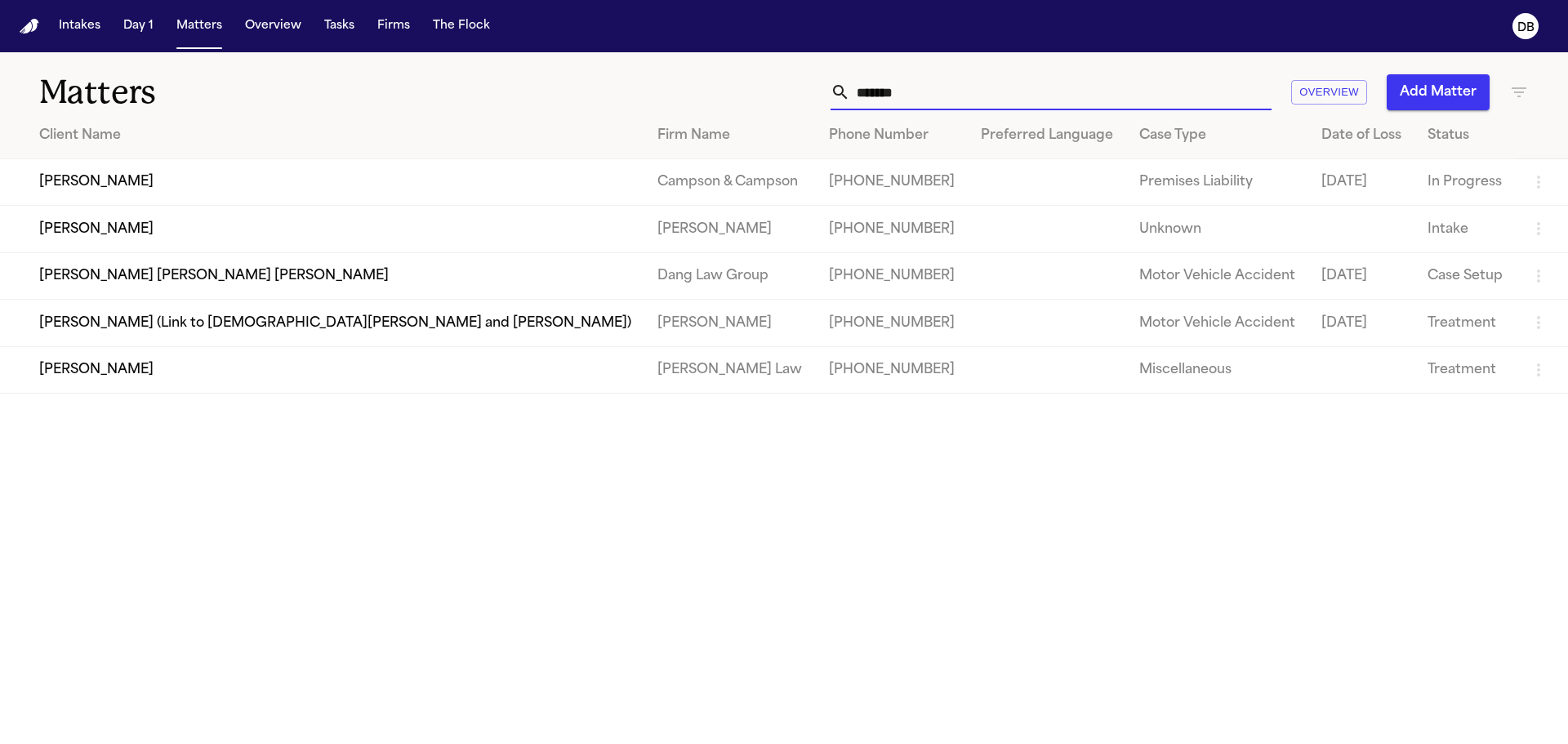
type input "*******"
click at [315, 225] on td "Jason Ocampo" at bounding box center [322, 228] width 644 height 46
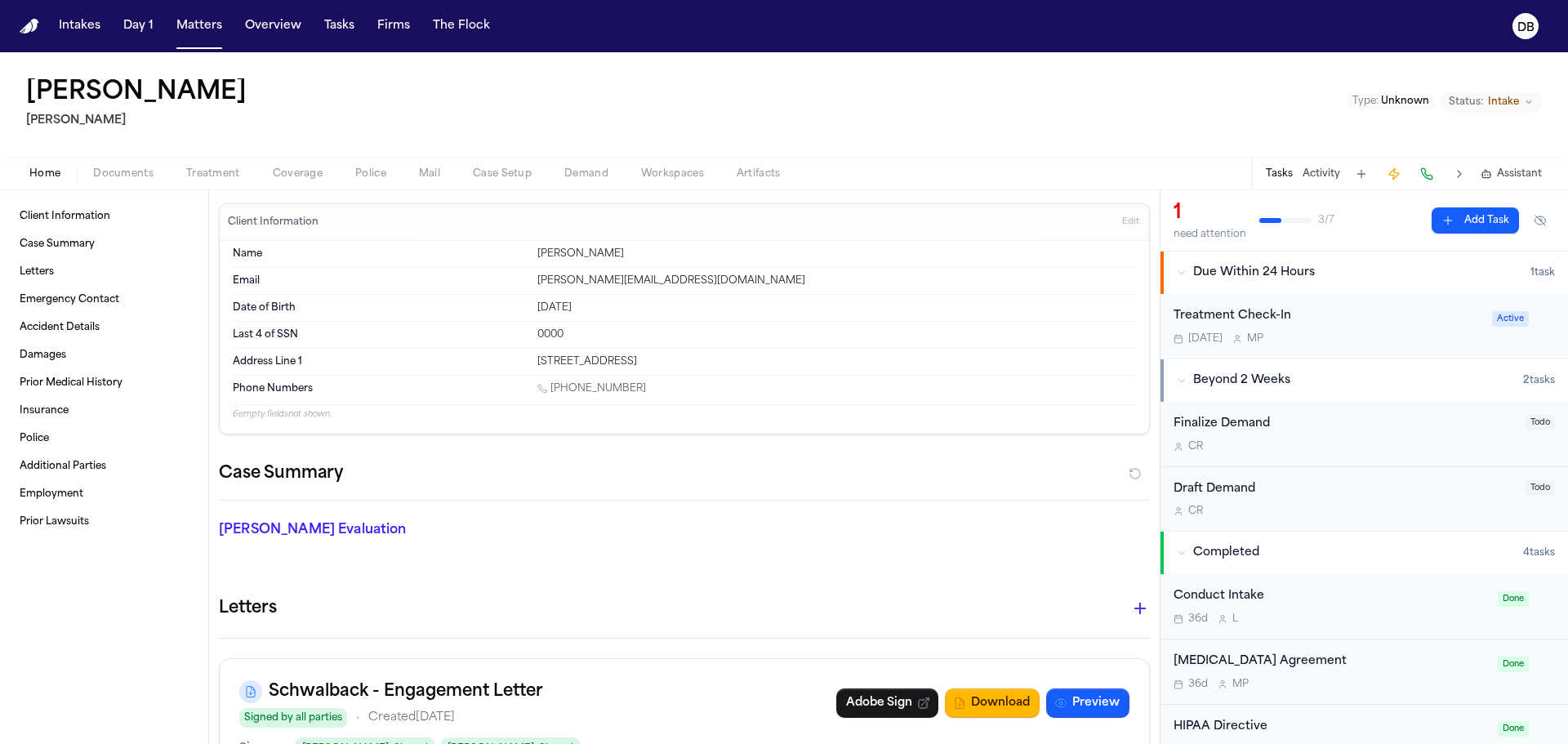
click at [1372, 308] on div "Treatment Check-In" at bounding box center [1328, 317] width 308 height 19
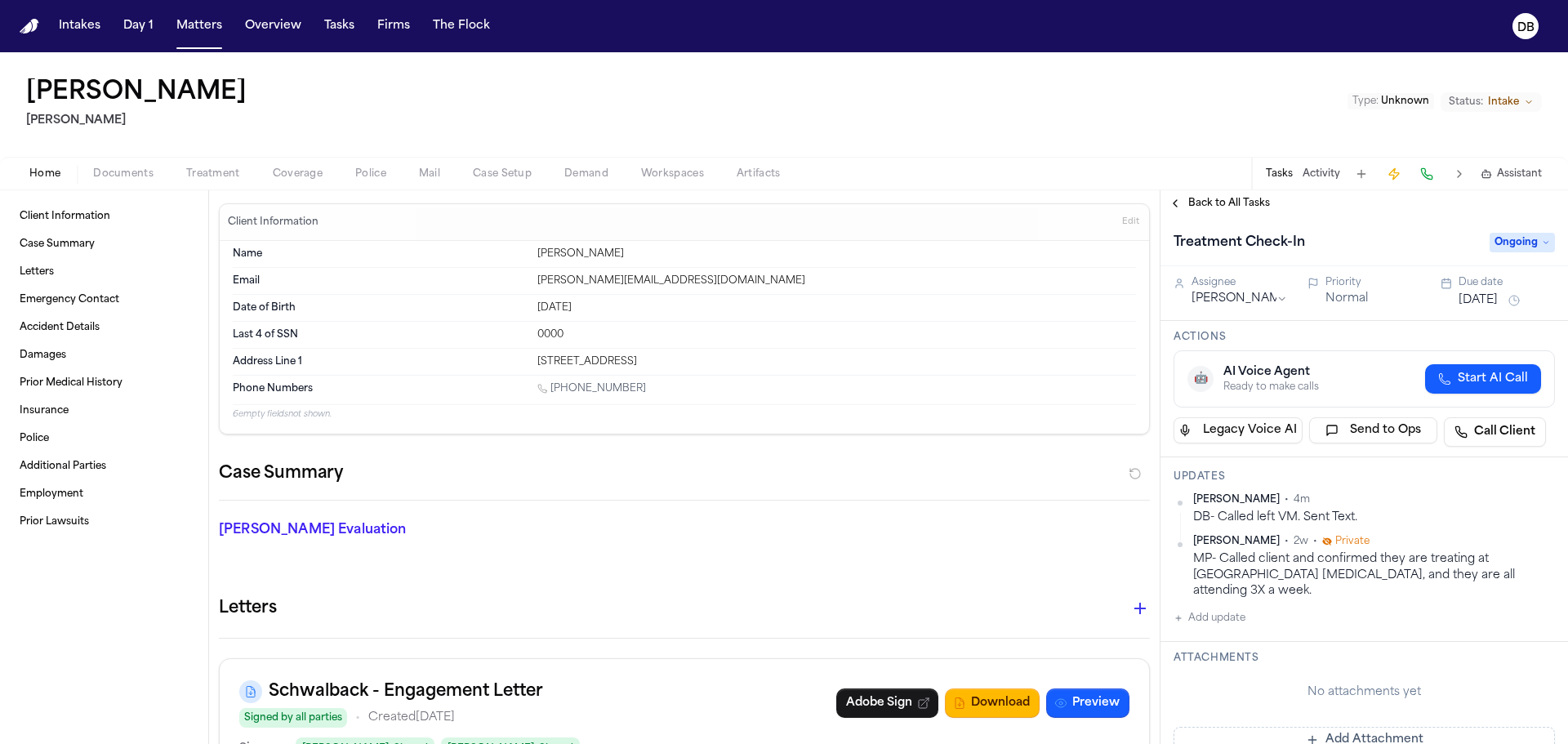
click at [1497, 297] on button "[DATE]" at bounding box center [1478, 300] width 40 height 16
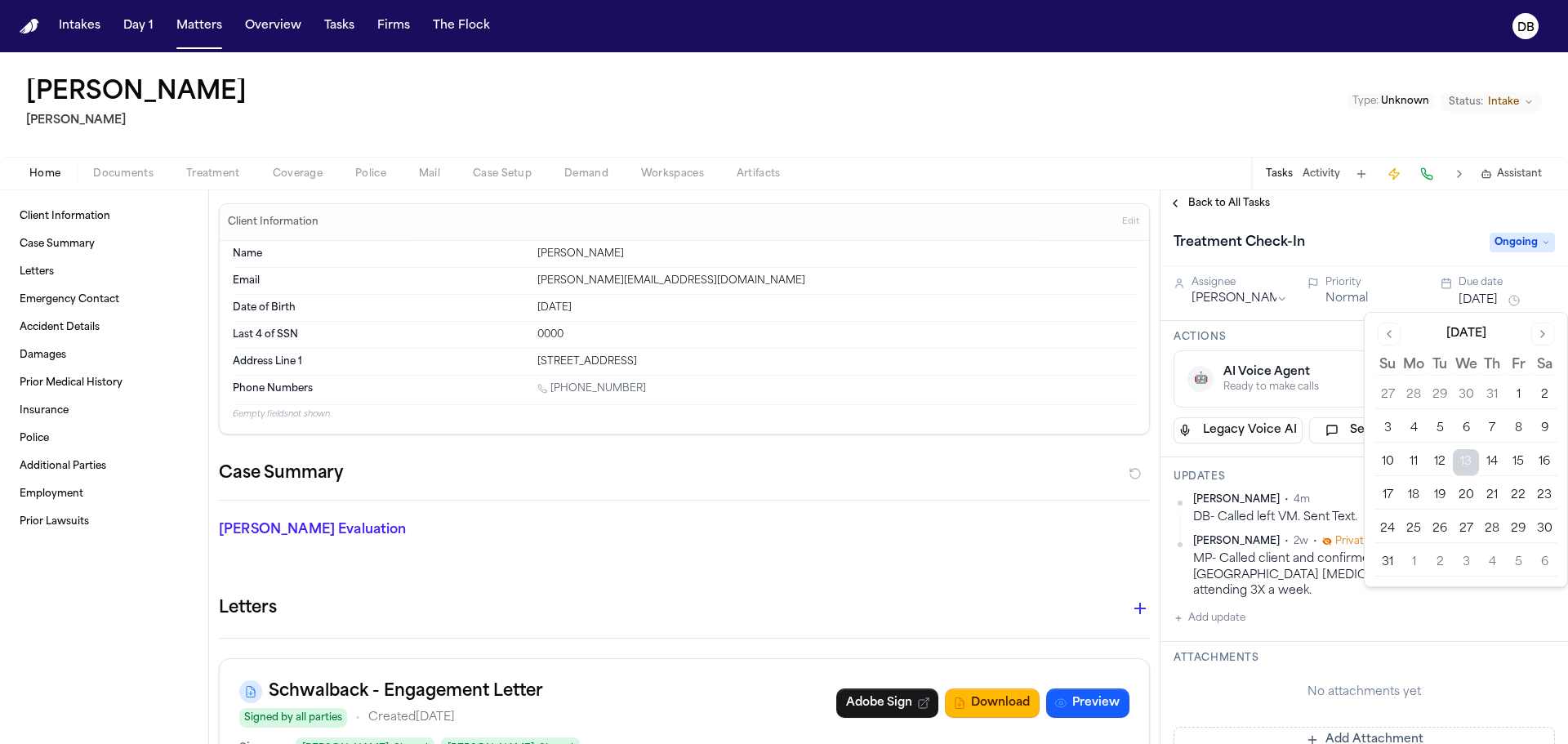
click at [1474, 528] on button "27" at bounding box center [1466, 529] width 26 height 26
click at [1241, 608] on button "Add update" at bounding box center [1210, 618] width 72 height 20
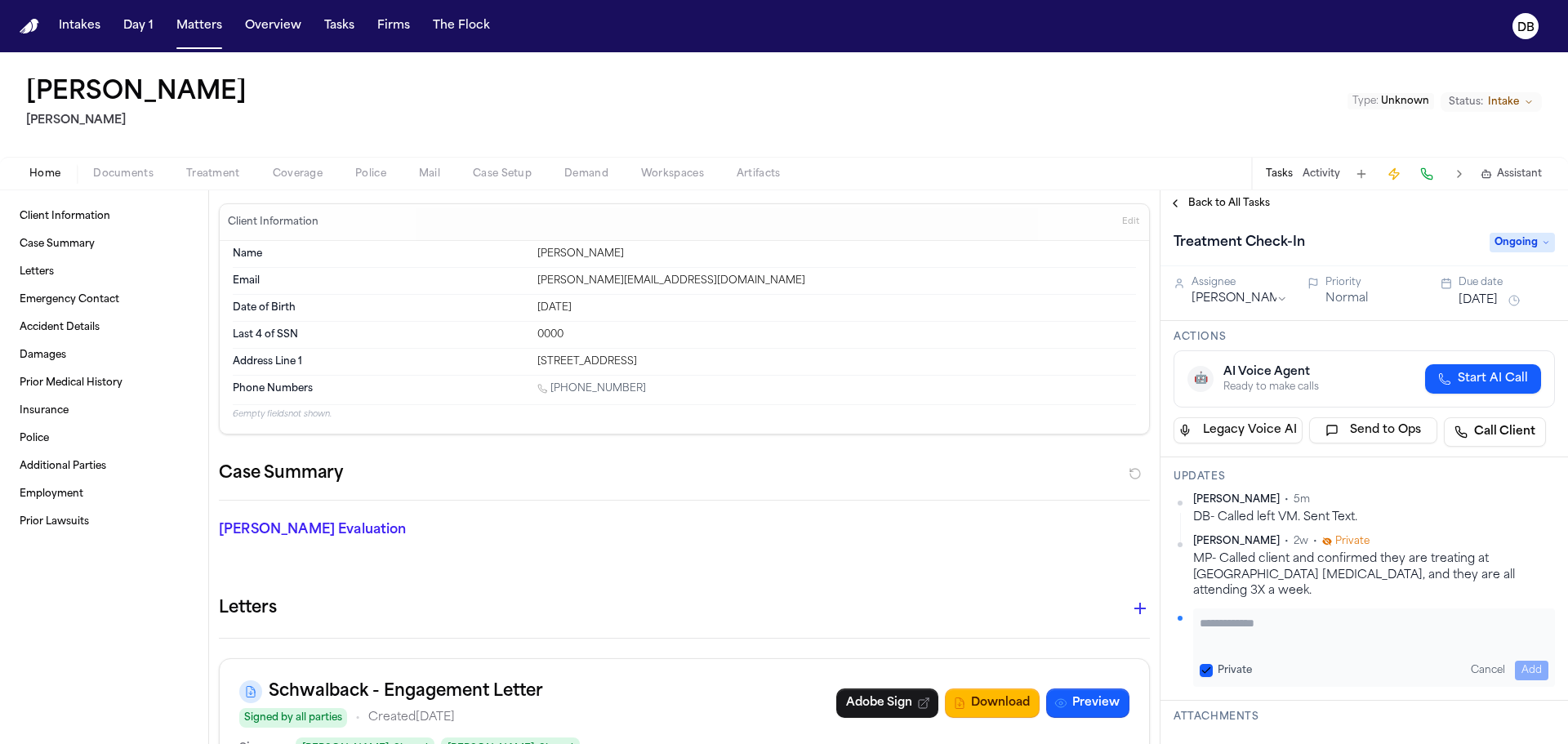
click at [1227, 616] on textarea "Add your update" at bounding box center [1375, 631] width 349 height 33
paste textarea "**********"
type textarea "**********"
click at [1221, 663] on div "Private Cancel Add" at bounding box center [1375, 670] width 349 height 20
click at [1216, 664] on div "Private" at bounding box center [1226, 670] width 52 height 13
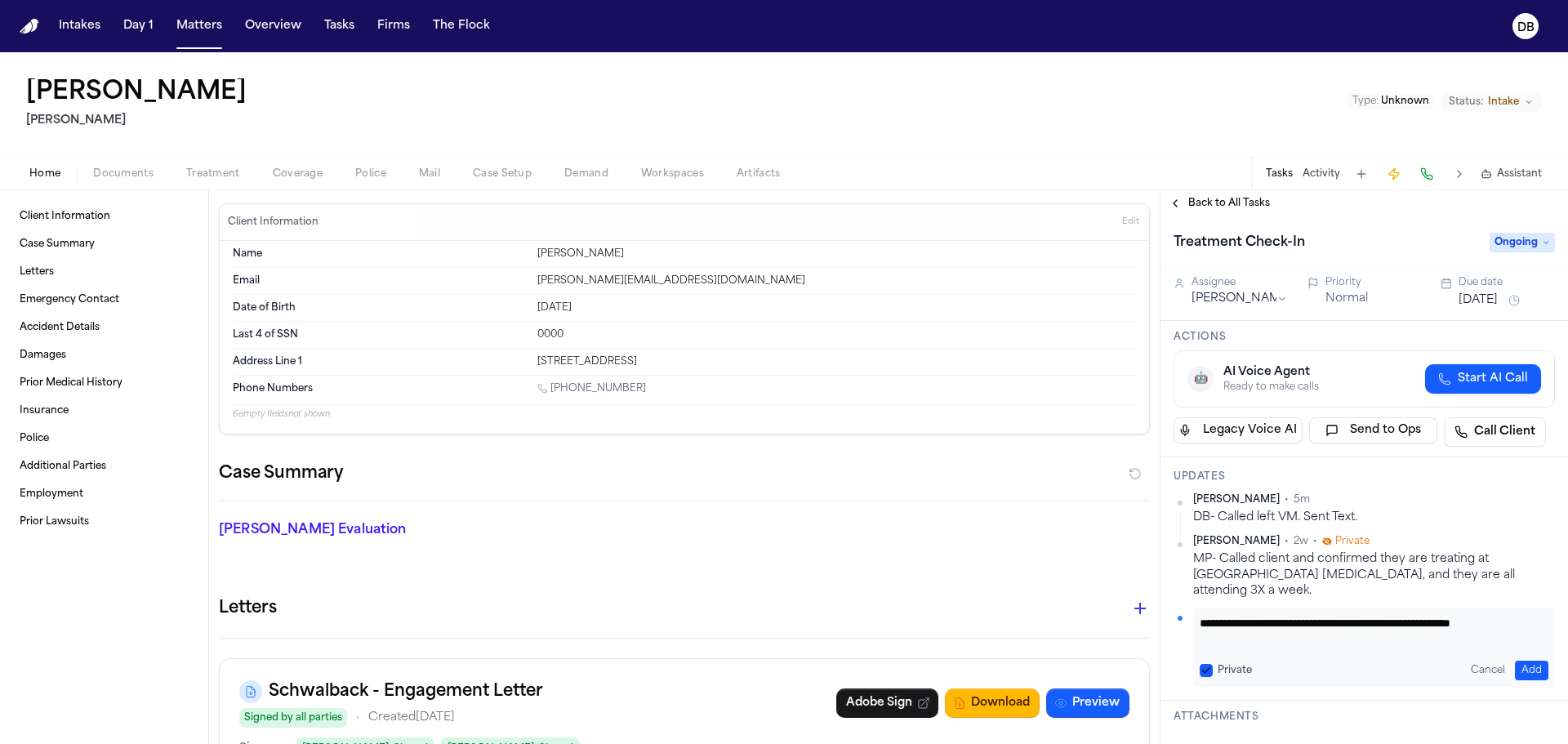
click at [1210, 664] on button "Private" at bounding box center [1207, 670] width 13 height 13
click at [1520, 661] on button "Add" at bounding box center [1532, 670] width 34 height 20
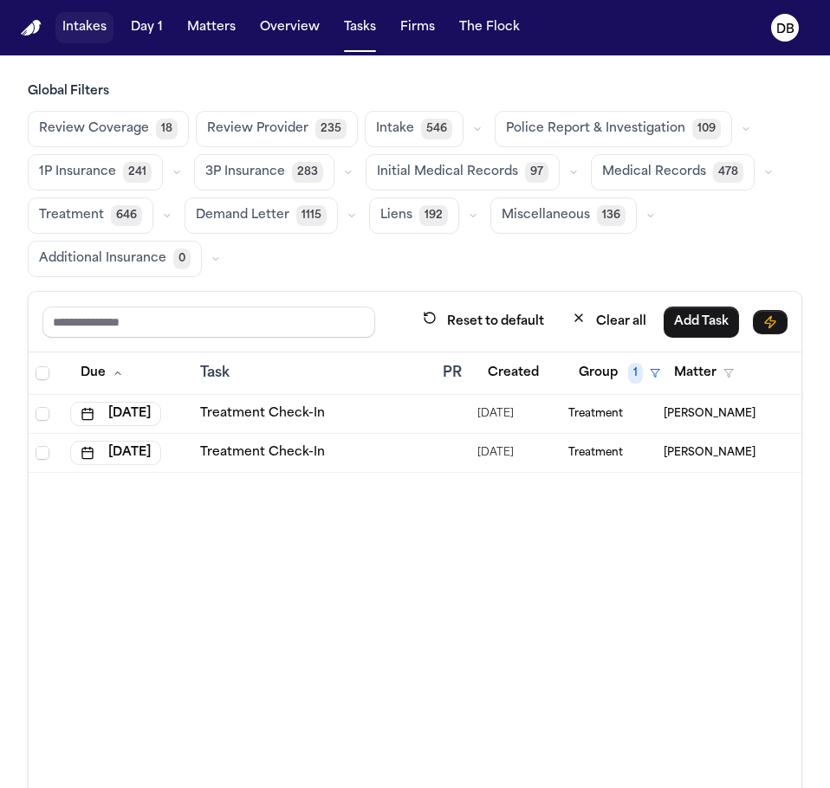
click at [88, 23] on button "Intakes" at bounding box center [84, 27] width 58 height 31
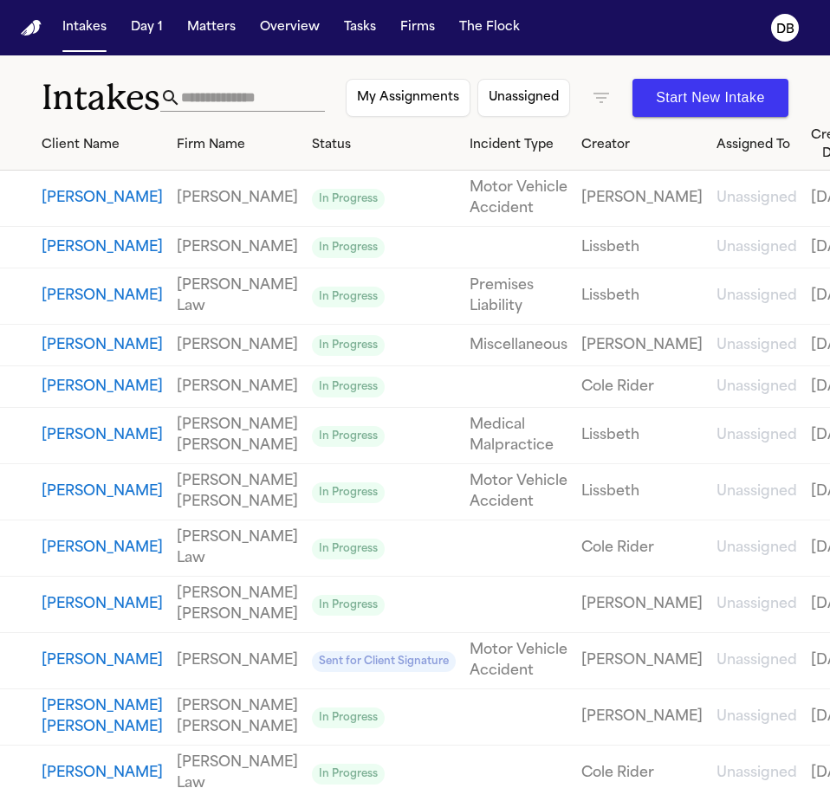
click at [88, 307] on button "[PERSON_NAME]" at bounding box center [102, 296] width 121 height 21
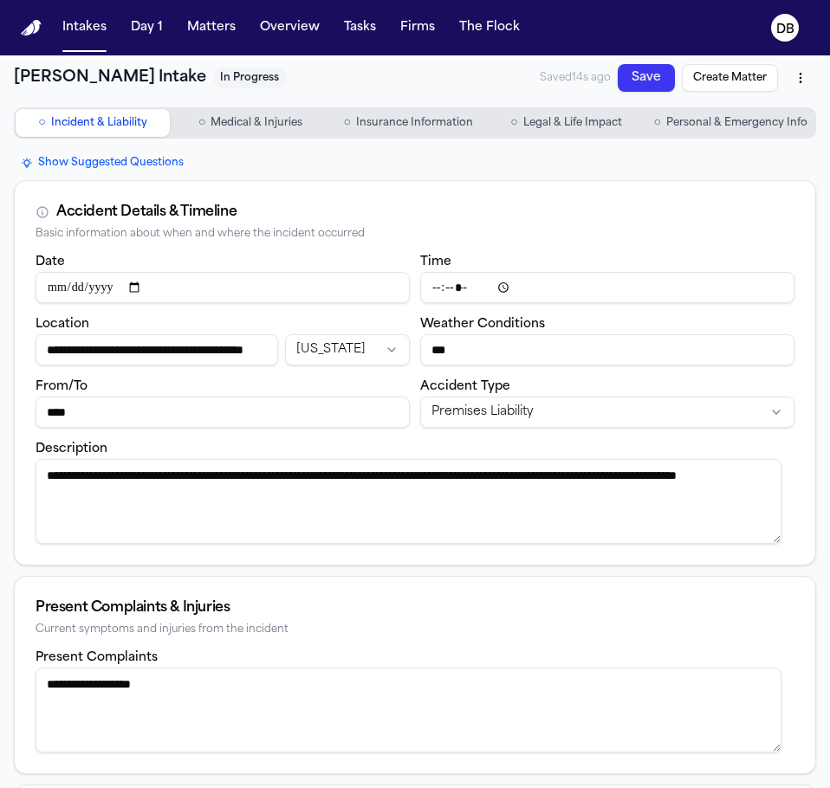
click at [789, 124] on span "Personal & Emergency Info" at bounding box center [736, 123] width 141 height 14
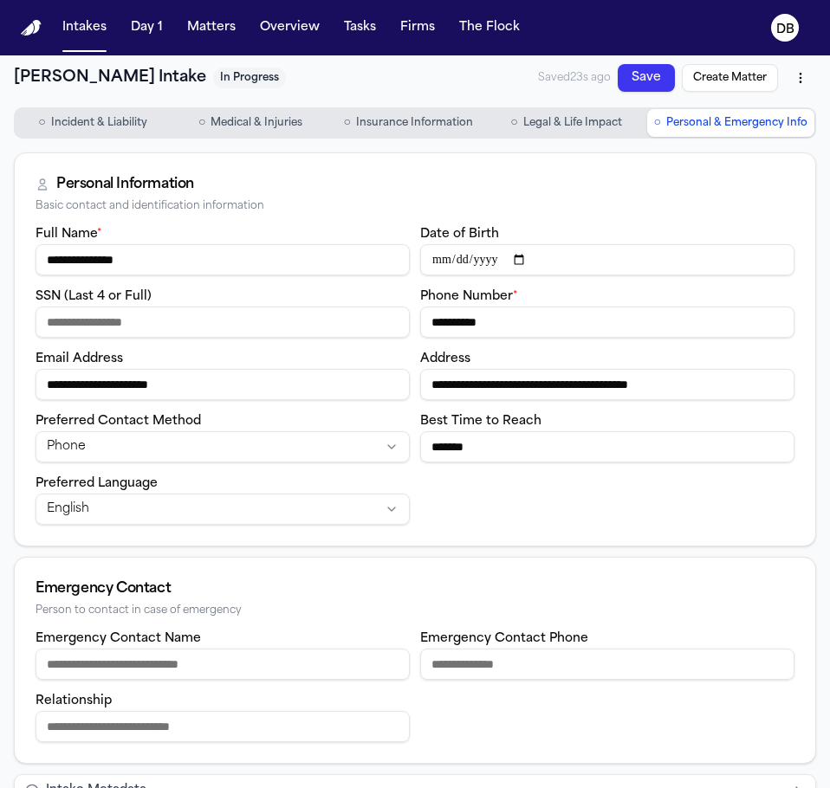
click at [328, 335] on input "SSN (Last 4 or Full)" at bounding box center [223, 322] width 374 height 31
click at [302, 375] on input "**********" at bounding box center [223, 384] width 374 height 31
drag, startPoint x: 302, startPoint y: 375, endPoint x: 24, endPoint y: 368, distance: 278.2
click at [24, 368] on div "**********" at bounding box center [415, 384] width 800 height 322
drag, startPoint x: 503, startPoint y: 321, endPoint x: 385, endPoint y: 322, distance: 117.8
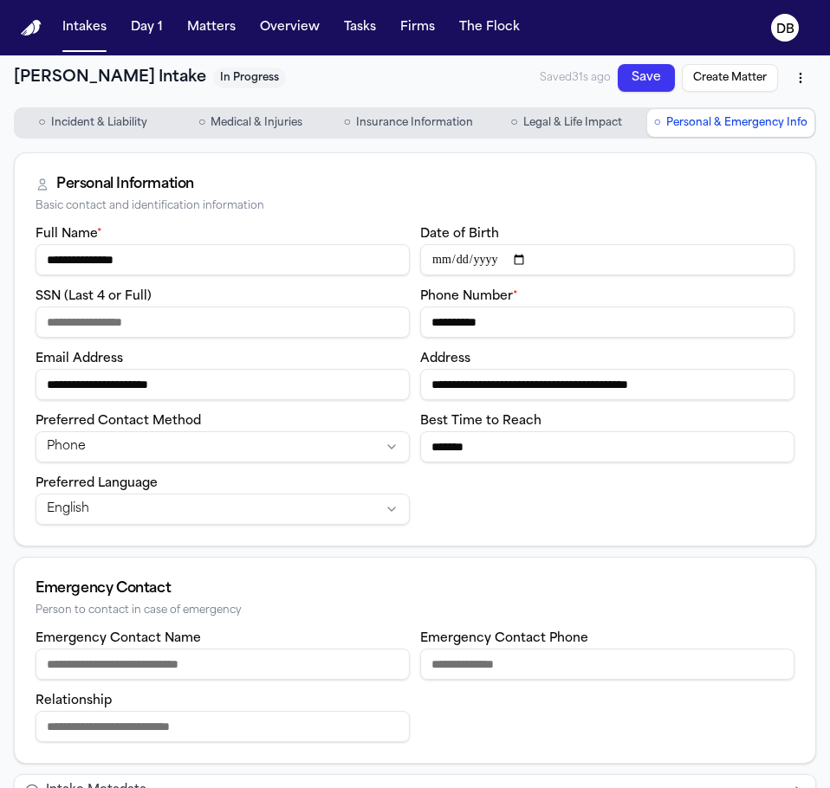
click at [385, 322] on div "**********" at bounding box center [415, 373] width 759 height 301
drag, startPoint x: 739, startPoint y: 385, endPoint x: 174, endPoint y: 402, distance: 565.1
click at [174, 402] on div "**********" at bounding box center [415, 373] width 759 height 301
drag, startPoint x: 167, startPoint y: 269, endPoint x: -1, endPoint y: 282, distance: 168.6
click at [0, 282] on html "**********" at bounding box center [415, 394] width 830 height 788
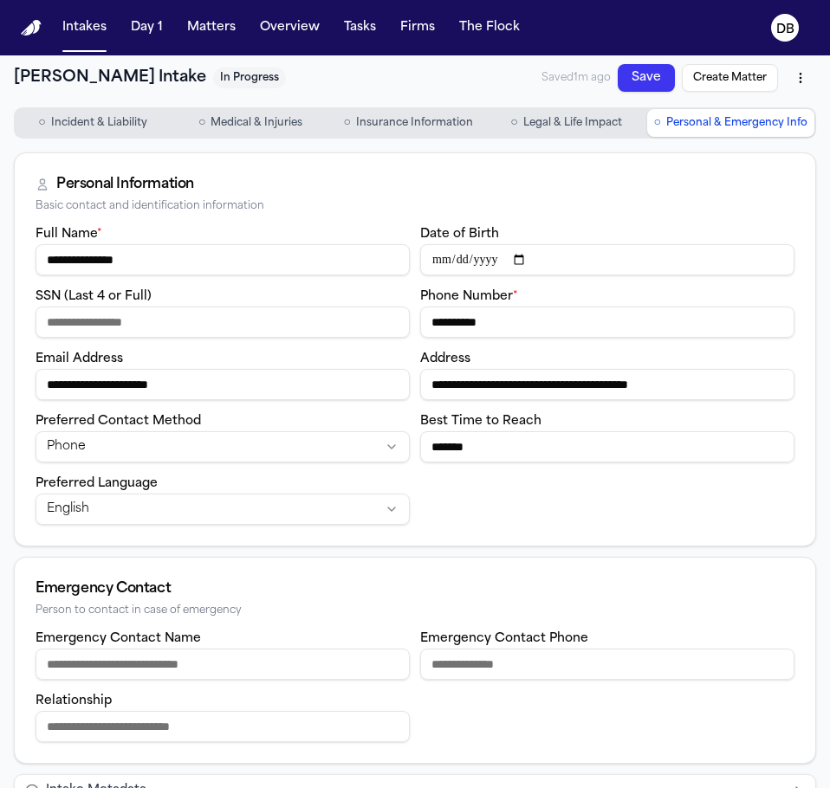
click at [52, 115] on button "○ Incident & Liability" at bounding box center [93, 123] width 154 height 28
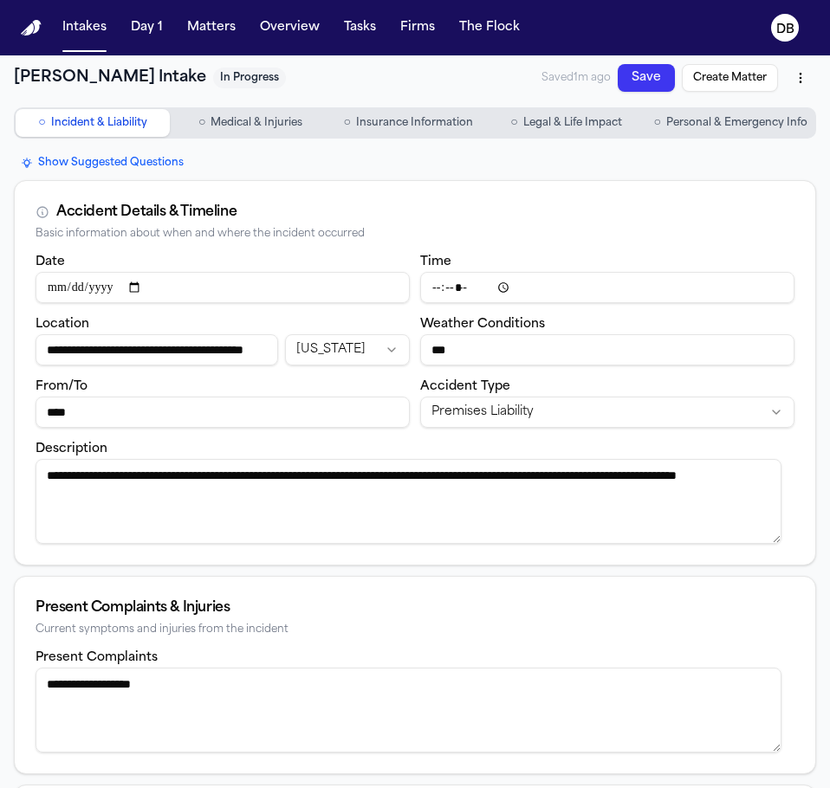
drag, startPoint x: 488, startPoint y: 502, endPoint x: -1, endPoint y: 404, distance: 498.3
click at [0, 404] on html "**********" at bounding box center [415, 394] width 830 height 788
click at [81, 29] on button "Intakes" at bounding box center [84, 27] width 58 height 31
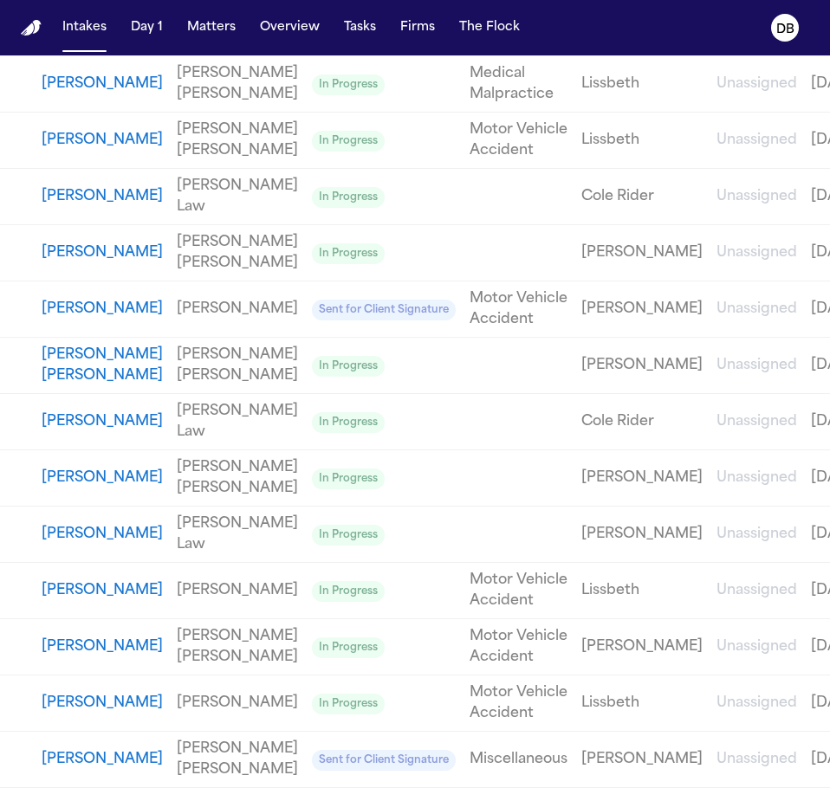
scroll to position [575, 0]
